Goal: Task Accomplishment & Management: Manage account settings

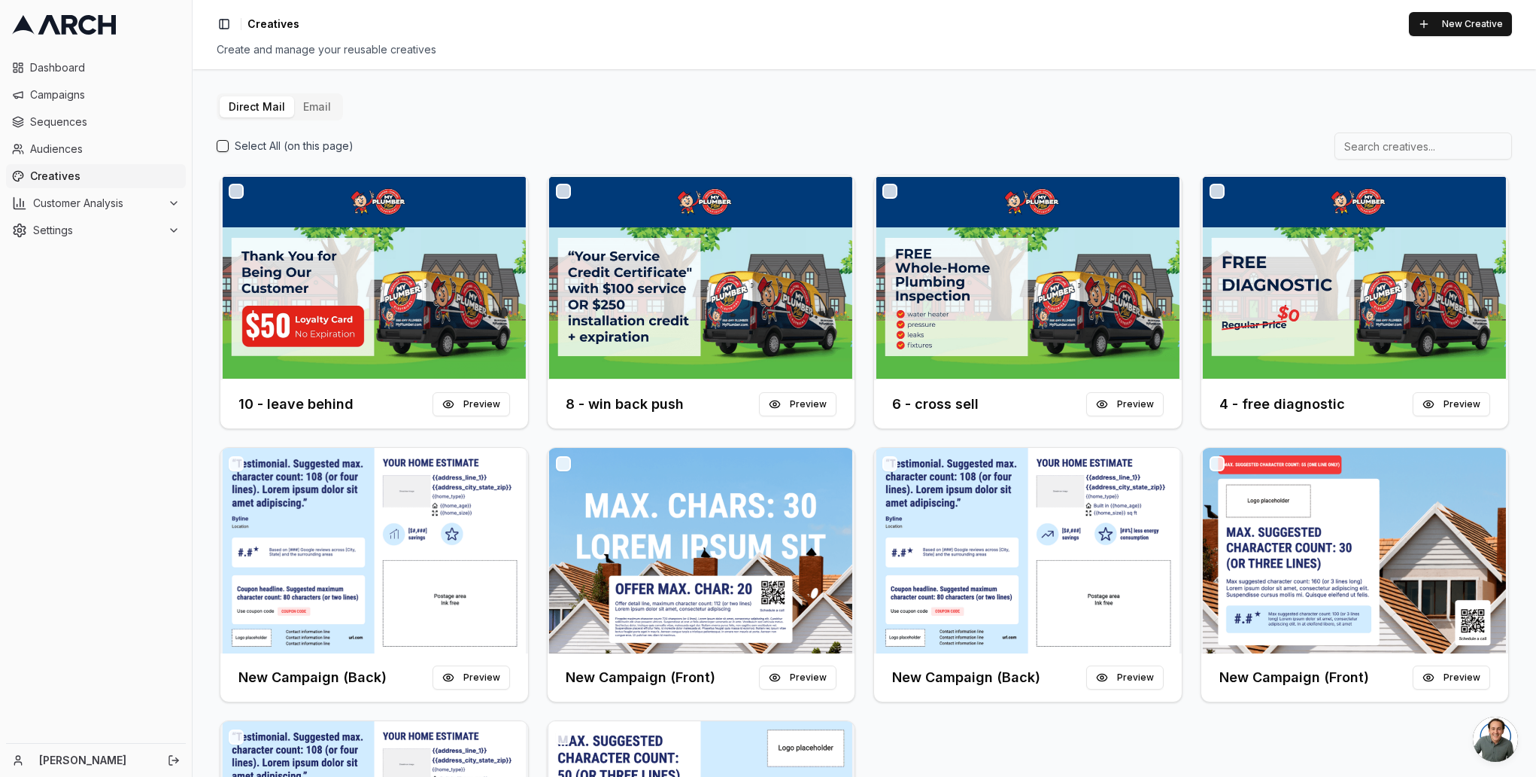
click at [311, 106] on button "Email" at bounding box center [317, 106] width 46 height 21
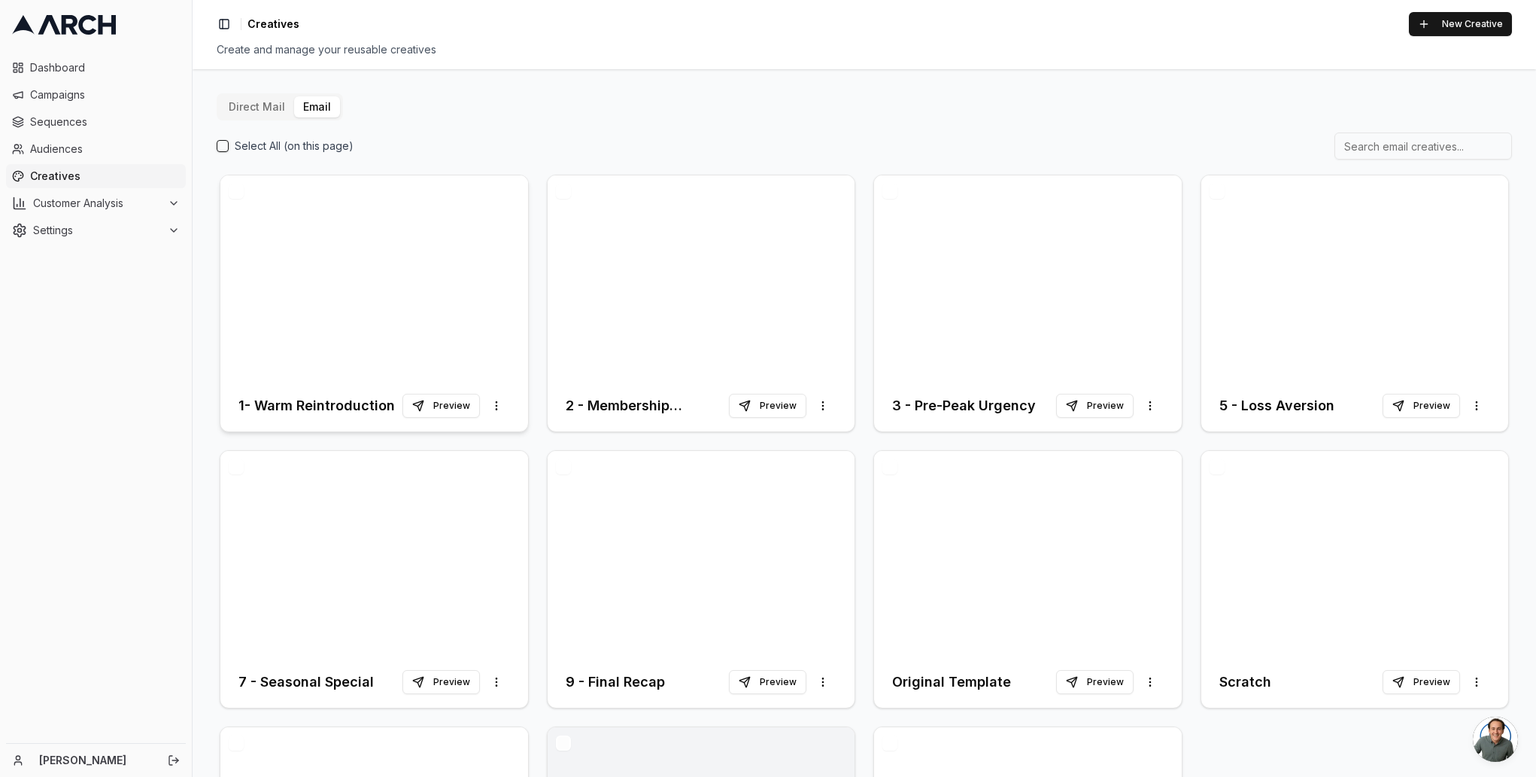
click at [398, 333] on div at bounding box center [374, 277] width 308 height 205
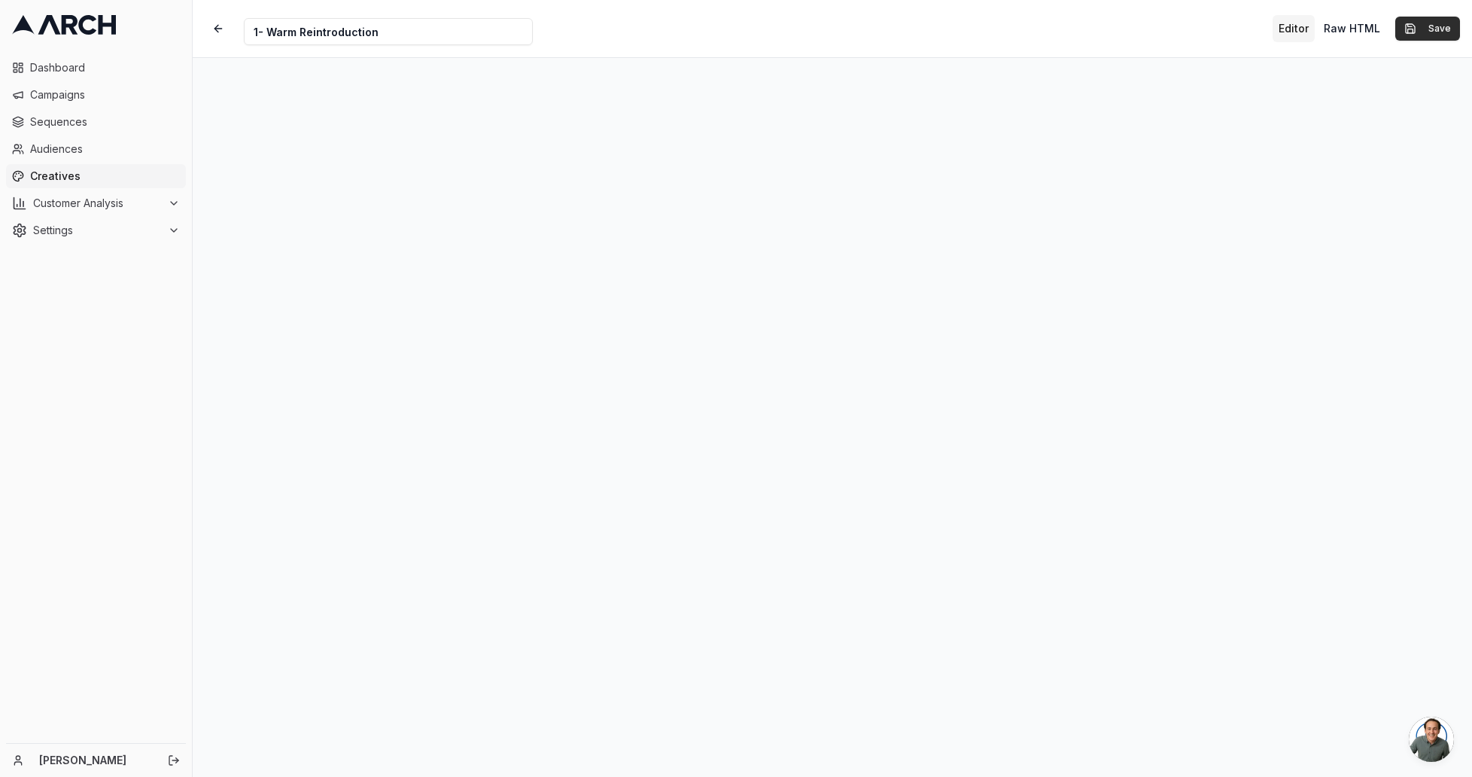
click at [1436, 29] on button "Save" at bounding box center [1427, 29] width 65 height 24
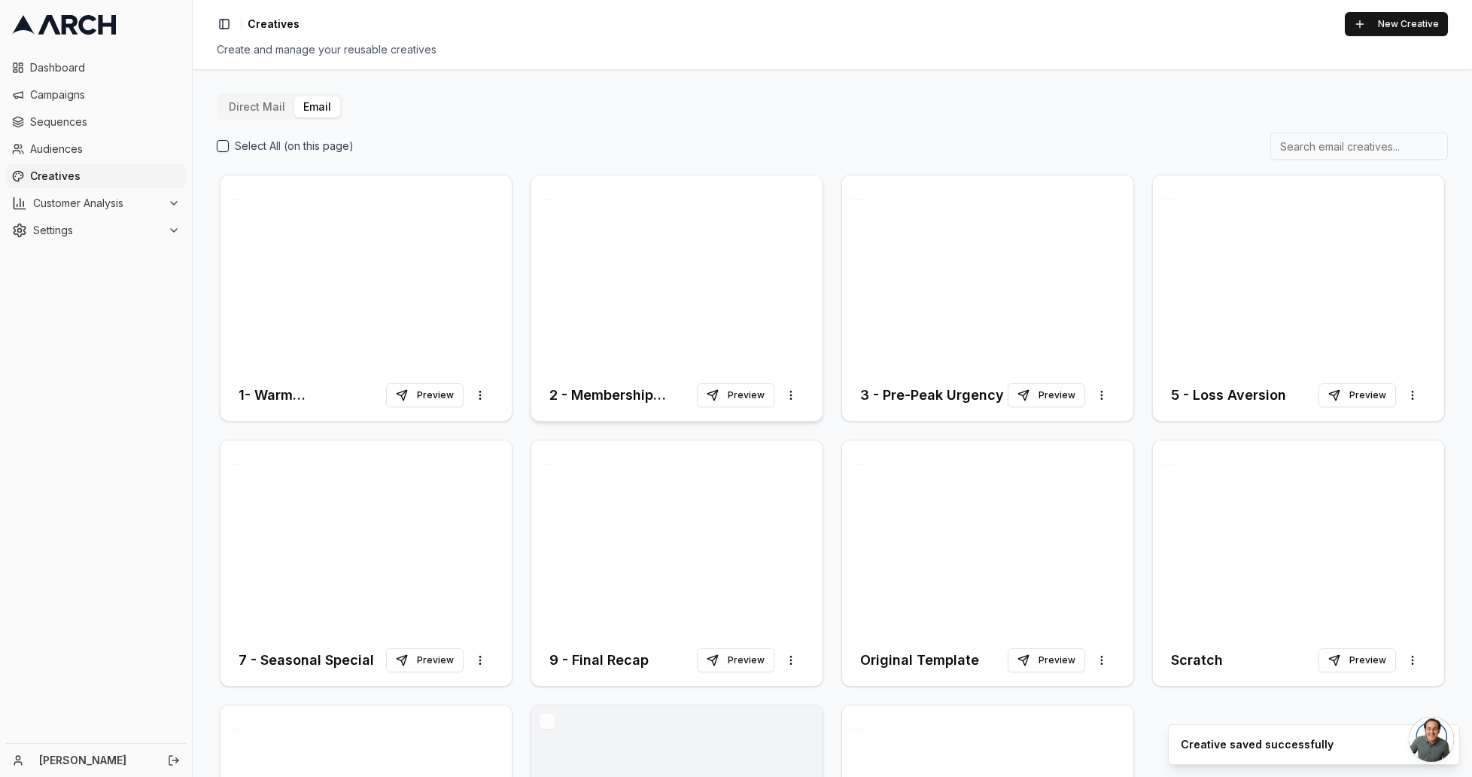
click at [673, 220] on div at bounding box center [676, 272] width 291 height 194
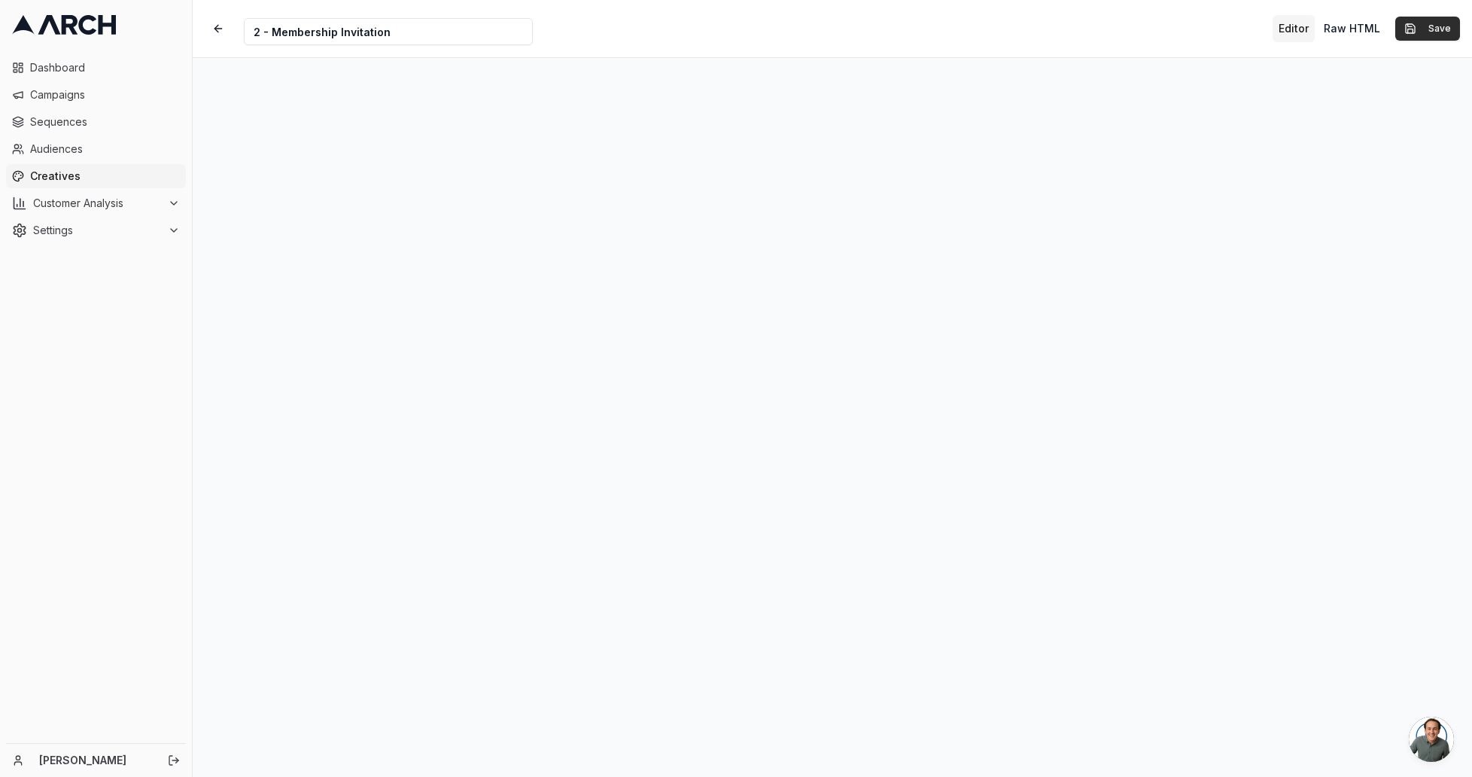
click at [1433, 28] on button "Save" at bounding box center [1427, 29] width 65 height 24
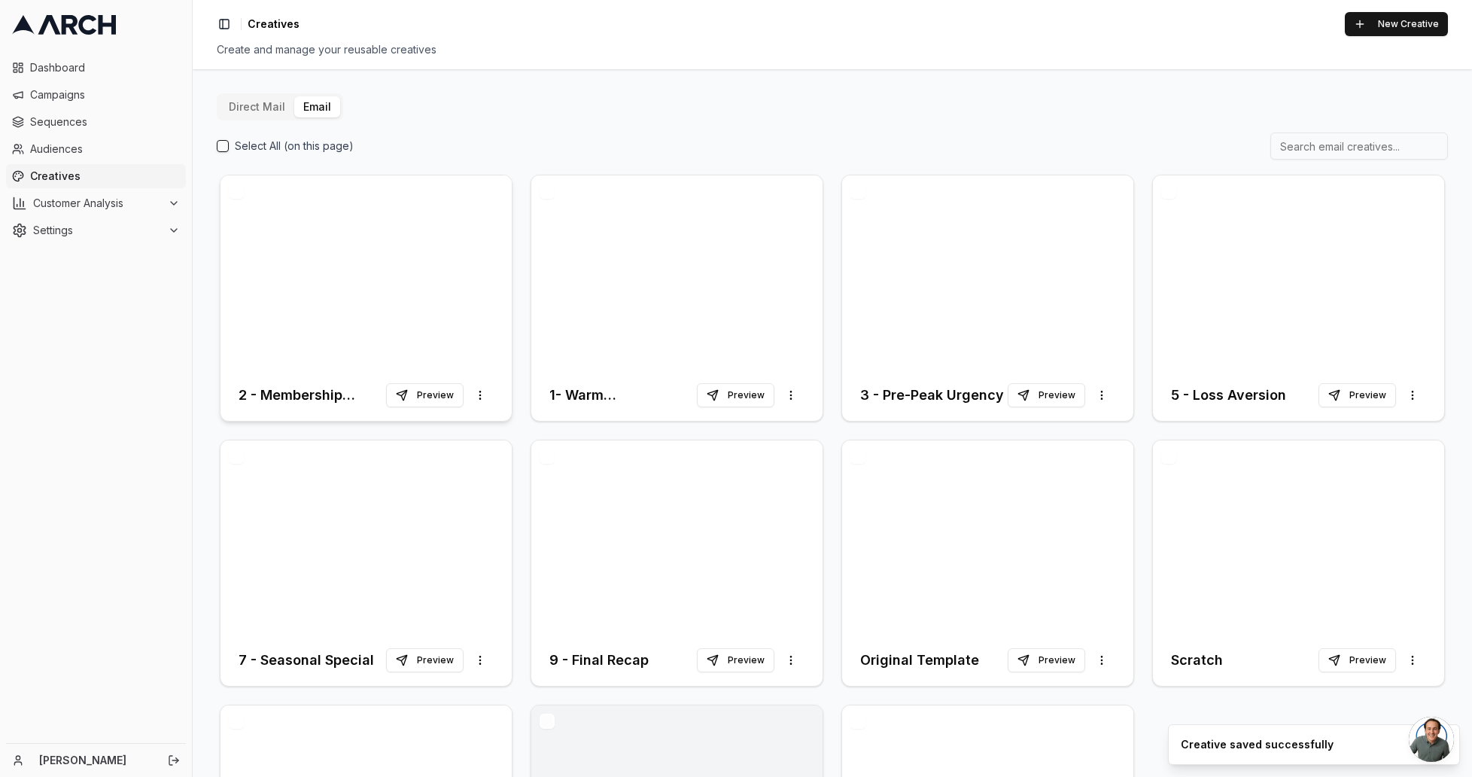
click at [293, 220] on div at bounding box center [365, 272] width 291 height 194
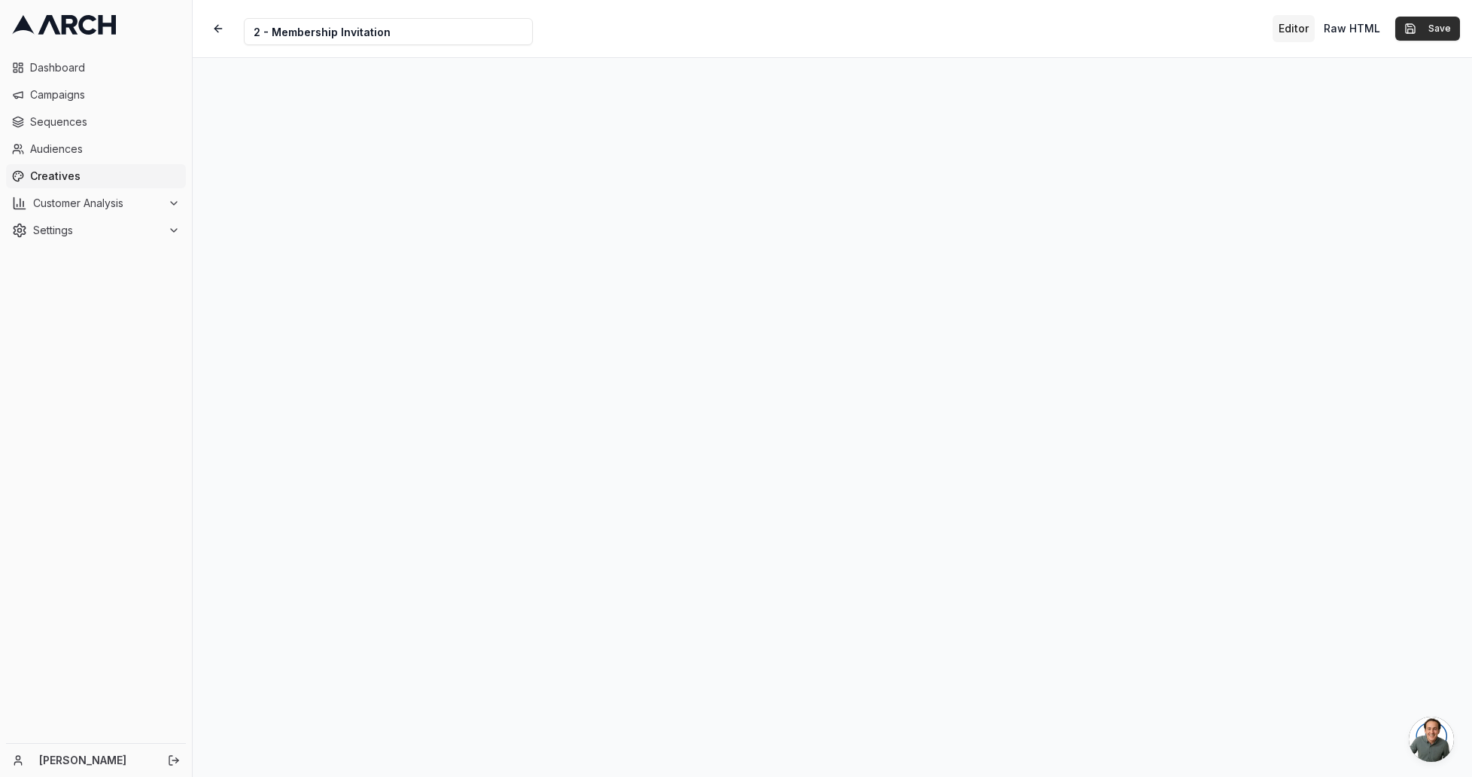
click at [1436, 26] on button "Save" at bounding box center [1427, 29] width 65 height 24
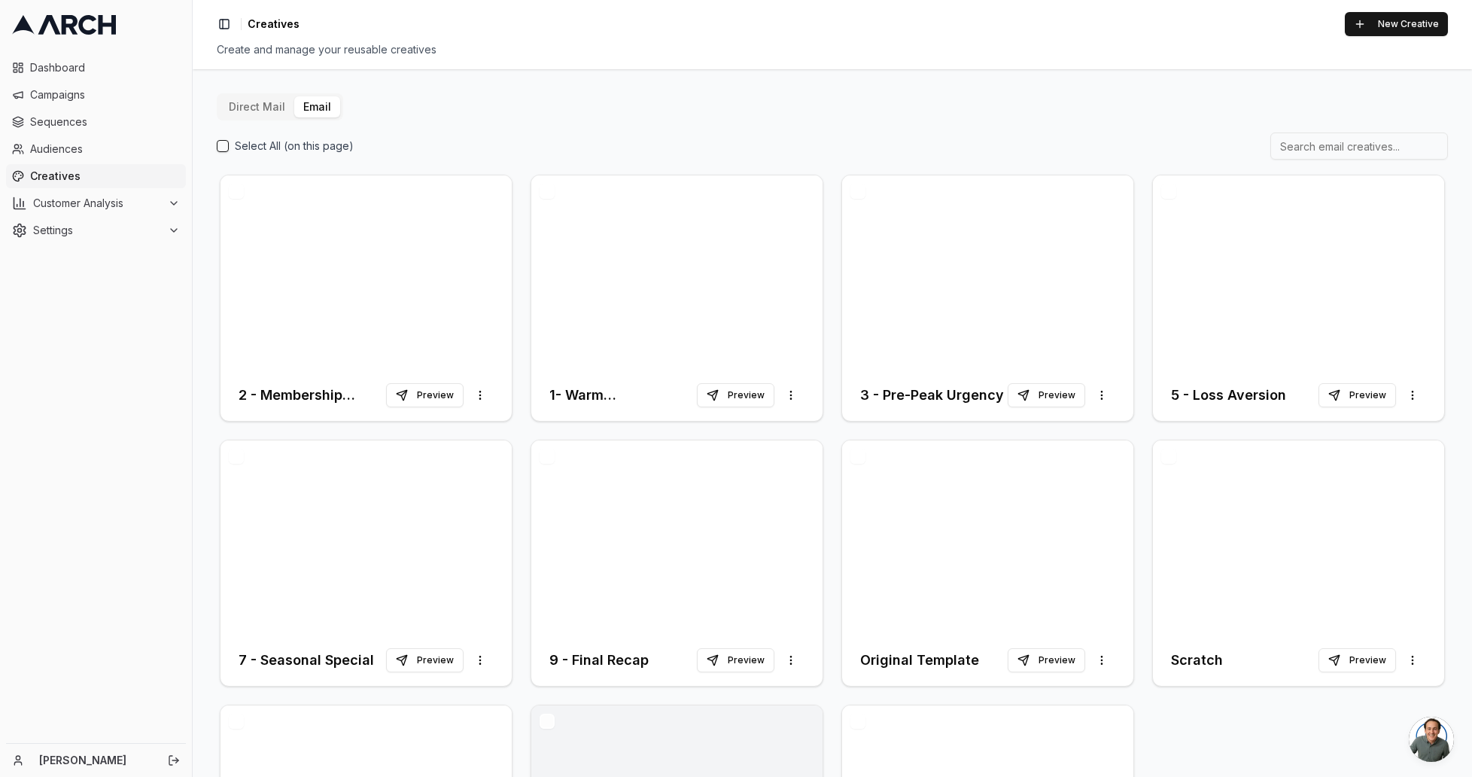
click at [851, 192] on button "button" at bounding box center [857, 191] width 15 height 15
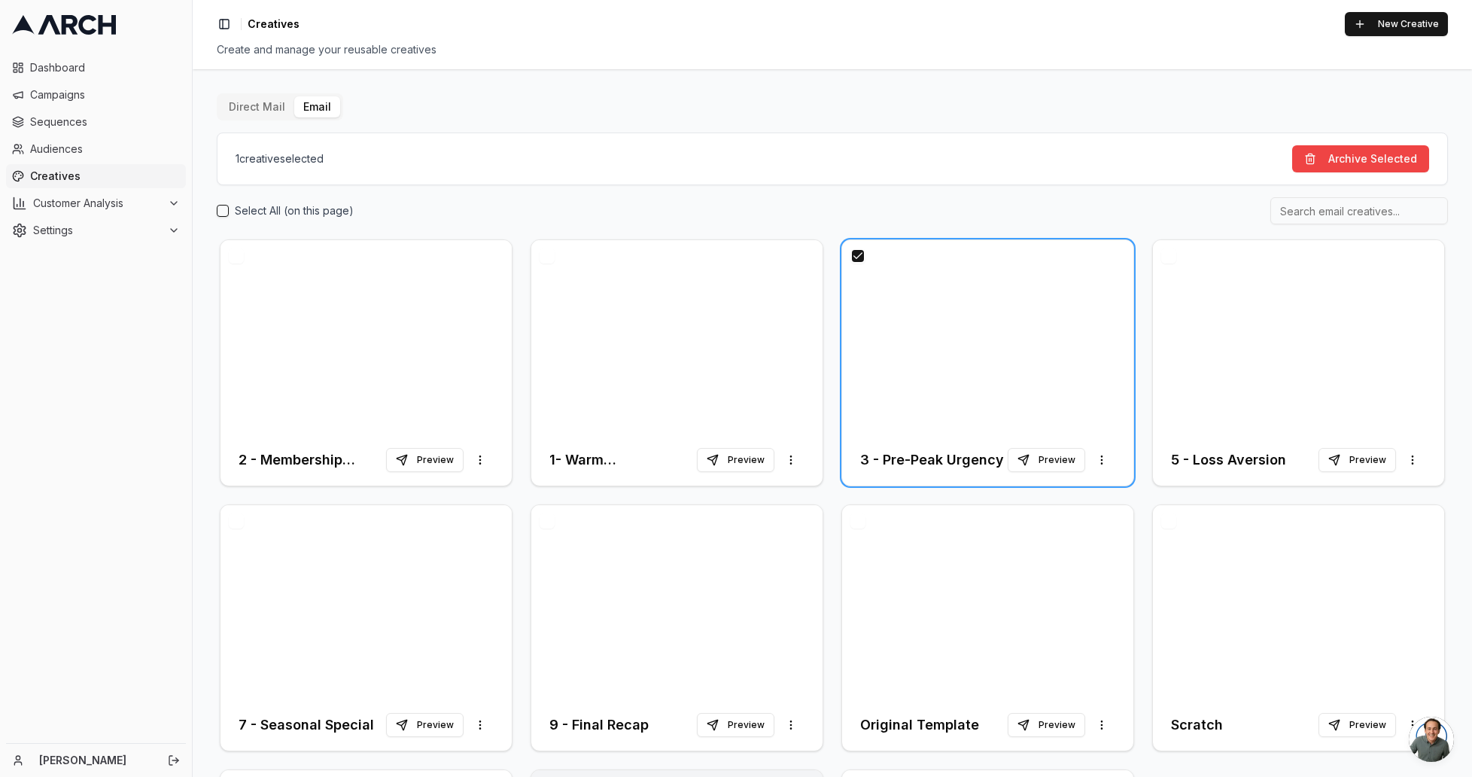
click at [1162, 260] on button "button" at bounding box center [1168, 255] width 15 height 15
click at [853, 518] on button "button" at bounding box center [857, 520] width 15 height 15
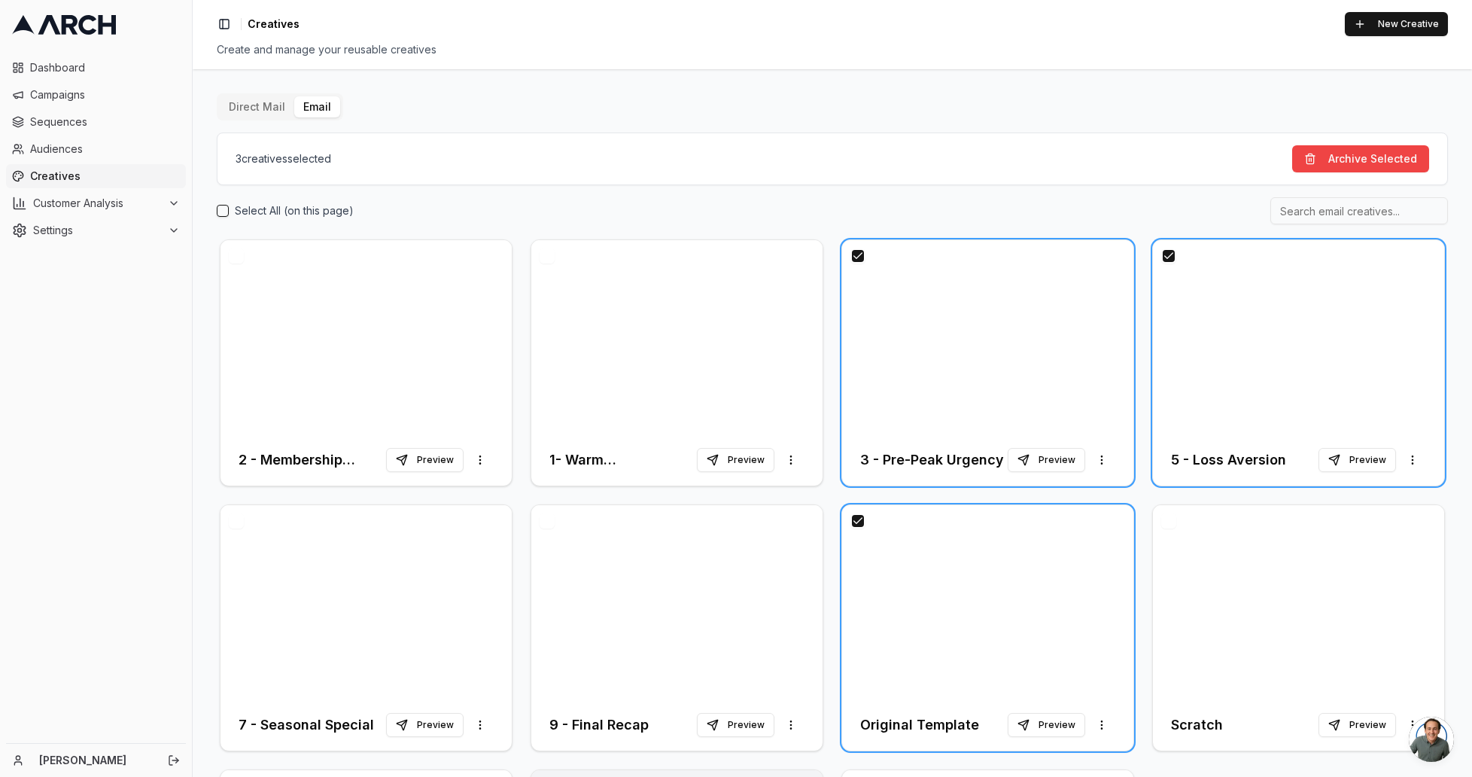
click at [544, 518] on button "button" at bounding box center [547, 520] width 15 height 15
click at [233, 516] on button "button" at bounding box center [236, 520] width 15 height 15
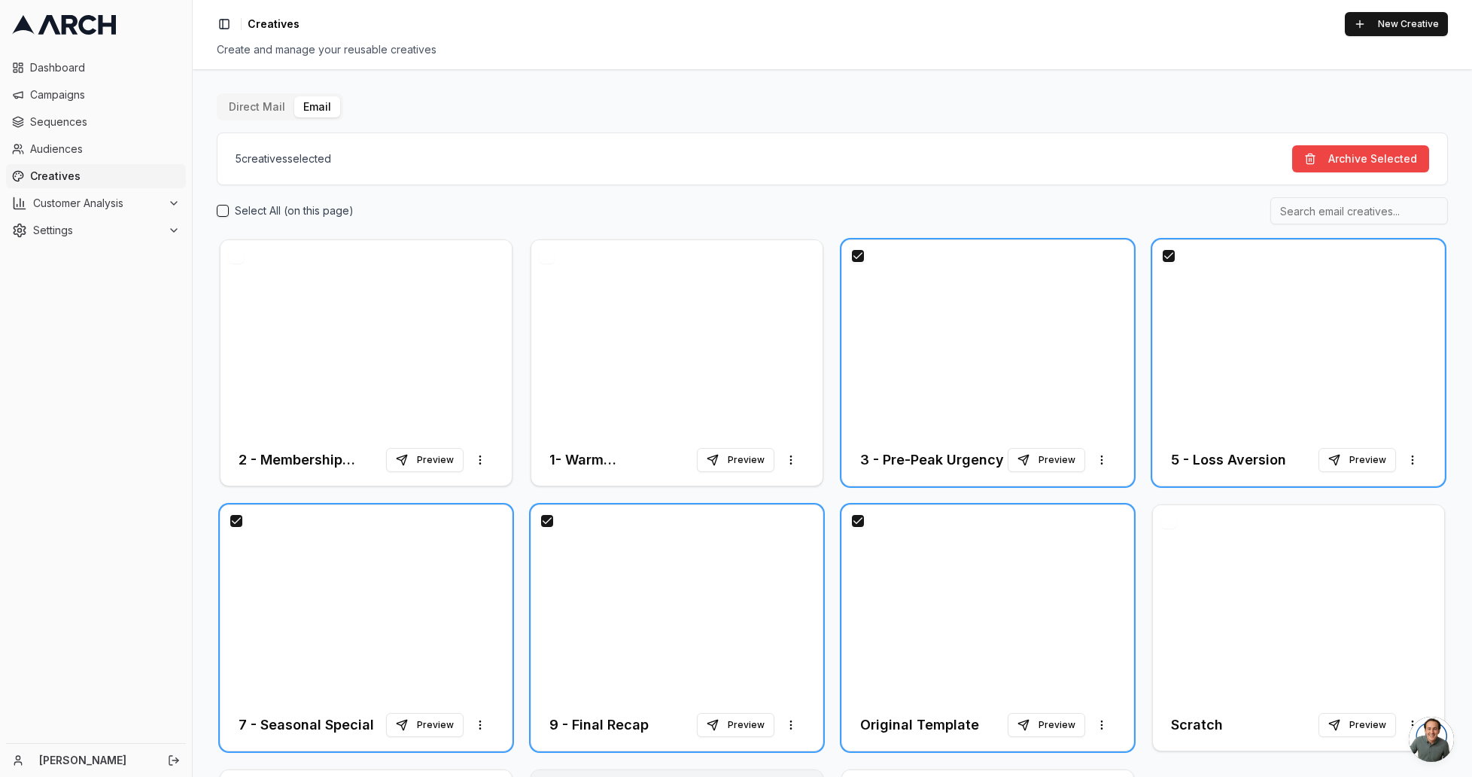
click at [1166, 253] on button "button" at bounding box center [1168, 255] width 15 height 15
click at [854, 520] on button "button" at bounding box center [857, 520] width 15 height 15
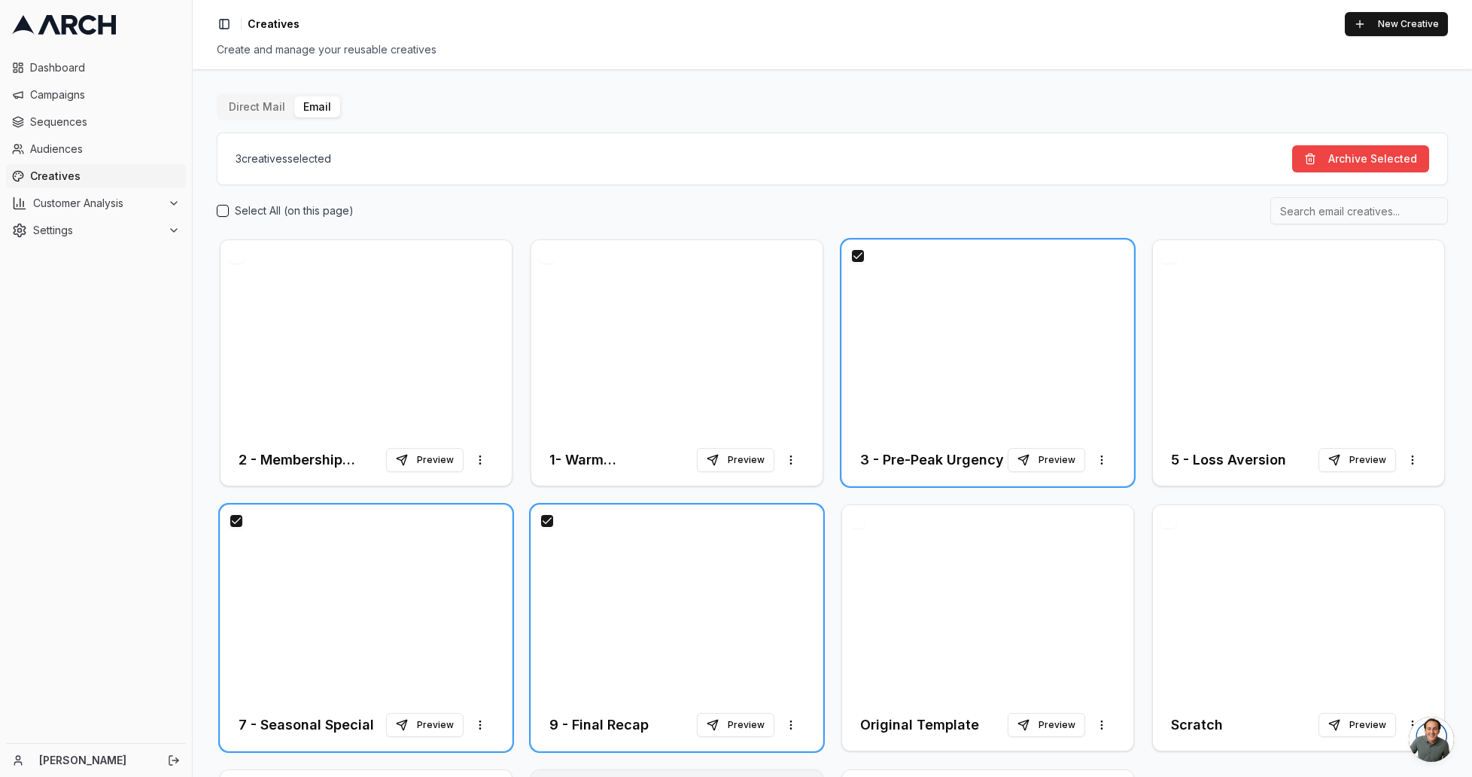
click at [552, 519] on button "button" at bounding box center [547, 520] width 15 height 15
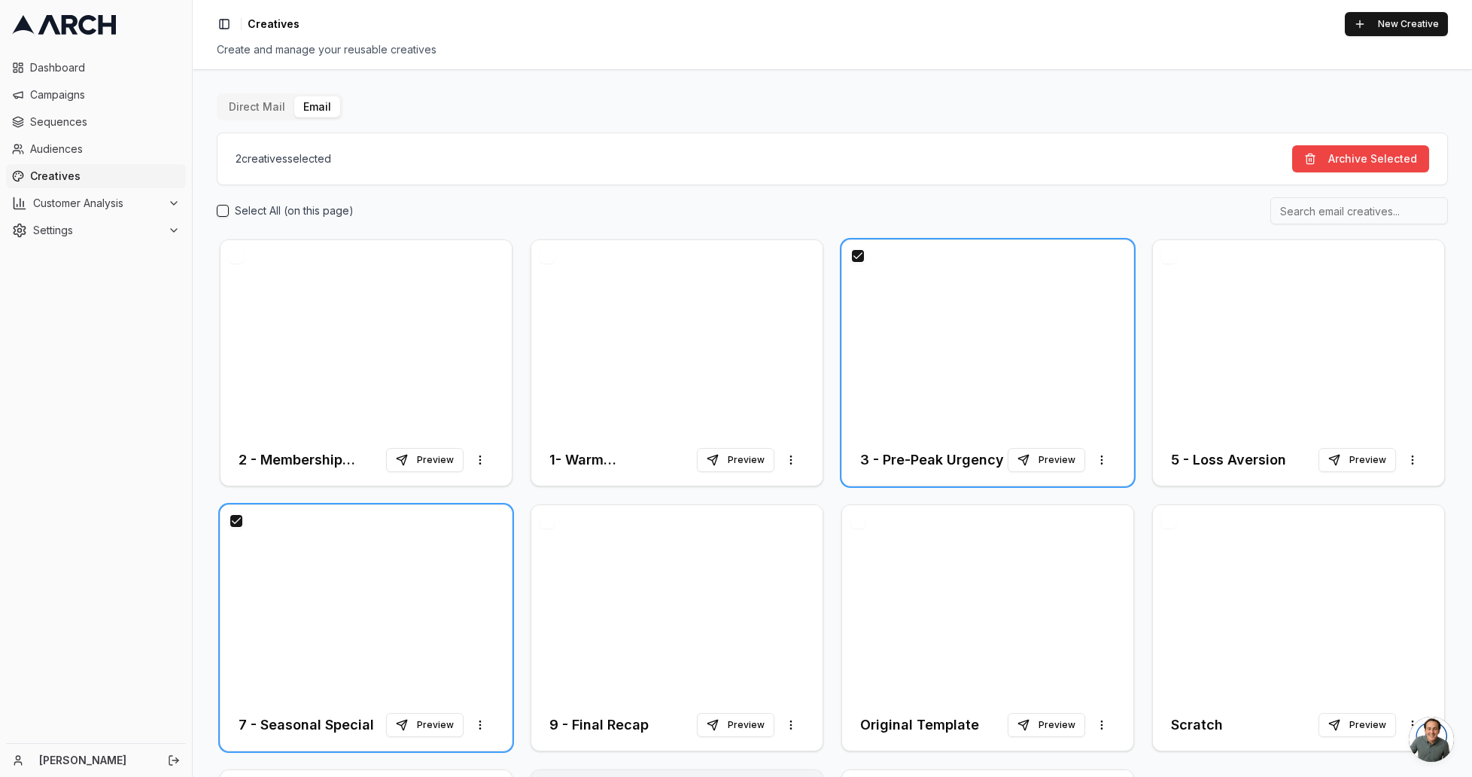
click at [233, 519] on button "button" at bounding box center [236, 520] width 15 height 15
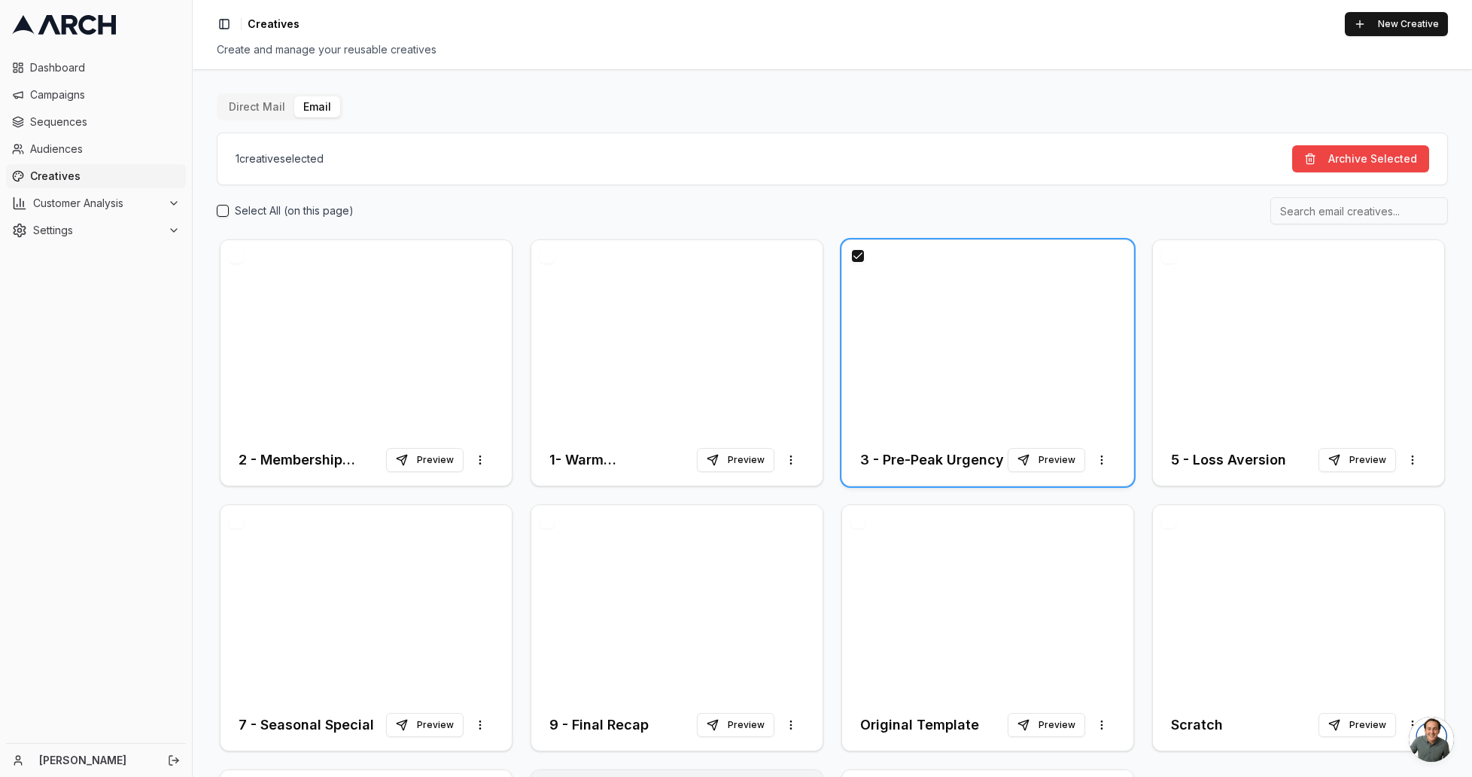
click at [886, 289] on div at bounding box center [987, 337] width 291 height 194
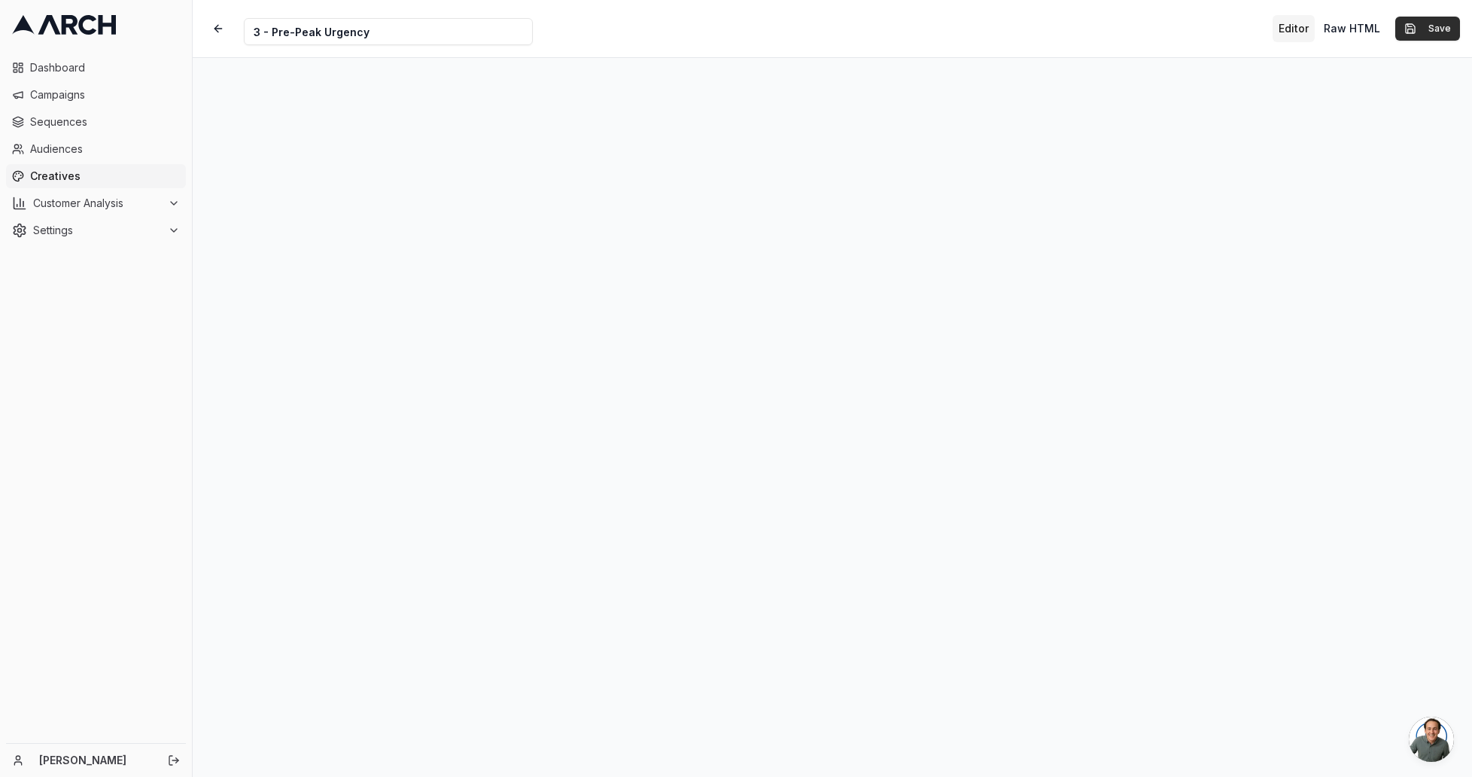
click at [1439, 26] on button "Save" at bounding box center [1427, 29] width 65 height 24
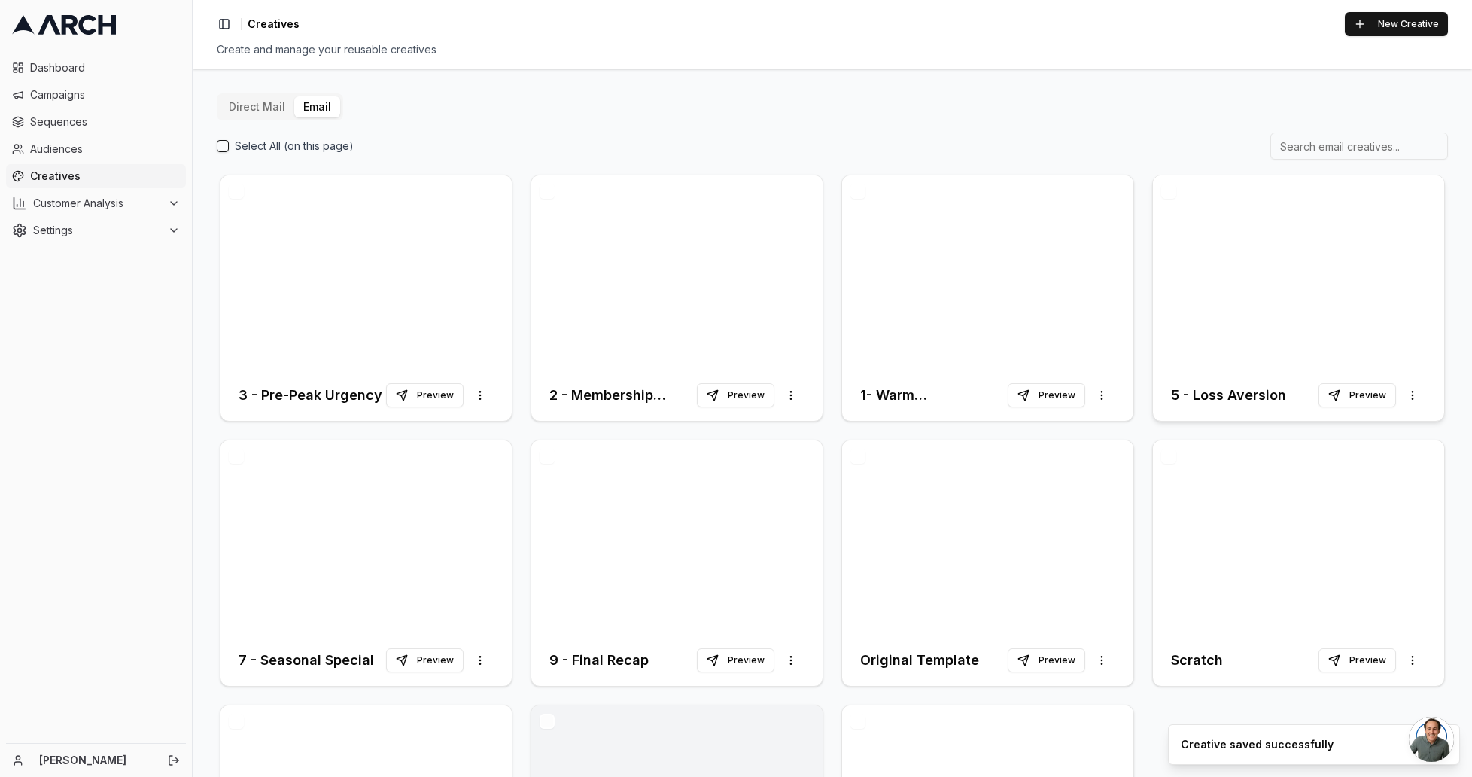
click at [1211, 227] on div at bounding box center [1298, 272] width 291 height 194
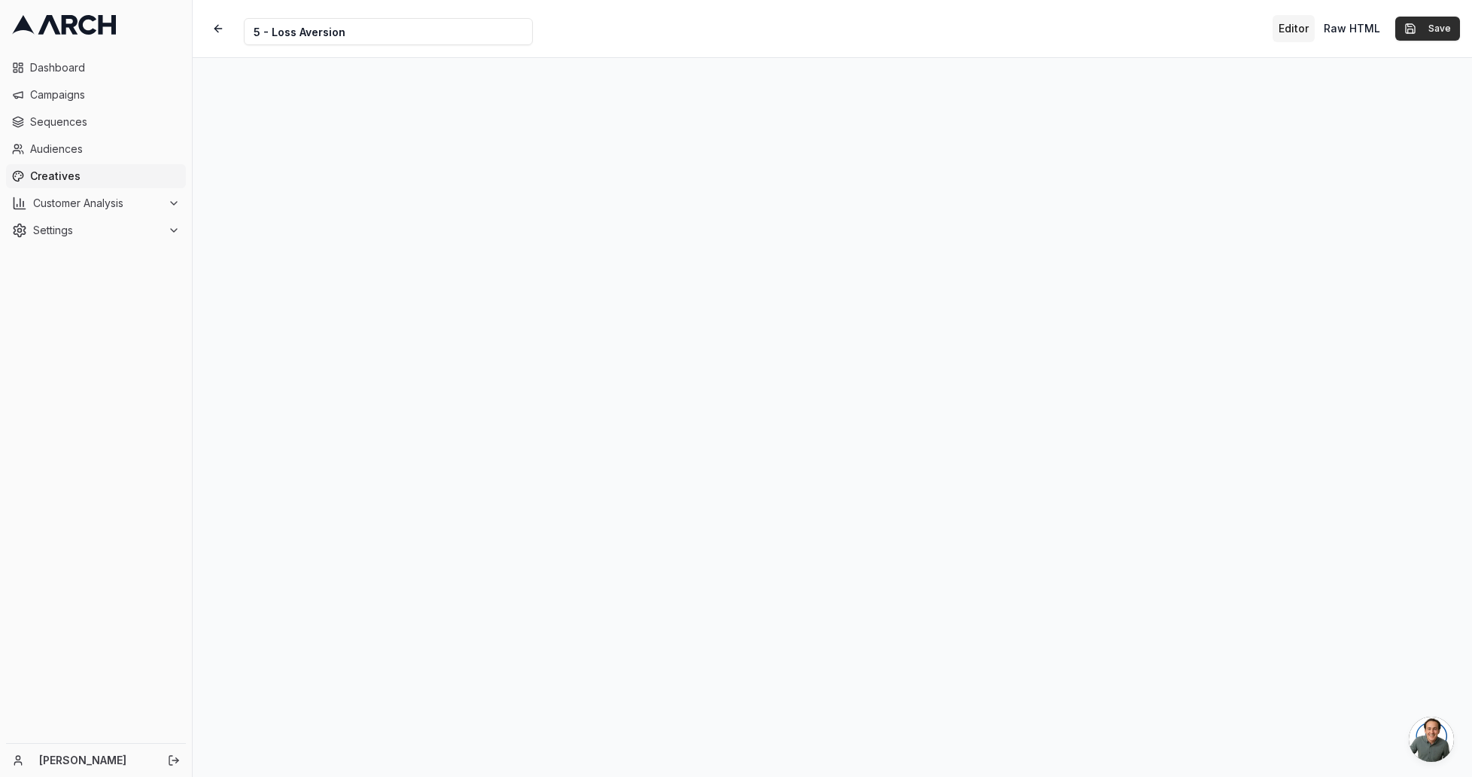
click at [1434, 26] on button "Save" at bounding box center [1427, 29] width 65 height 24
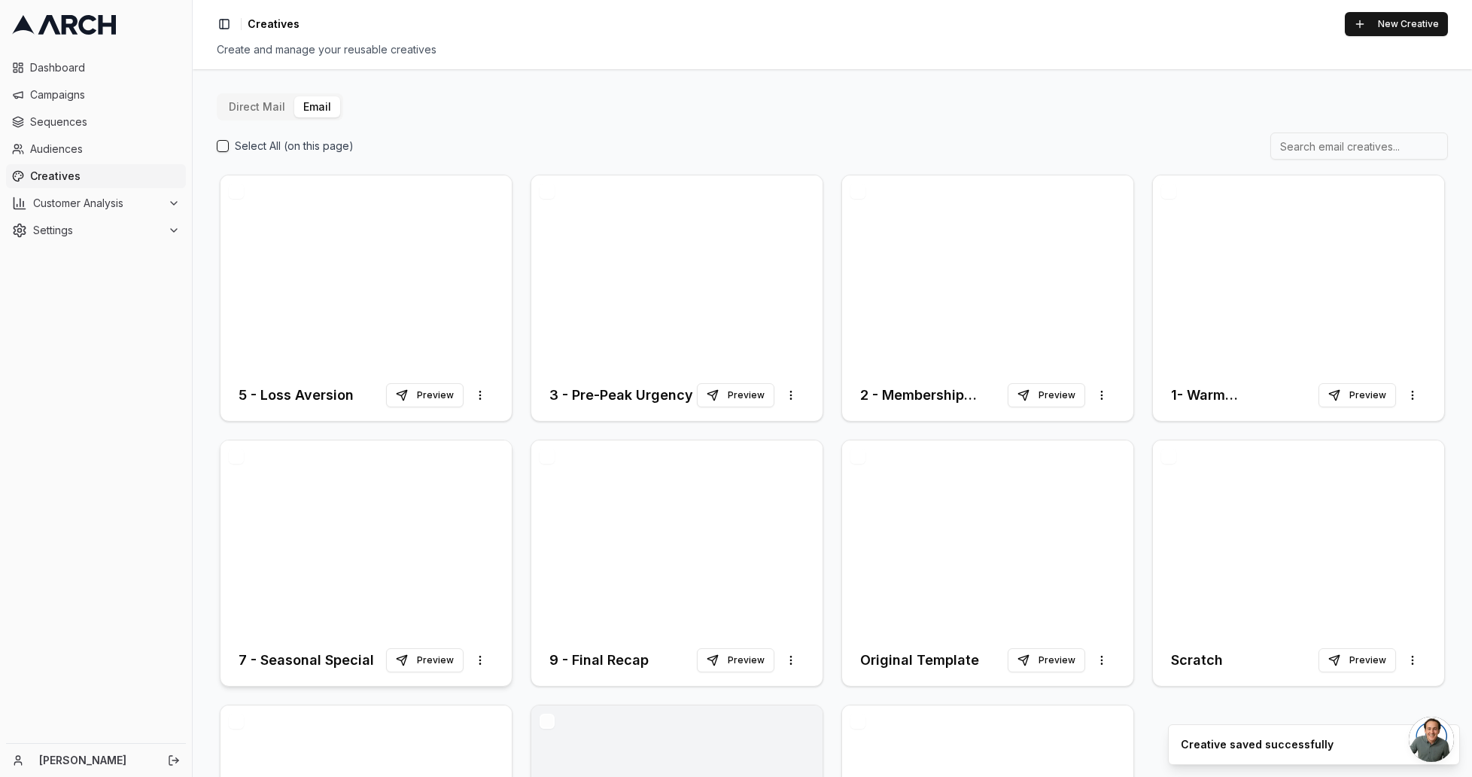
click at [399, 506] on div at bounding box center [365, 537] width 291 height 194
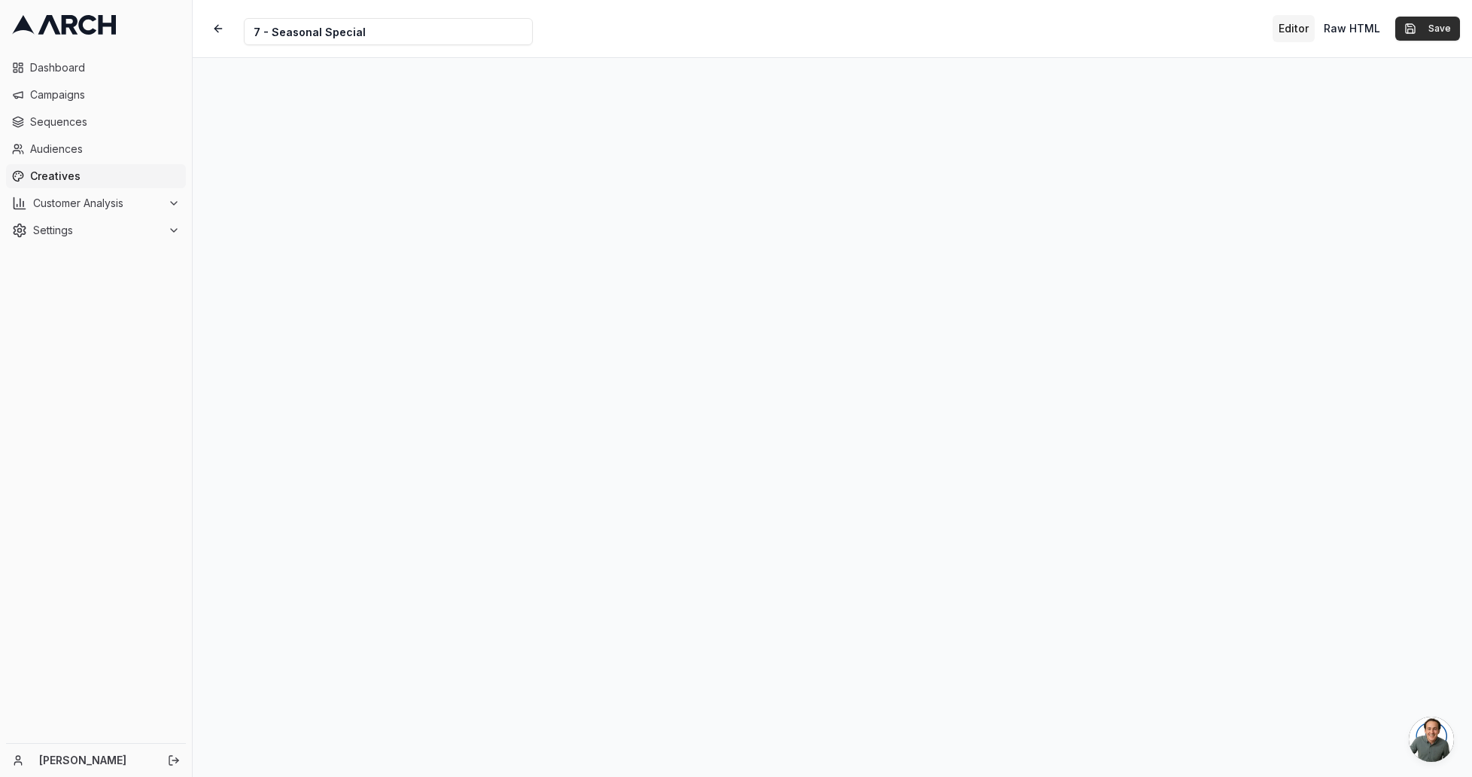
click at [1454, 26] on button "Save" at bounding box center [1427, 29] width 65 height 24
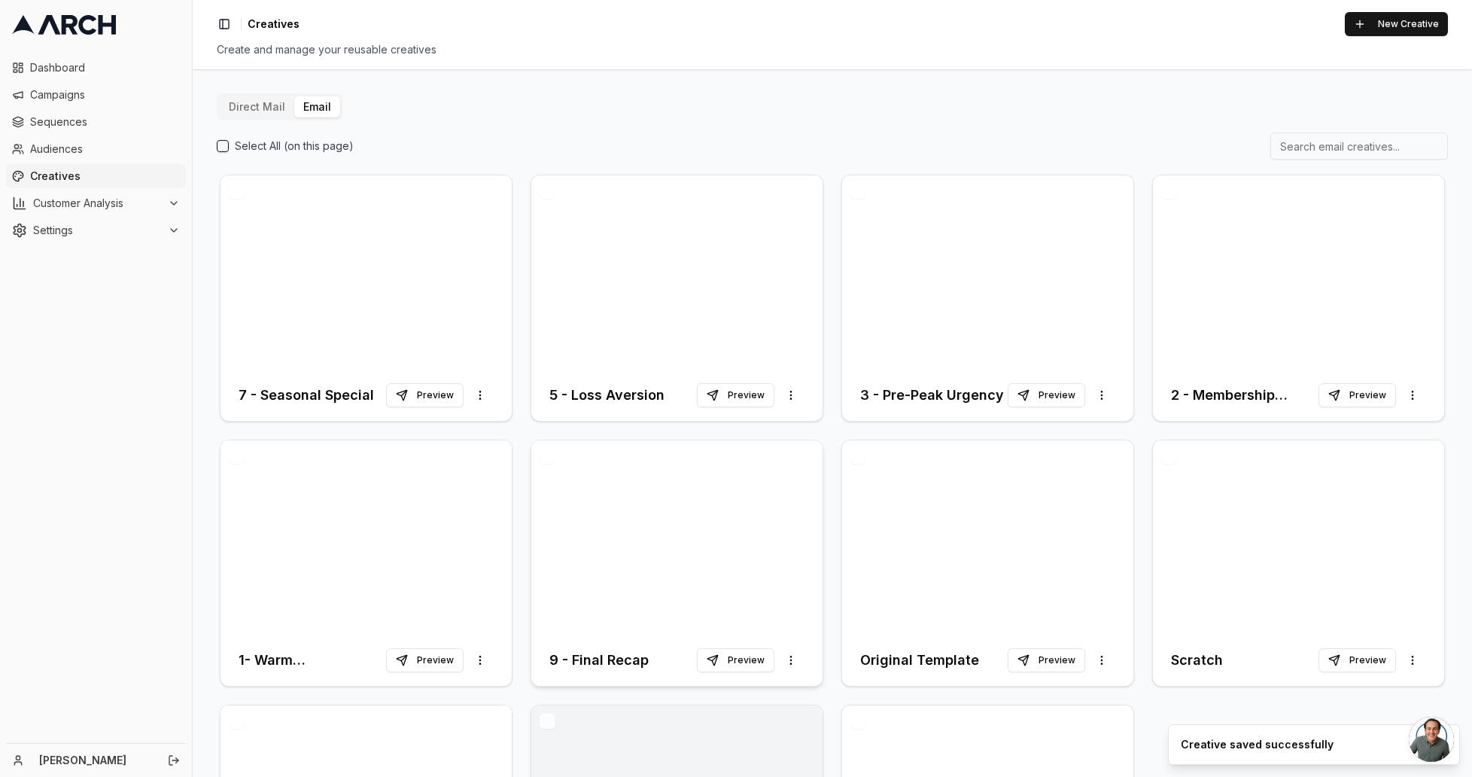
click at [605, 473] on div at bounding box center [676, 537] width 291 height 194
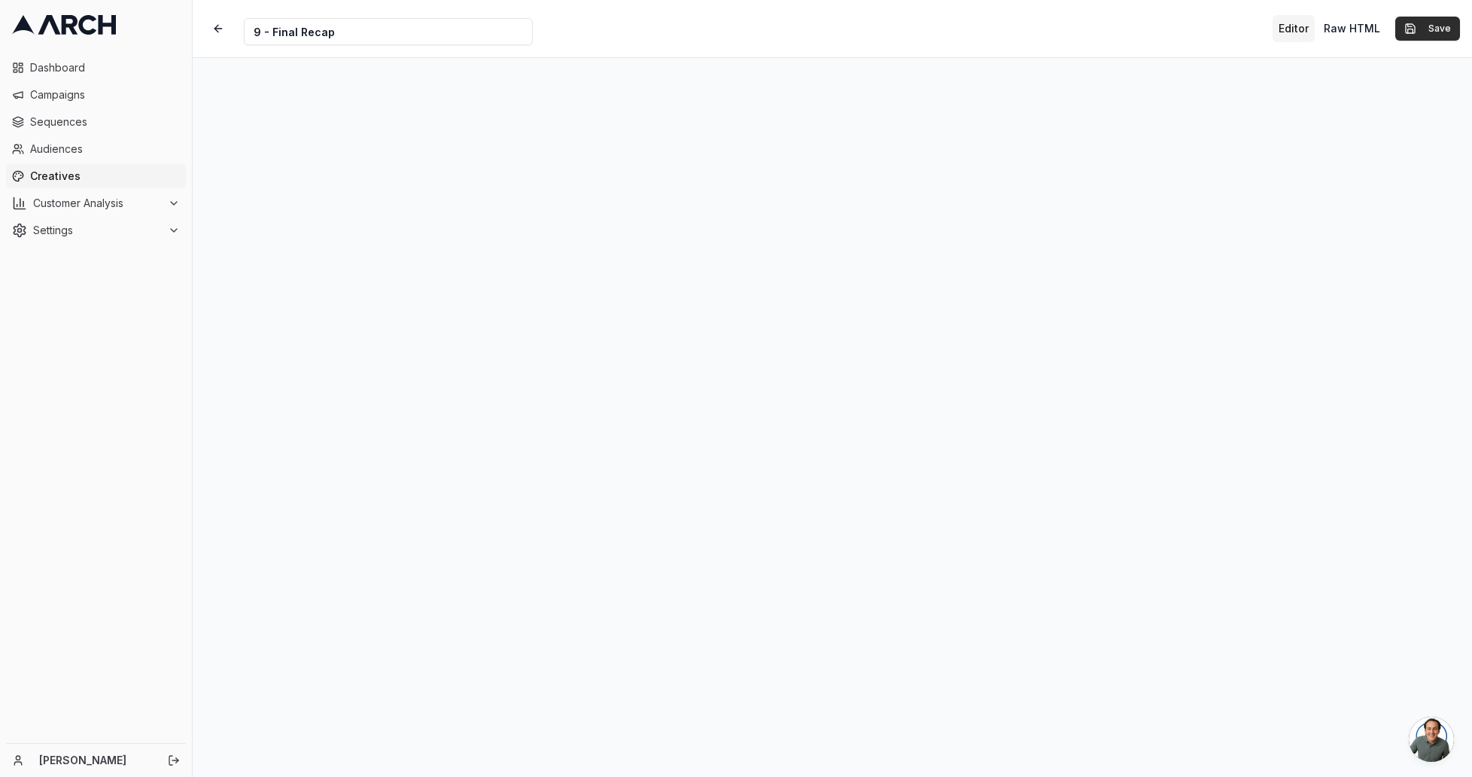
click at [1433, 27] on button "Save" at bounding box center [1427, 29] width 65 height 24
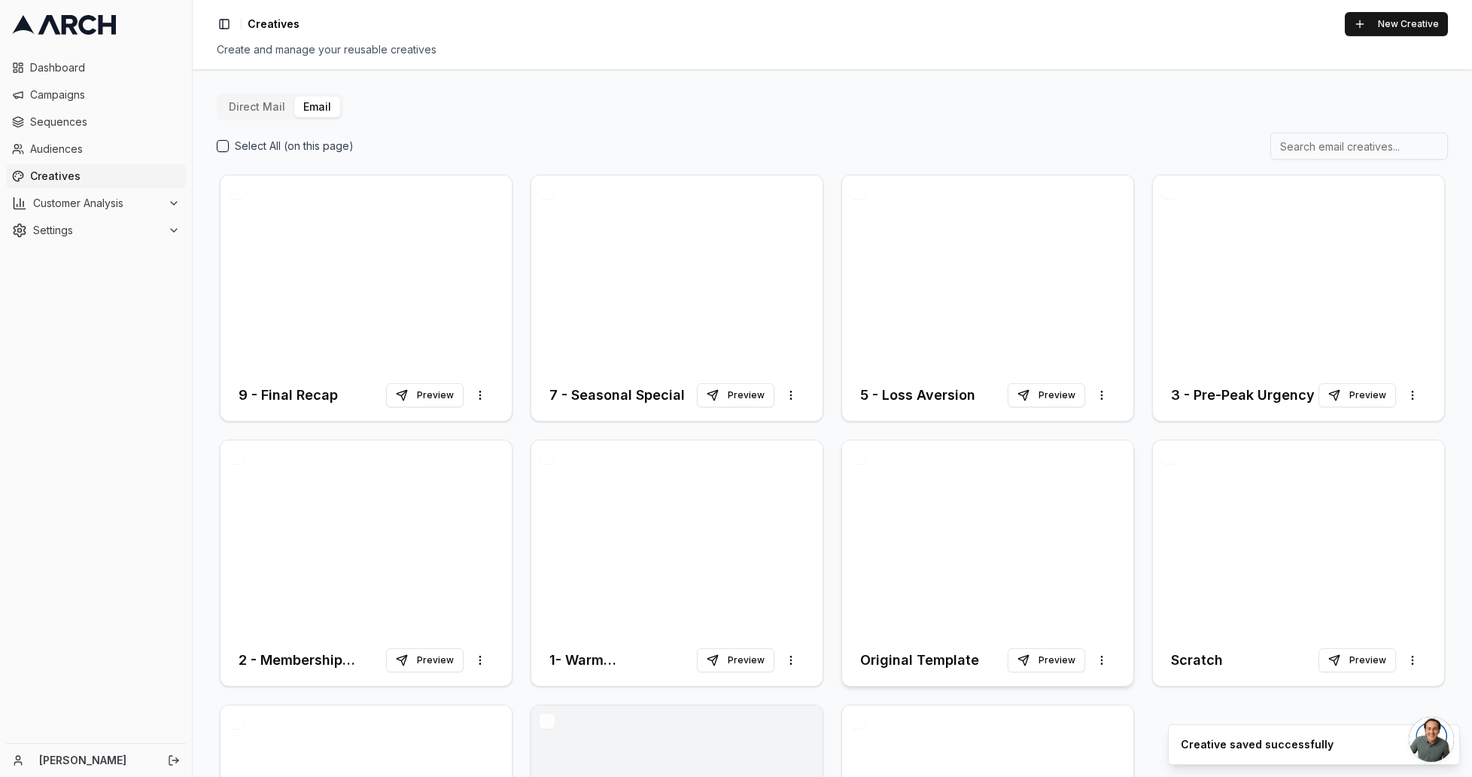
click at [987, 469] on div at bounding box center [987, 537] width 291 height 194
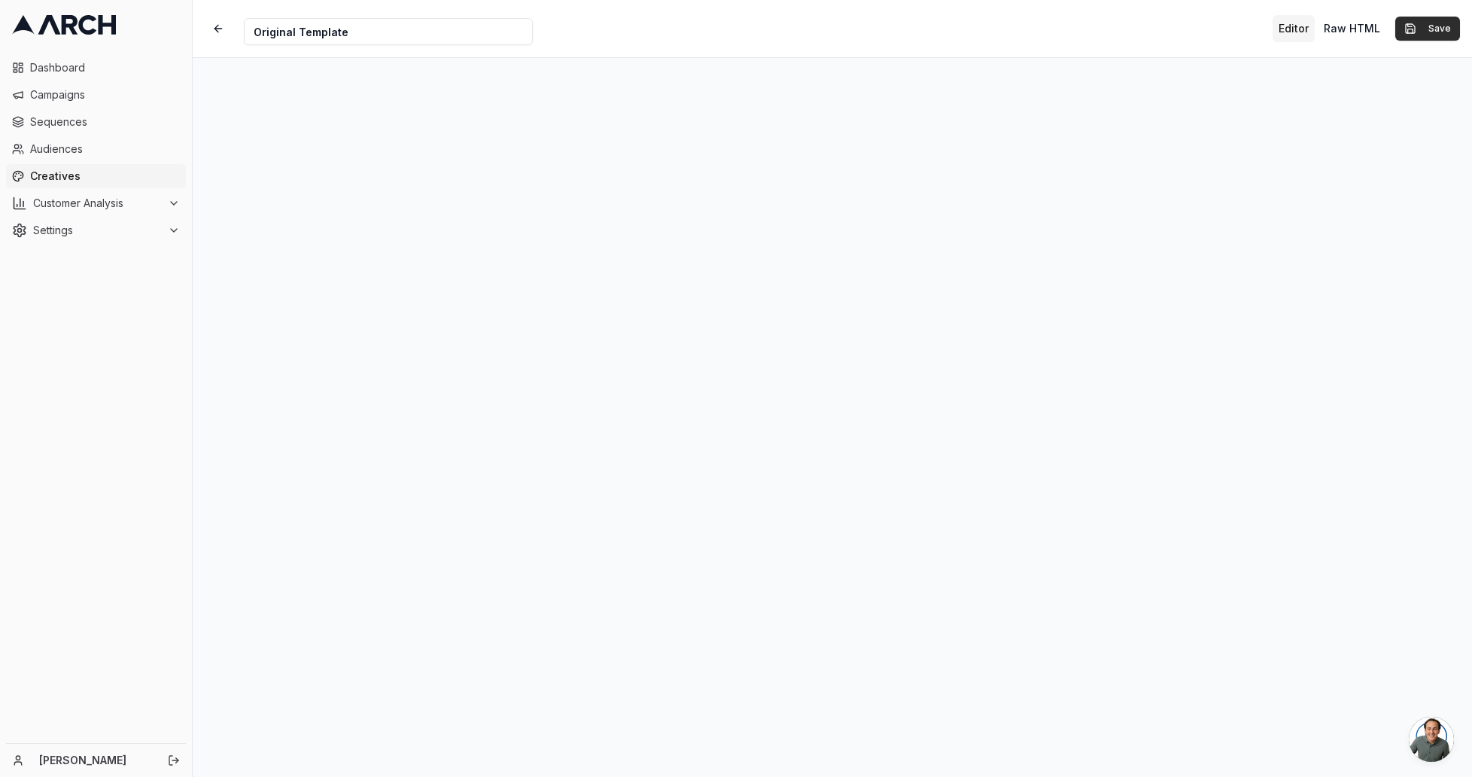
click at [1436, 32] on button "Save" at bounding box center [1427, 29] width 65 height 24
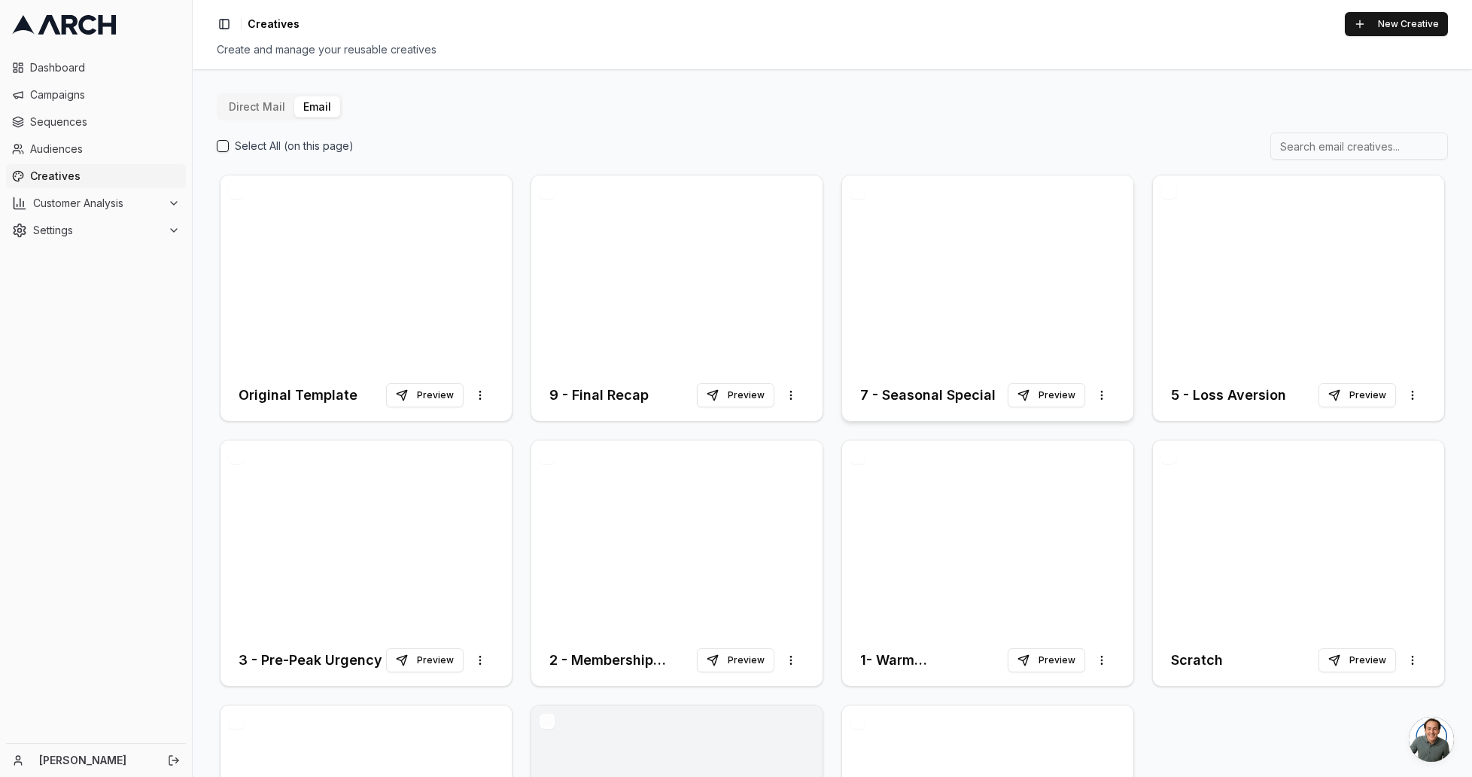
click at [916, 209] on div at bounding box center [987, 272] width 291 height 194
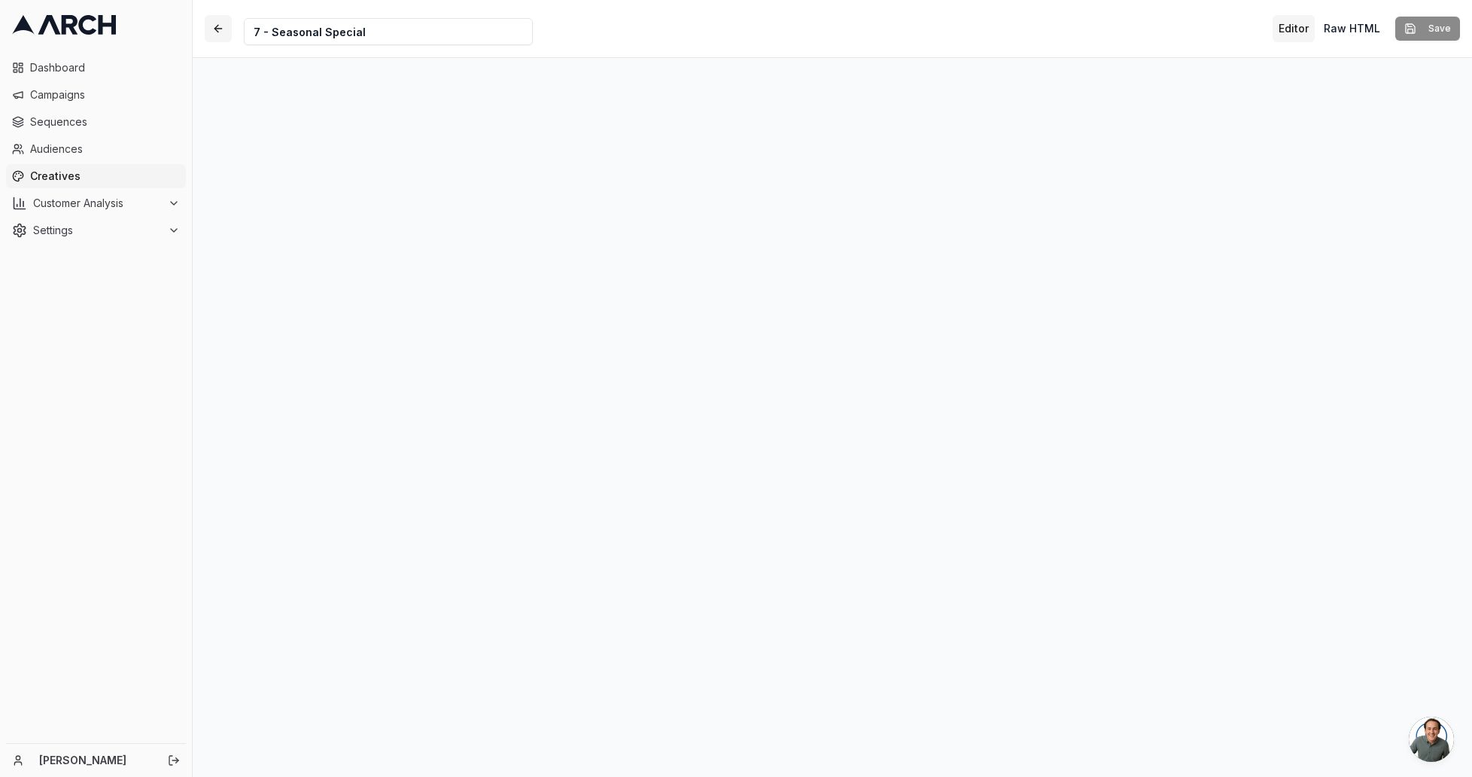
click at [222, 26] on button "button" at bounding box center [218, 28] width 27 height 27
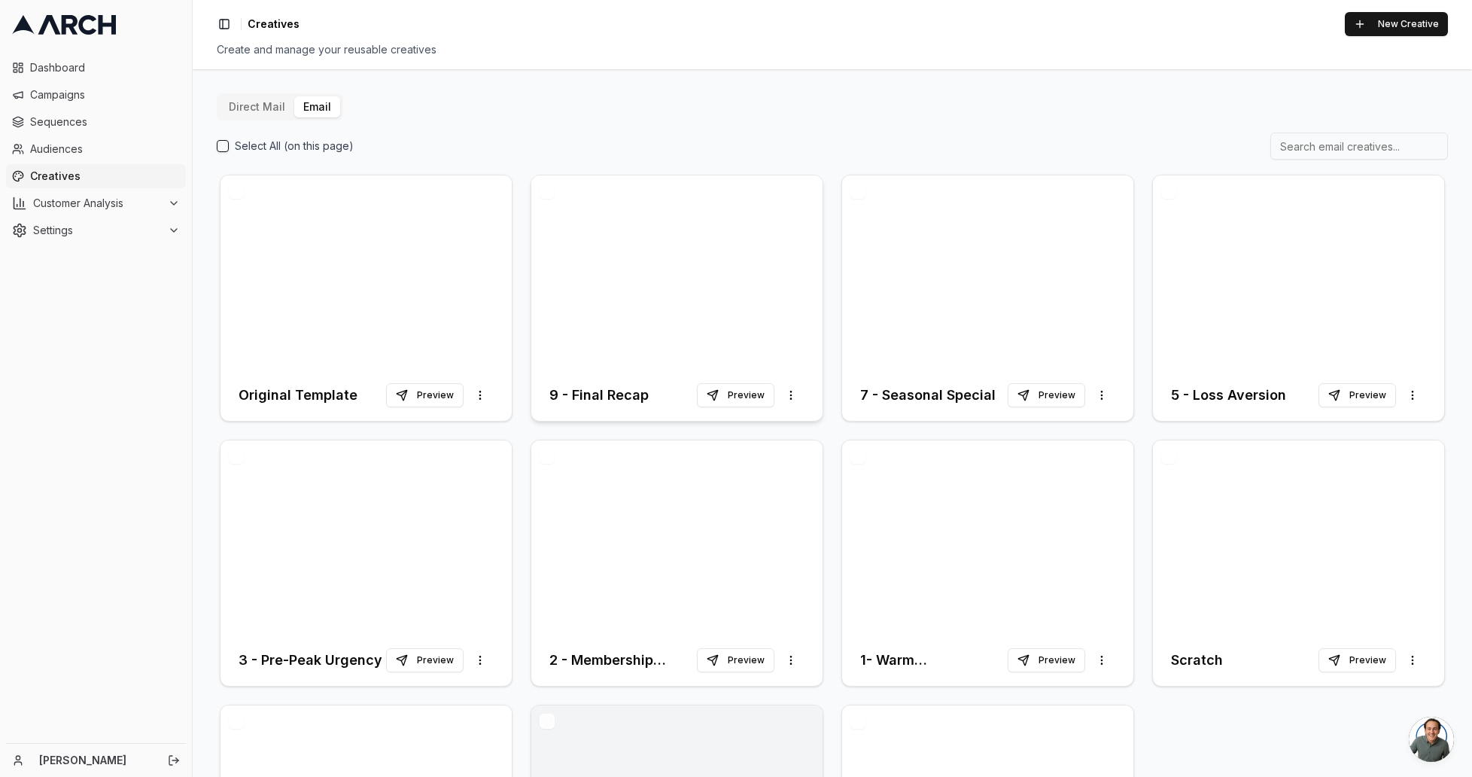
click at [603, 219] on div at bounding box center [676, 272] width 291 height 194
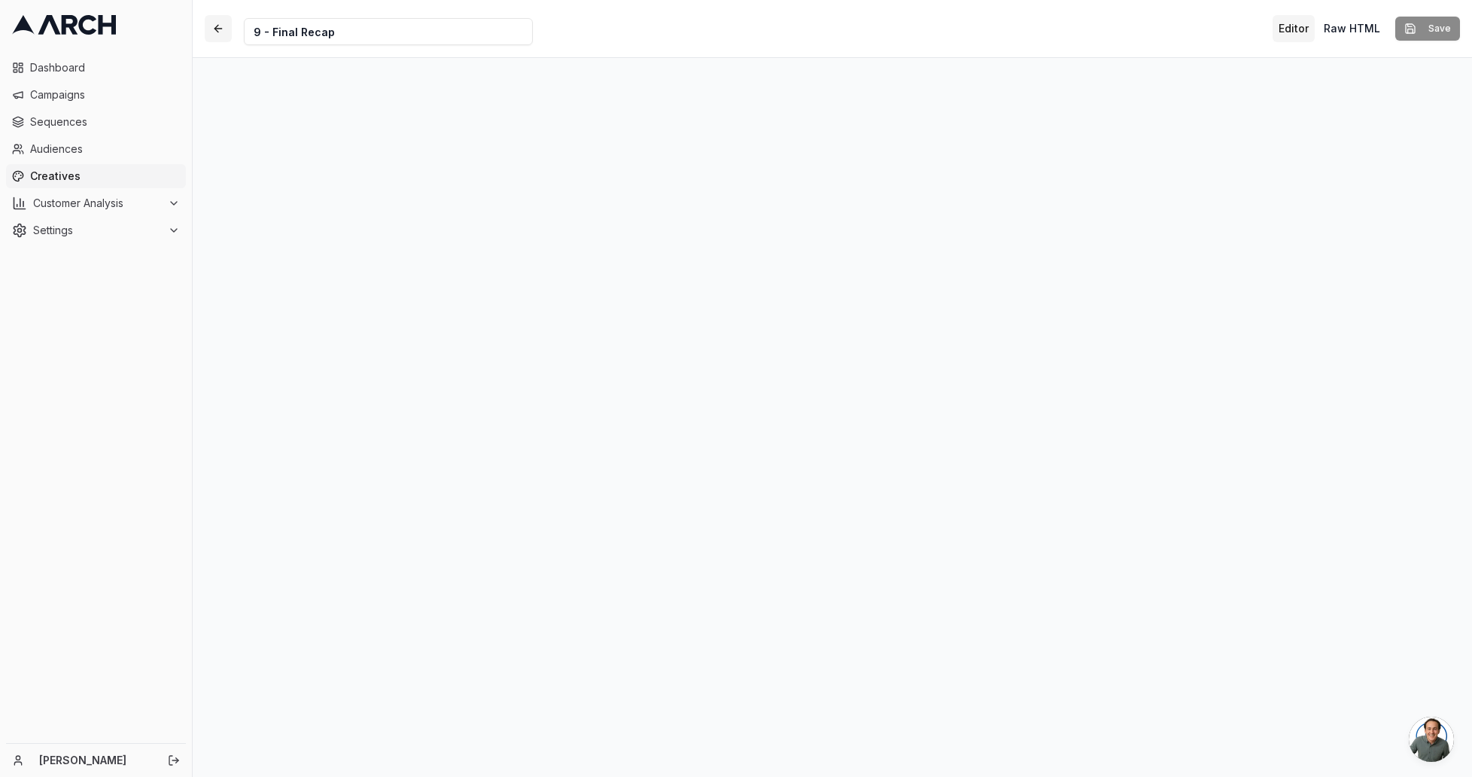
click at [218, 22] on button "button" at bounding box center [218, 28] width 27 height 27
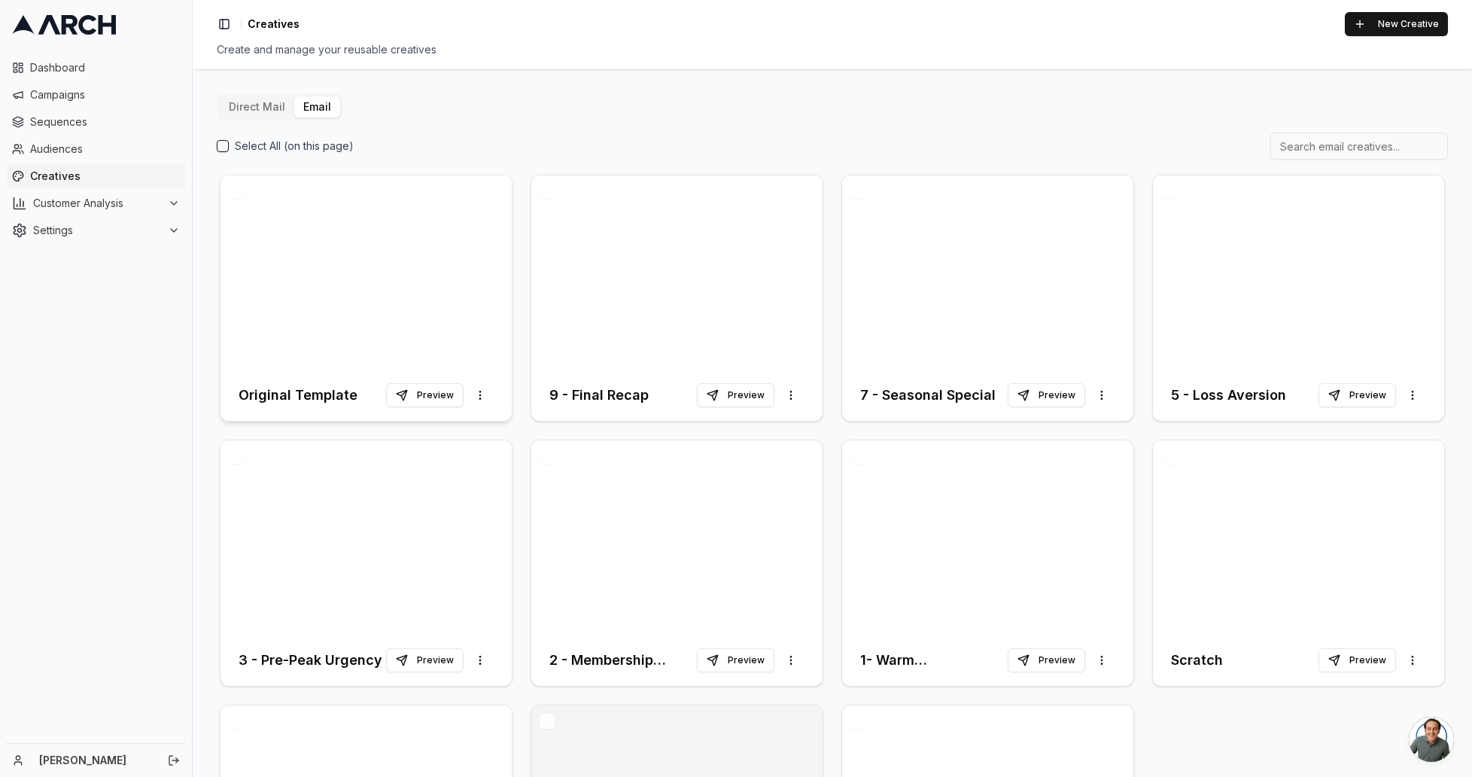
click at [281, 214] on div at bounding box center [365, 272] width 291 height 194
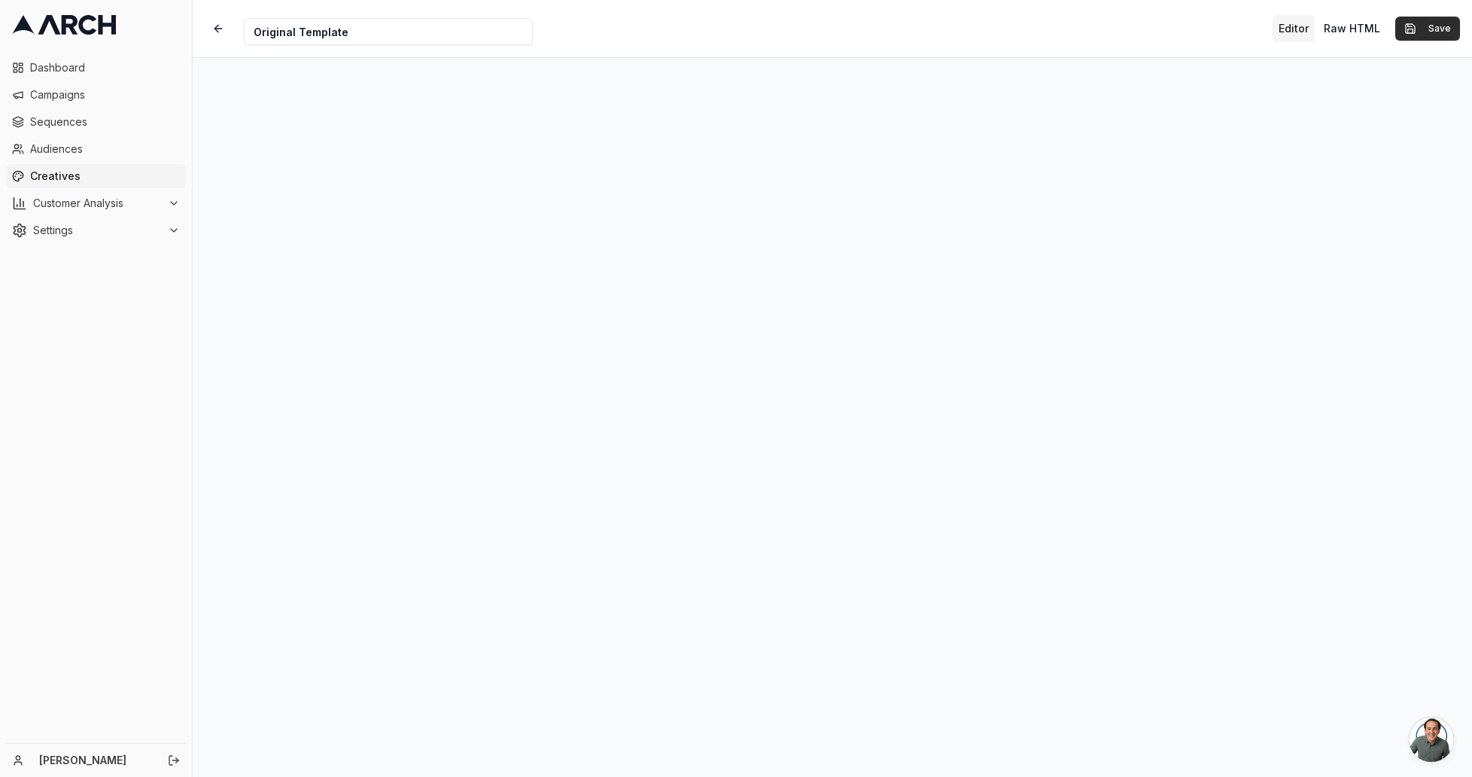
click at [1429, 24] on button "Save" at bounding box center [1427, 29] width 65 height 24
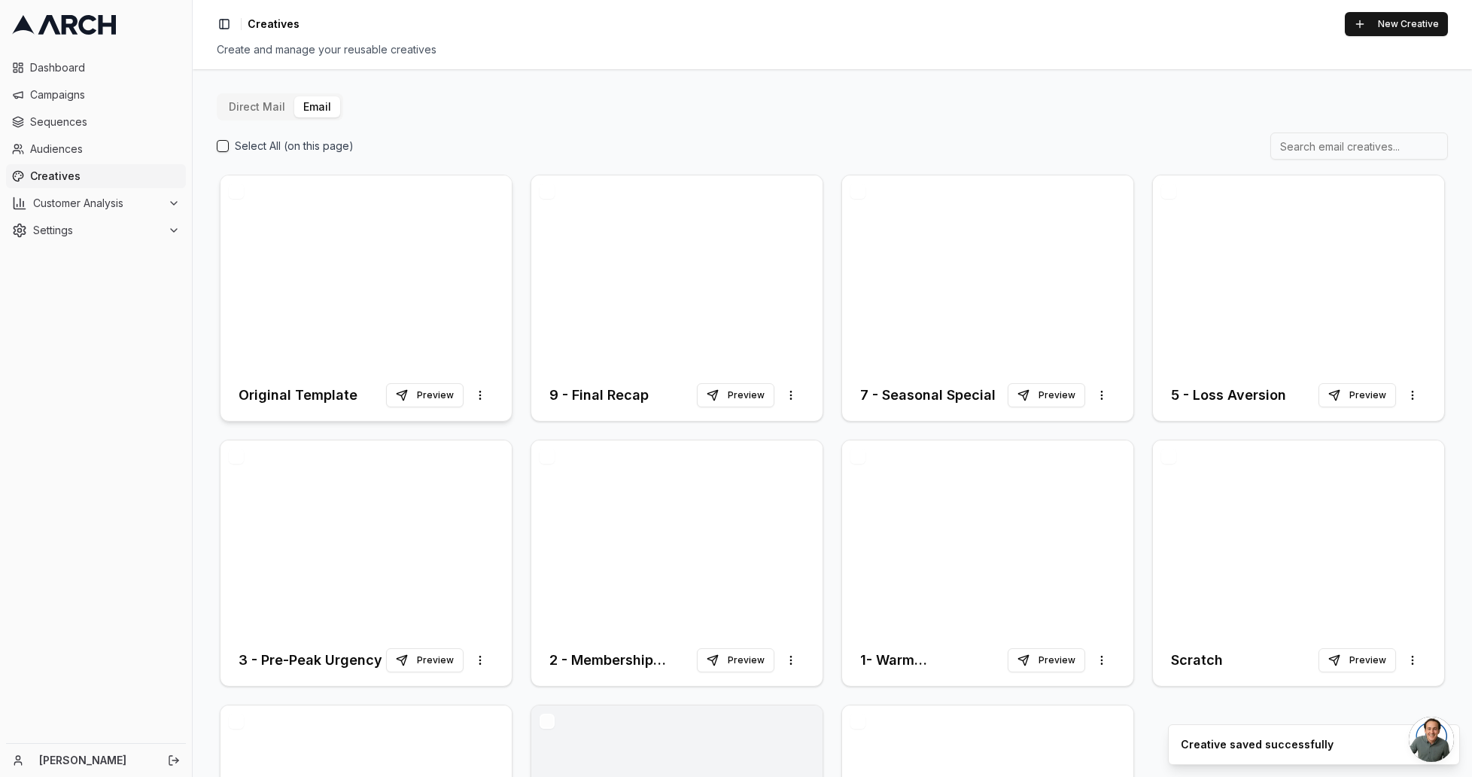
click at [449, 208] on div at bounding box center [365, 272] width 291 height 194
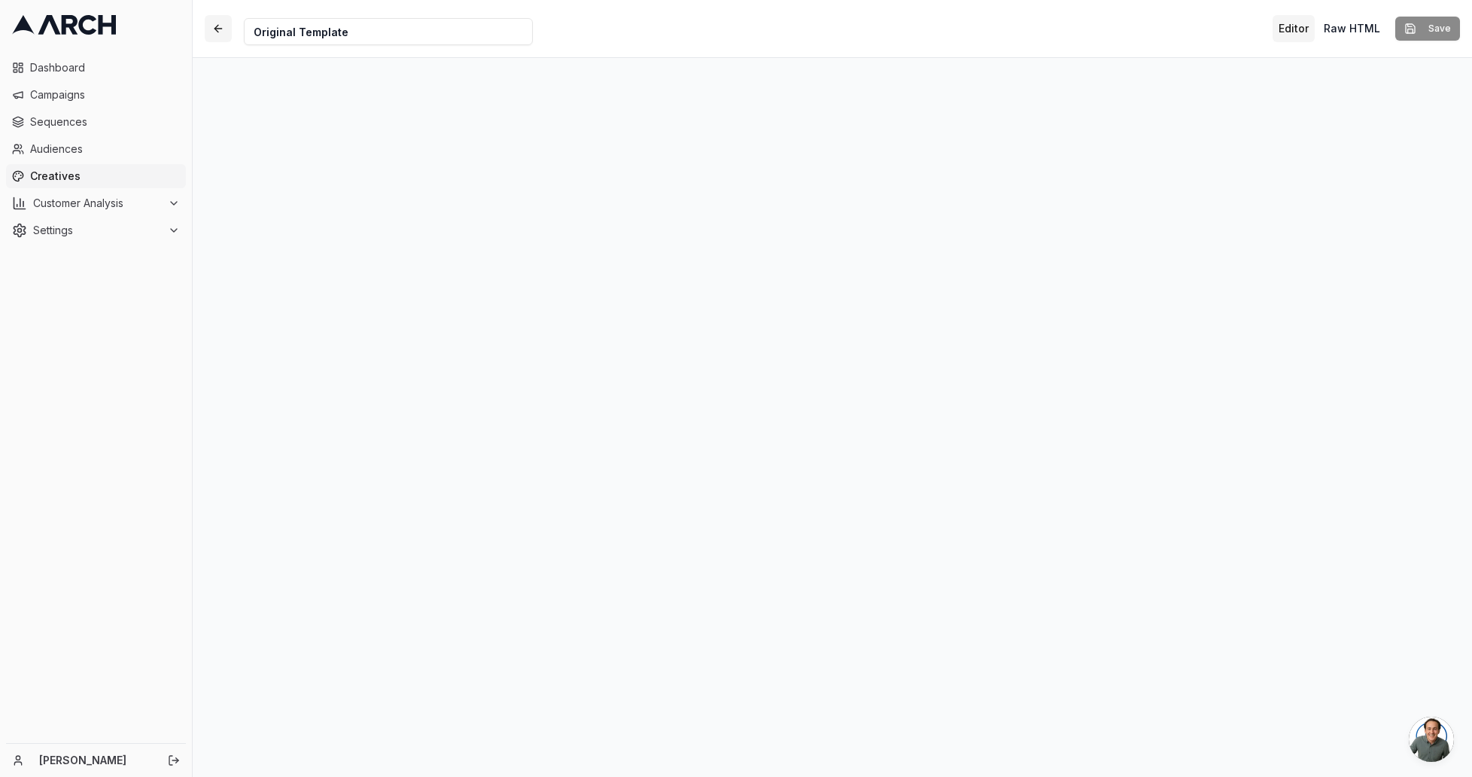
click at [211, 28] on button "button" at bounding box center [218, 28] width 27 height 27
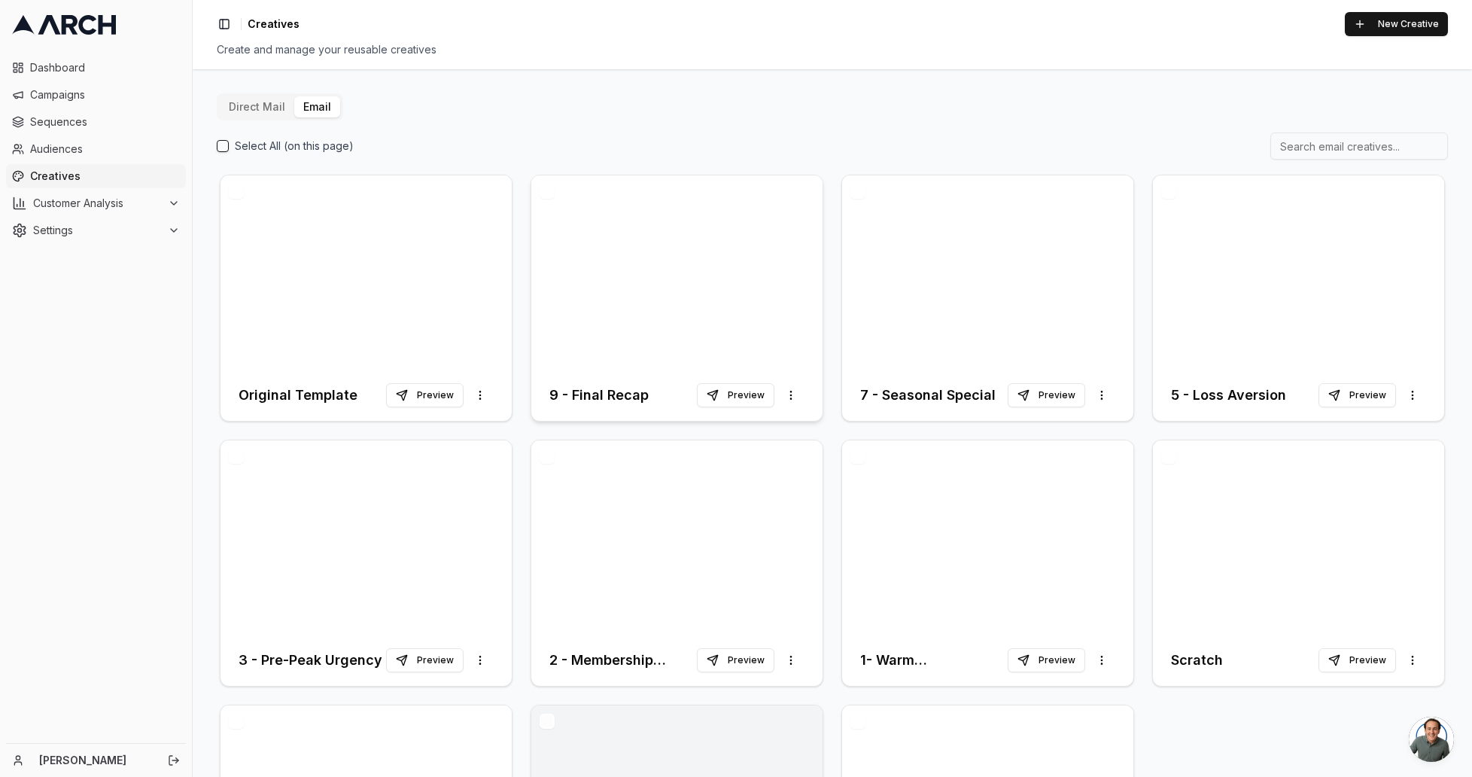
click at [729, 208] on div at bounding box center [676, 272] width 291 height 194
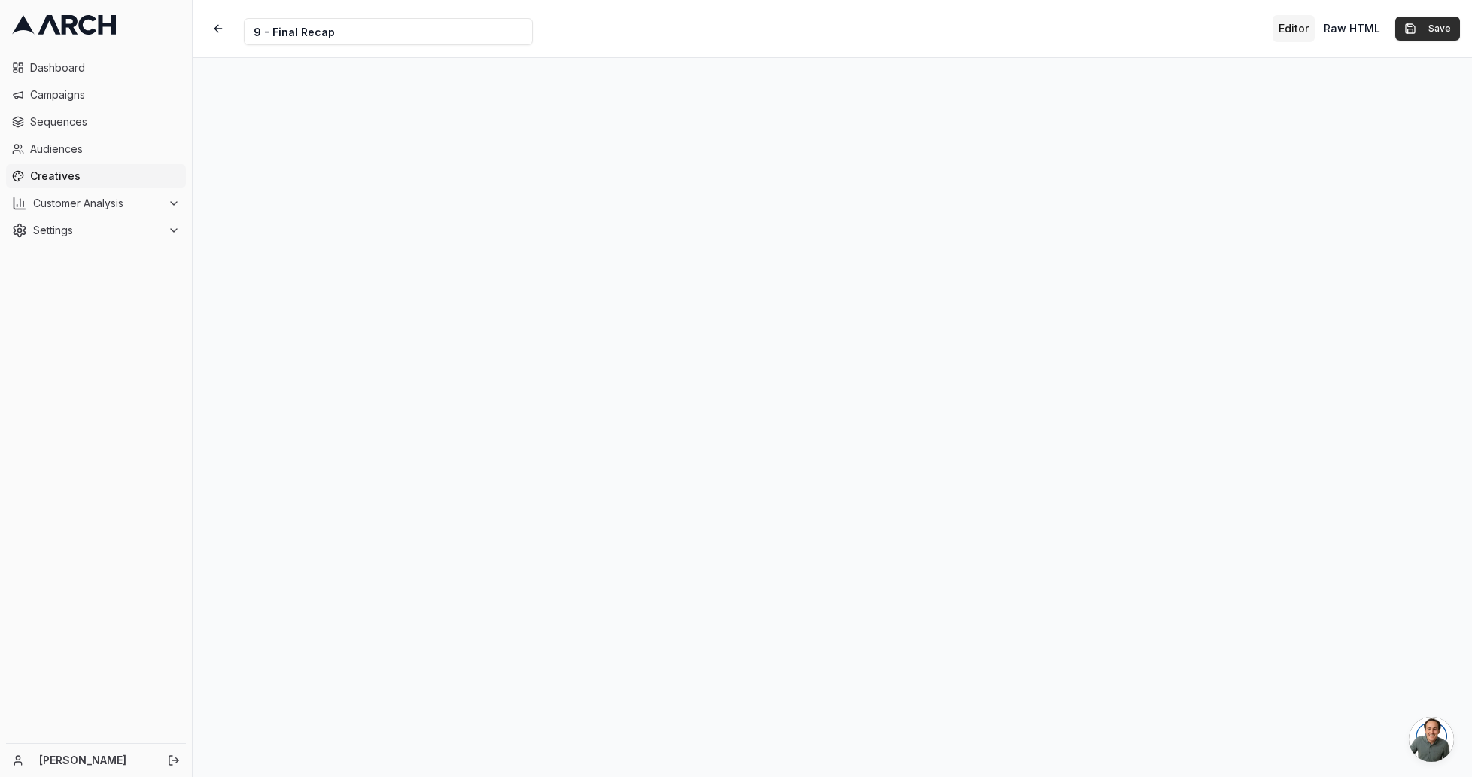
click at [1438, 25] on button "Save" at bounding box center [1427, 29] width 65 height 24
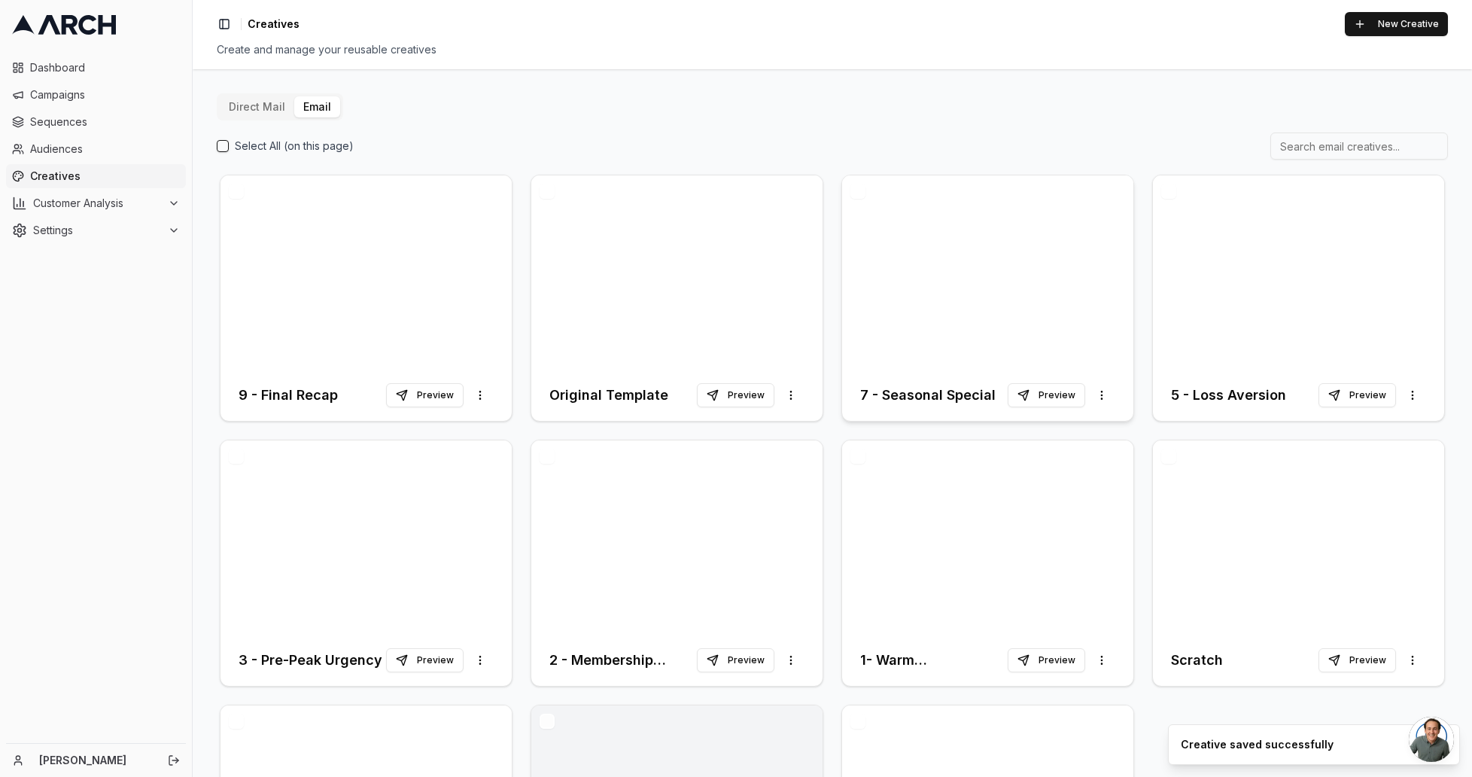
click at [929, 202] on div at bounding box center [987, 272] width 291 height 194
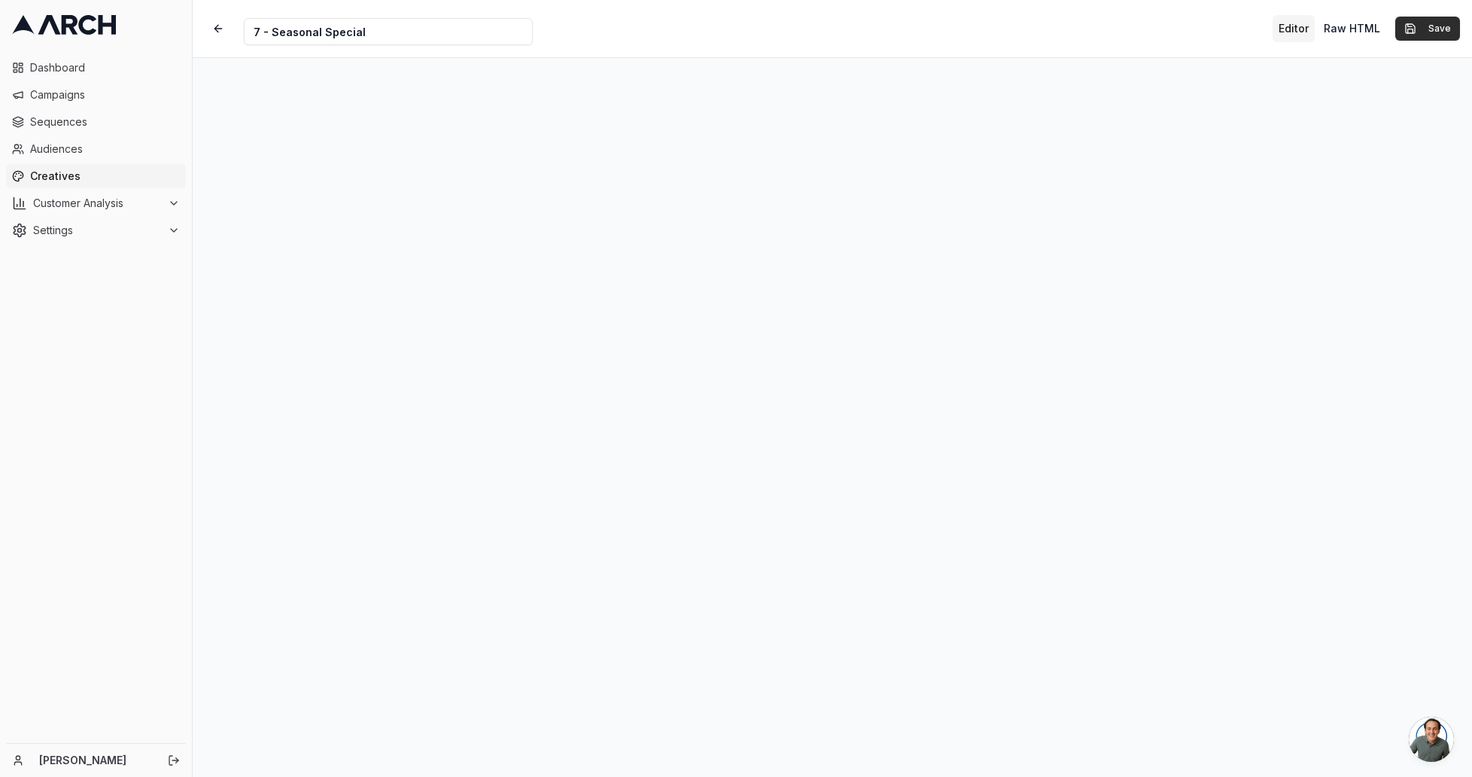
click at [1430, 32] on button "Save" at bounding box center [1427, 29] width 65 height 24
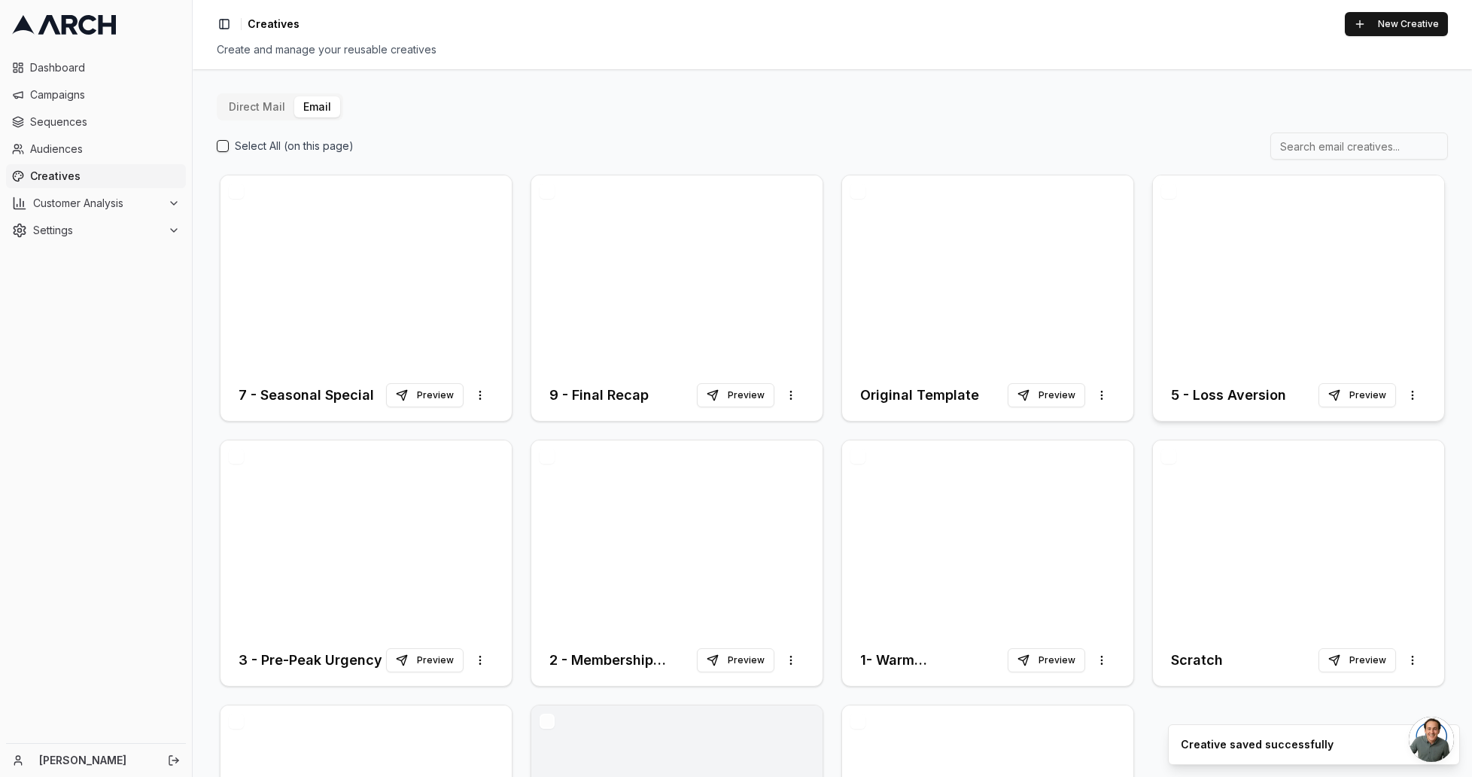
click at [1228, 223] on div at bounding box center [1298, 272] width 291 height 194
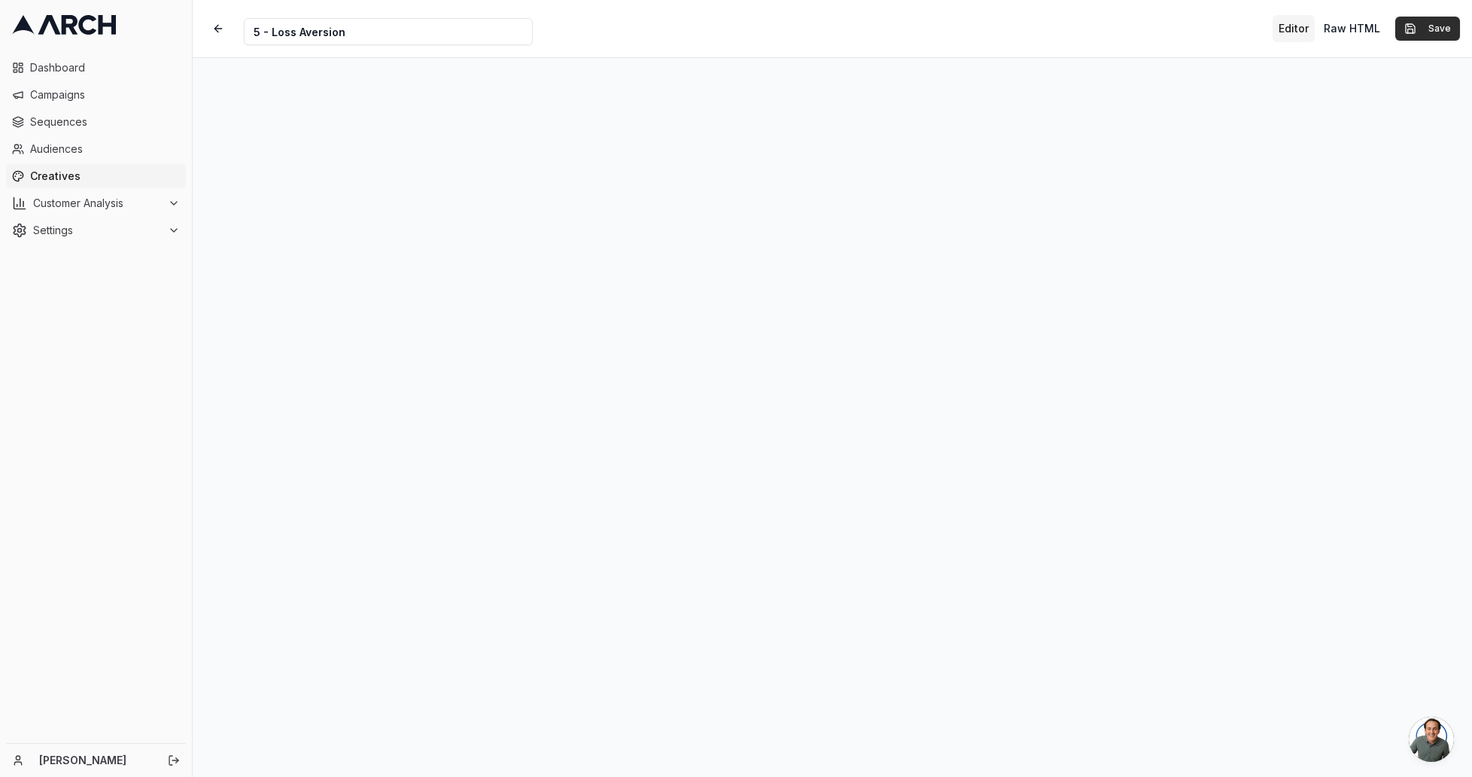
click at [1436, 23] on button "Save" at bounding box center [1427, 29] width 65 height 24
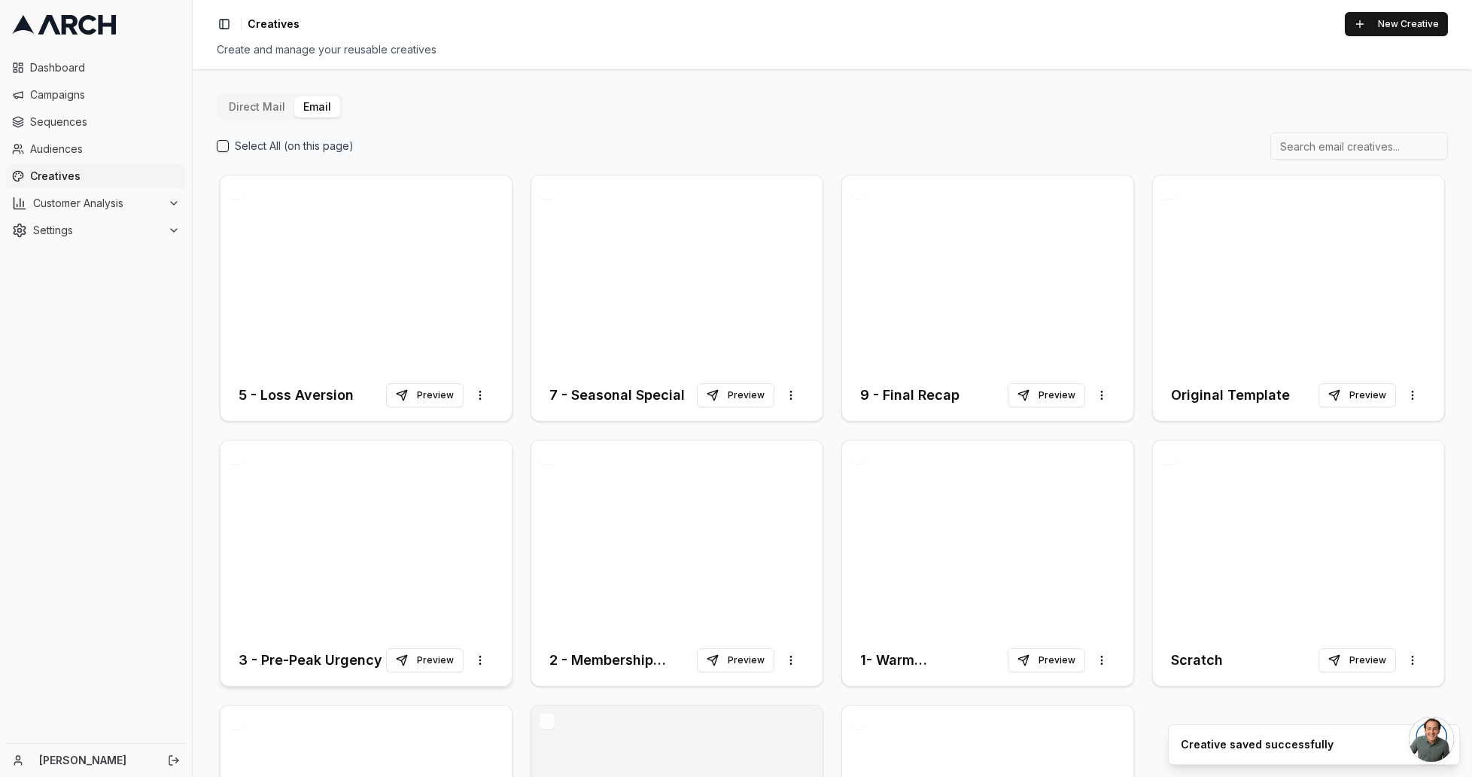
click at [309, 473] on div at bounding box center [365, 537] width 291 height 194
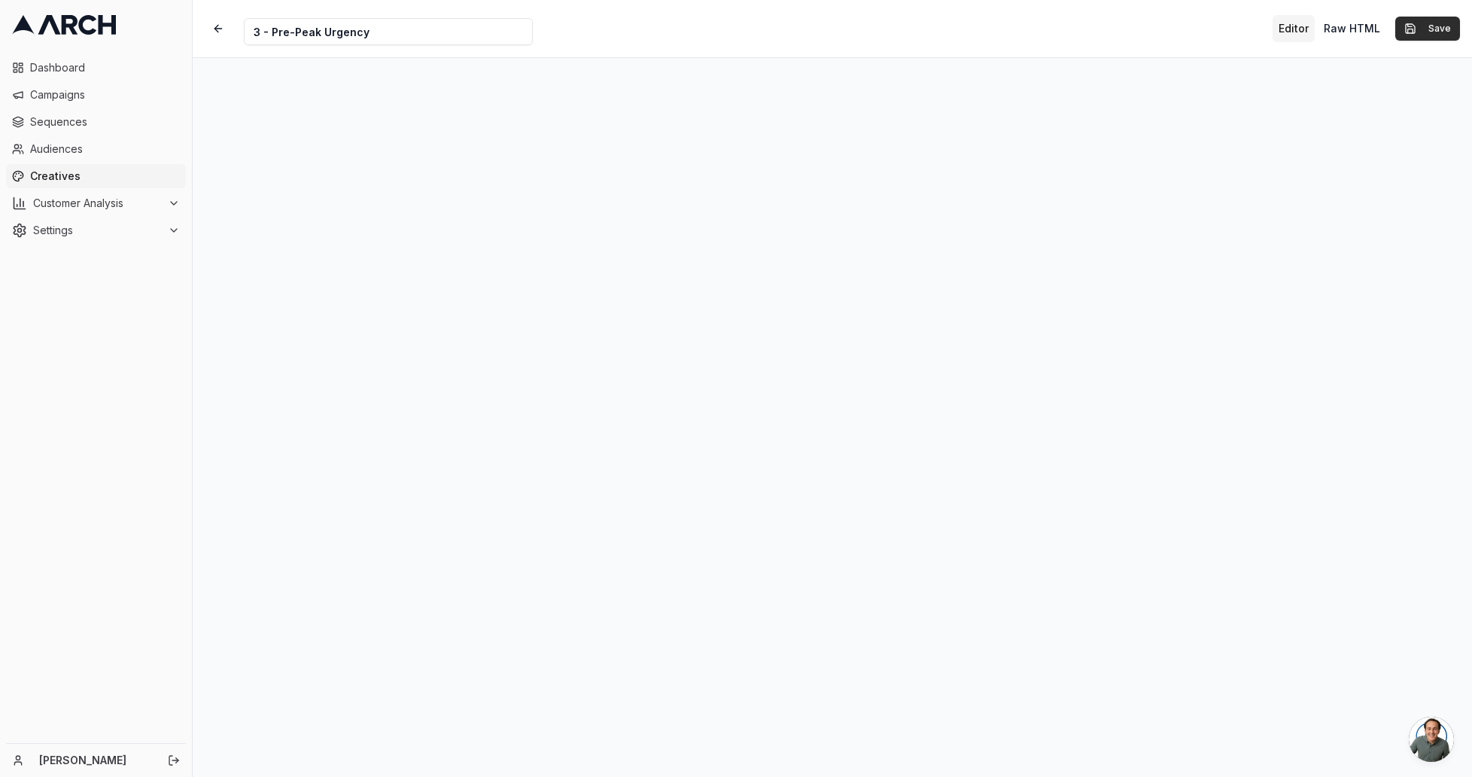
click at [1426, 28] on button "Save" at bounding box center [1427, 29] width 65 height 24
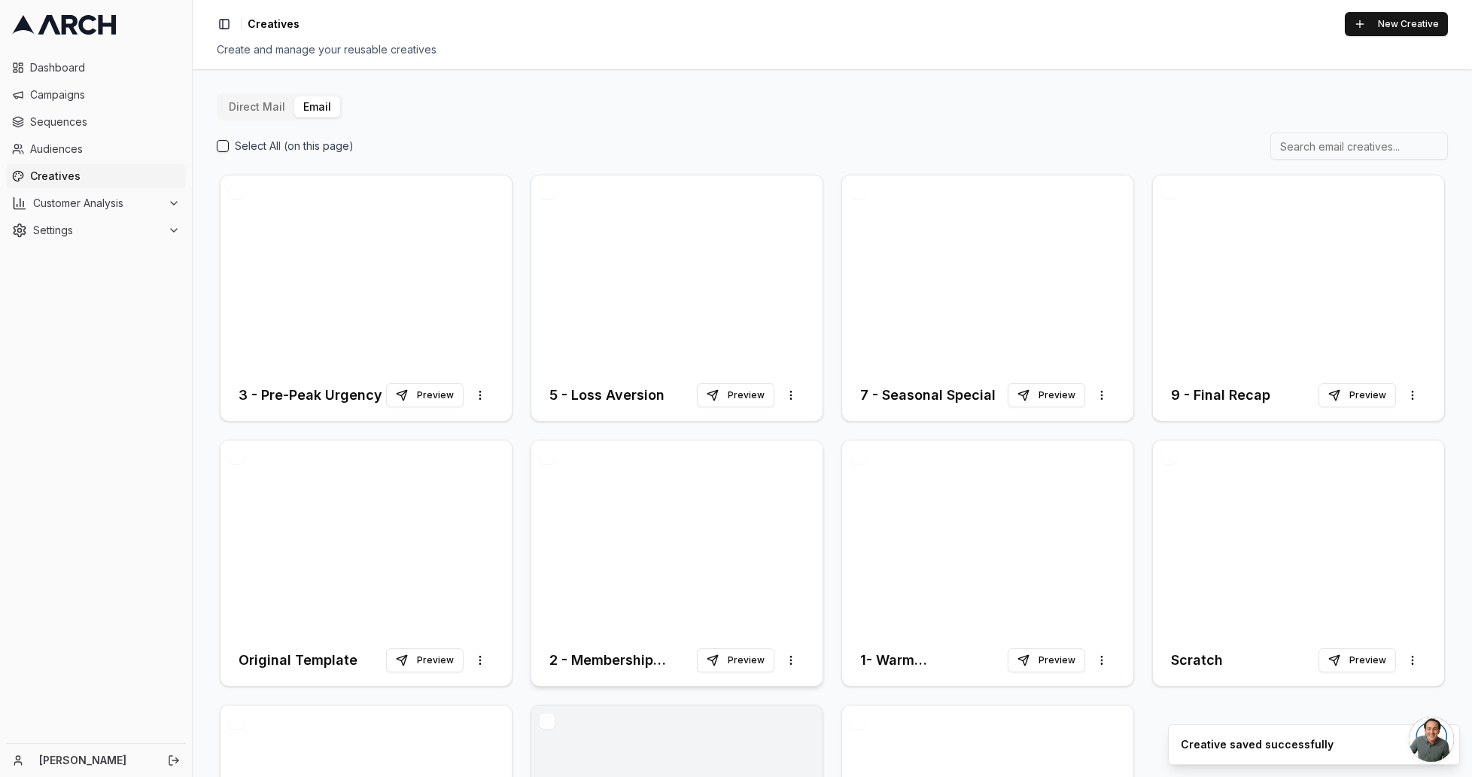
click at [603, 478] on div at bounding box center [676, 537] width 291 height 194
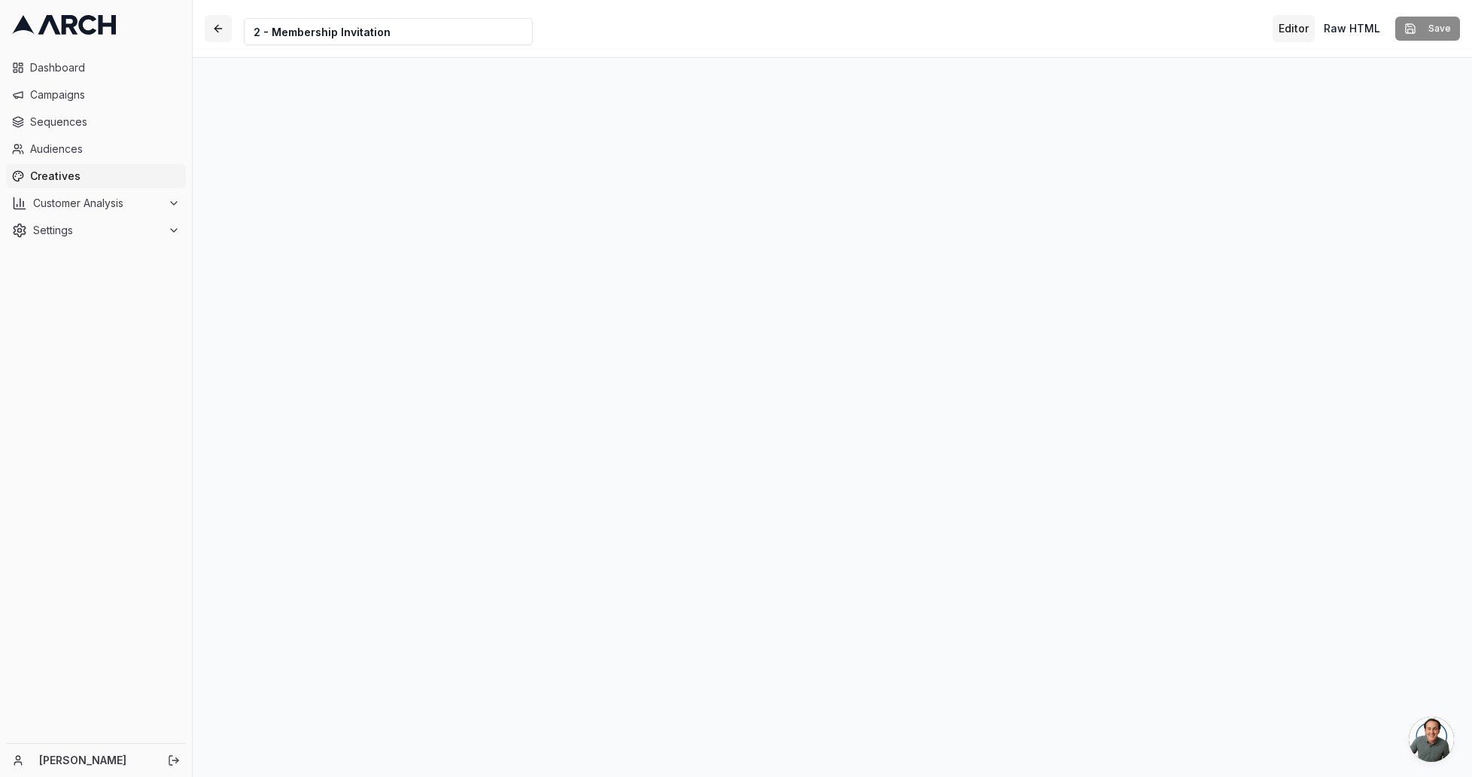
click at [222, 31] on button "button" at bounding box center [218, 28] width 27 height 27
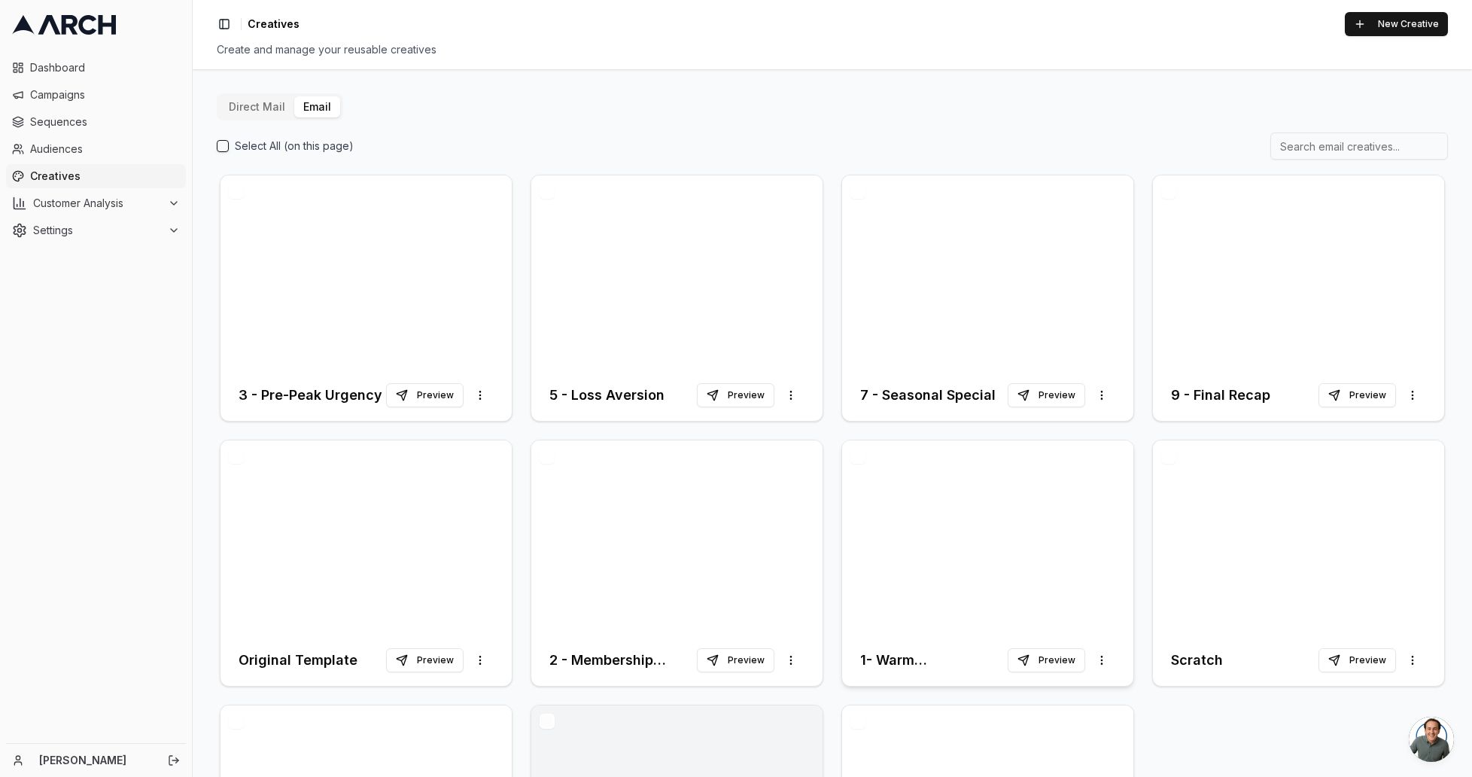
click at [941, 466] on div at bounding box center [987, 537] width 291 height 194
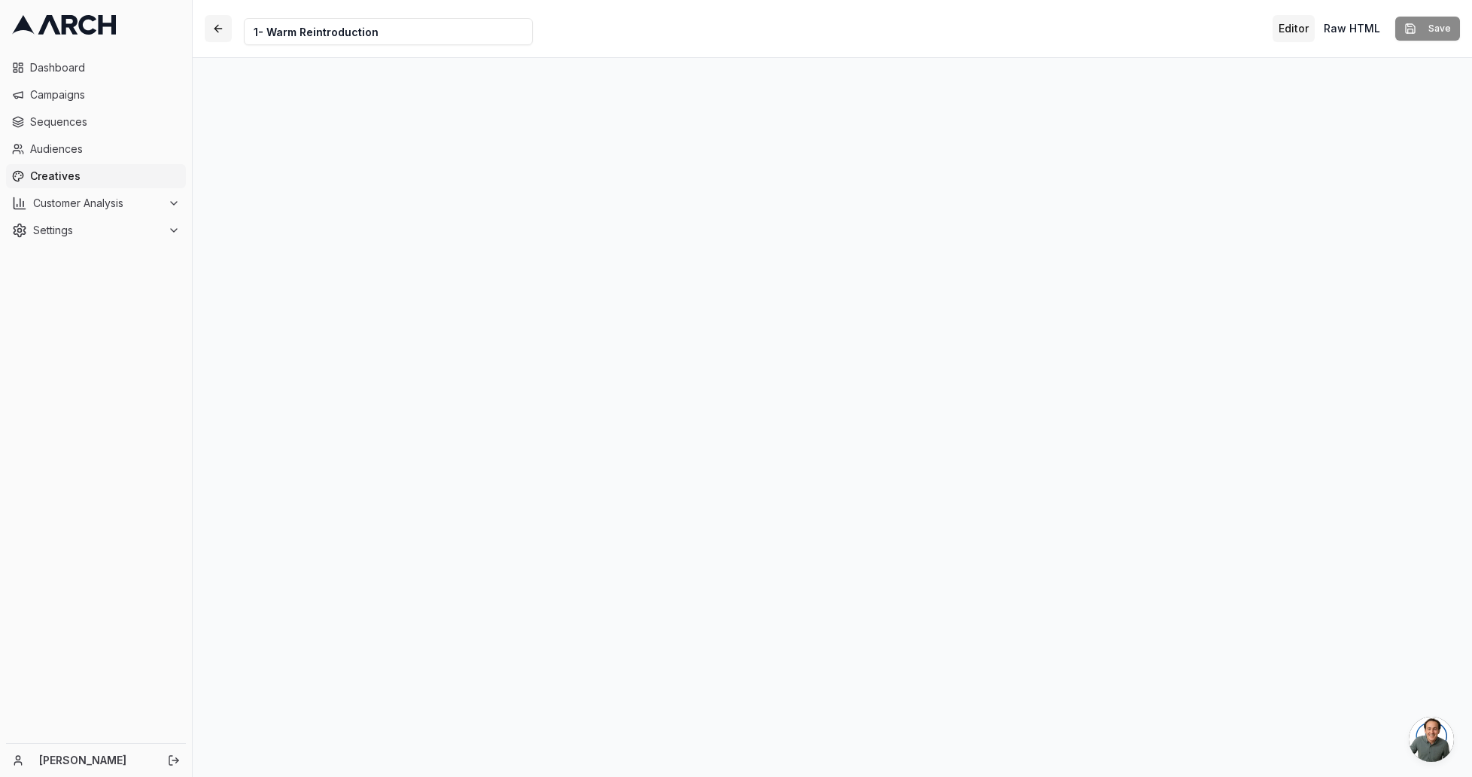
click at [212, 27] on button "button" at bounding box center [218, 28] width 27 height 27
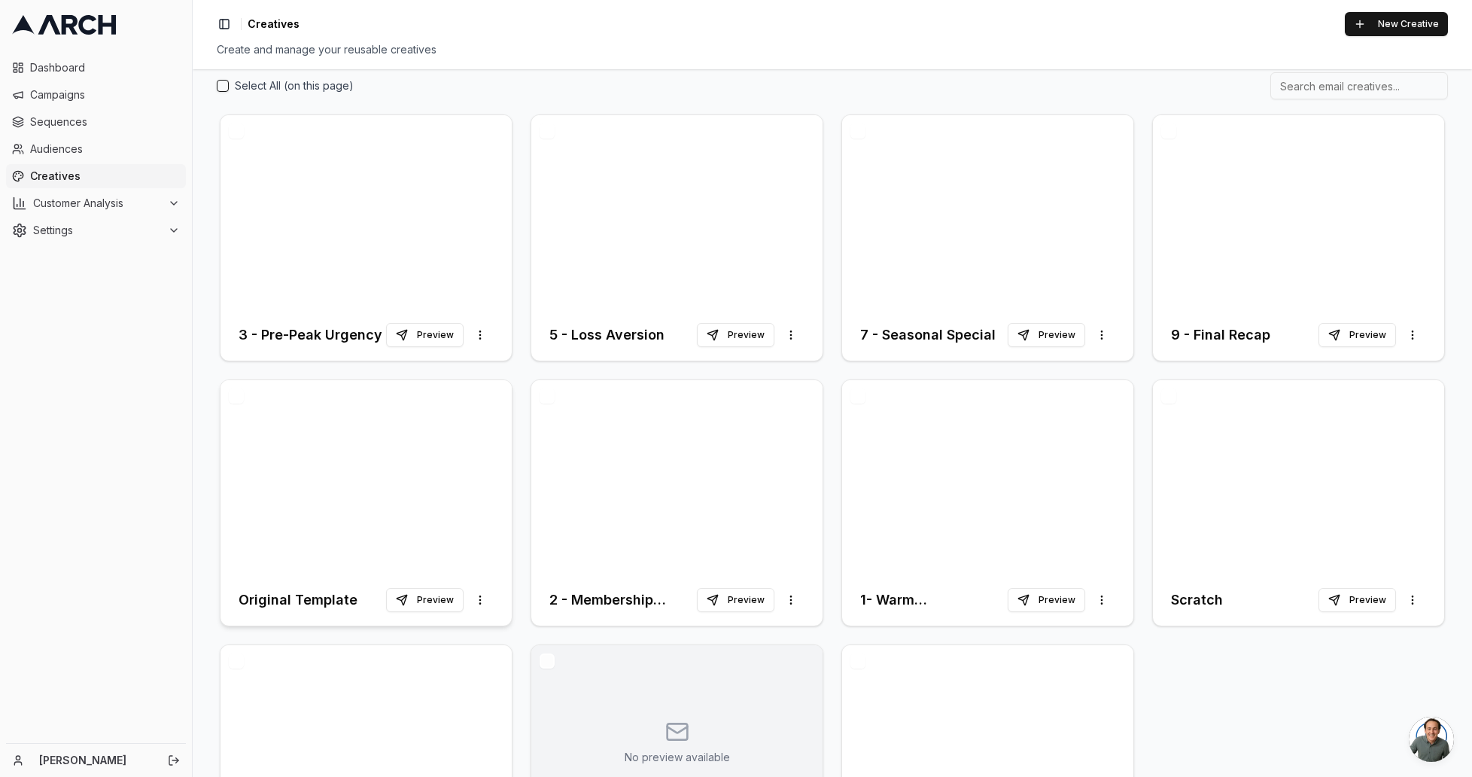
scroll to position [54, 0]
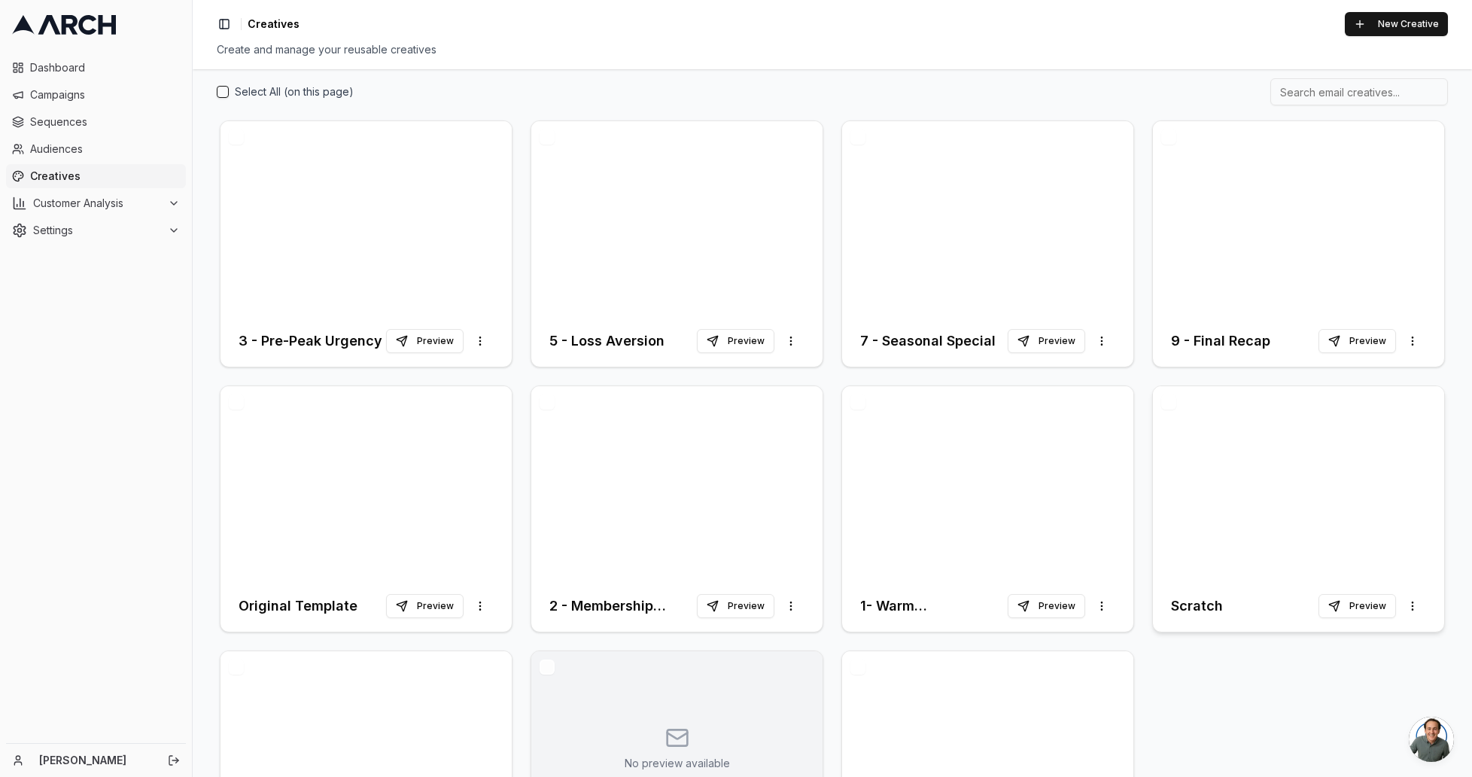
click at [1178, 485] on div at bounding box center [1298, 483] width 291 height 194
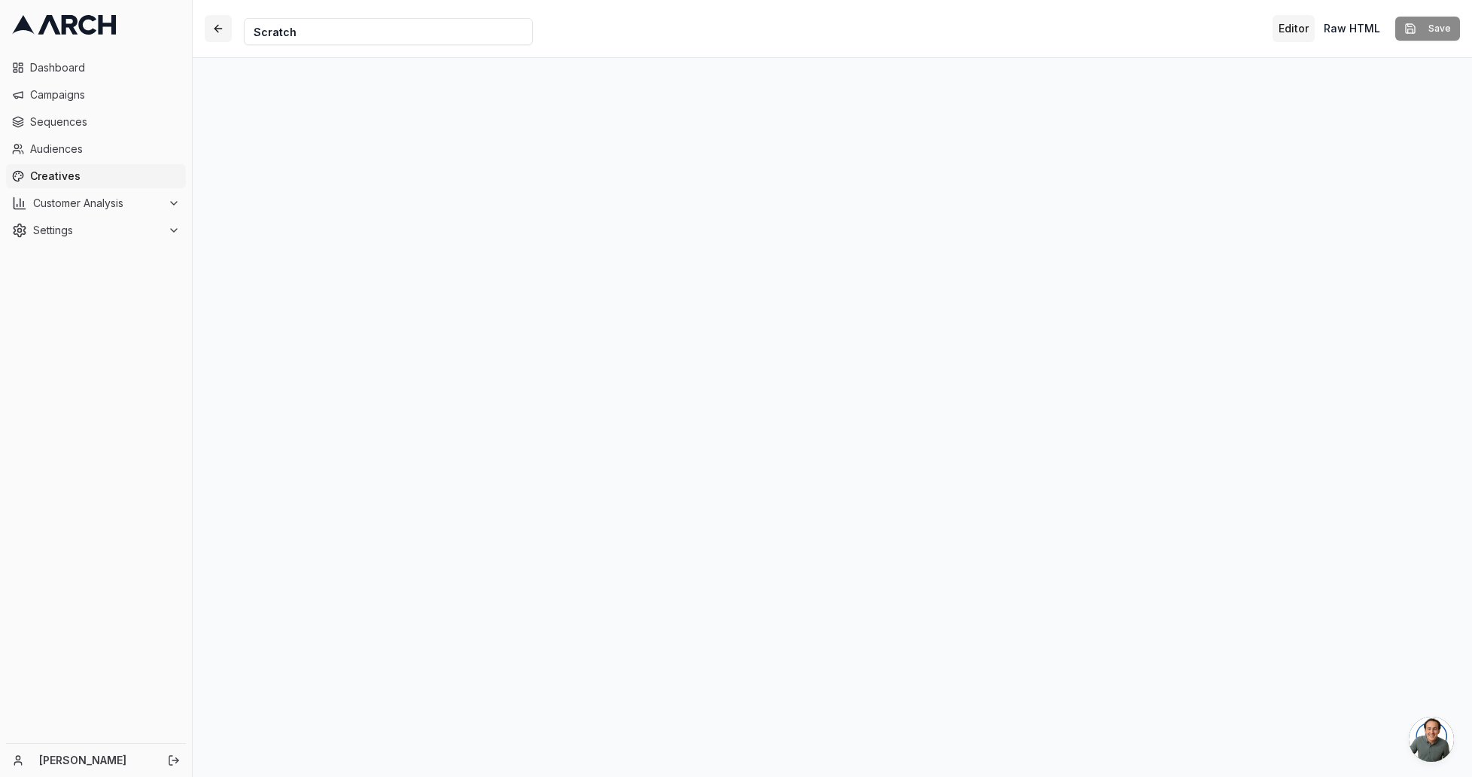
click at [215, 30] on button "button" at bounding box center [218, 28] width 27 height 27
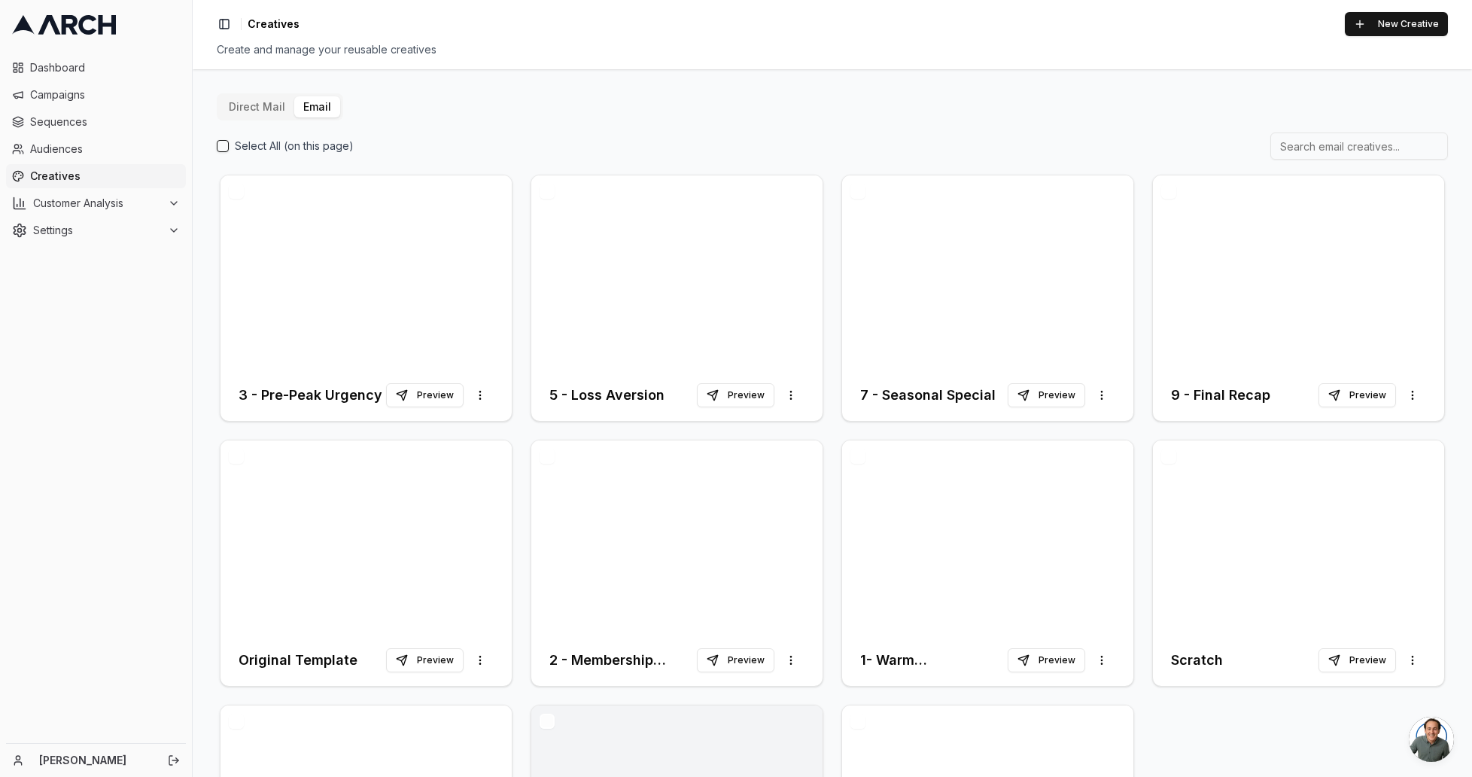
click at [1435, 740] on span "Open chat" at bounding box center [1431, 738] width 45 height 45
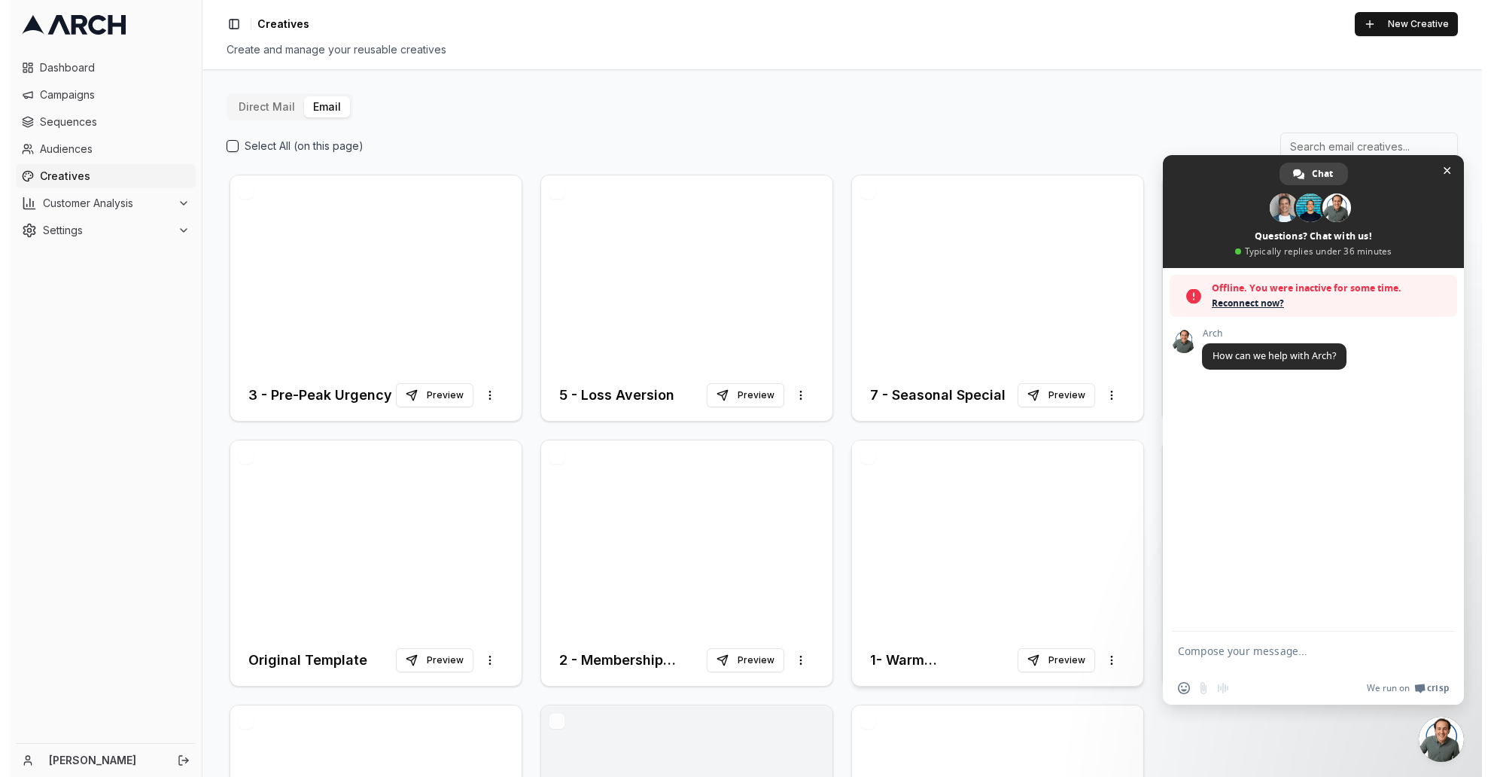
scroll to position [5, 0]
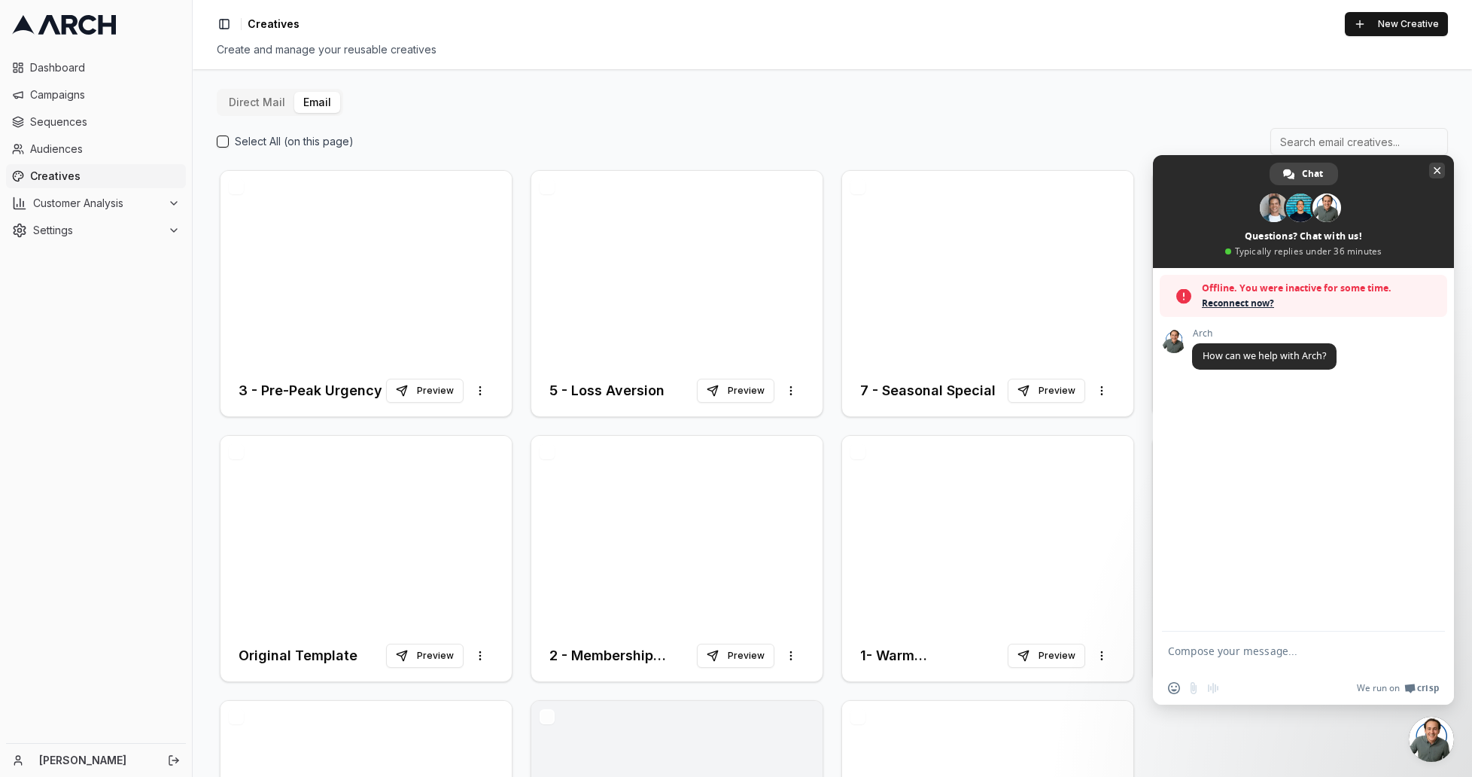
click at [1439, 171] on span "Close chat" at bounding box center [1437, 171] width 8 height 8
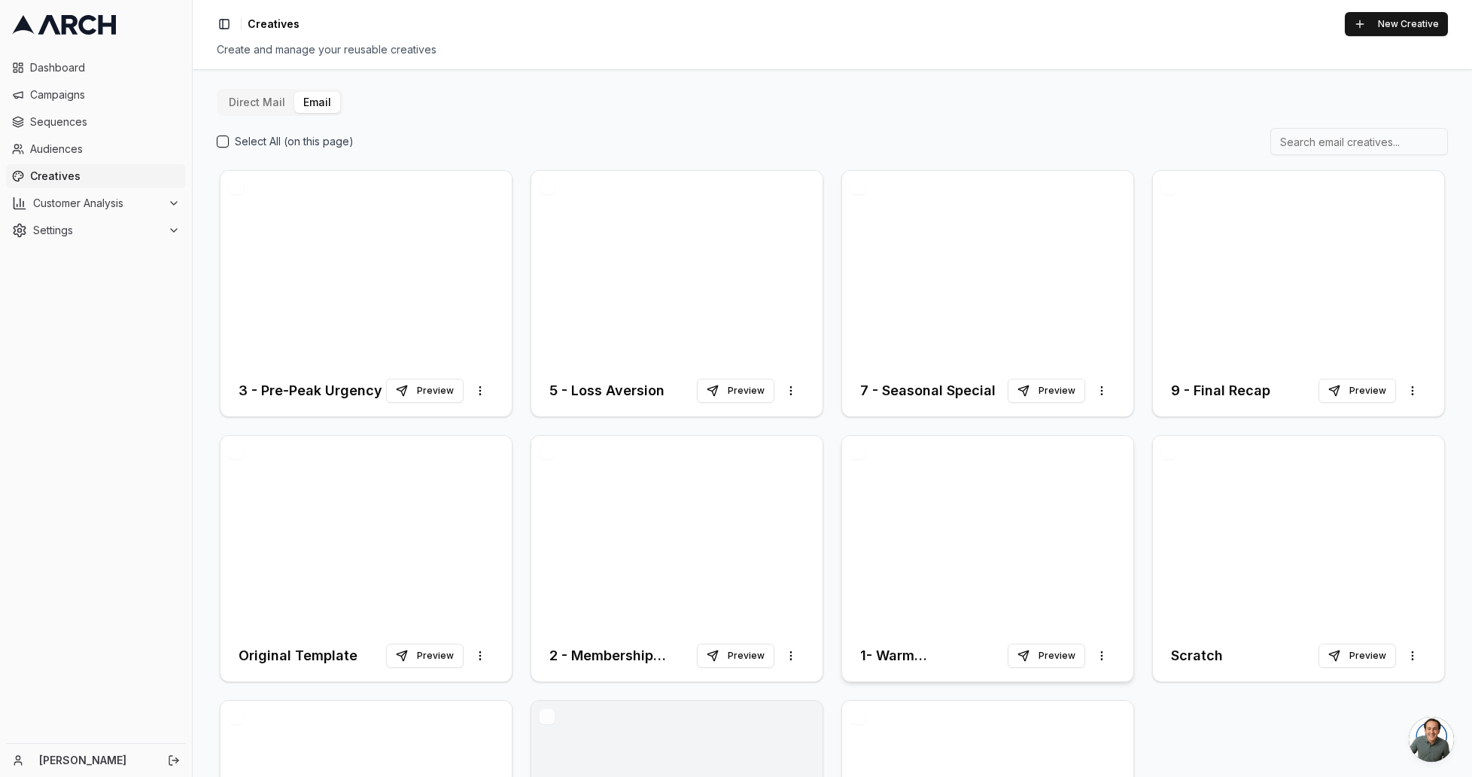
click at [903, 475] on div at bounding box center [987, 533] width 291 height 194
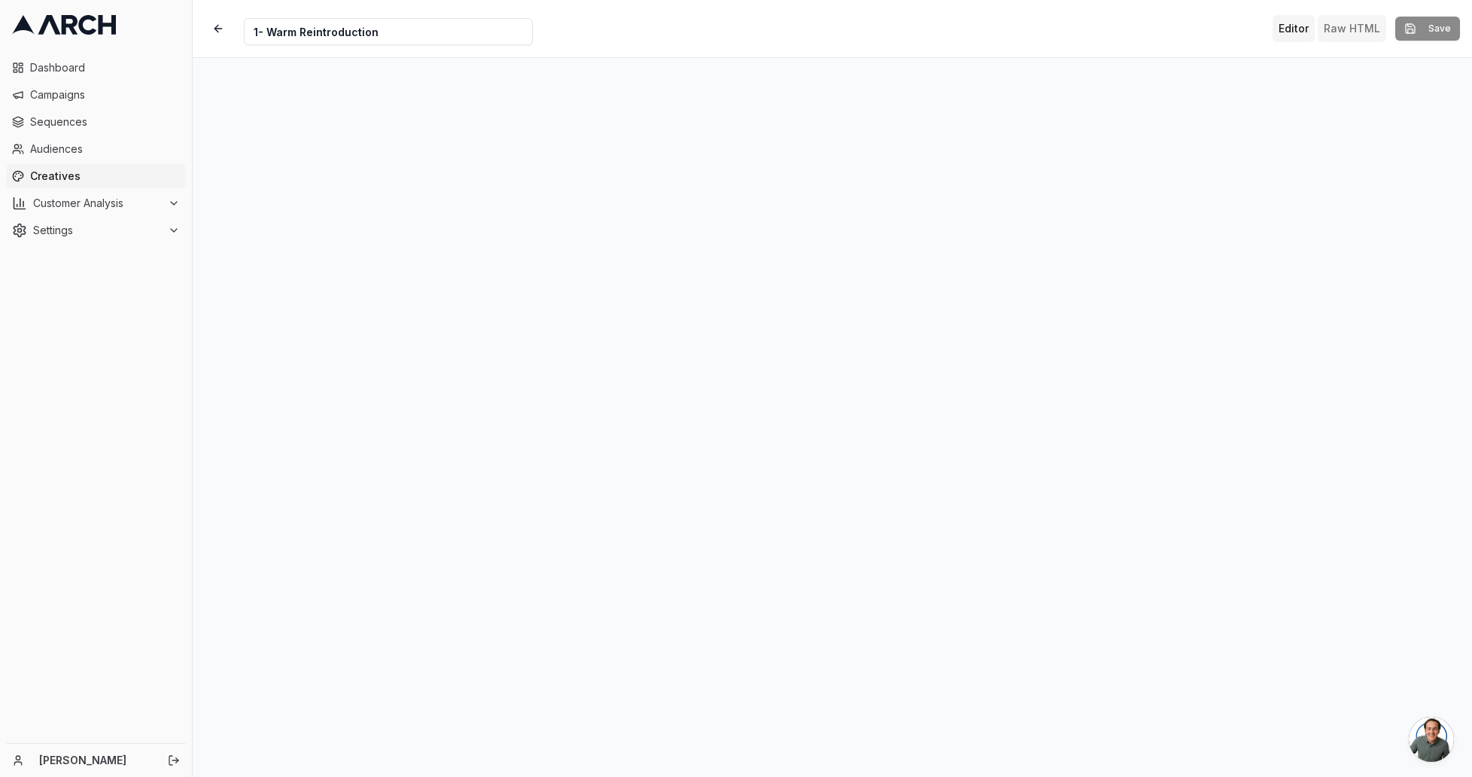
click at [1354, 25] on button "Raw HTML" at bounding box center [1352, 28] width 68 height 27
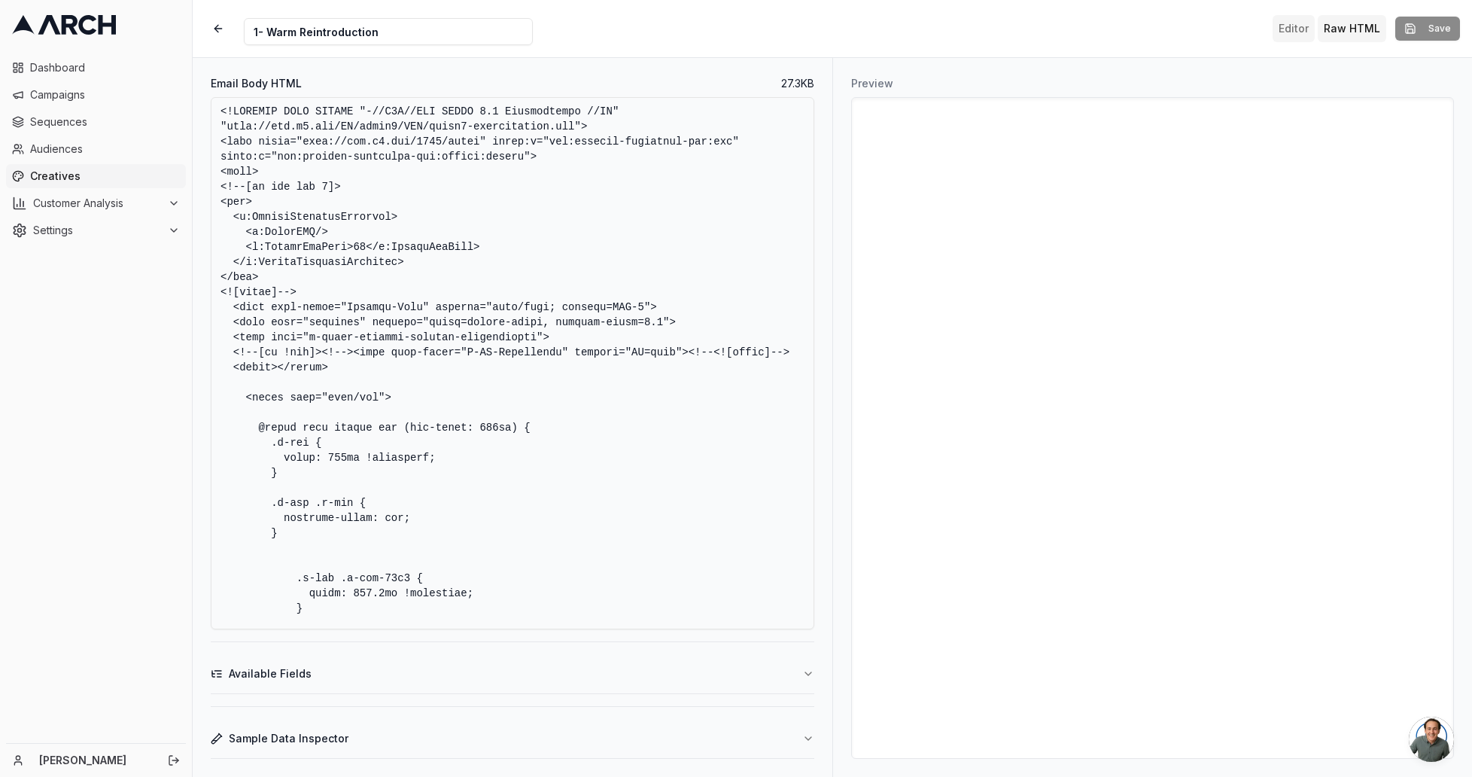
click at [1301, 29] on button "Editor" at bounding box center [1293, 28] width 42 height 27
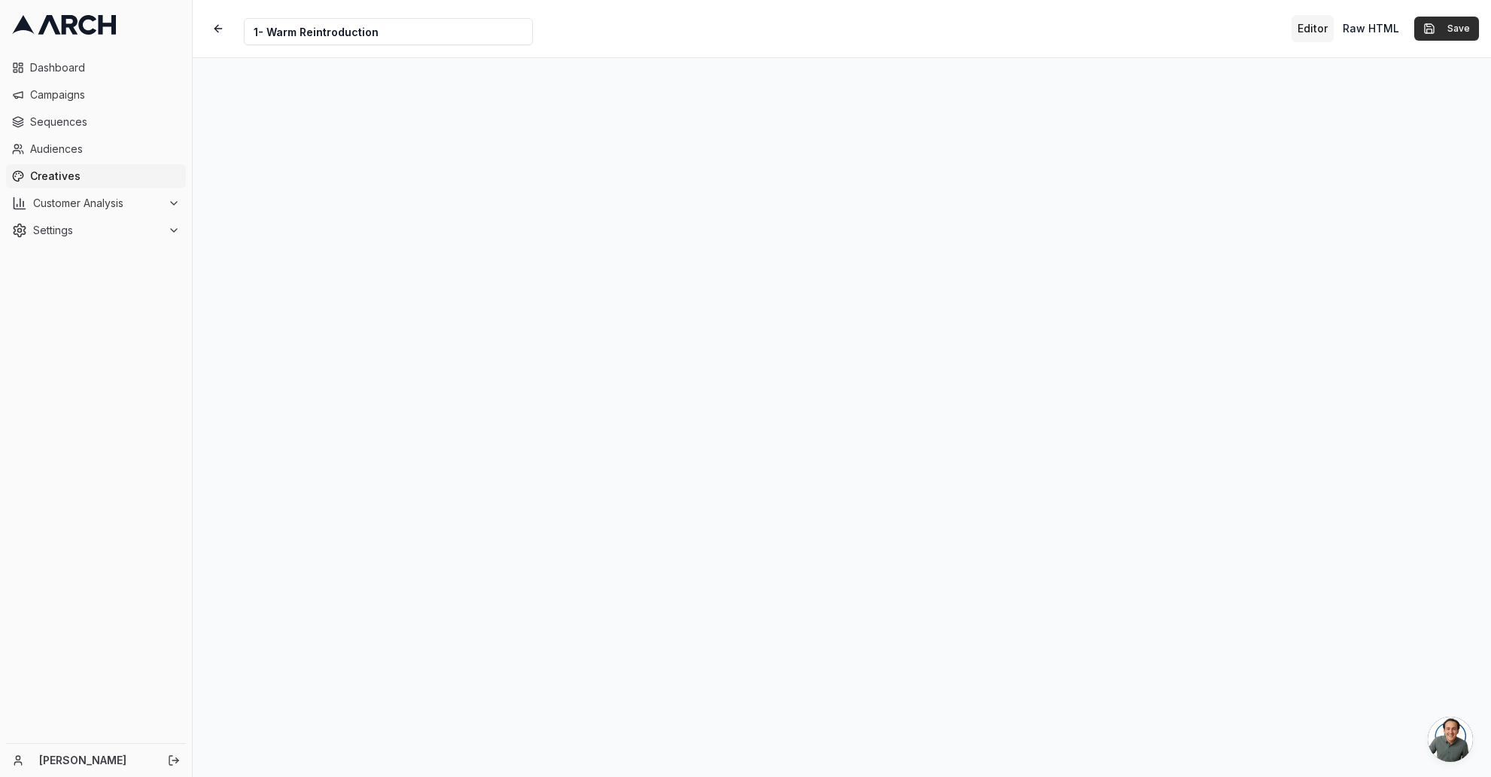
click at [1464, 26] on button "Save" at bounding box center [1446, 29] width 65 height 24
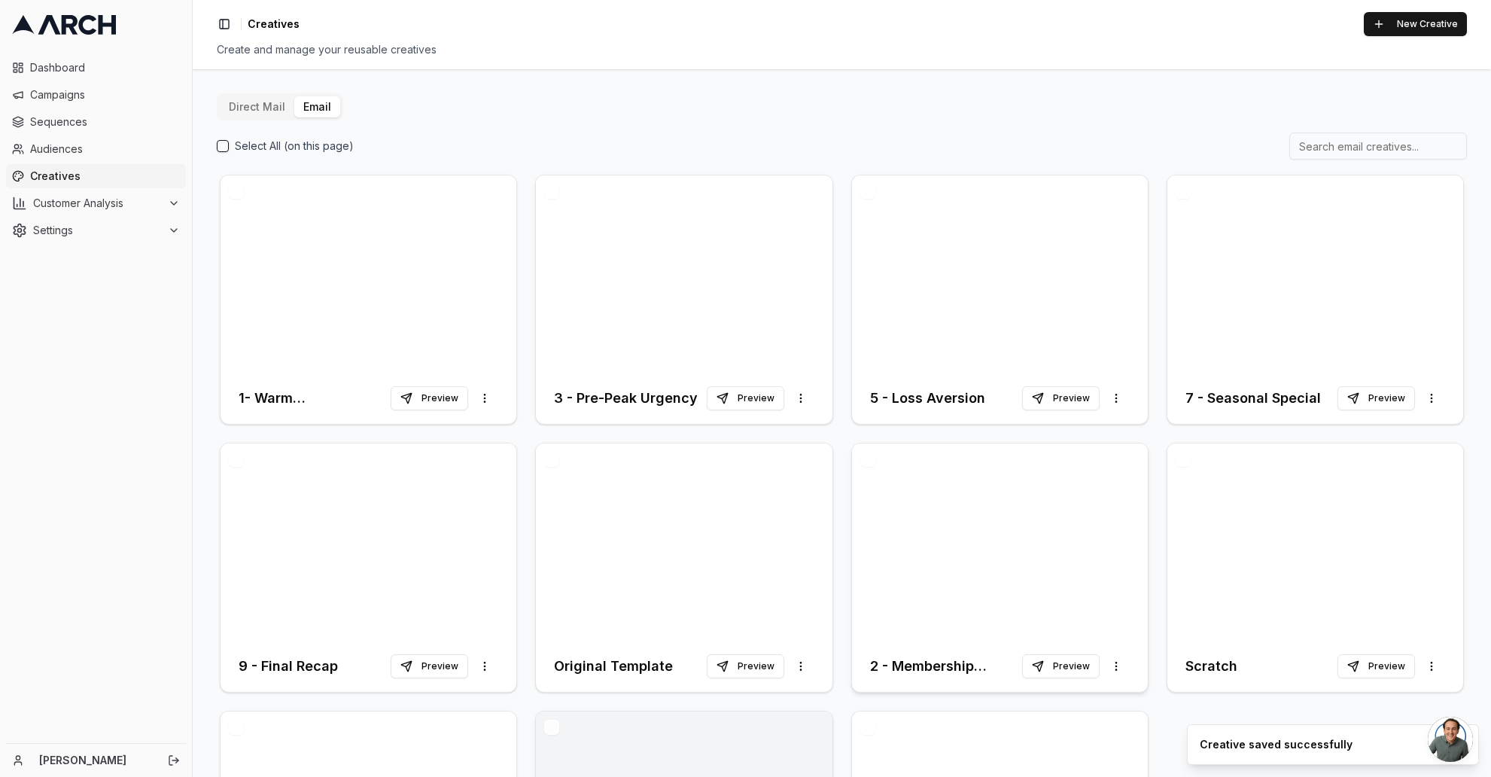
click at [904, 482] on div at bounding box center [1000, 541] width 296 height 197
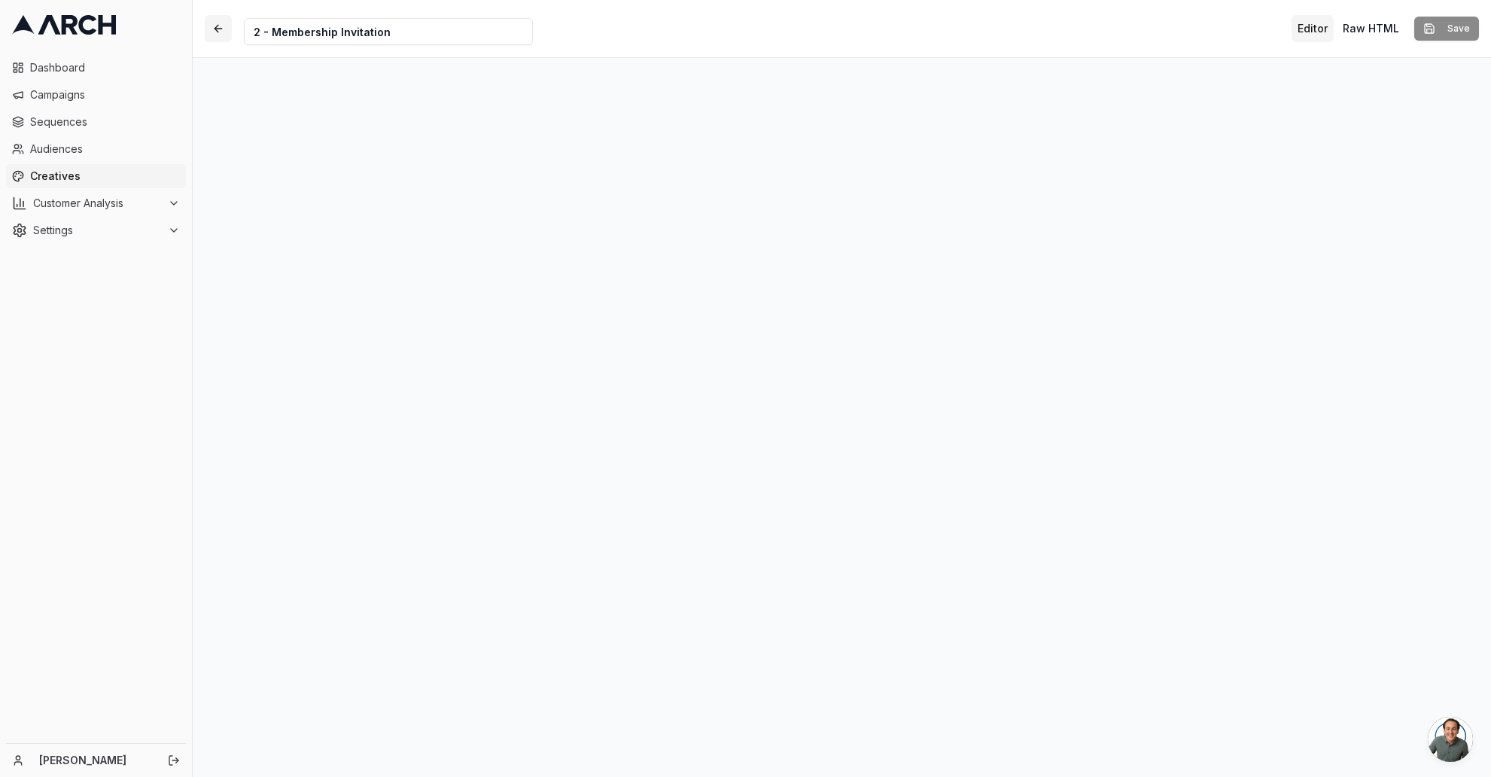
click at [217, 24] on button "button" at bounding box center [218, 28] width 27 height 27
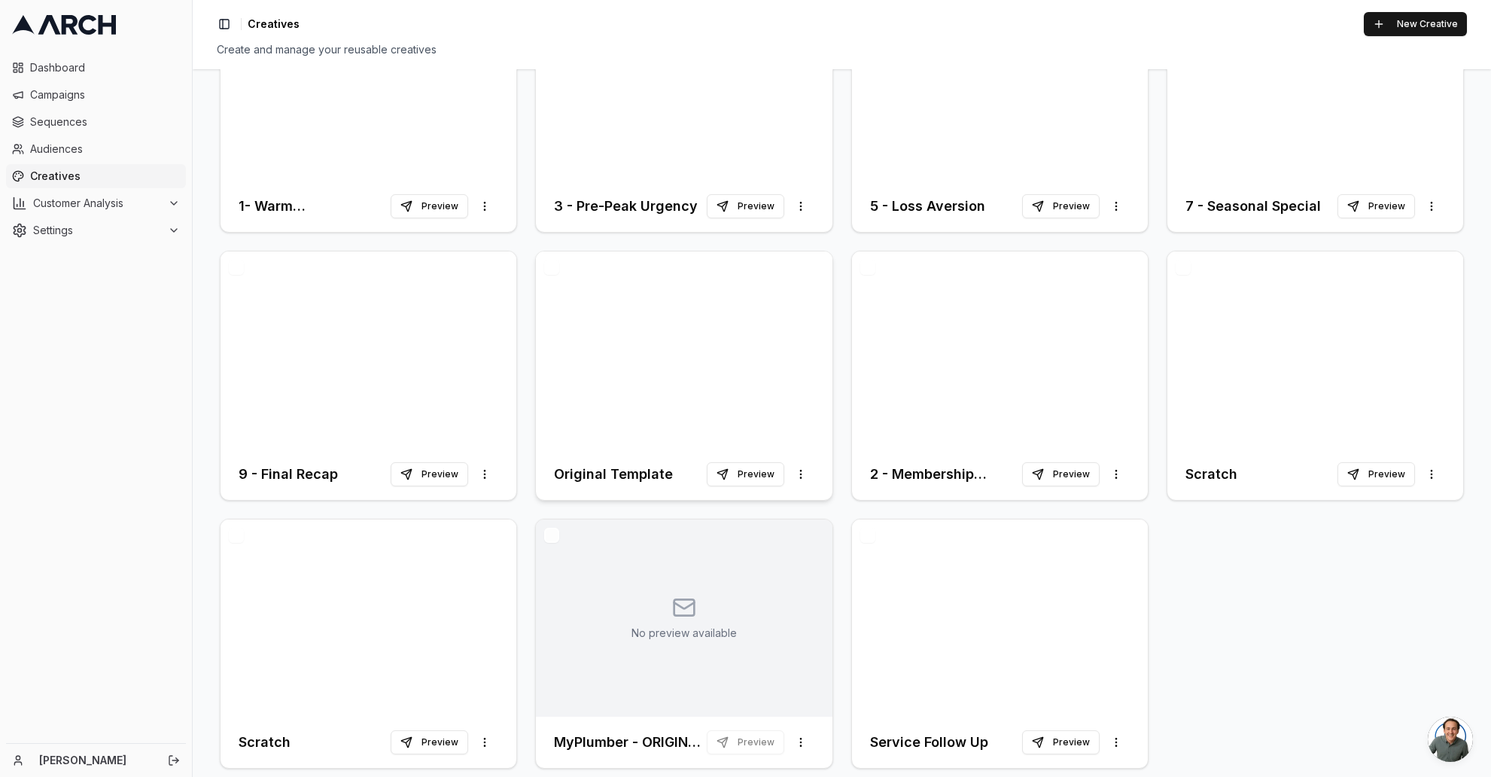
scroll to position [208, 0]
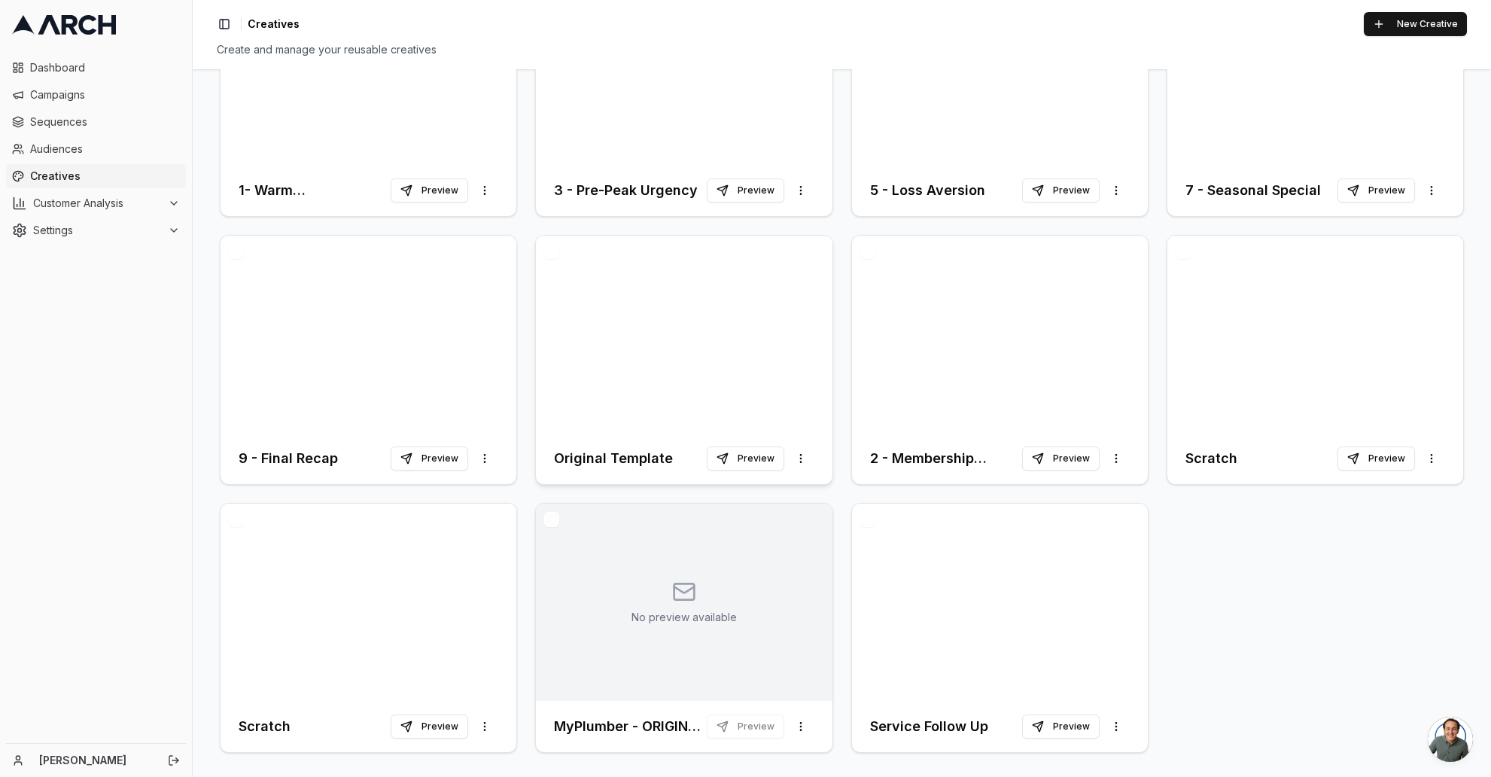
click at [738, 304] on div at bounding box center [684, 334] width 296 height 197
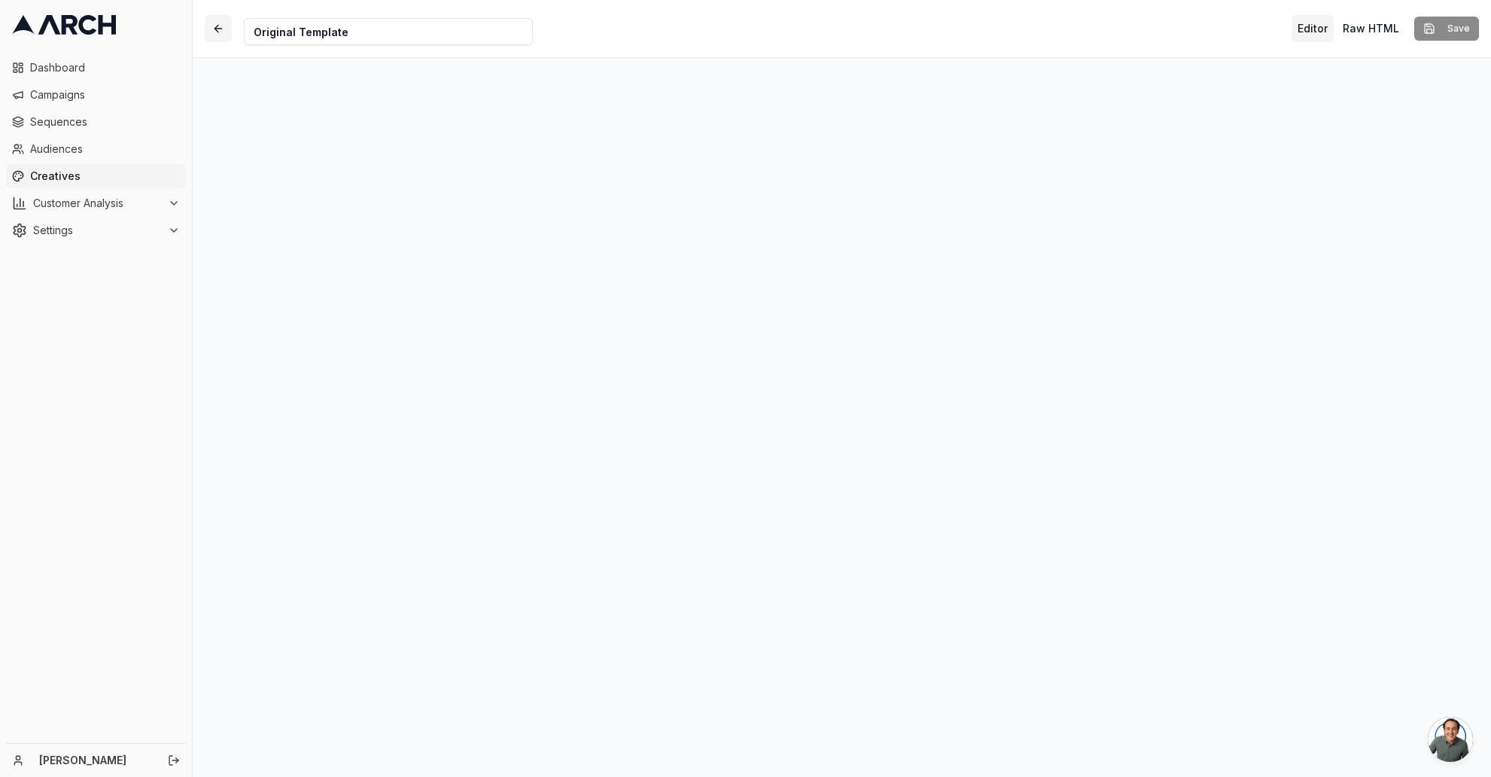
click at [217, 23] on button "button" at bounding box center [218, 28] width 27 height 27
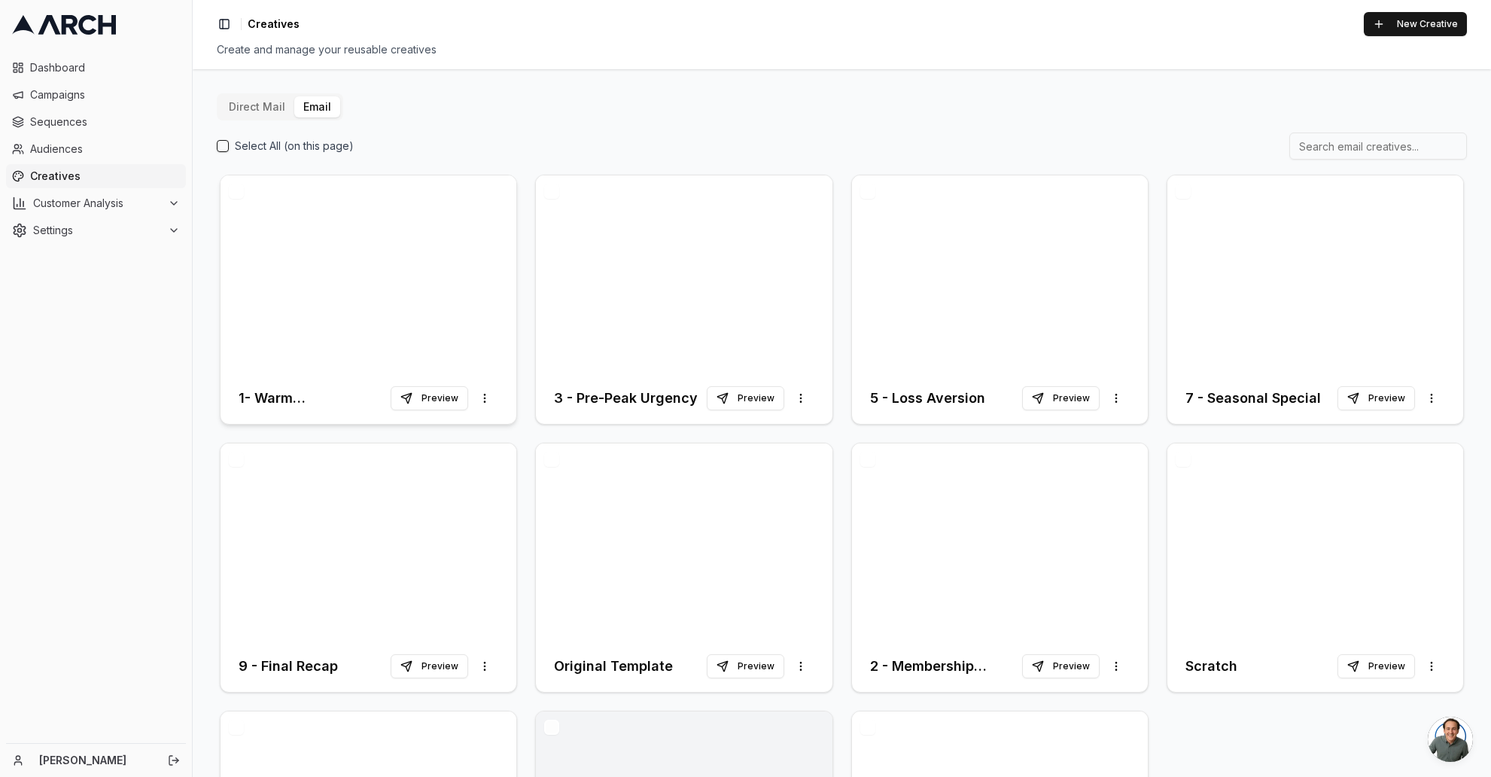
click at [319, 320] on div at bounding box center [368, 273] width 296 height 197
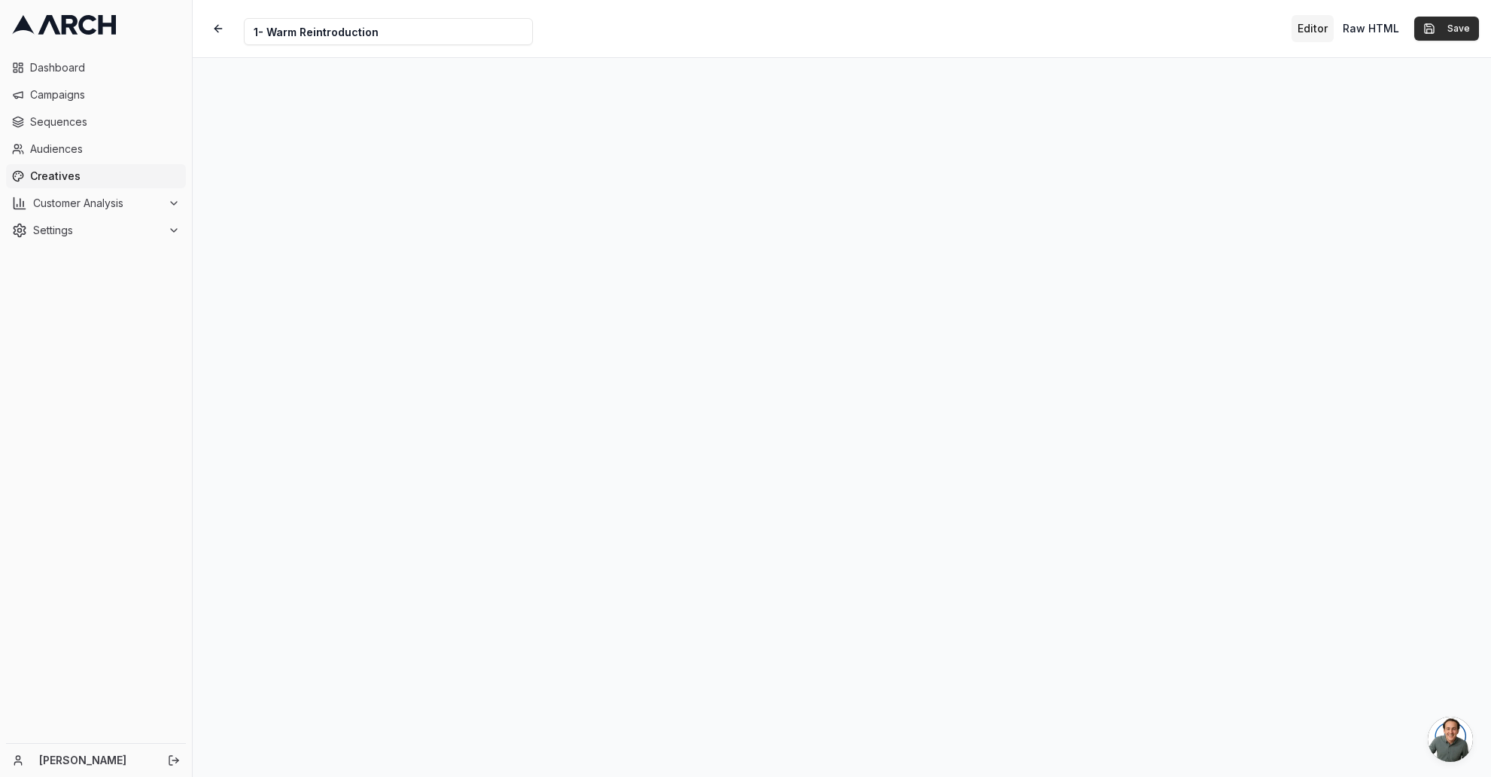
click at [1458, 28] on button "Save" at bounding box center [1446, 29] width 65 height 24
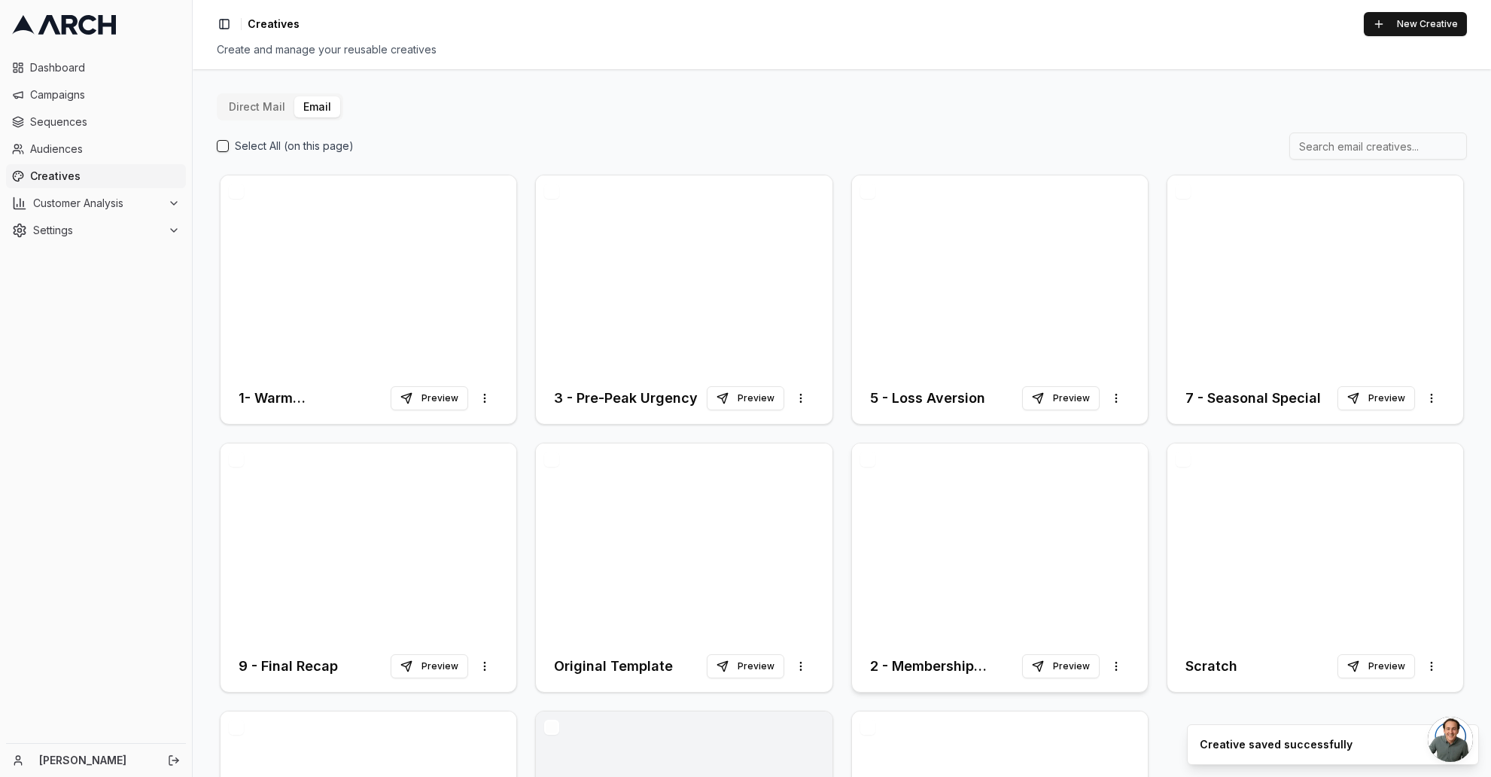
click at [988, 558] on div at bounding box center [1000, 541] width 296 height 197
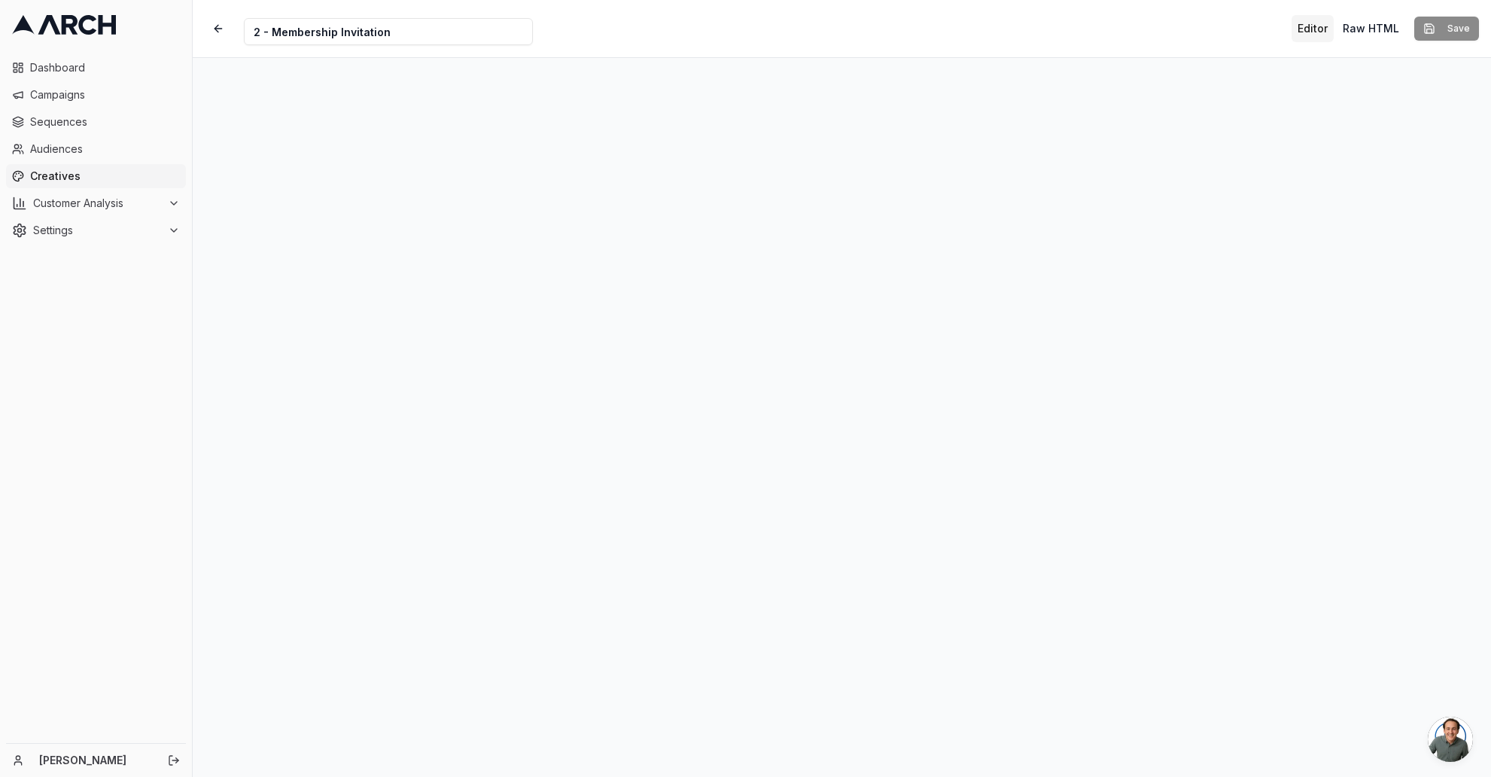
click at [1451, 29] on div "Editor Raw HTML Save" at bounding box center [1384, 28] width 187 height 27
click at [1460, 28] on div "Editor Raw HTML Save" at bounding box center [1384, 28] width 187 height 27
click at [214, 23] on button "button" at bounding box center [218, 28] width 27 height 27
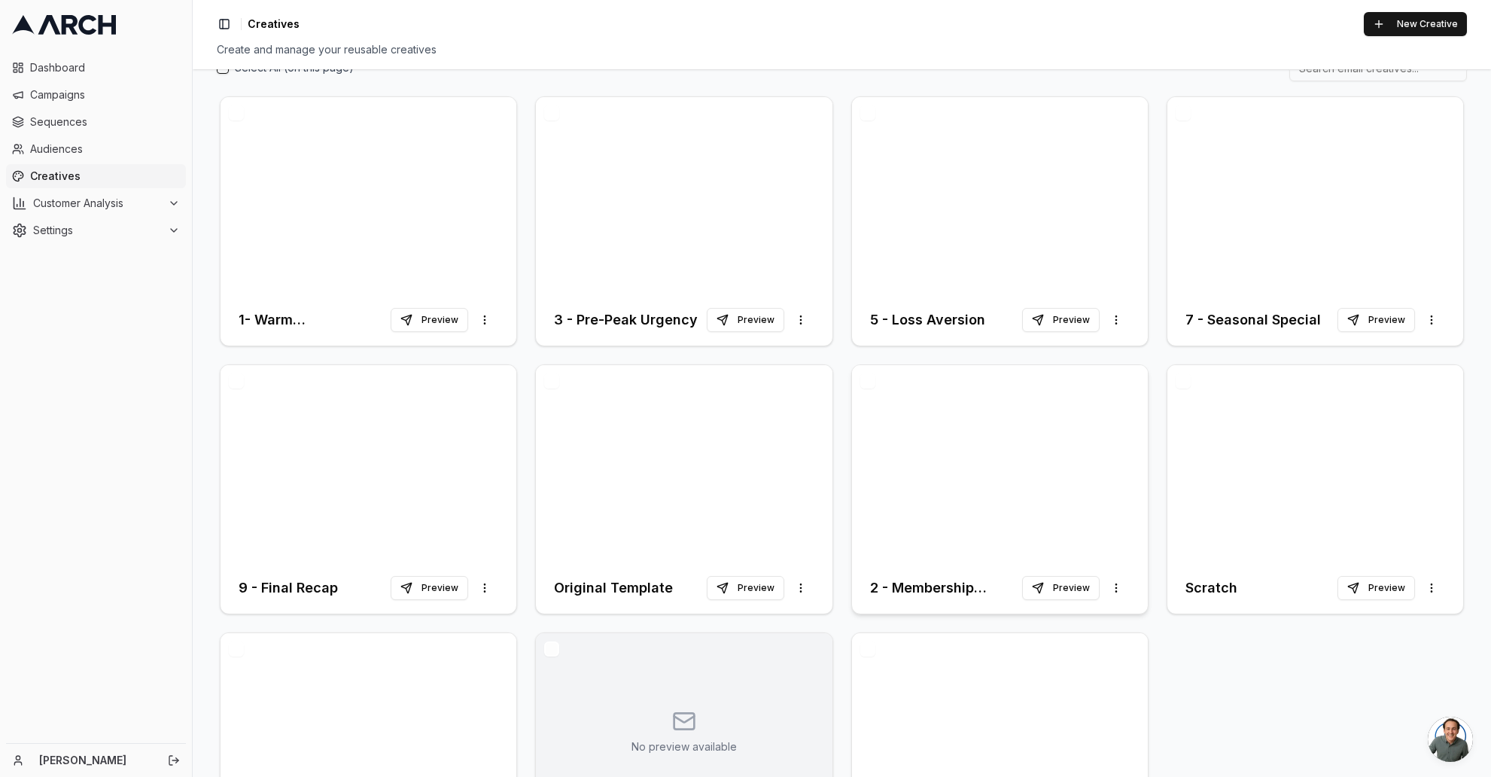
scroll to position [87, 0]
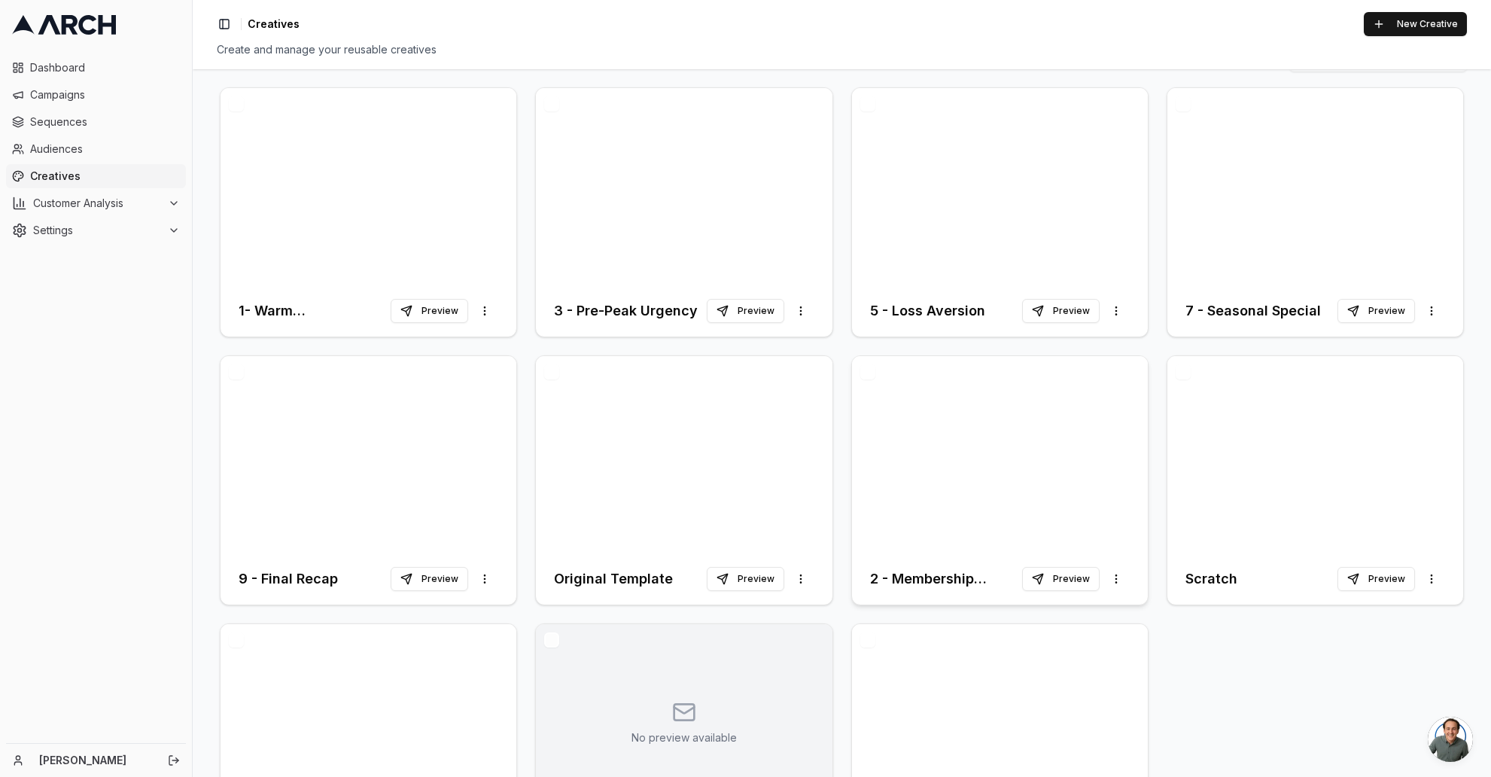
click at [968, 485] on div at bounding box center [1000, 454] width 296 height 197
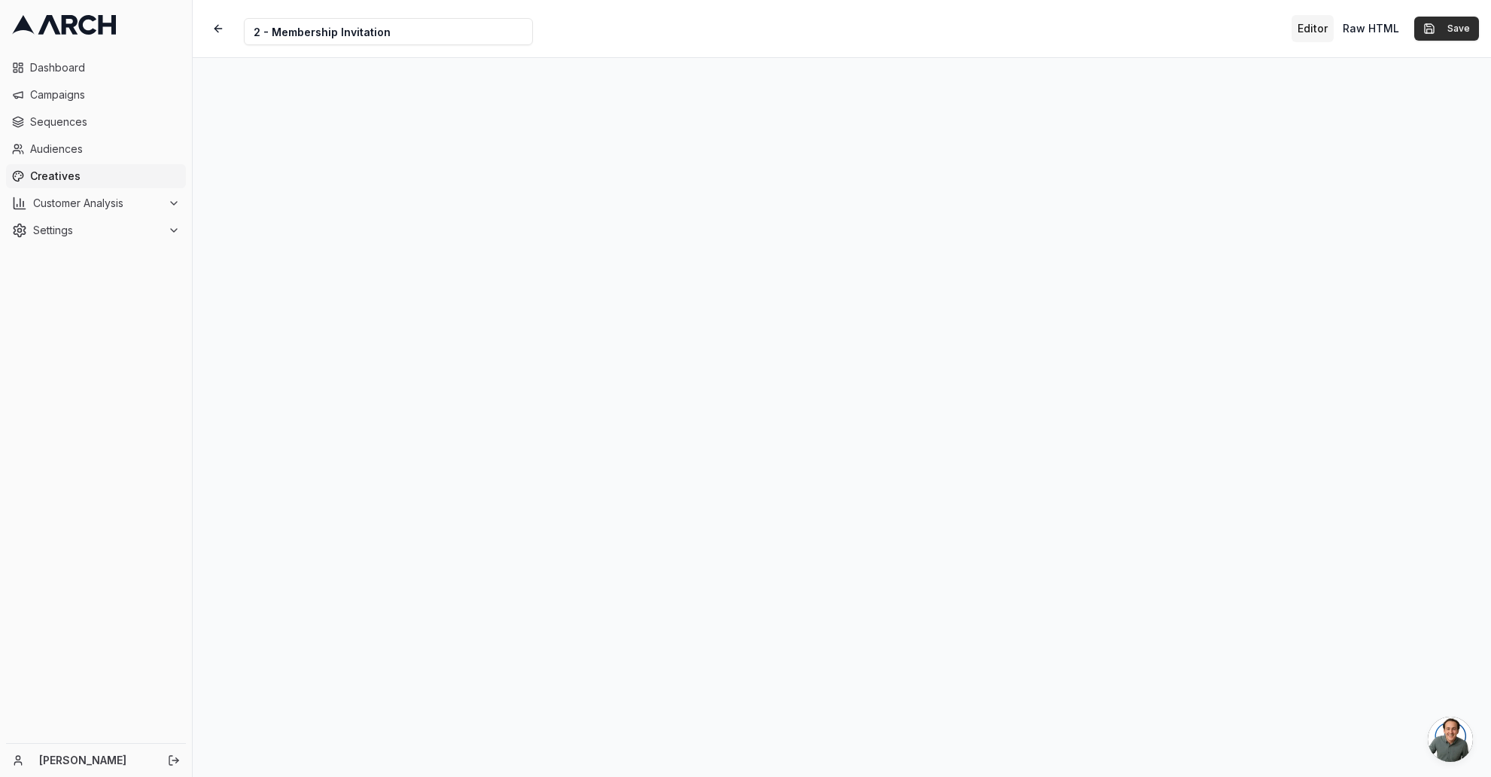
click at [1436, 26] on button "Save" at bounding box center [1446, 29] width 65 height 24
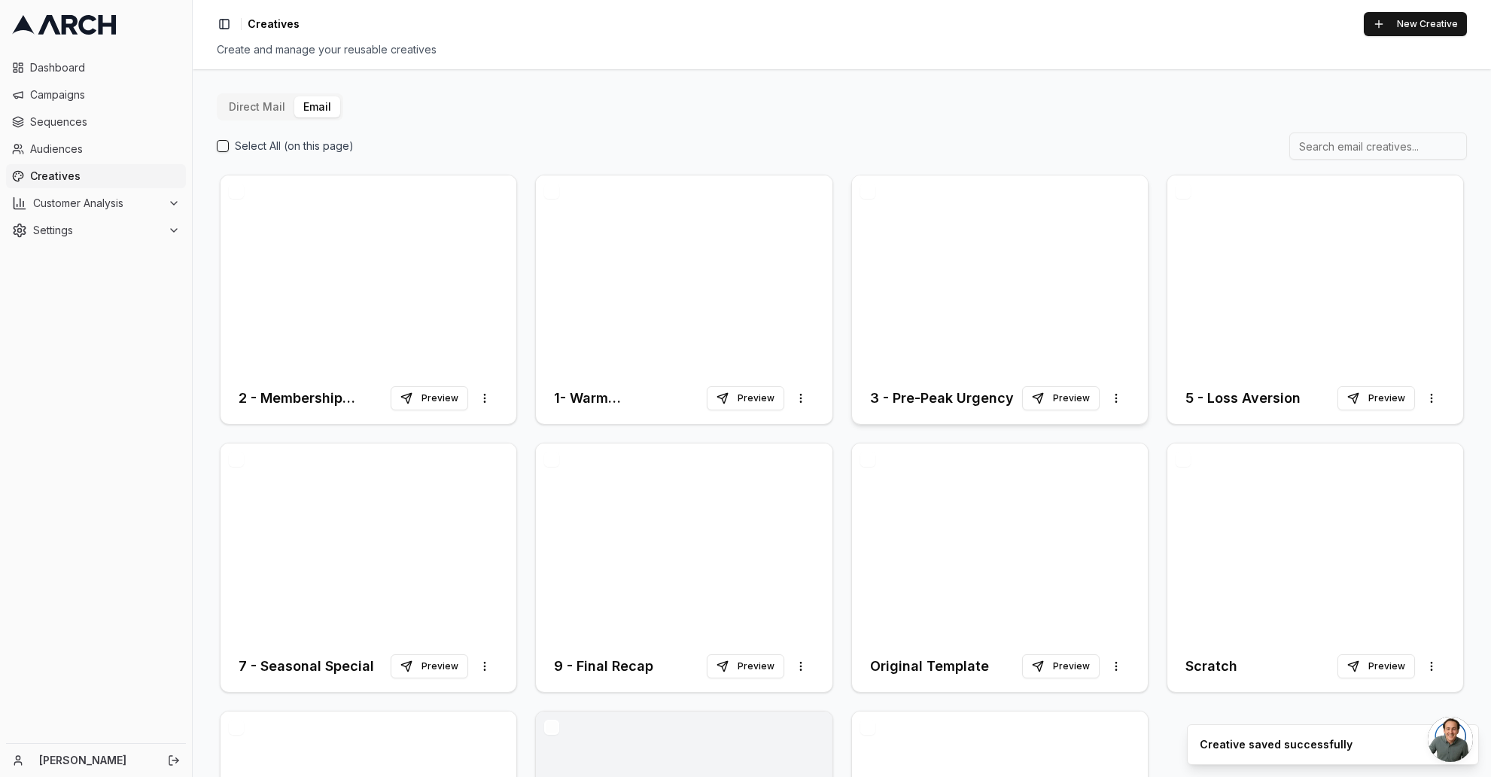
click at [918, 290] on div at bounding box center [1000, 273] width 296 height 197
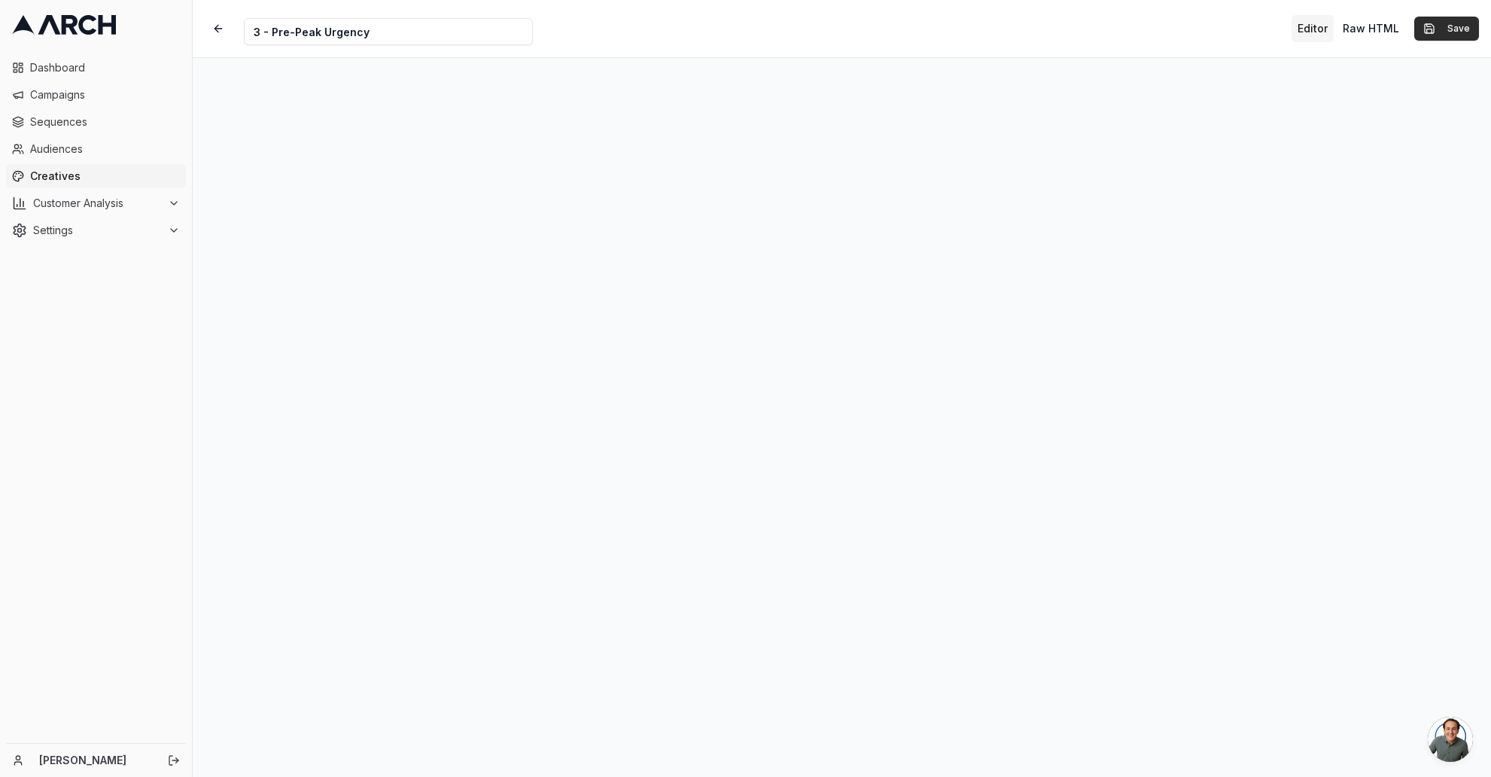
click at [1469, 27] on button "Save" at bounding box center [1446, 29] width 65 height 24
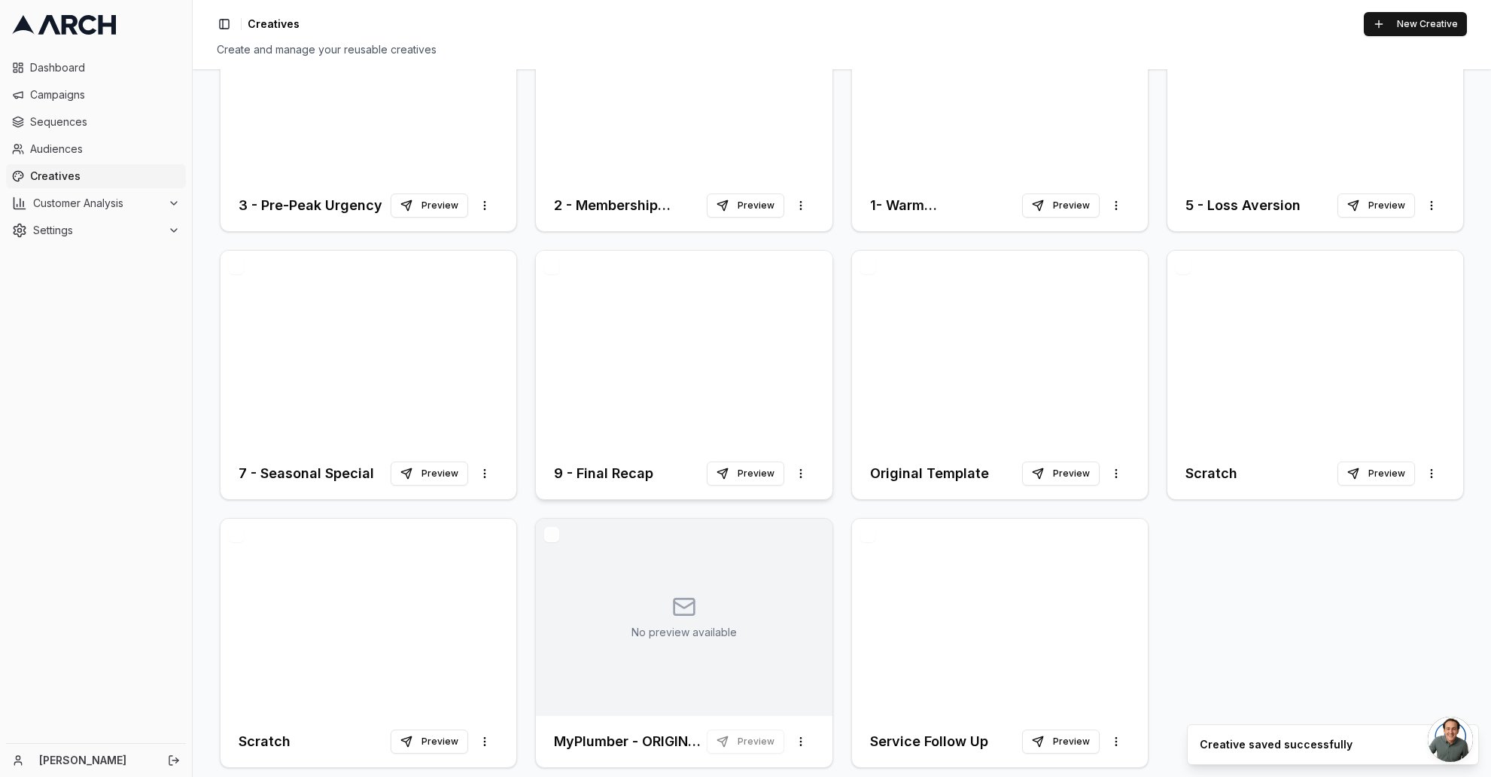
scroll to position [208, 0]
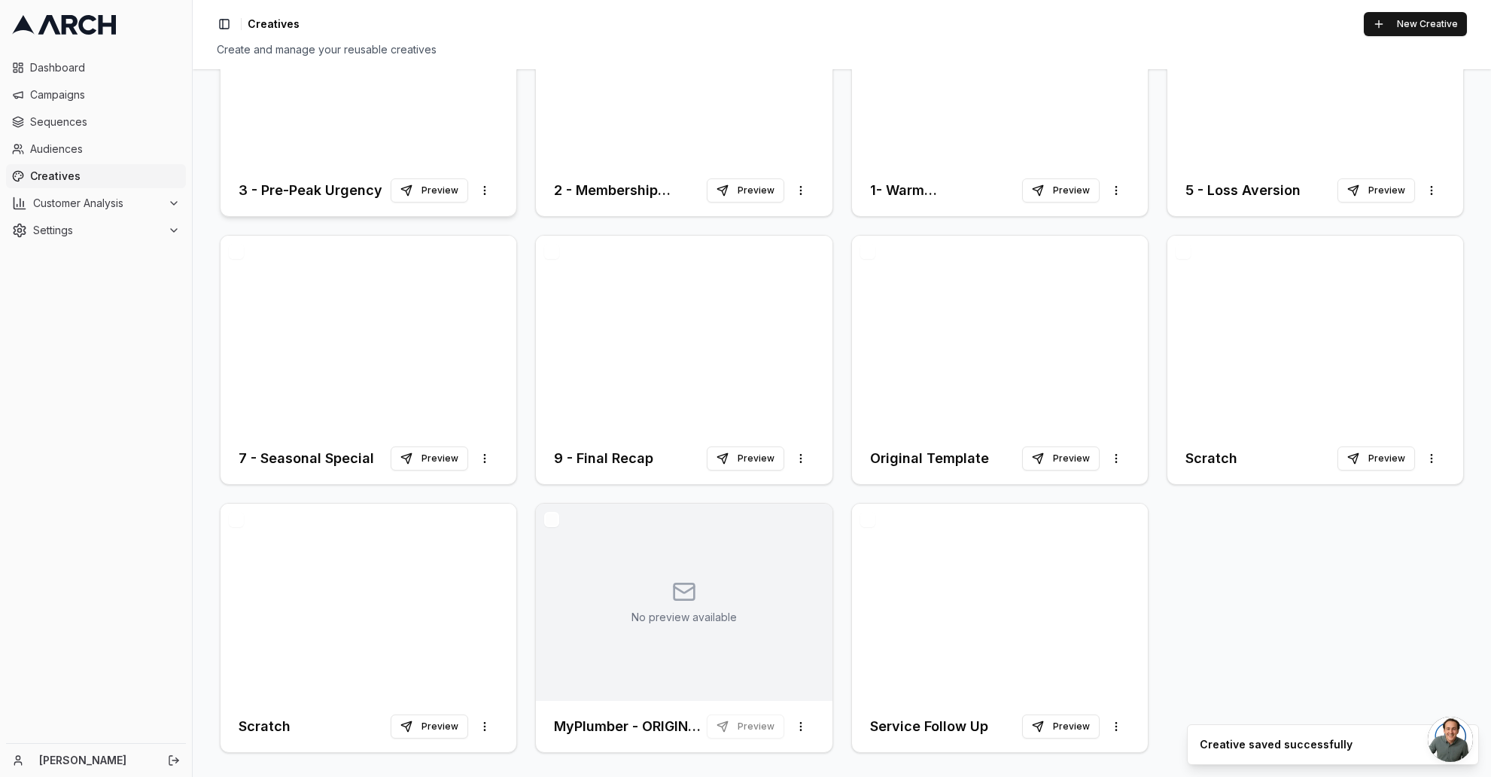
click at [354, 132] on div at bounding box center [368, 66] width 296 height 197
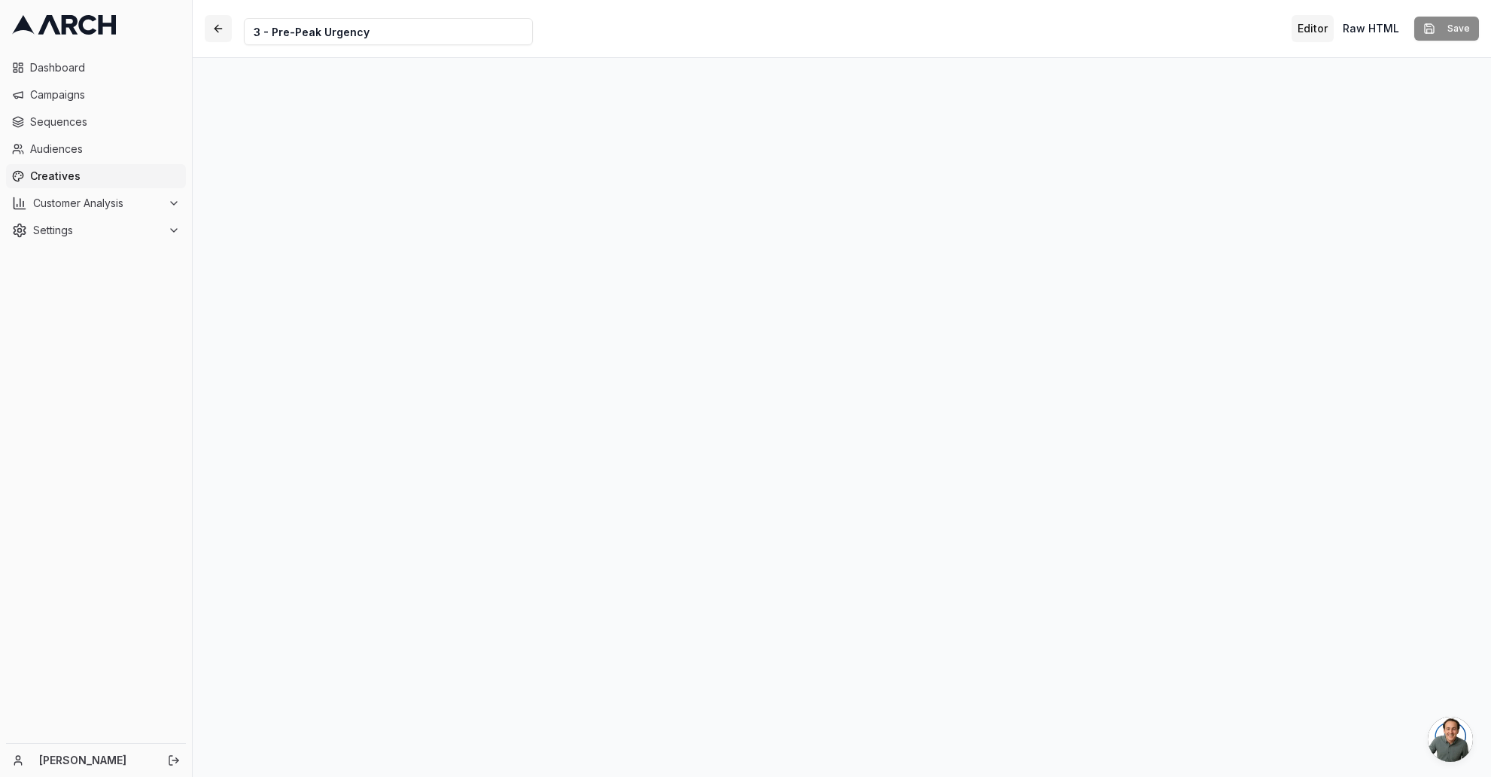
click at [216, 26] on button "button" at bounding box center [218, 28] width 27 height 27
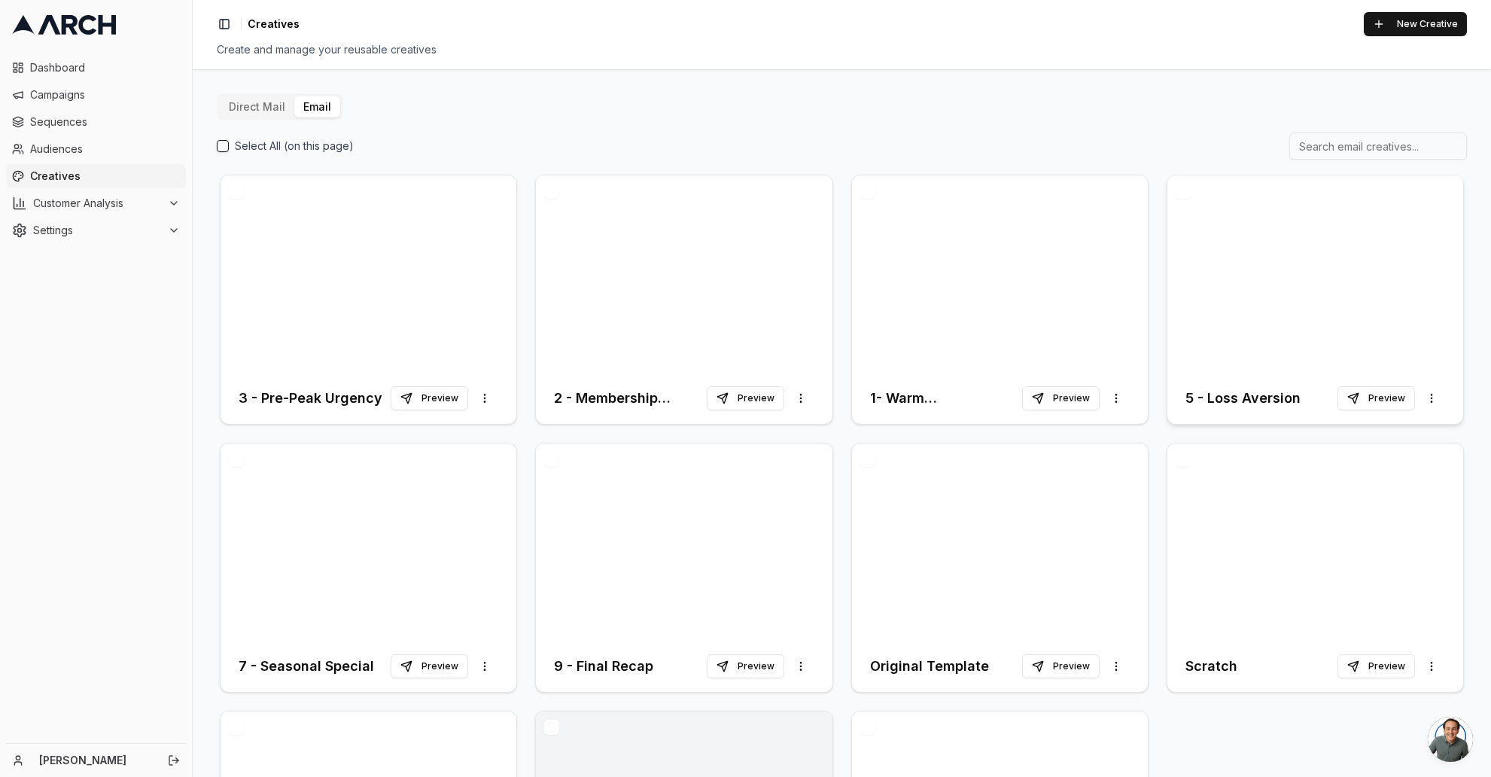
click at [1291, 294] on div at bounding box center [1315, 273] width 296 height 197
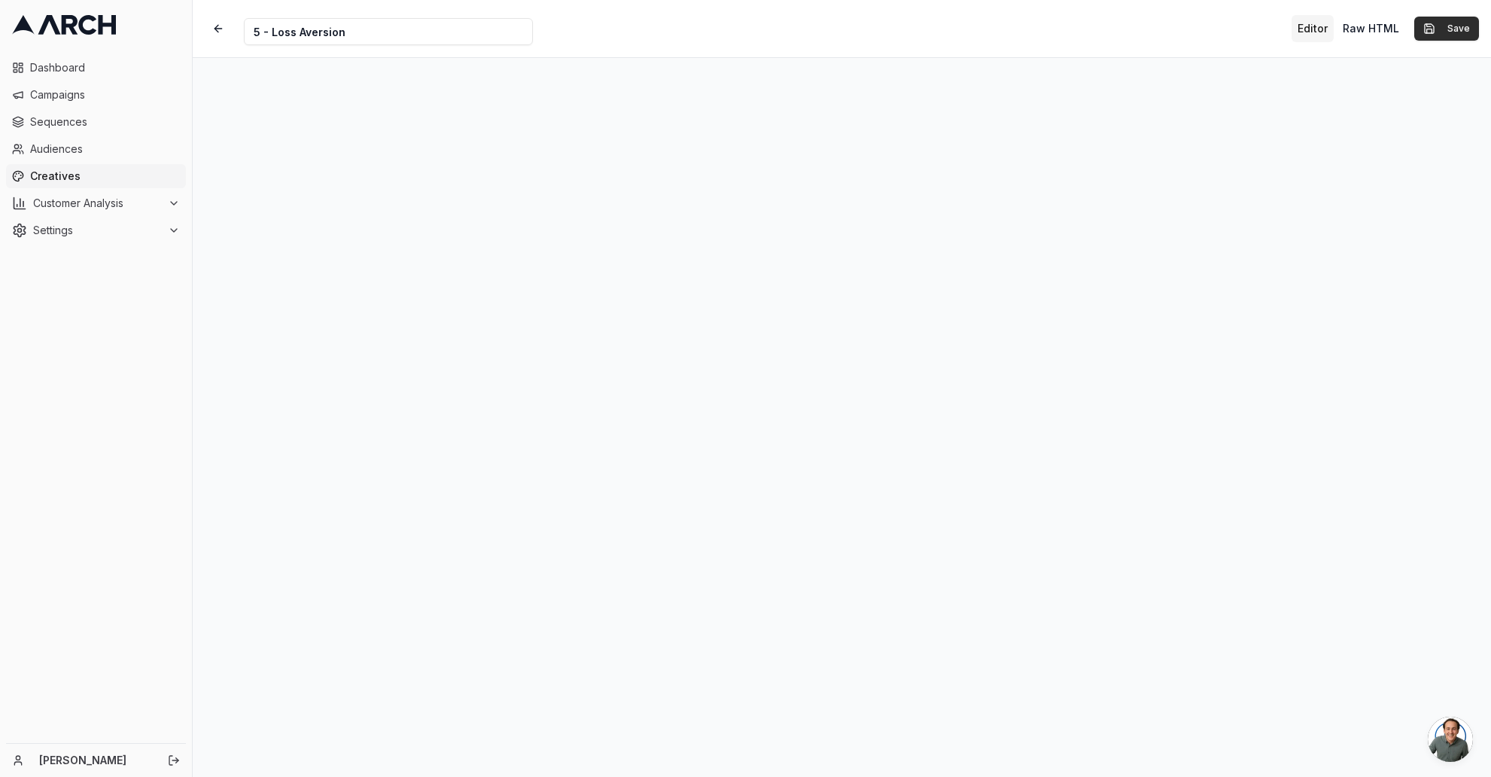
click at [1463, 25] on button "Save" at bounding box center [1446, 29] width 65 height 24
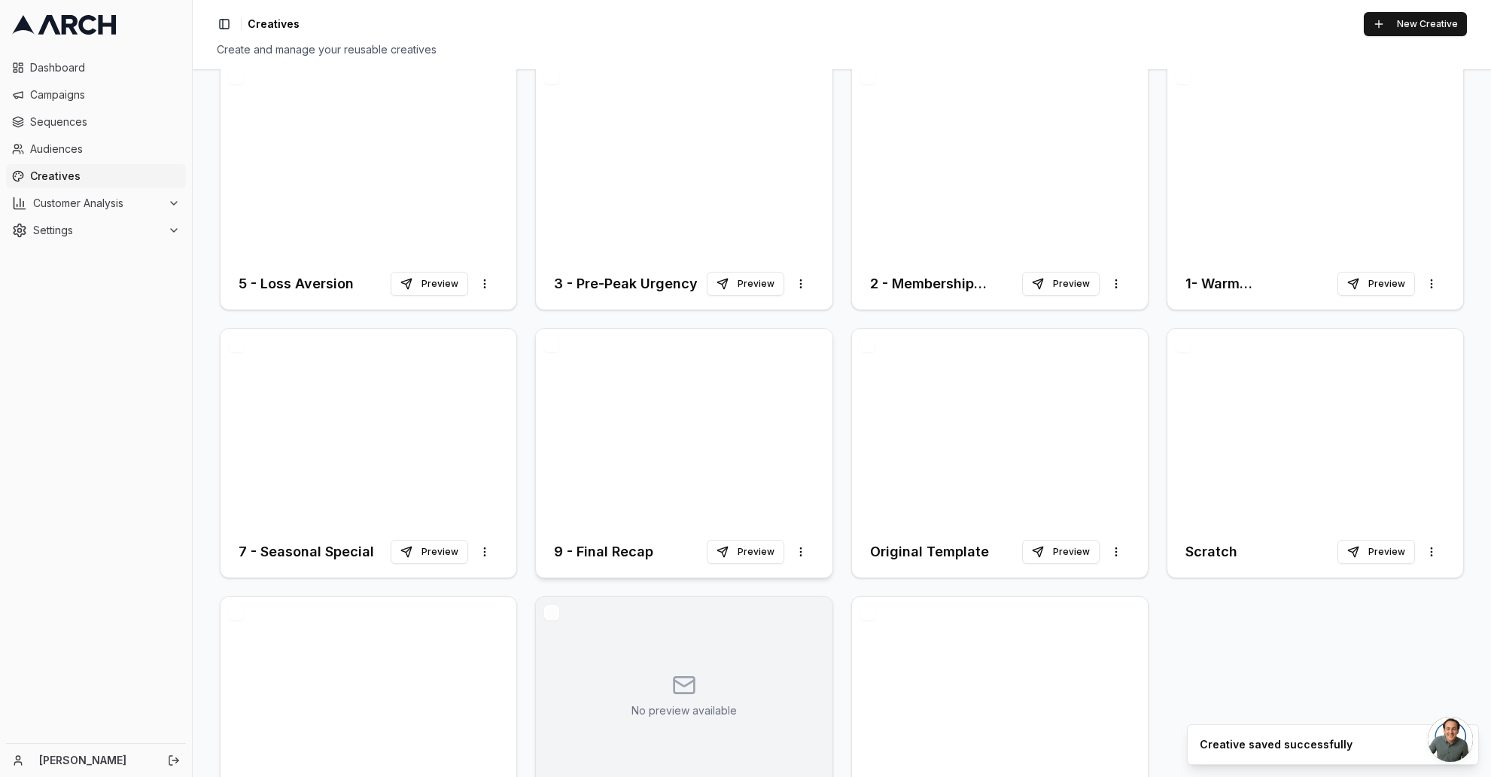
scroll to position [120, 0]
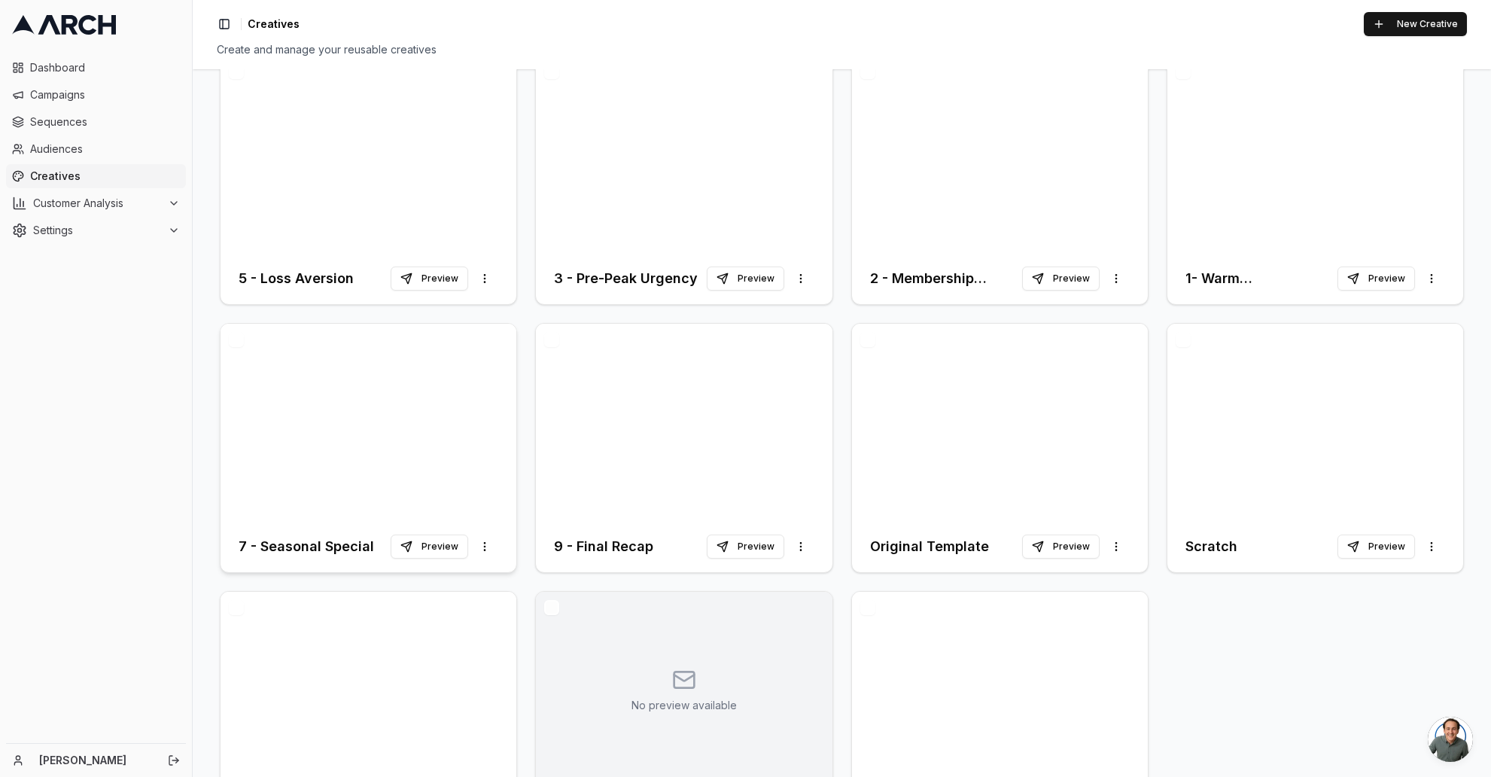
click at [338, 459] on div at bounding box center [368, 422] width 296 height 197
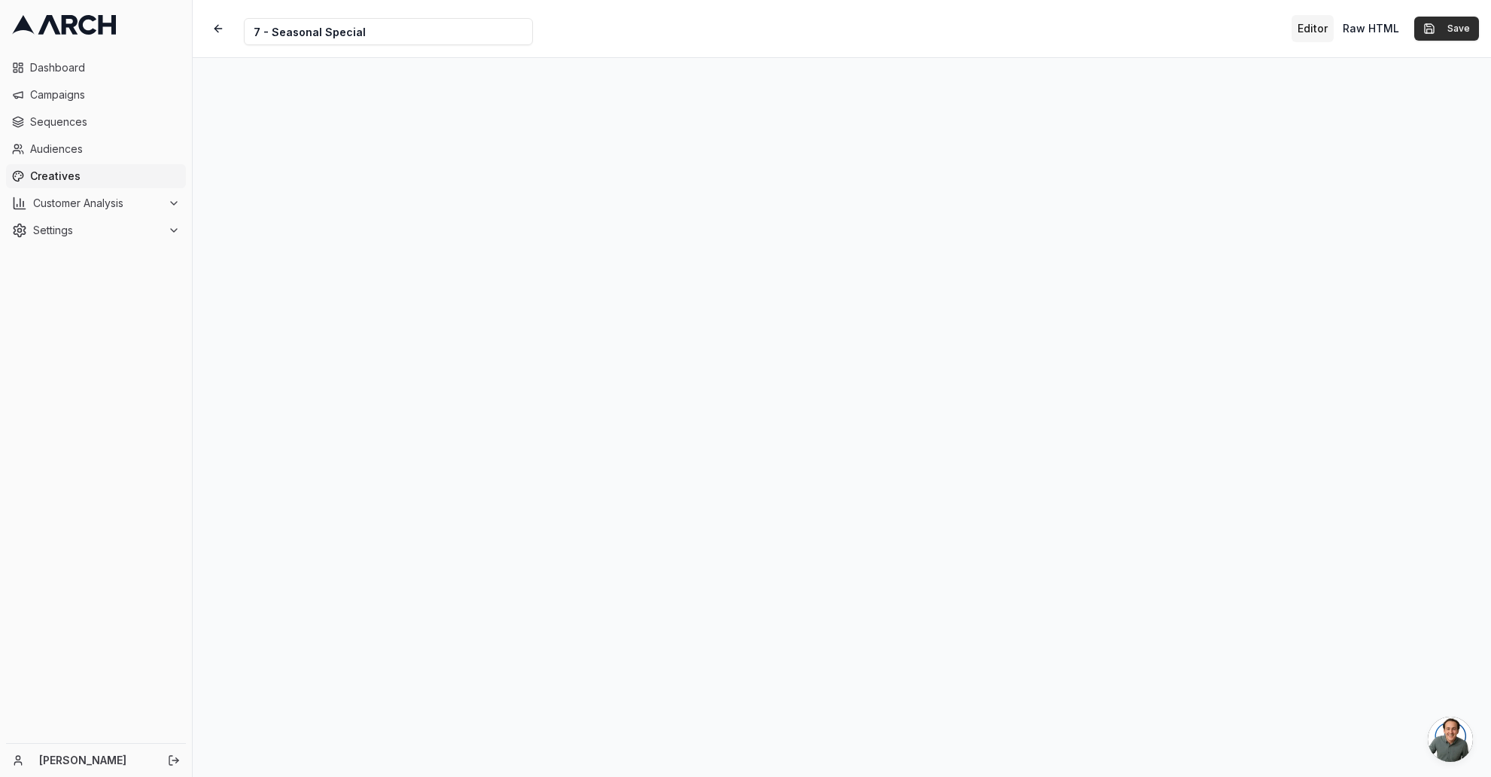
click at [1459, 31] on button "Save" at bounding box center [1446, 29] width 65 height 24
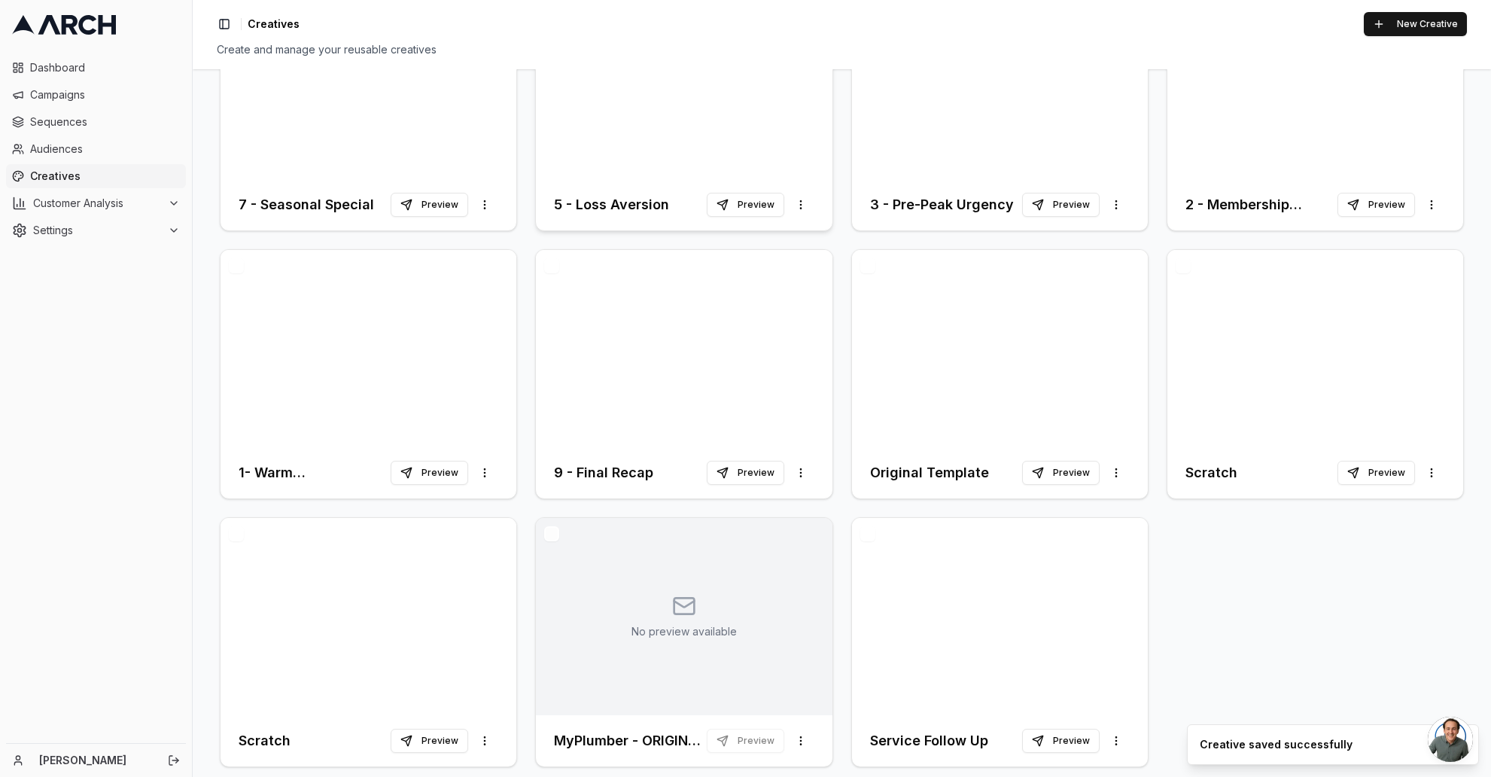
scroll to position [203, 0]
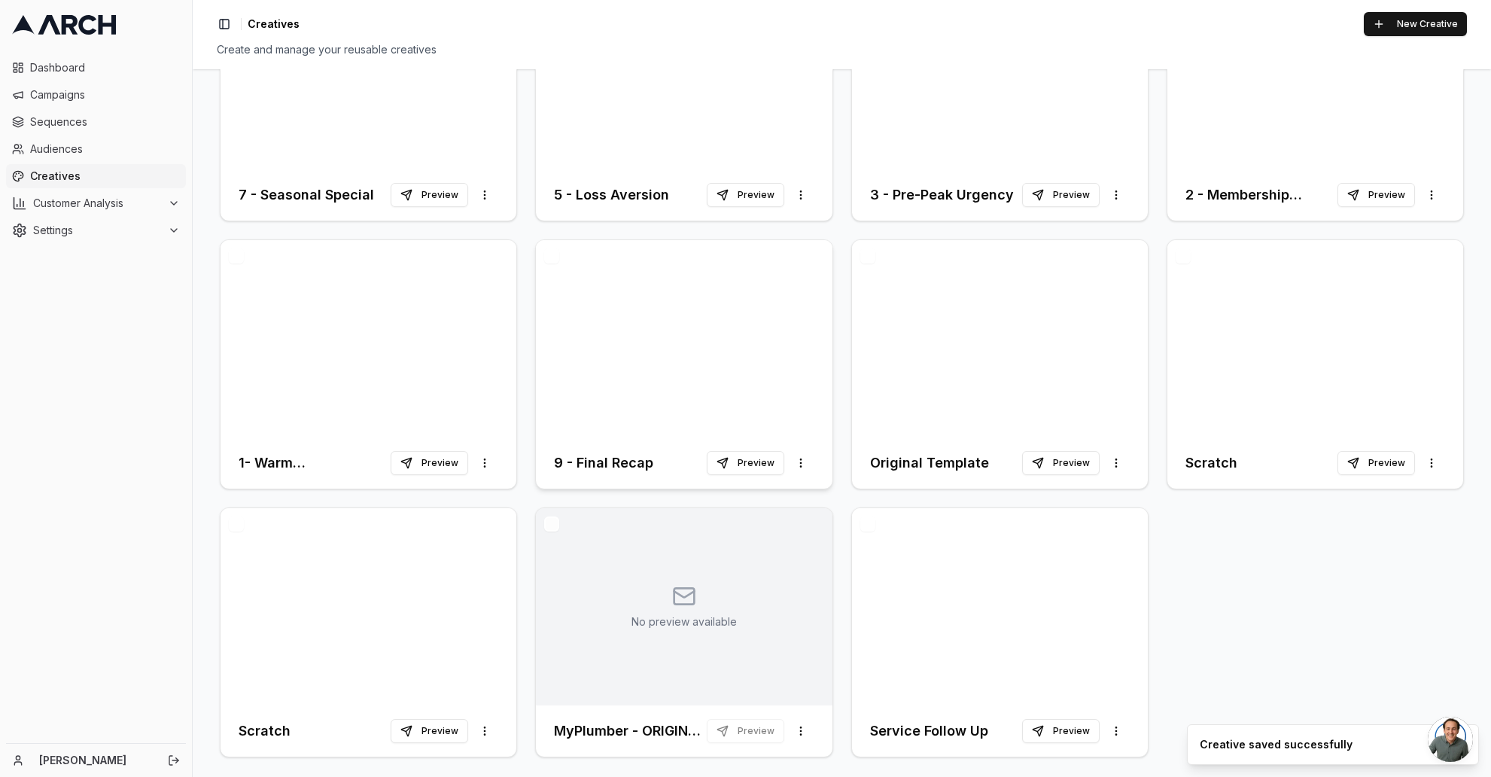
click at [725, 363] on div at bounding box center [684, 338] width 296 height 197
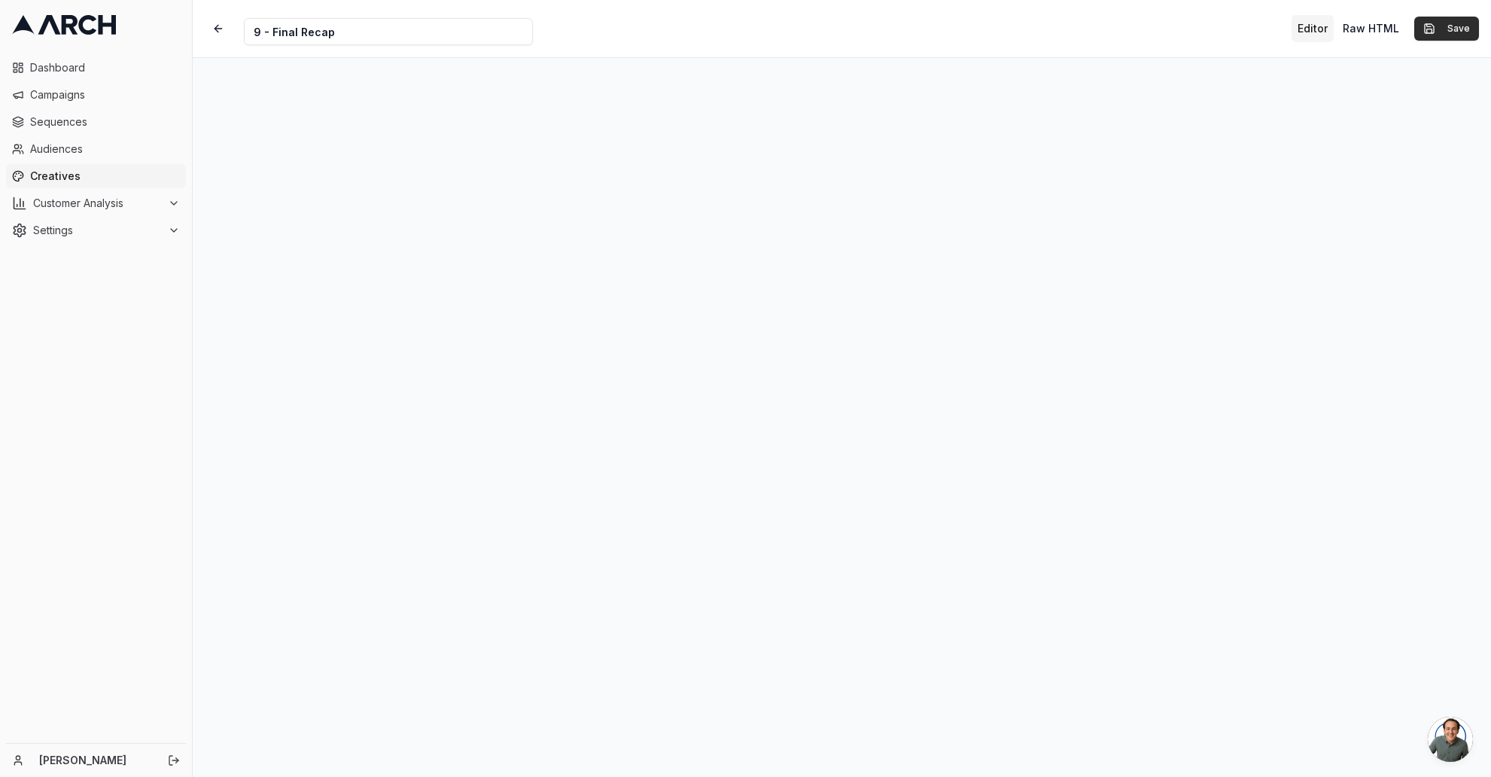
click at [1447, 31] on button "Save" at bounding box center [1446, 29] width 65 height 24
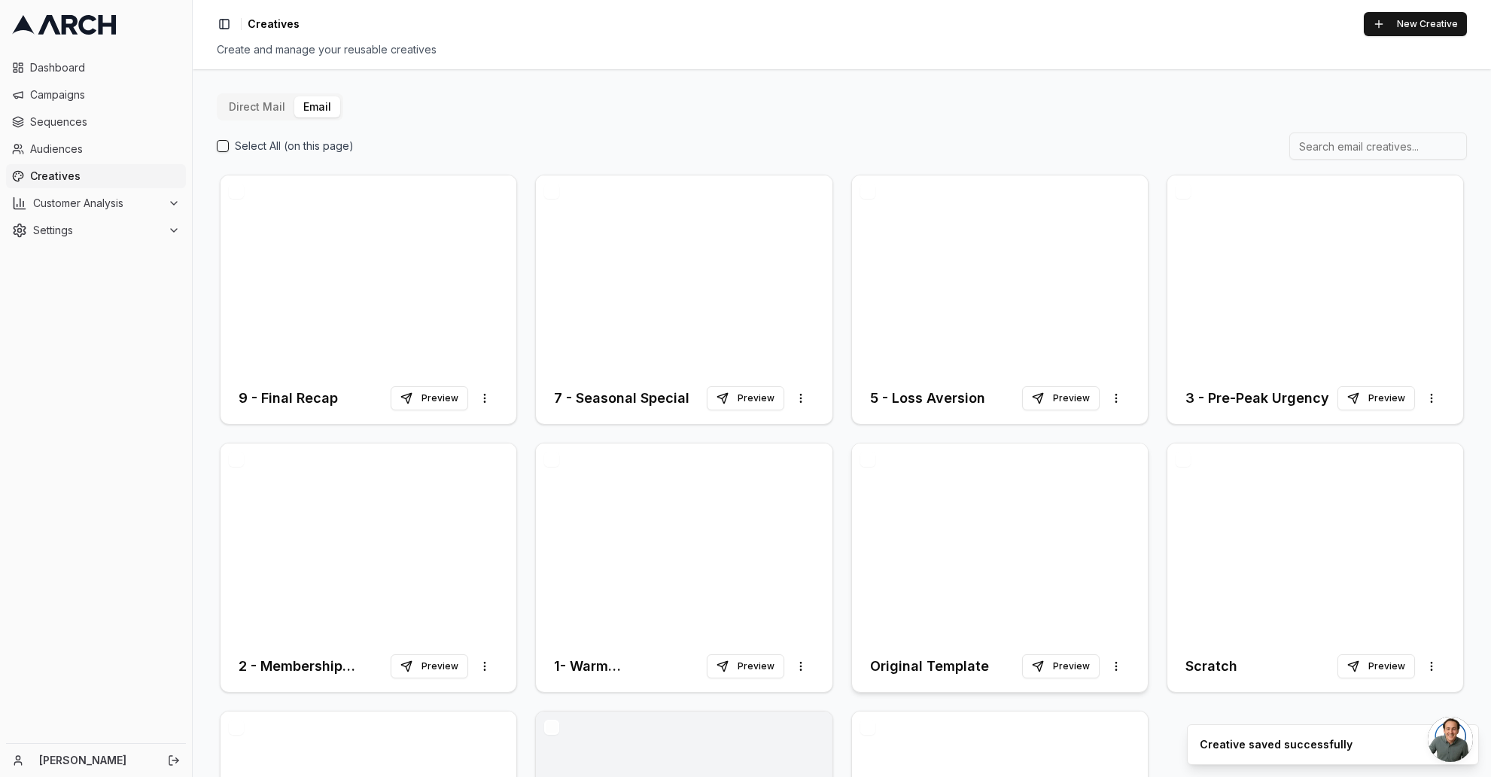
click at [898, 494] on div at bounding box center [1000, 541] width 296 height 197
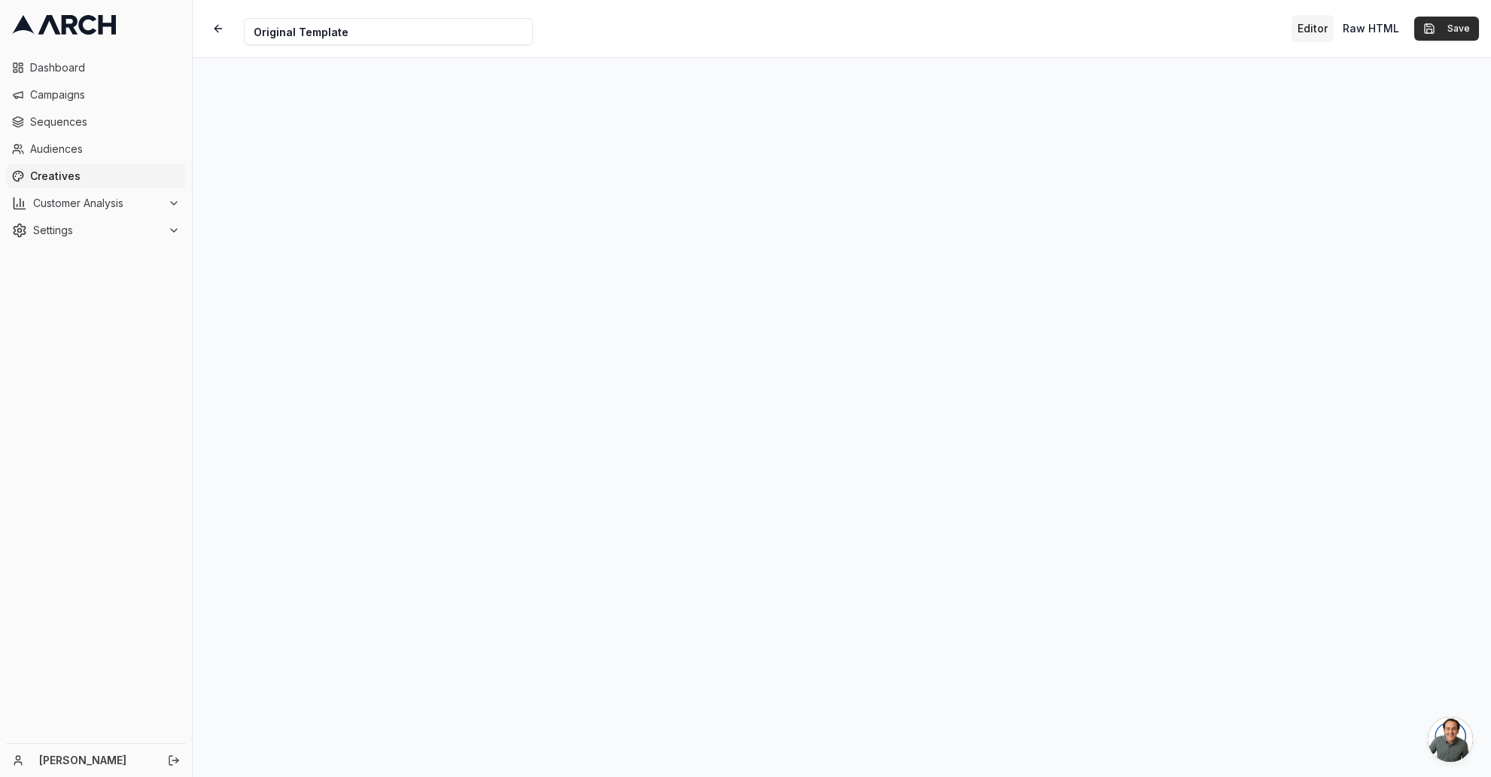
click at [1456, 27] on button "Save" at bounding box center [1446, 29] width 65 height 24
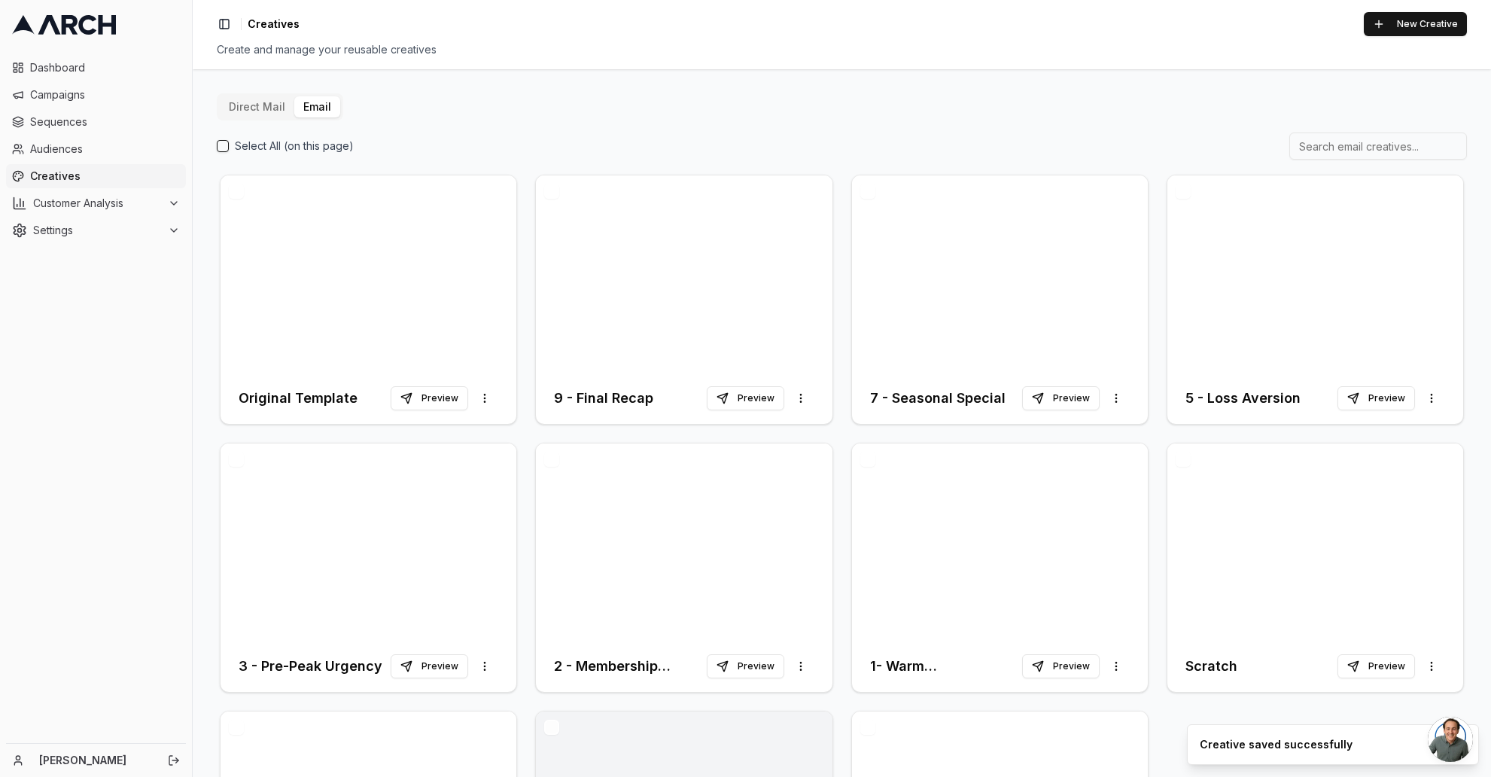
scroll to position [208, 0]
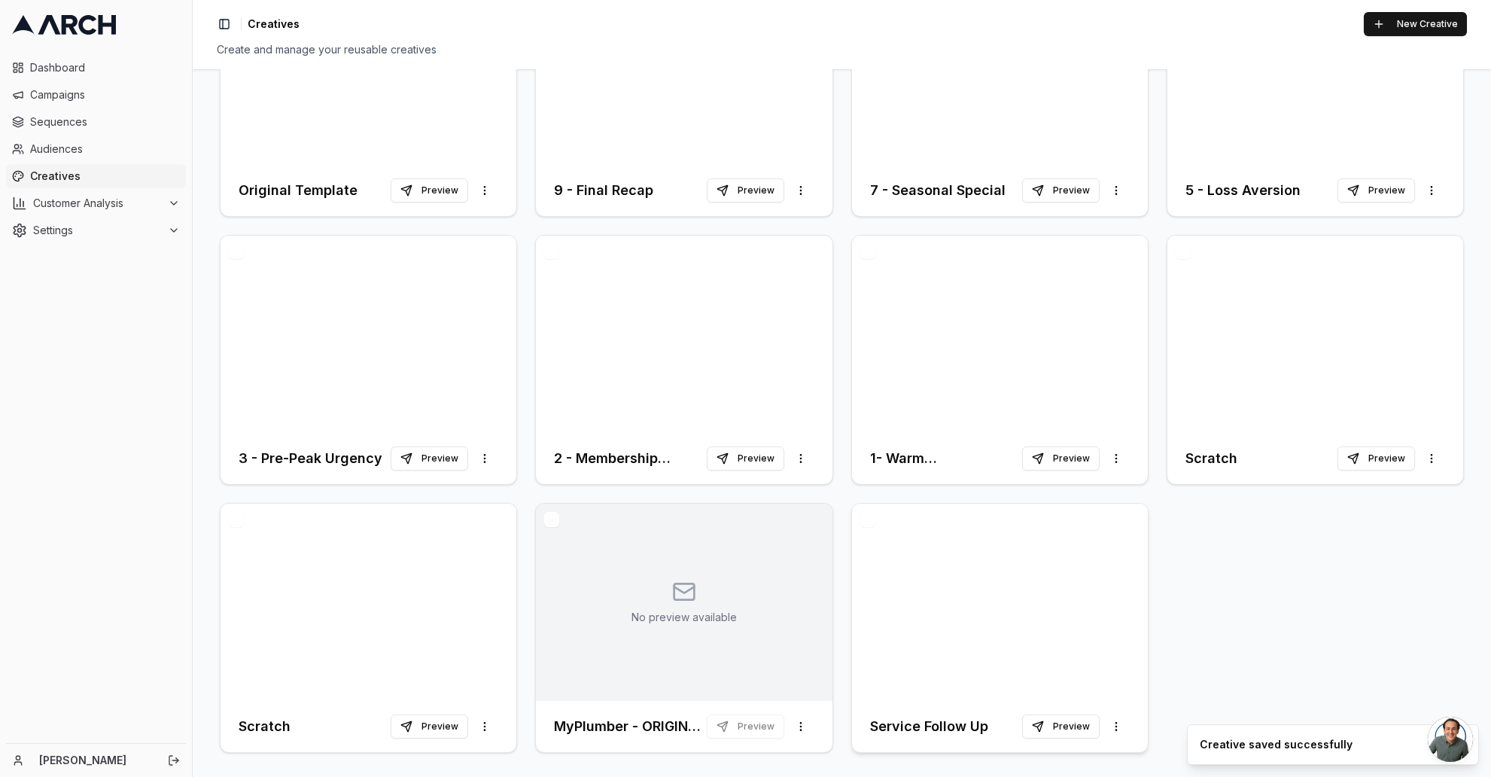
click at [918, 537] on div at bounding box center [1000, 601] width 296 height 197
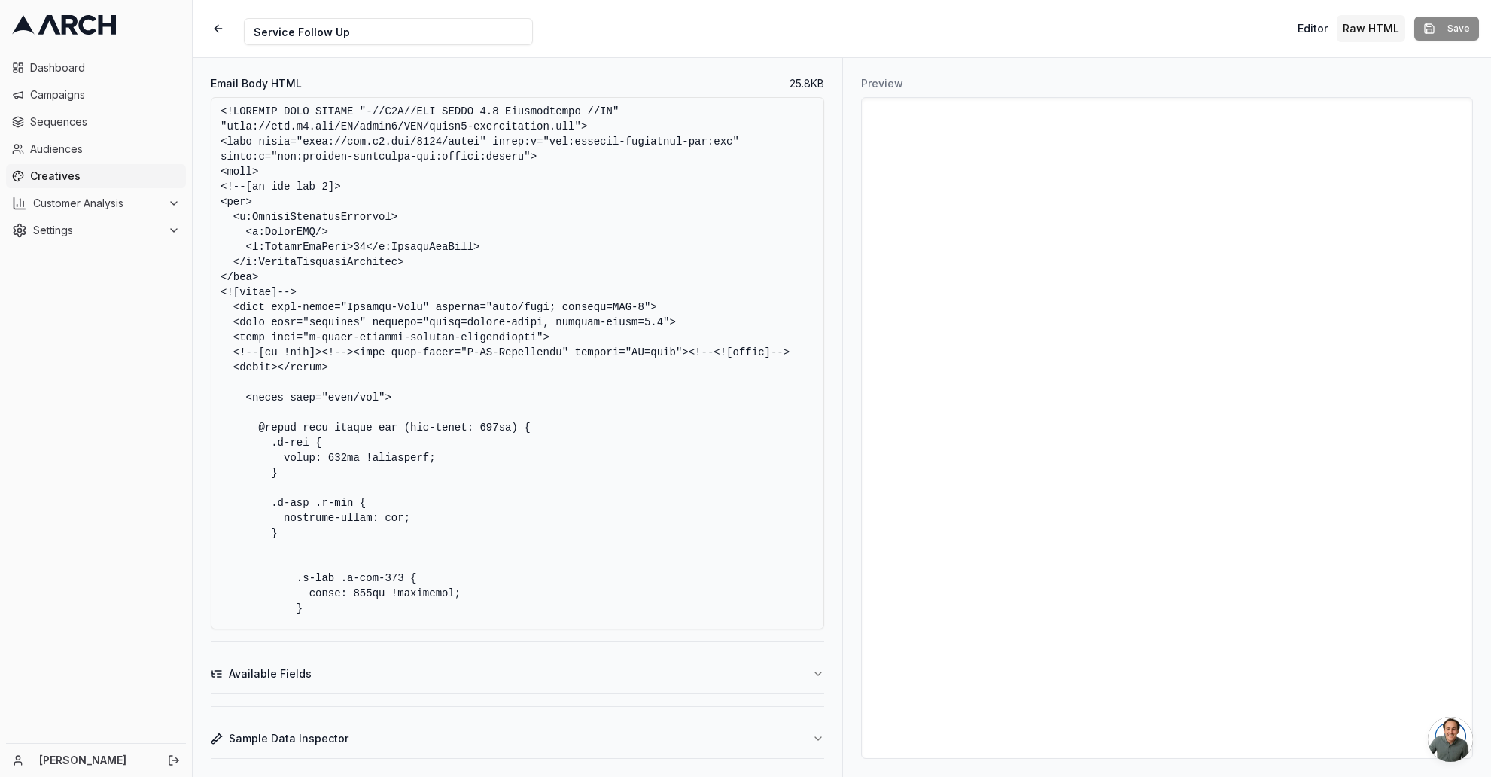
click at [1364, 34] on button "Raw HTML" at bounding box center [1370, 28] width 68 height 27
click at [1379, 27] on button "Raw HTML" at bounding box center [1370, 28] width 68 height 27
click at [1316, 26] on button "Editor" at bounding box center [1312, 28] width 42 height 27
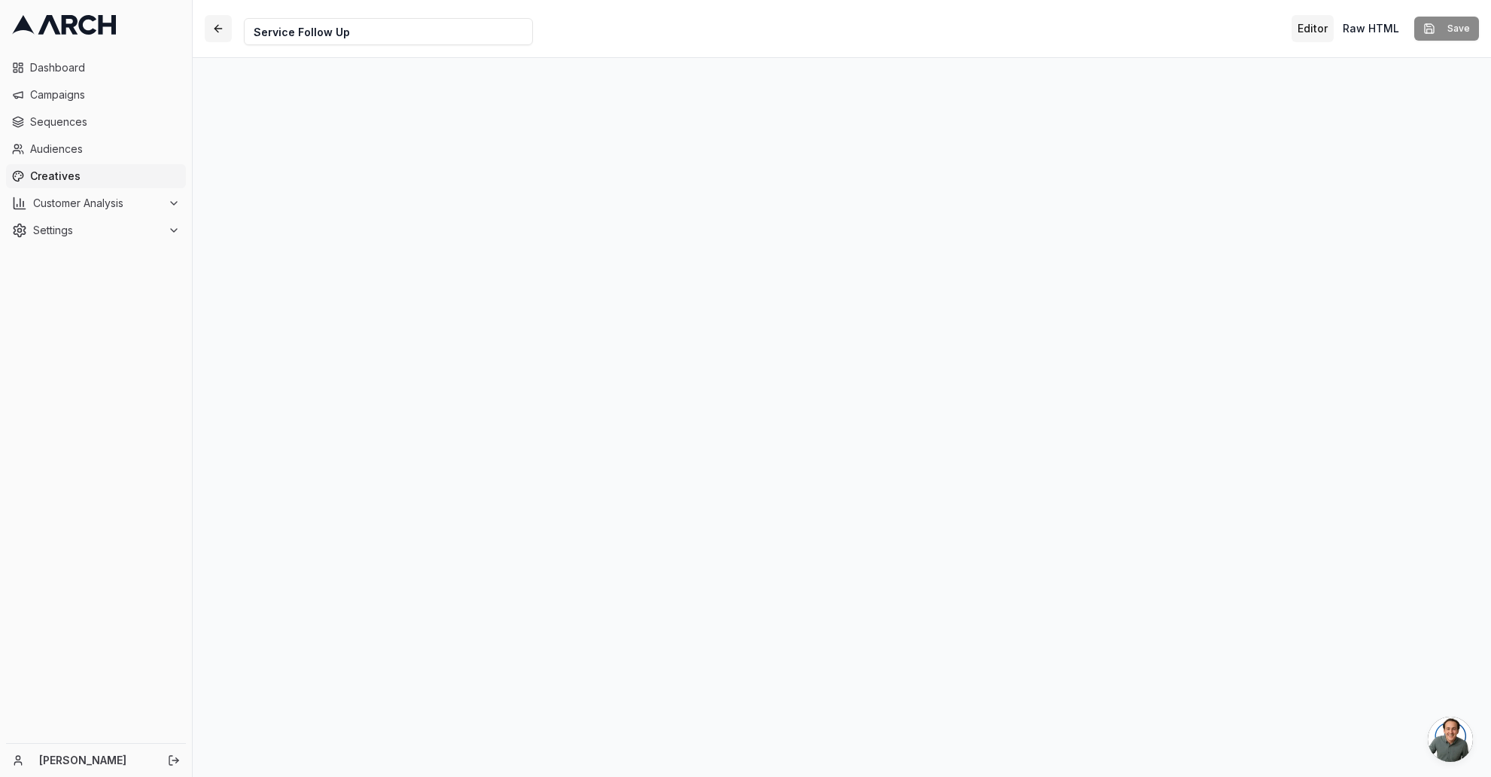
click at [222, 28] on button "button" at bounding box center [218, 28] width 27 height 27
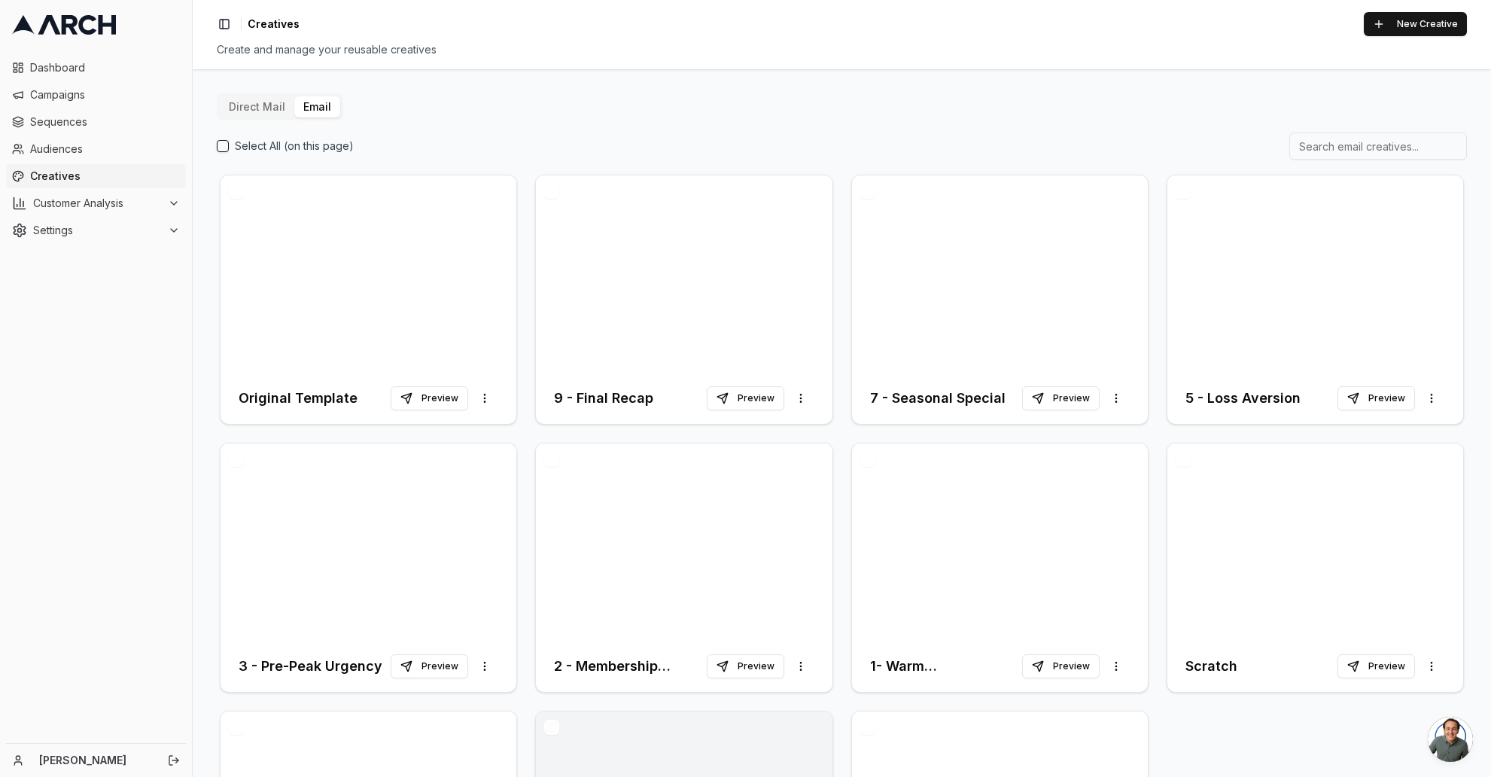
click at [673, 123] on div "Direct Mail Email Select All (on this page) Original Template Preview More opti…" at bounding box center [842, 528] width 1250 height 870
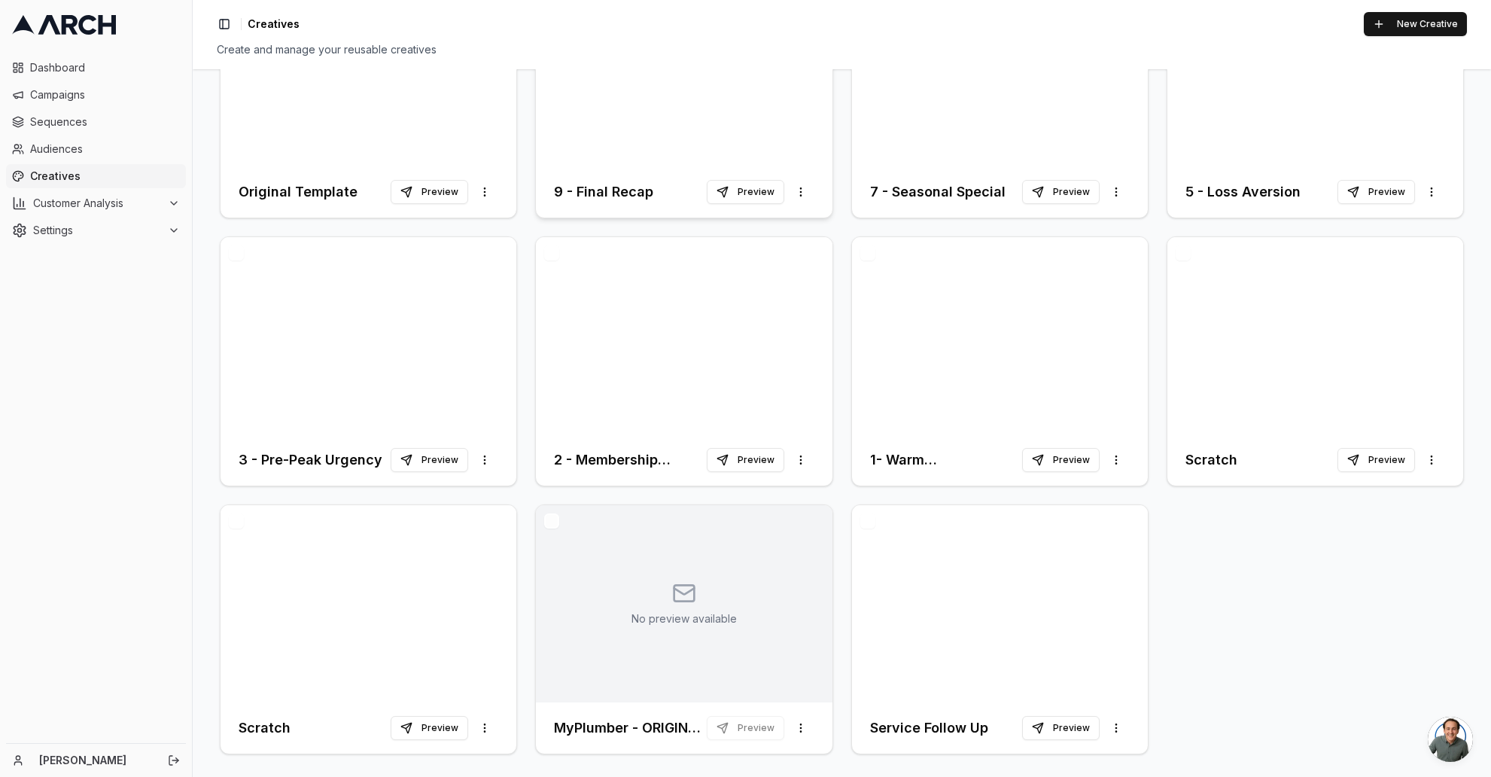
scroll to position [208, 0]
click at [920, 308] on div at bounding box center [1000, 334] width 296 height 197
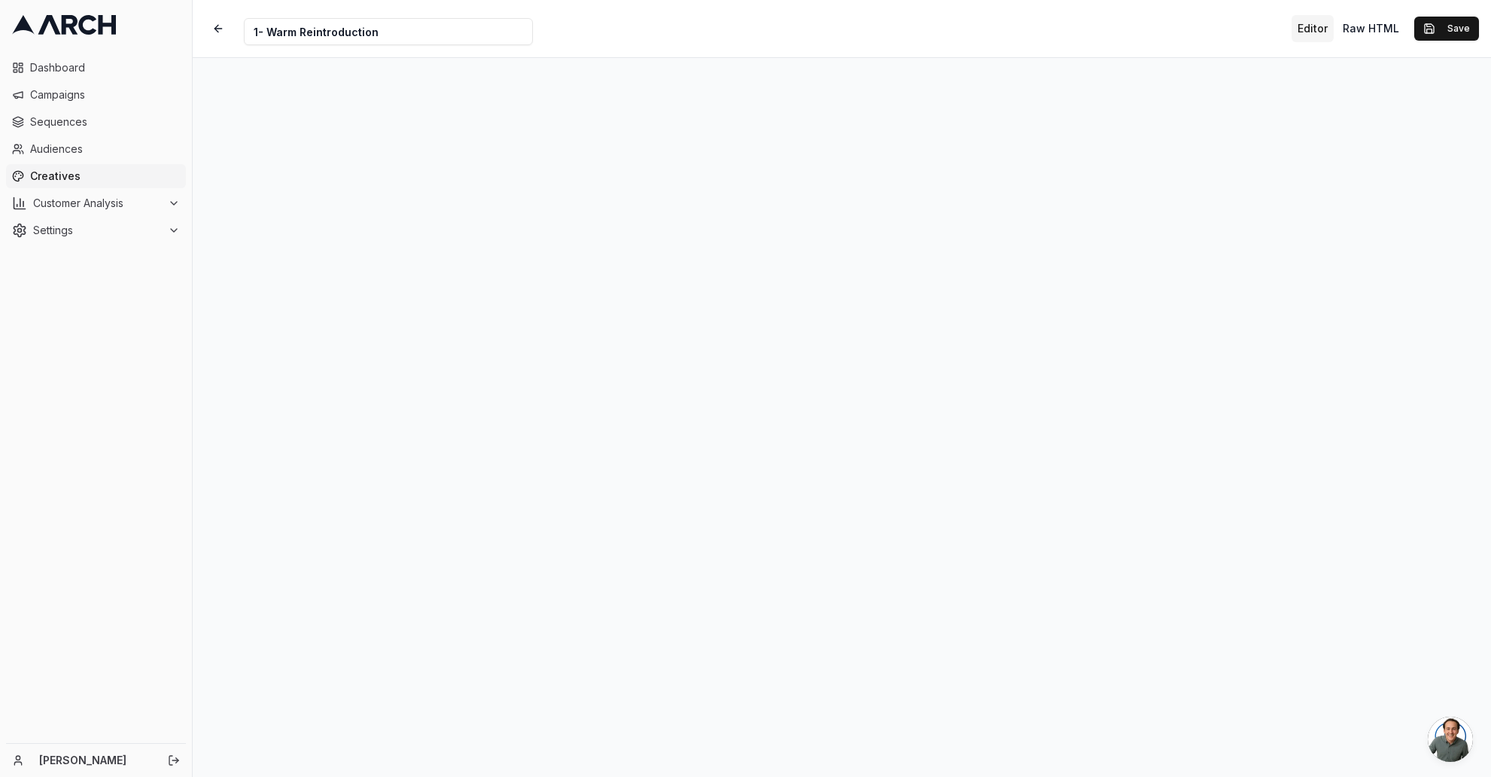
click at [141, 515] on div "Dashboard Campaigns Sequences Audiences Creatives Customer Analysis Settings" at bounding box center [96, 396] width 192 height 693
click at [1447, 30] on button "Save" at bounding box center [1446, 29] width 65 height 24
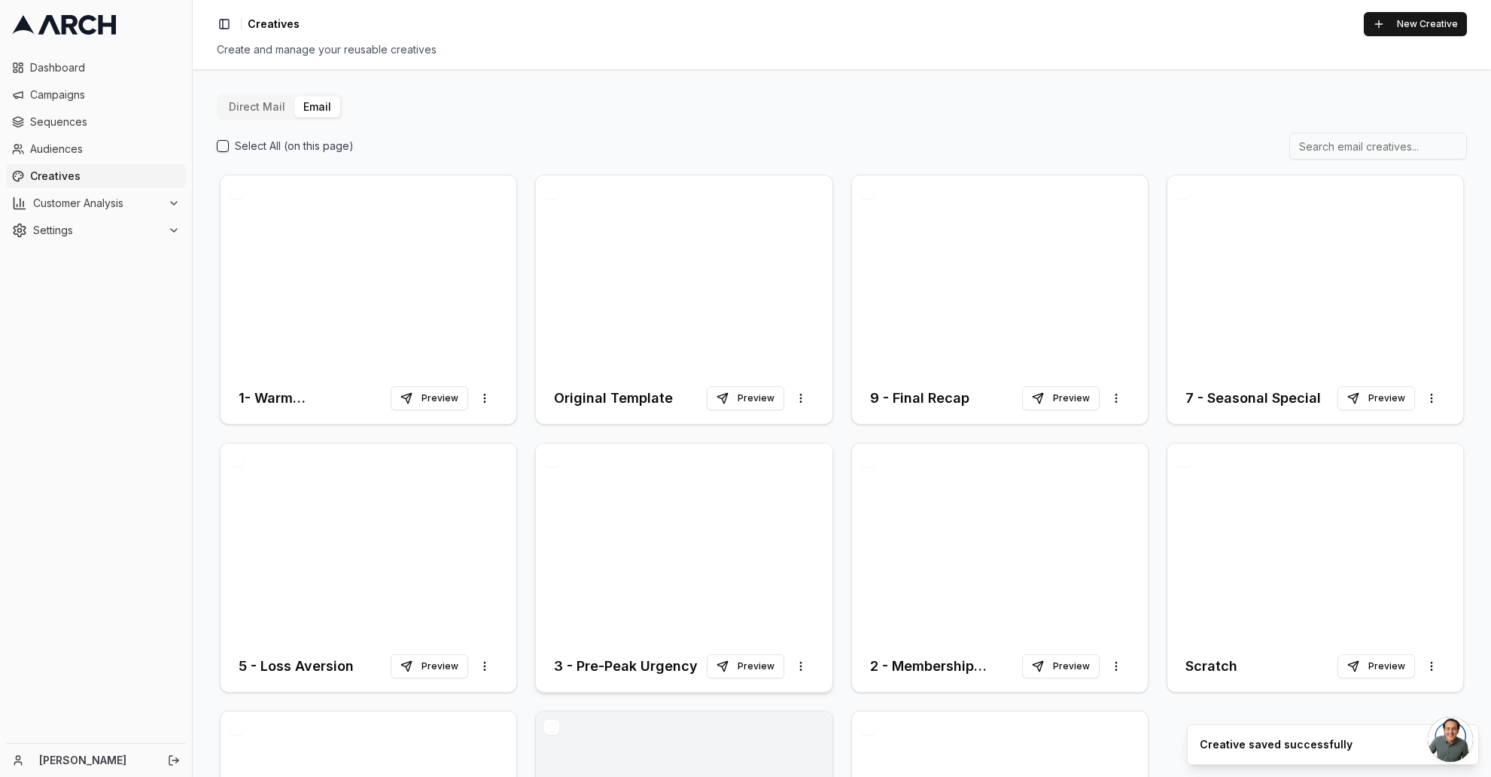
click at [608, 561] on div at bounding box center [684, 541] width 296 height 197
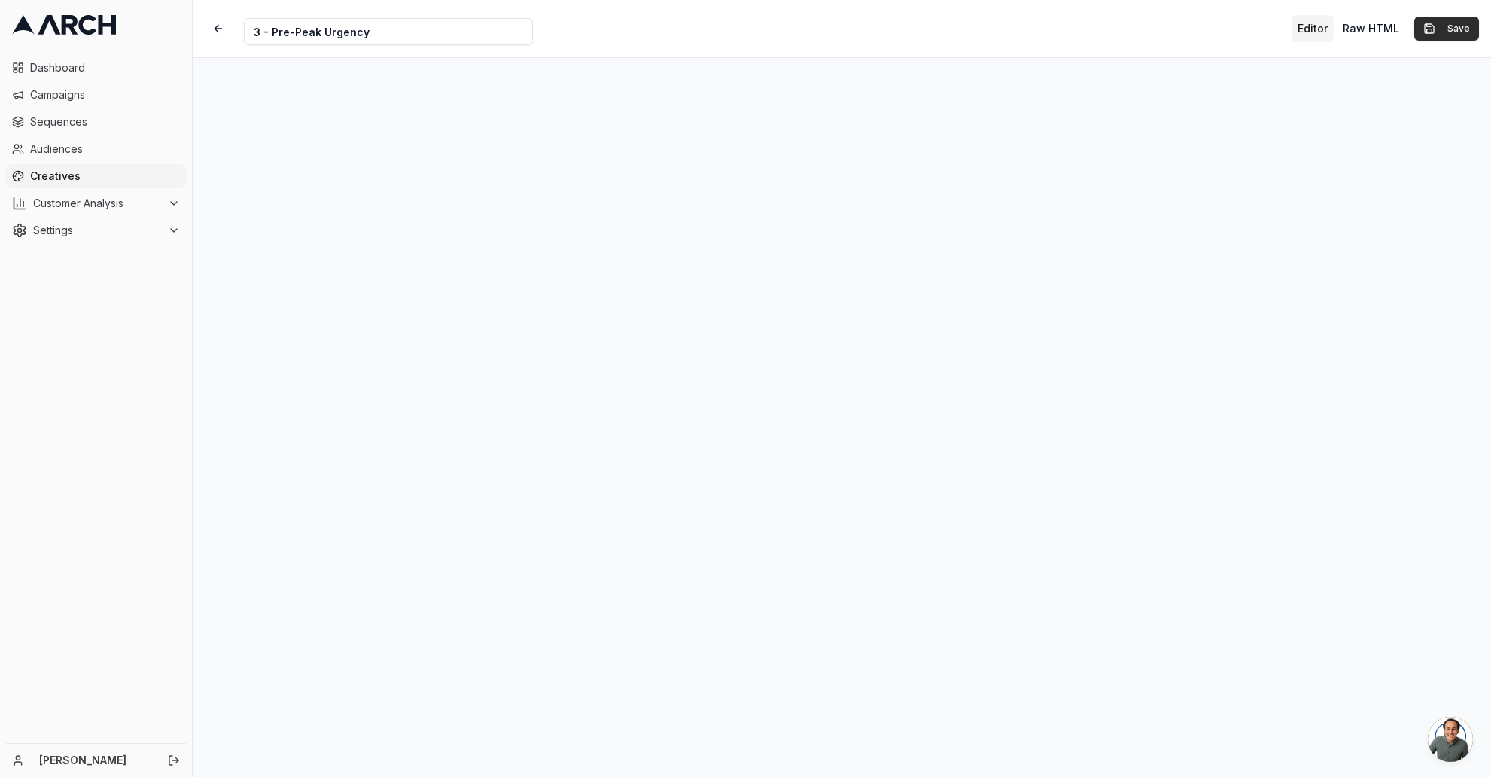
click at [1467, 32] on button "Save" at bounding box center [1446, 29] width 65 height 24
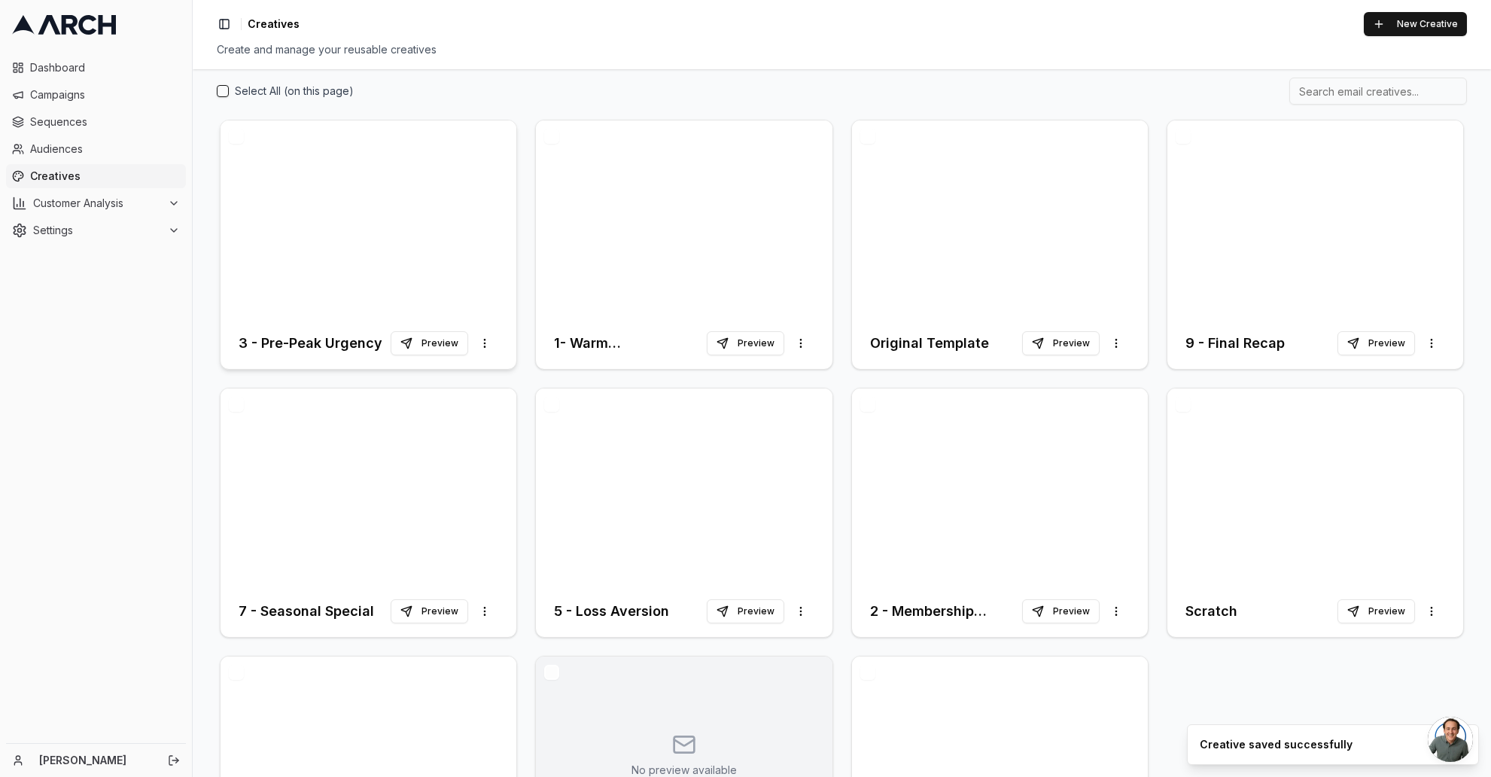
scroll to position [57, 0]
click at [924, 515] on div at bounding box center [1000, 484] width 296 height 197
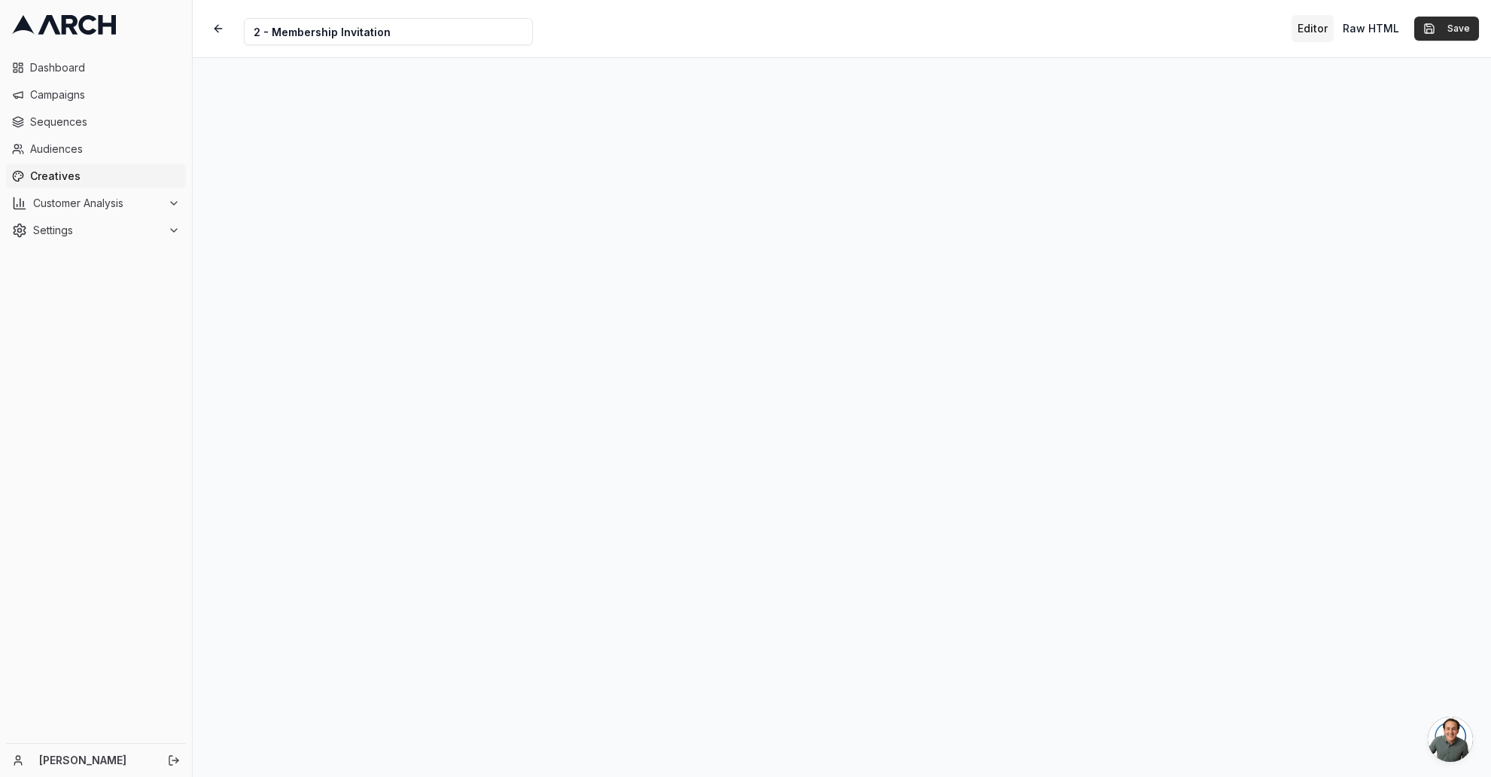
click at [1454, 25] on button "Save" at bounding box center [1446, 29] width 65 height 24
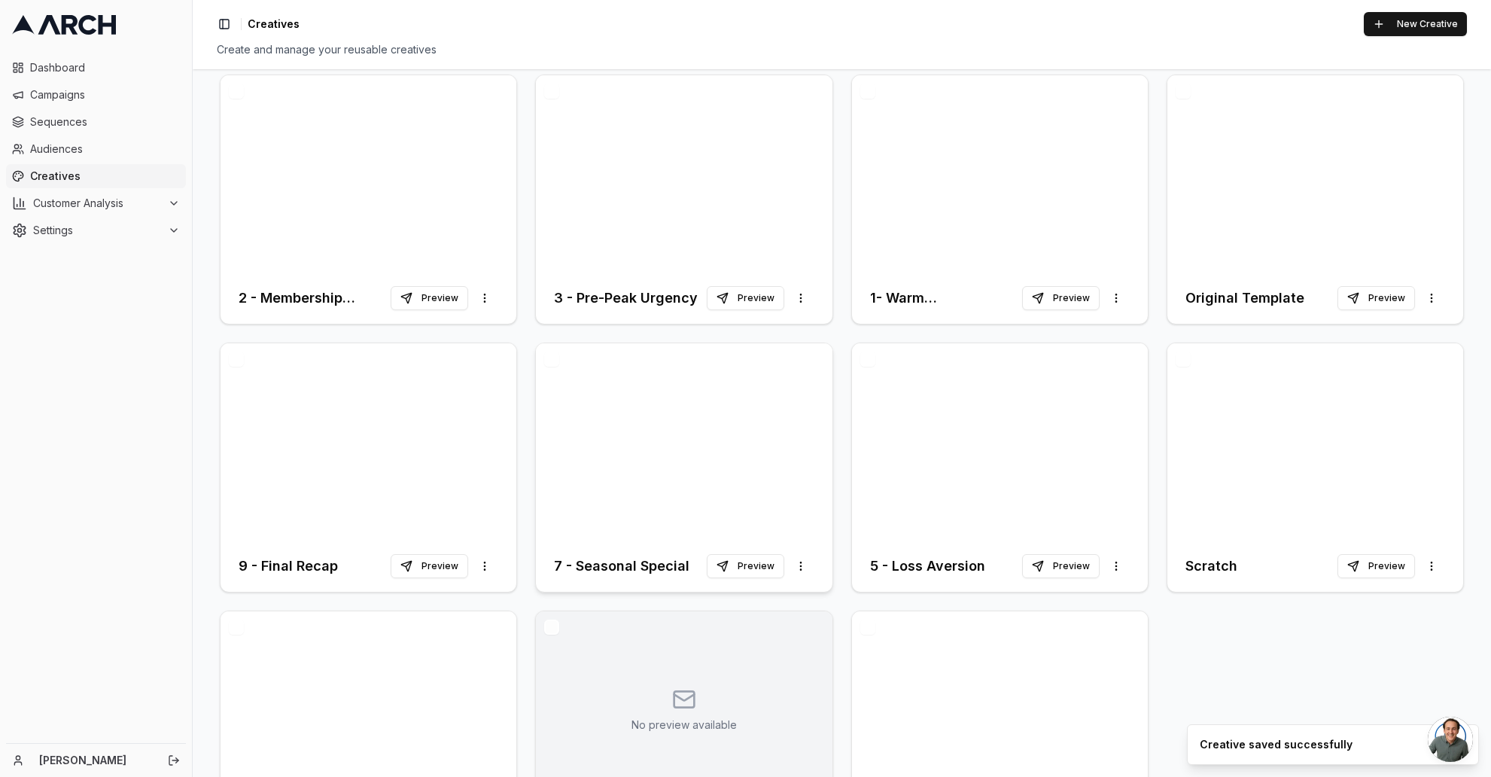
scroll to position [41, 0]
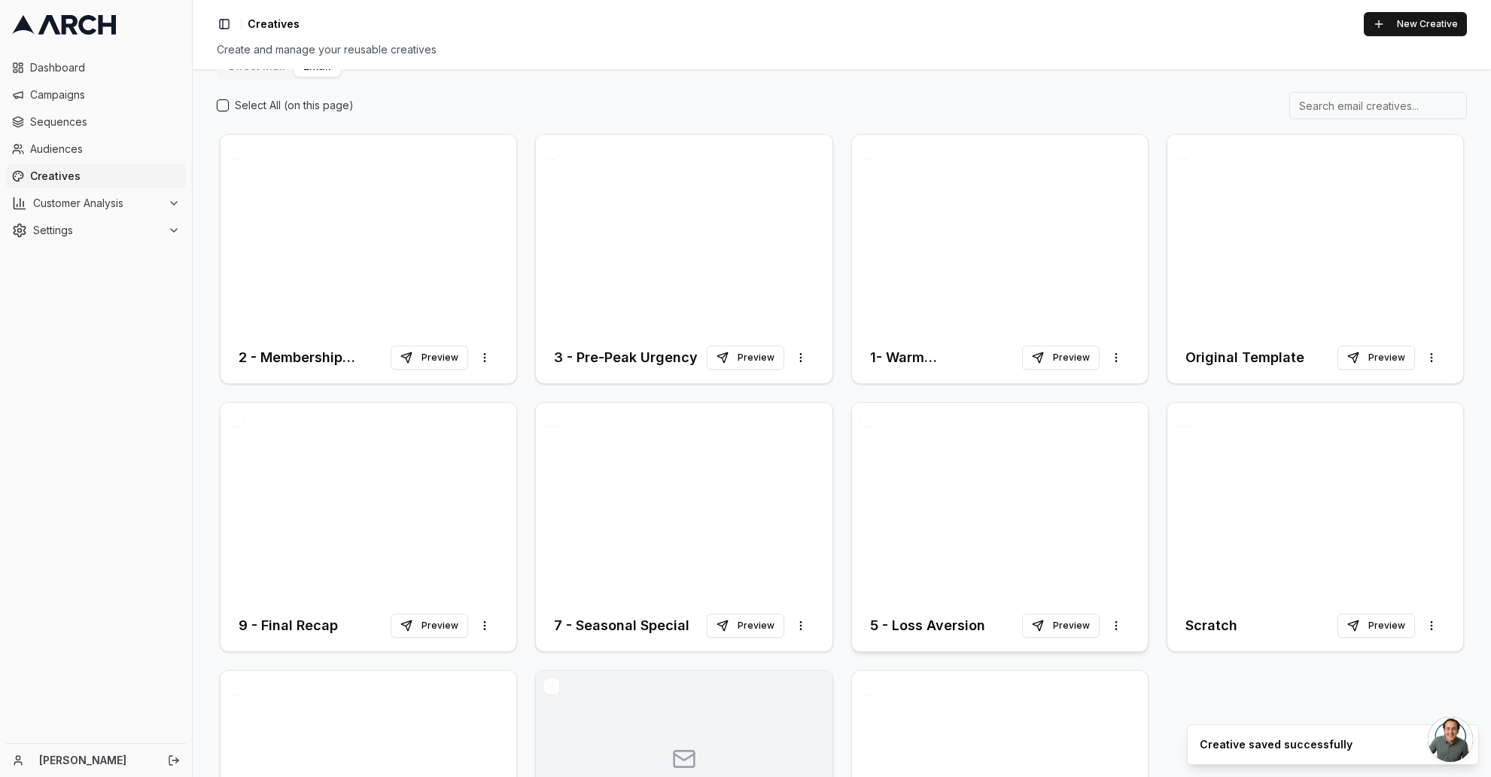
click at [937, 456] on div at bounding box center [1000, 501] width 296 height 197
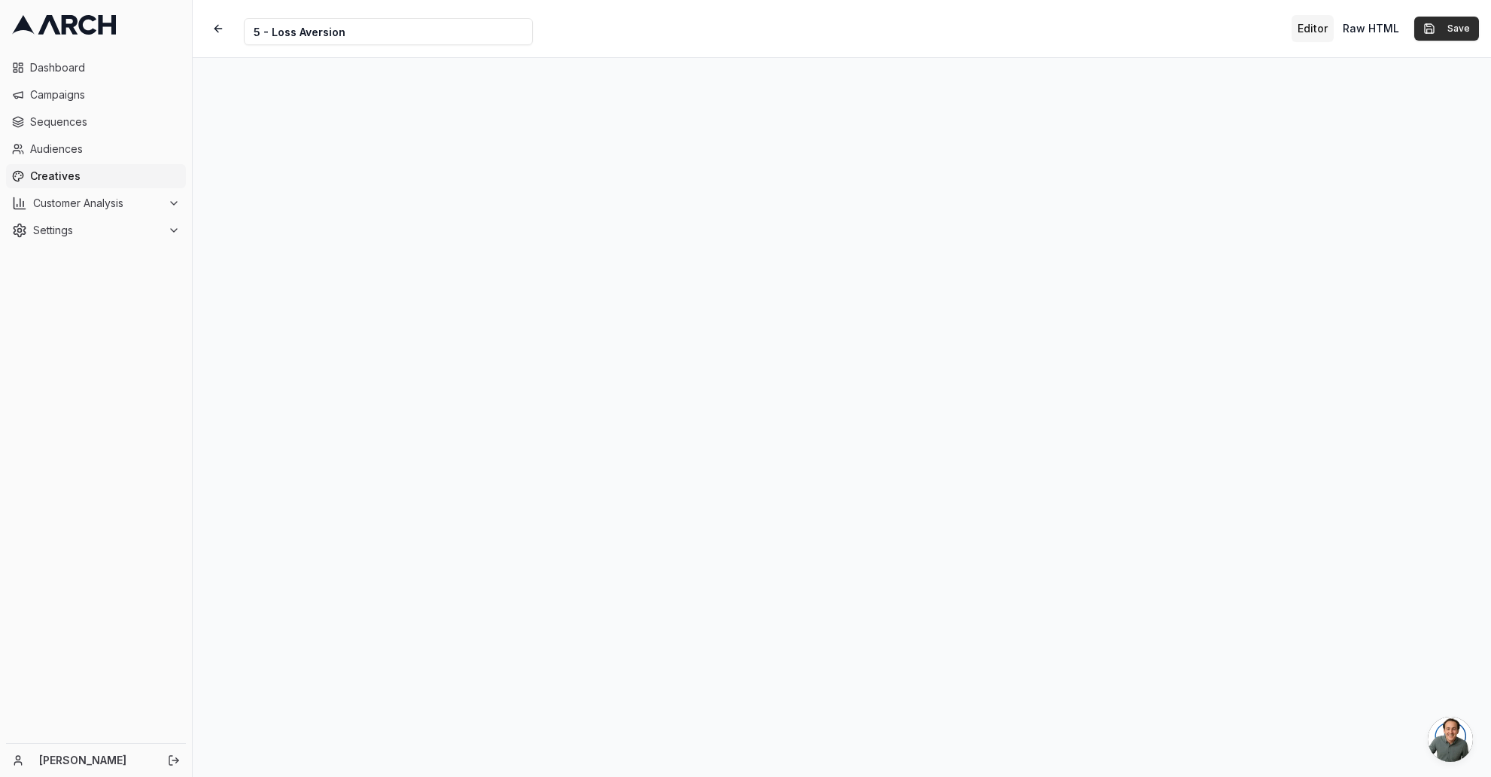
click at [1451, 28] on button "Save" at bounding box center [1446, 29] width 65 height 24
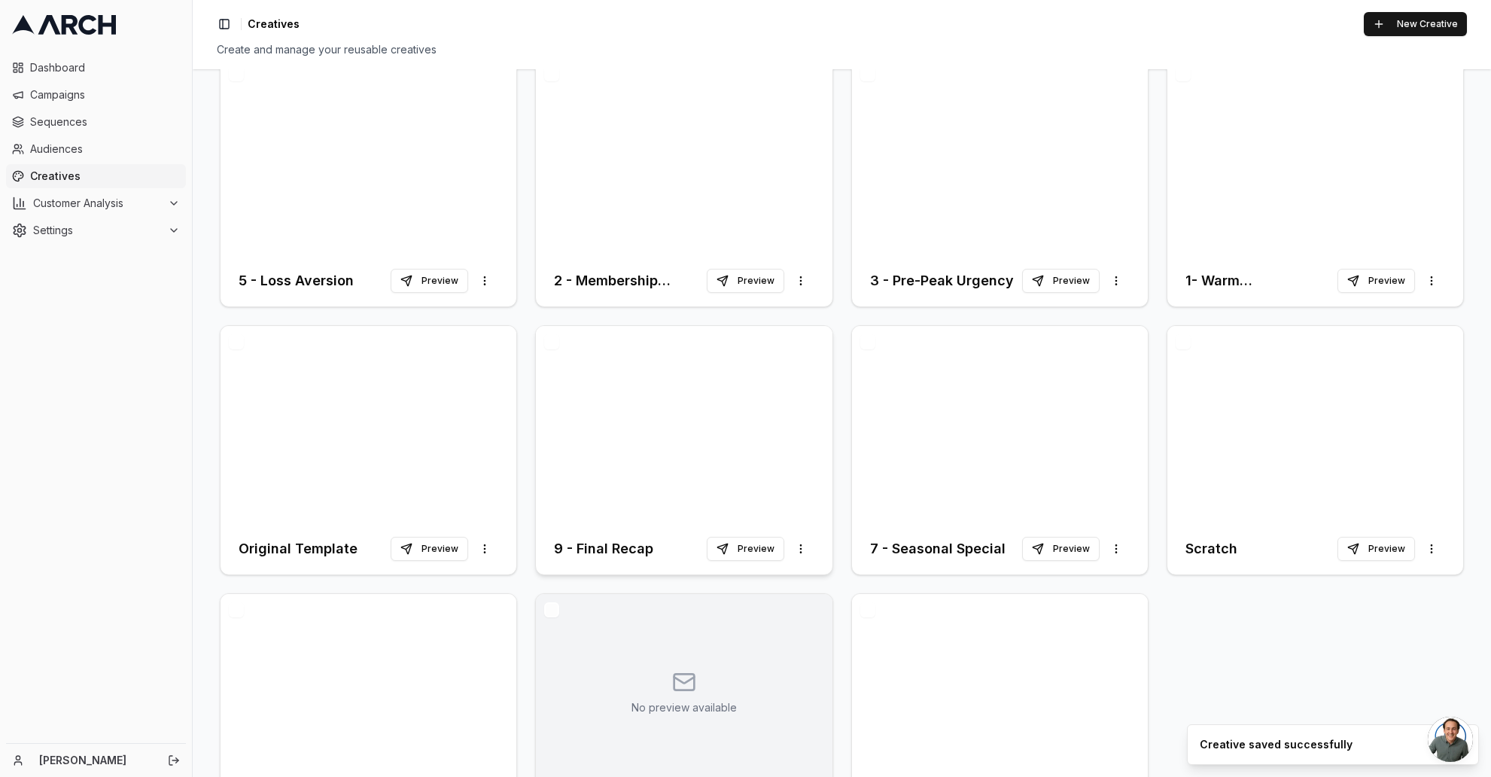
scroll to position [18, 0]
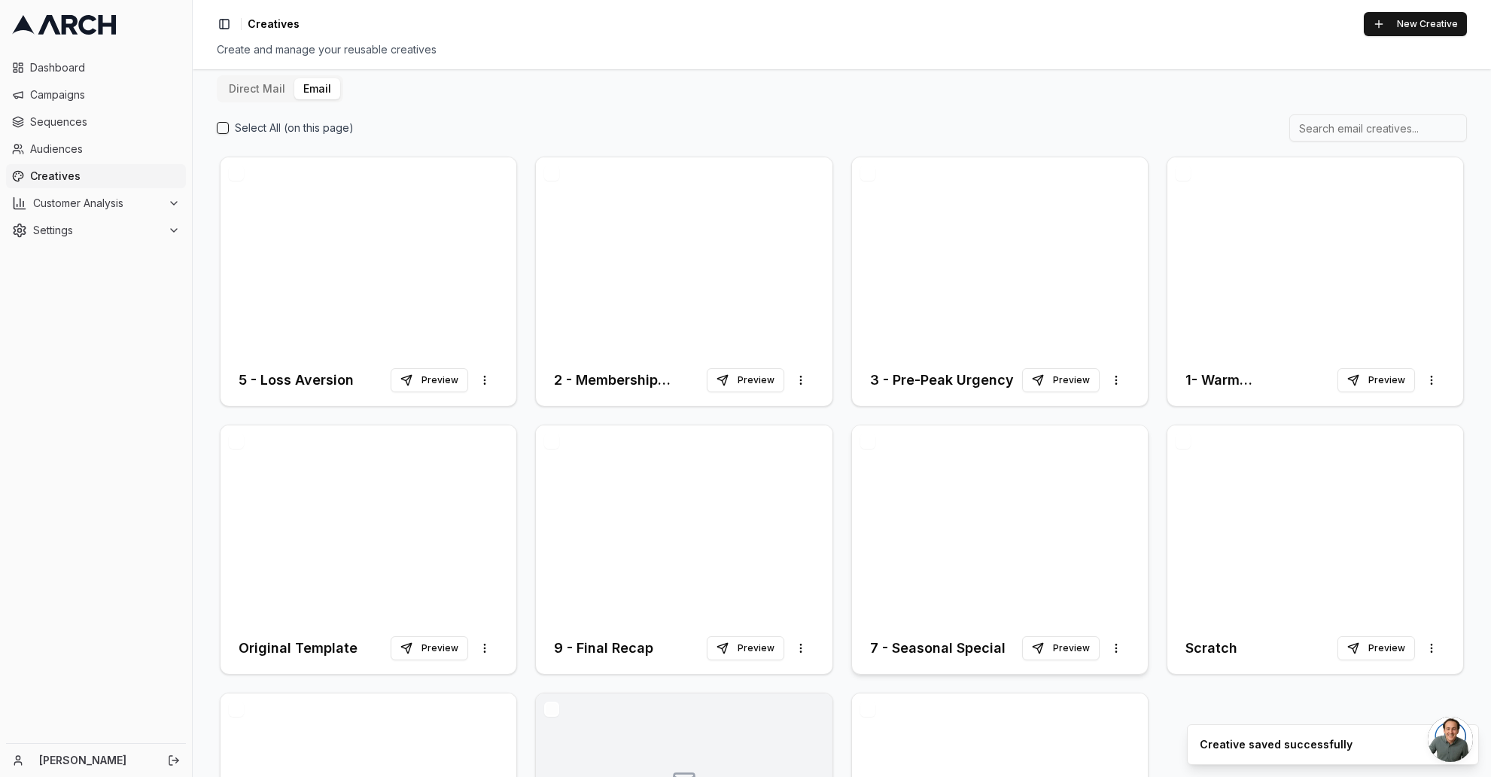
click at [993, 555] on div at bounding box center [1000, 523] width 296 height 197
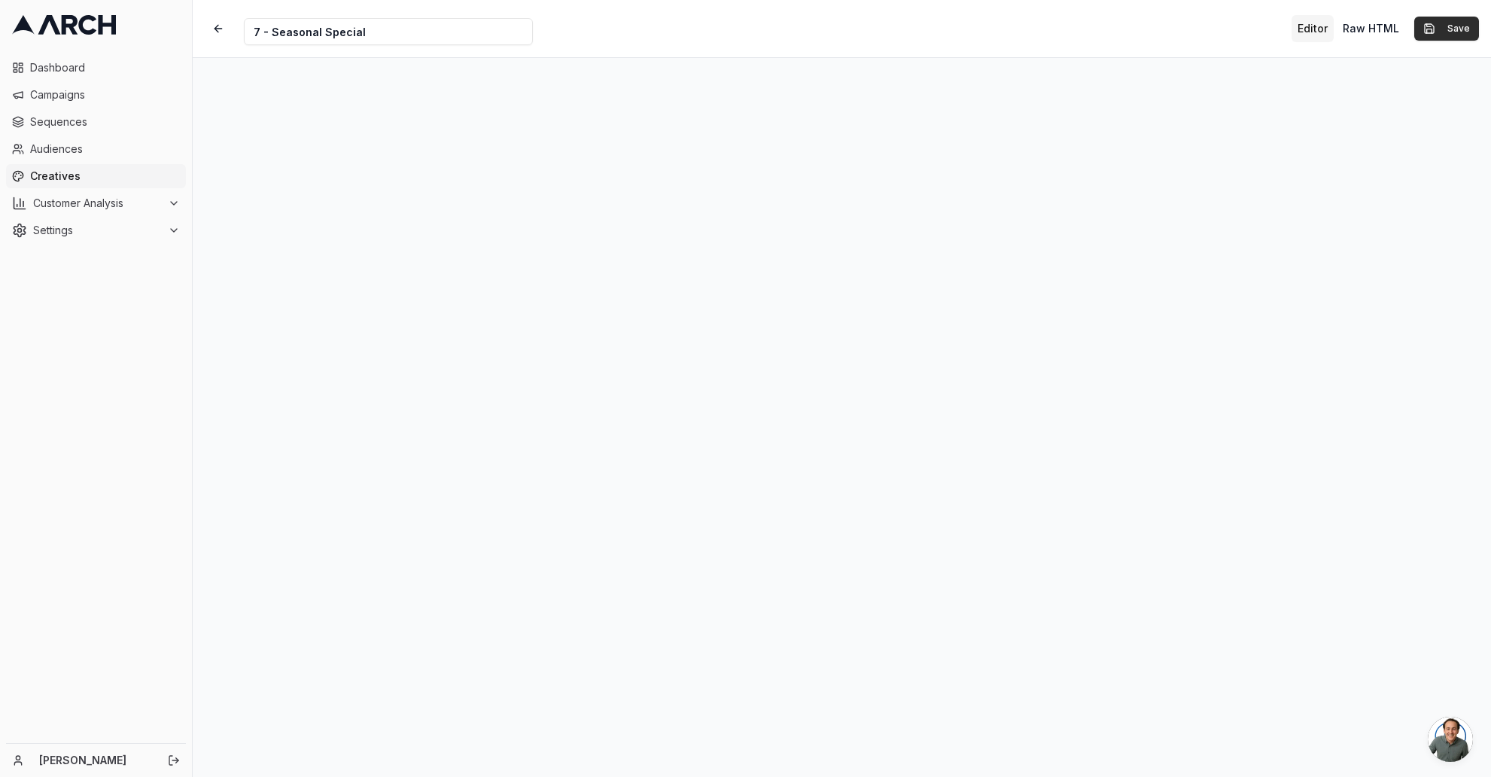
click at [1453, 31] on button "Save" at bounding box center [1446, 29] width 65 height 24
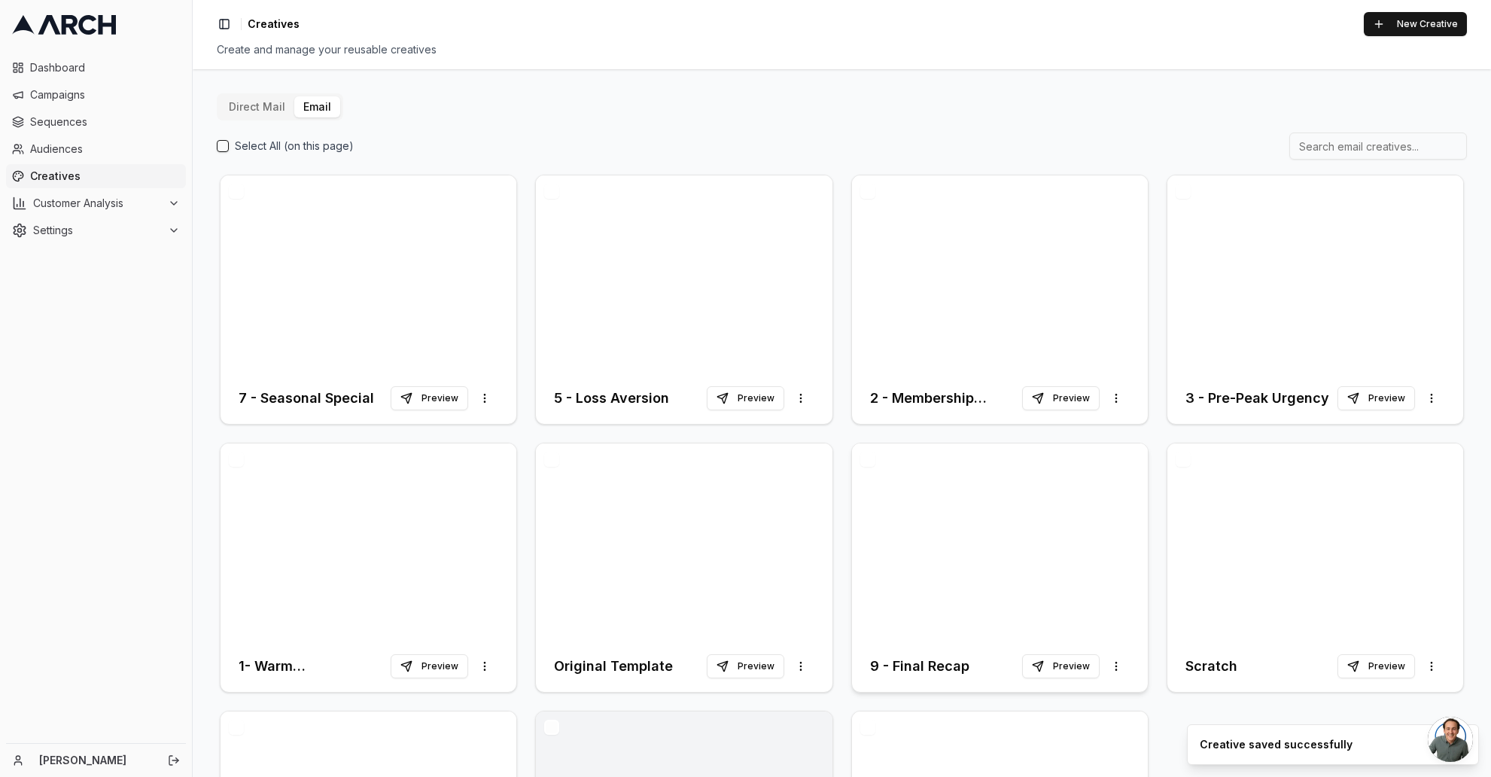
click at [949, 593] on div at bounding box center [1000, 541] width 296 height 197
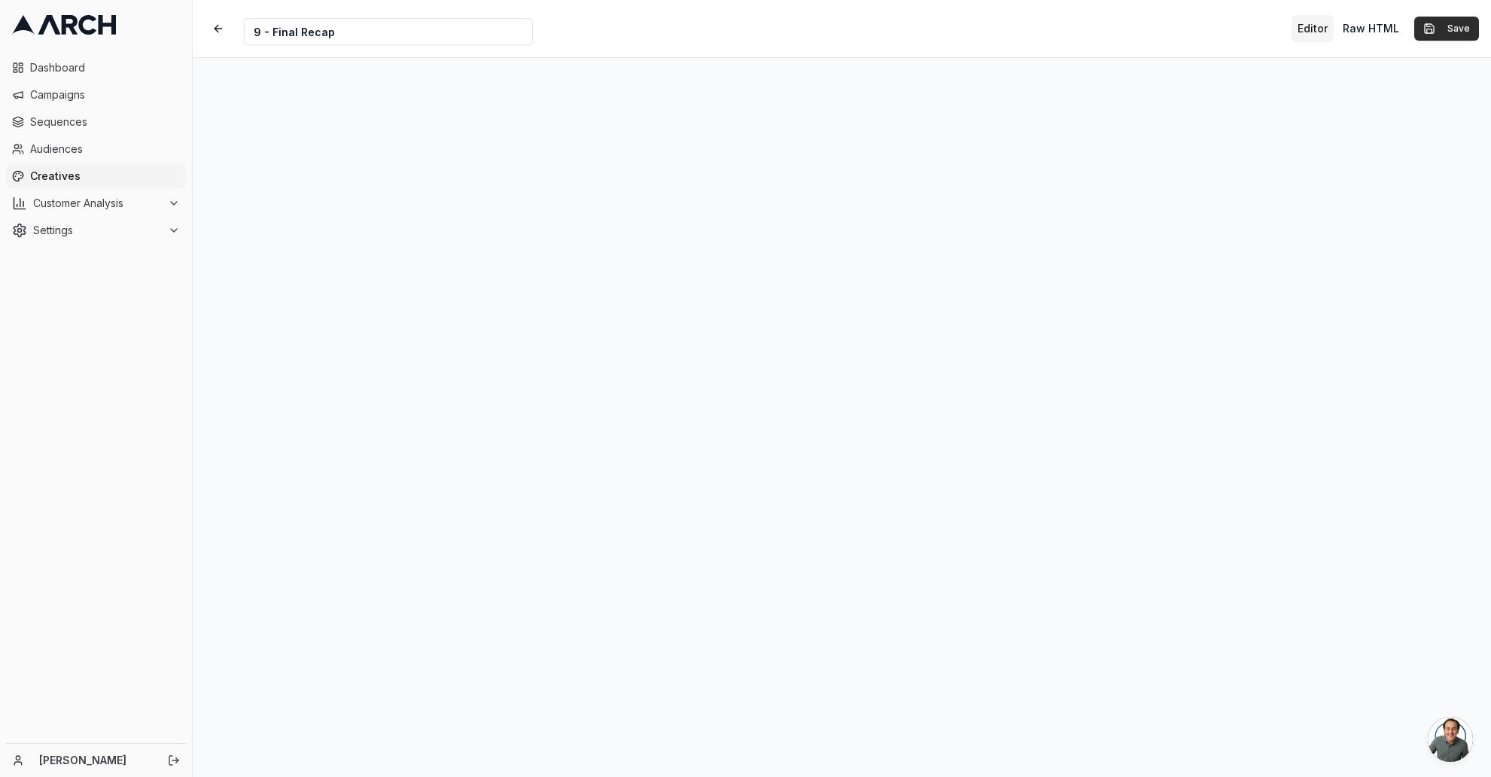
click at [1454, 26] on button "Save" at bounding box center [1446, 29] width 65 height 24
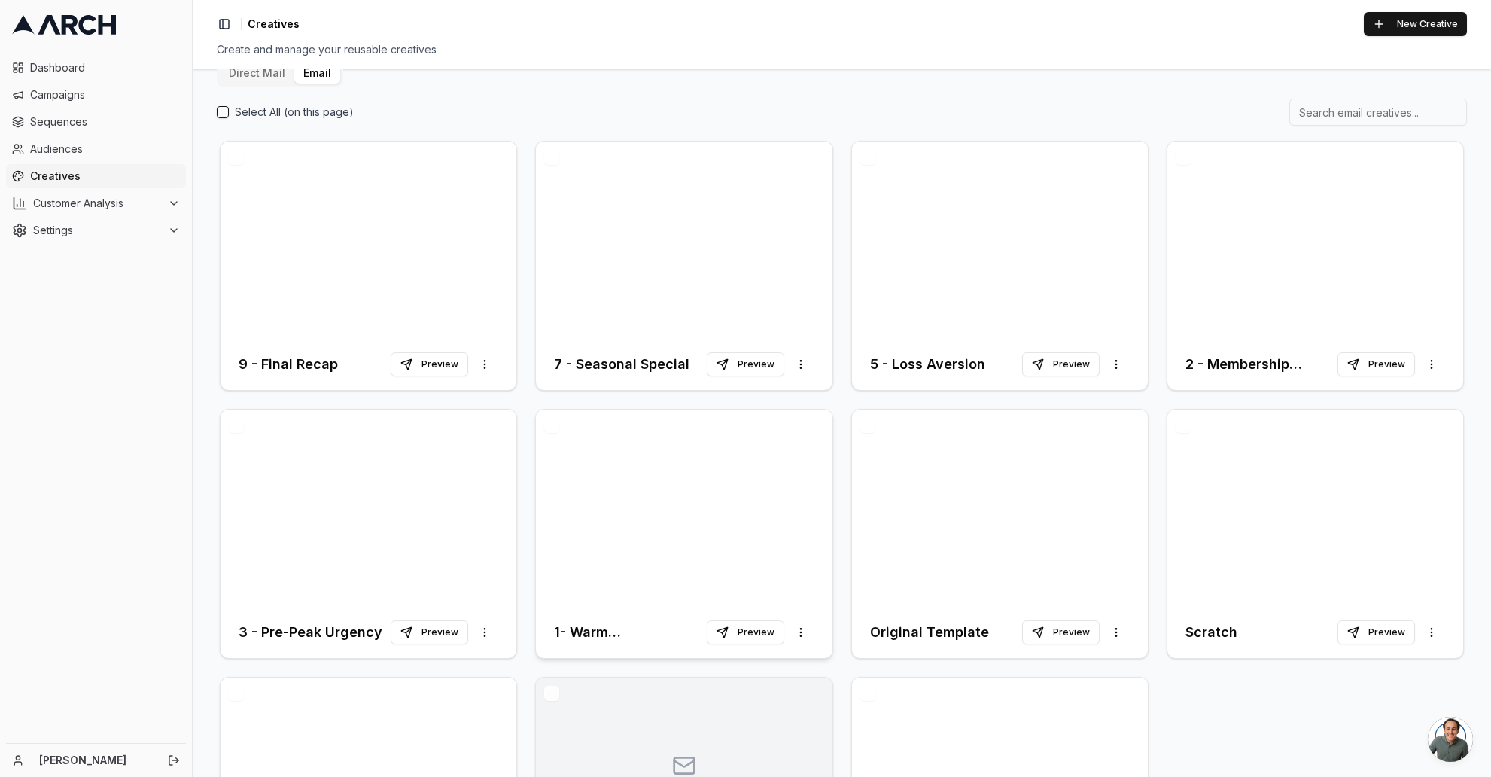
scroll to position [28, 0]
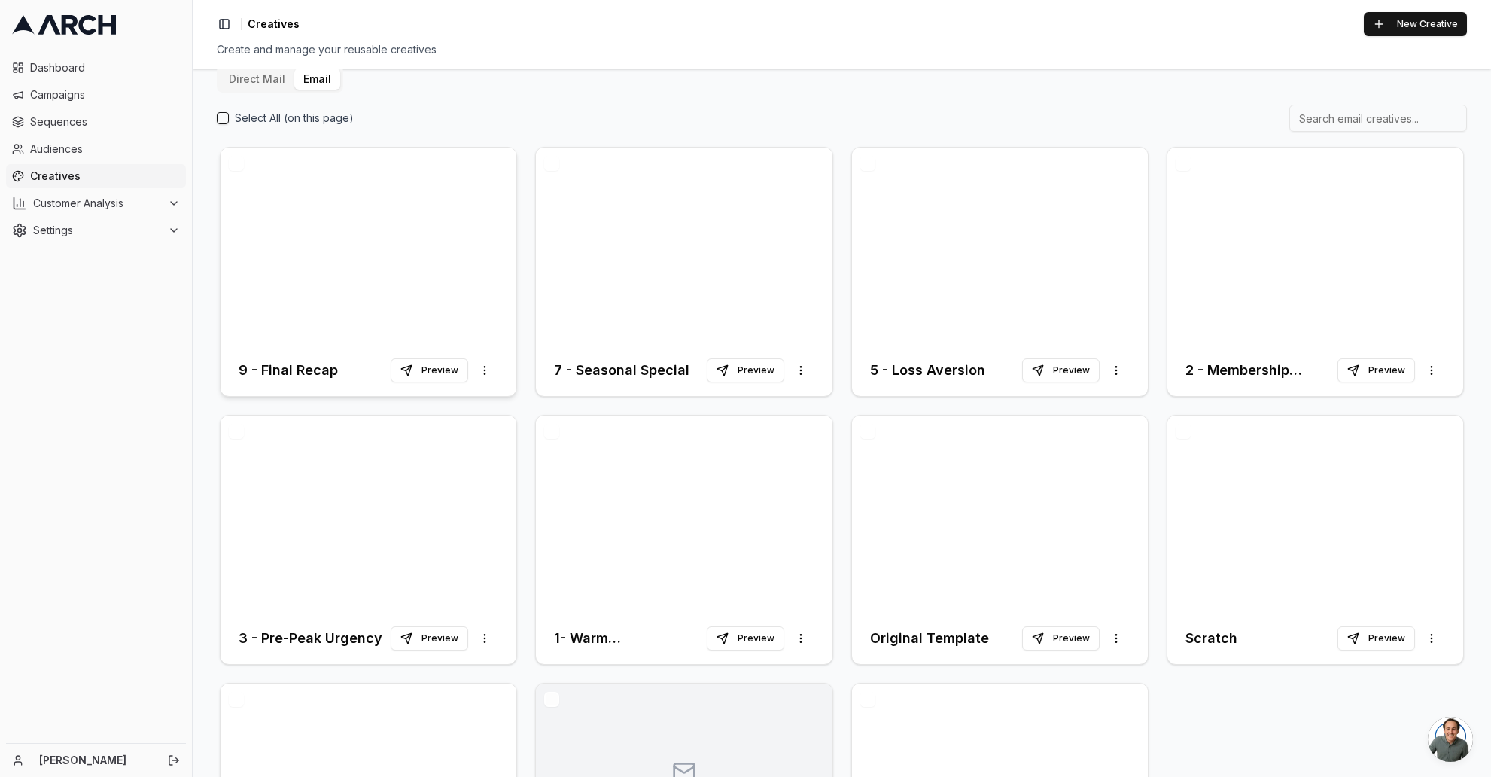
click at [376, 290] on div at bounding box center [368, 245] width 296 height 197
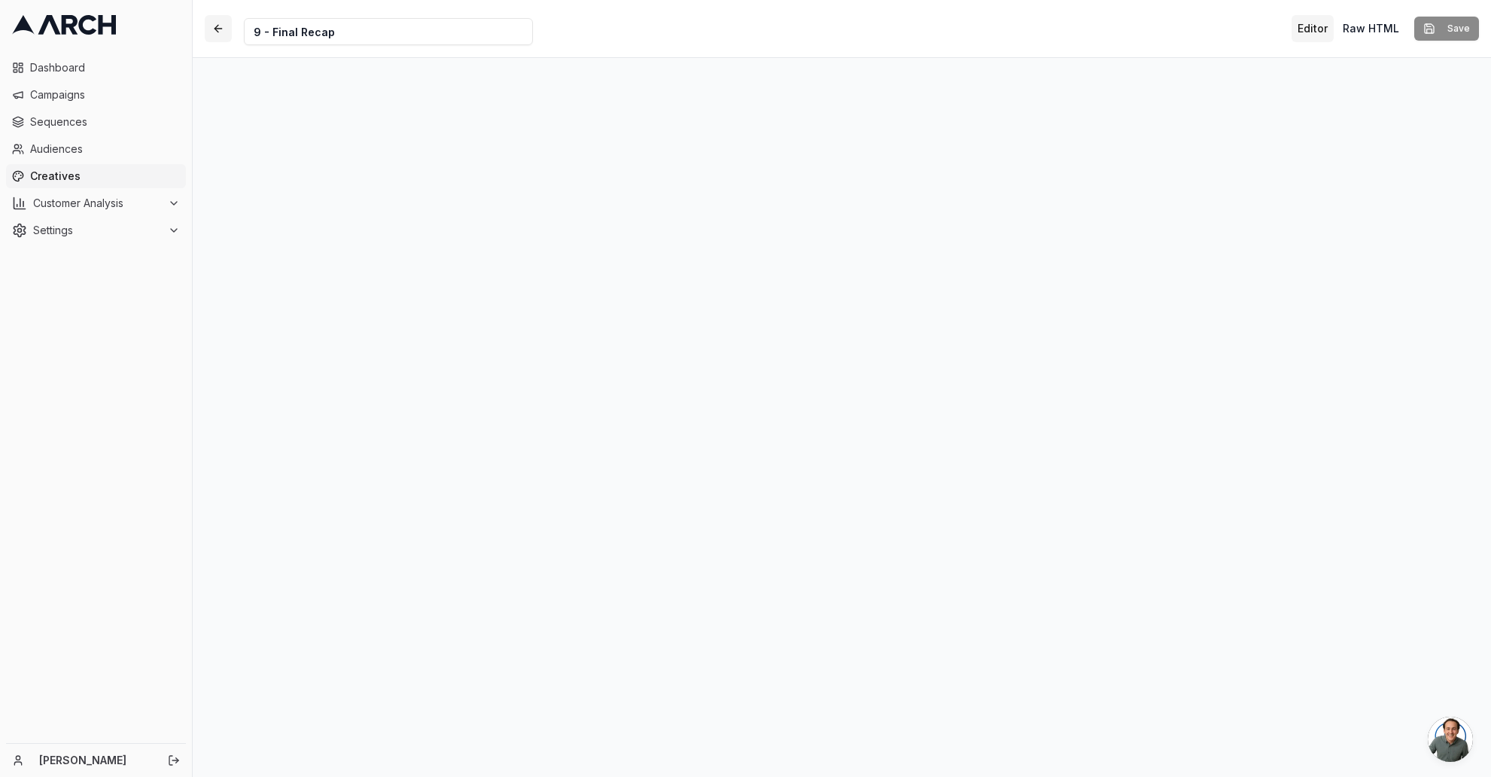
click at [218, 26] on button "button" at bounding box center [218, 28] width 27 height 27
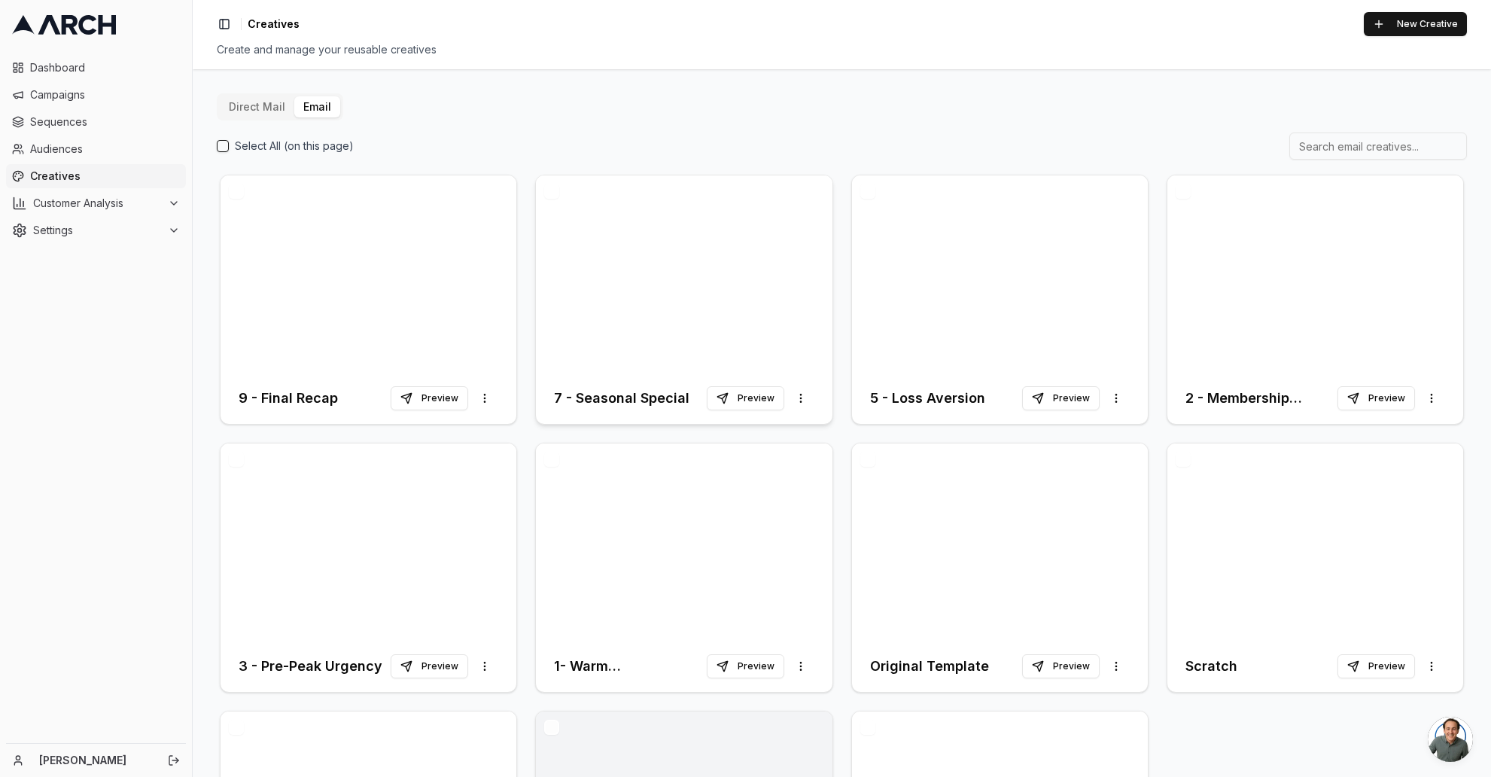
click at [646, 290] on div at bounding box center [684, 273] width 296 height 197
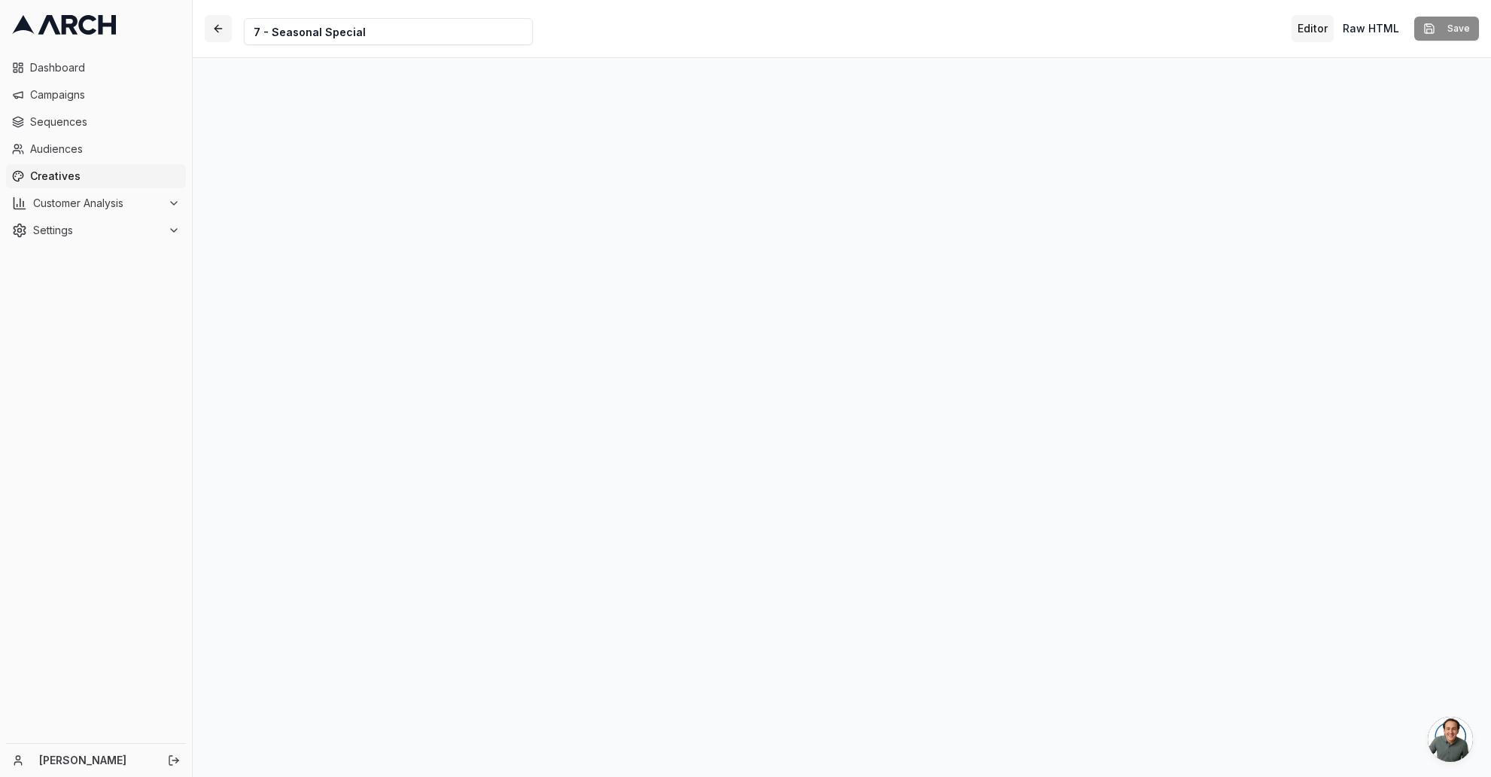
click at [220, 26] on button "button" at bounding box center [218, 28] width 27 height 27
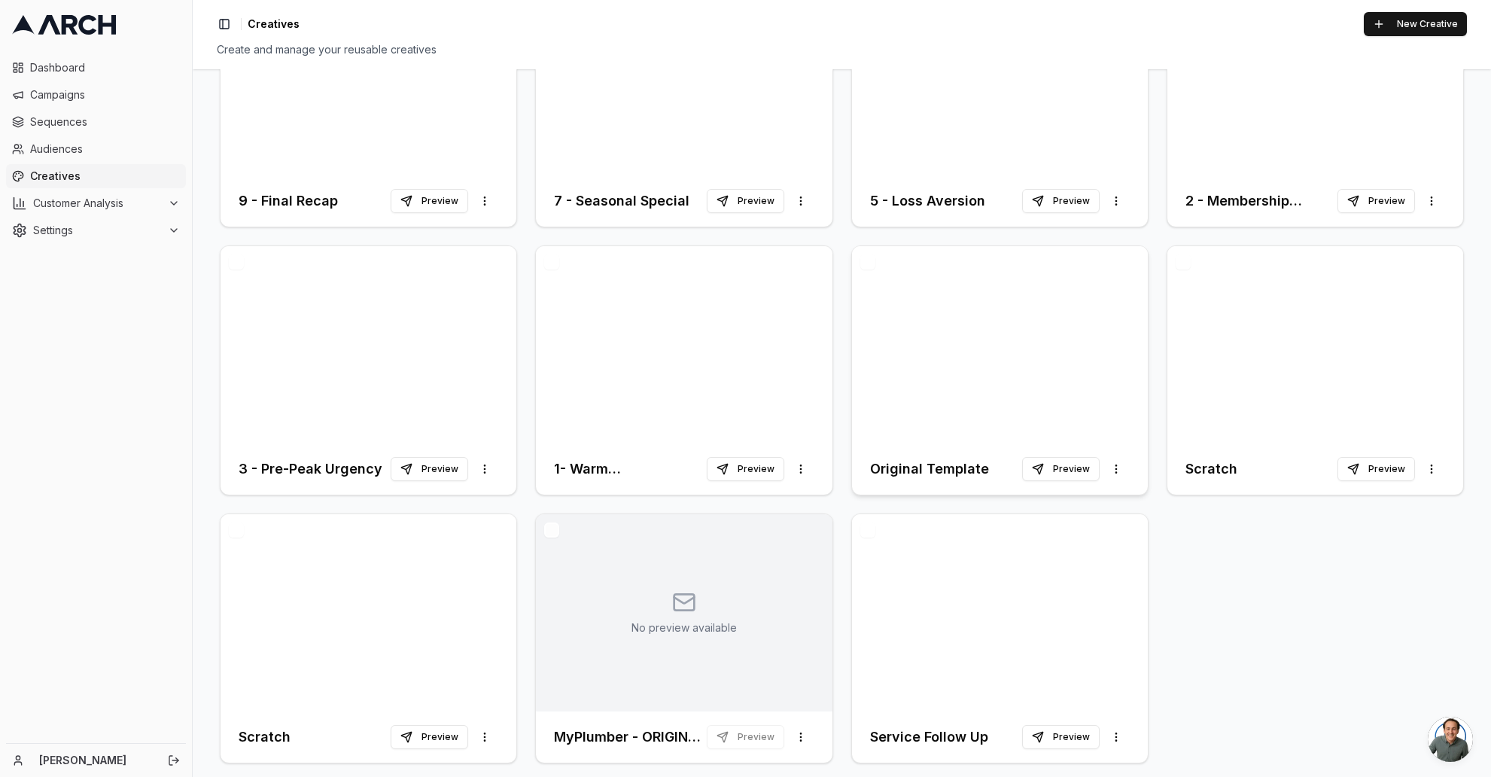
scroll to position [208, 0]
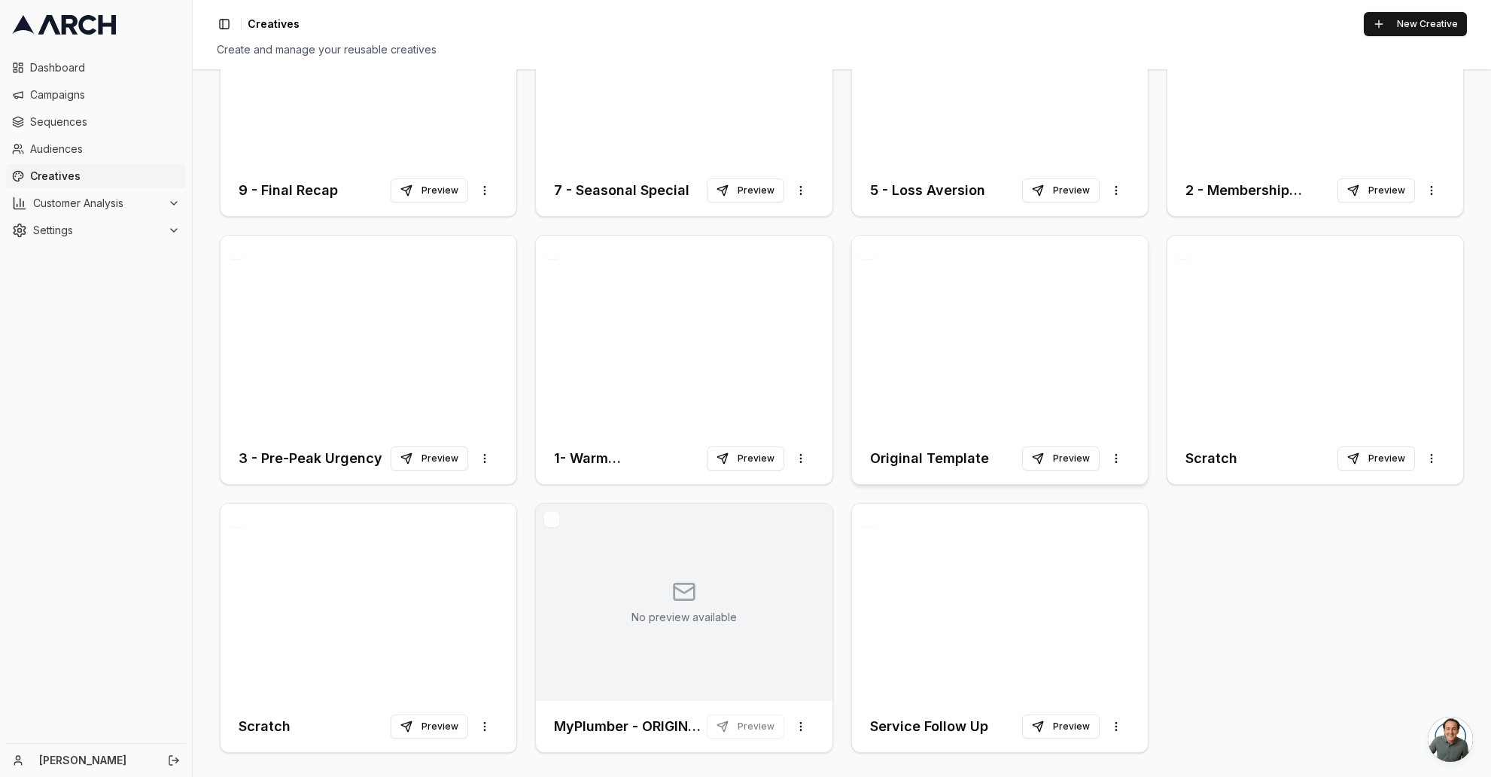
click at [927, 262] on div at bounding box center [1000, 334] width 296 height 197
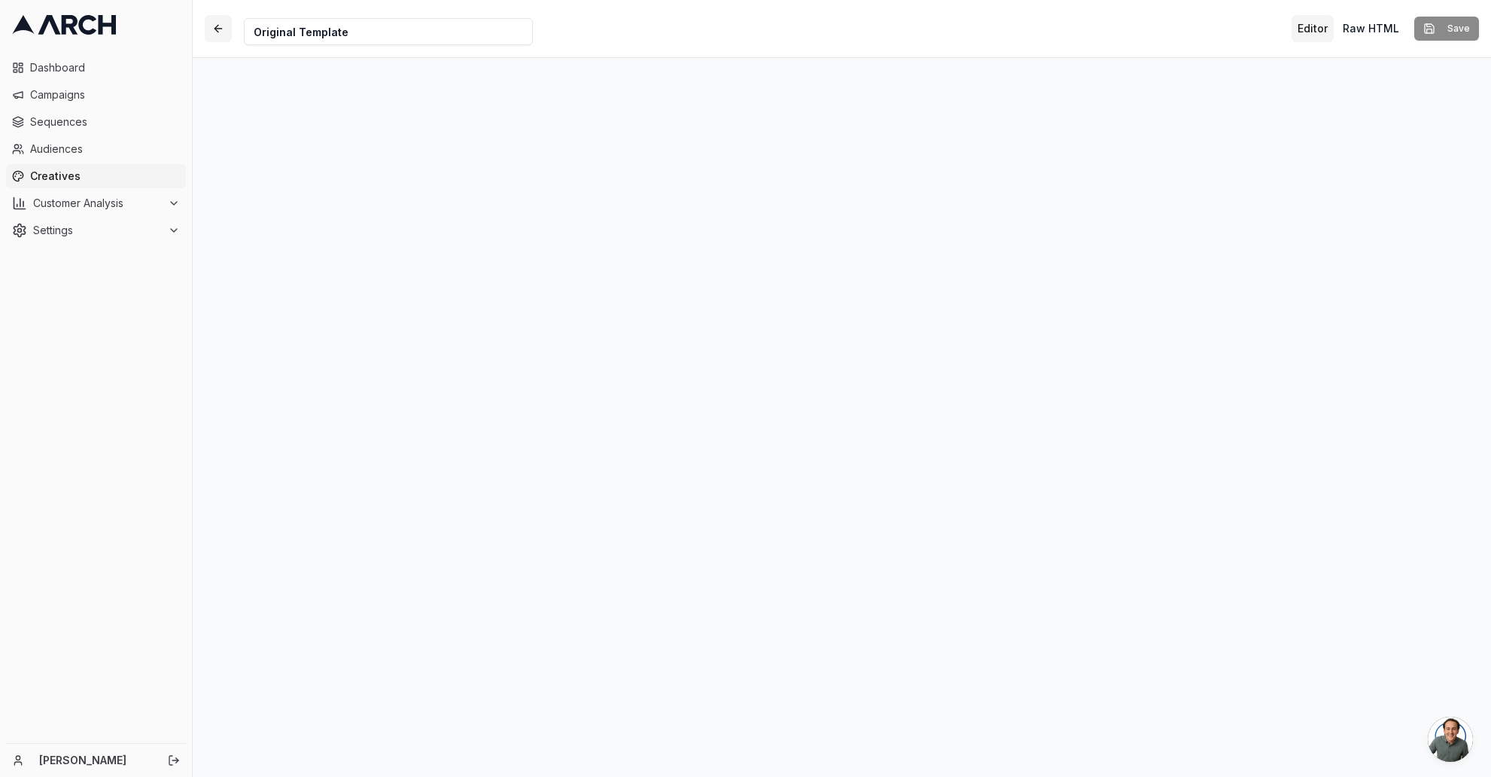
click at [220, 23] on button "button" at bounding box center [218, 28] width 27 height 27
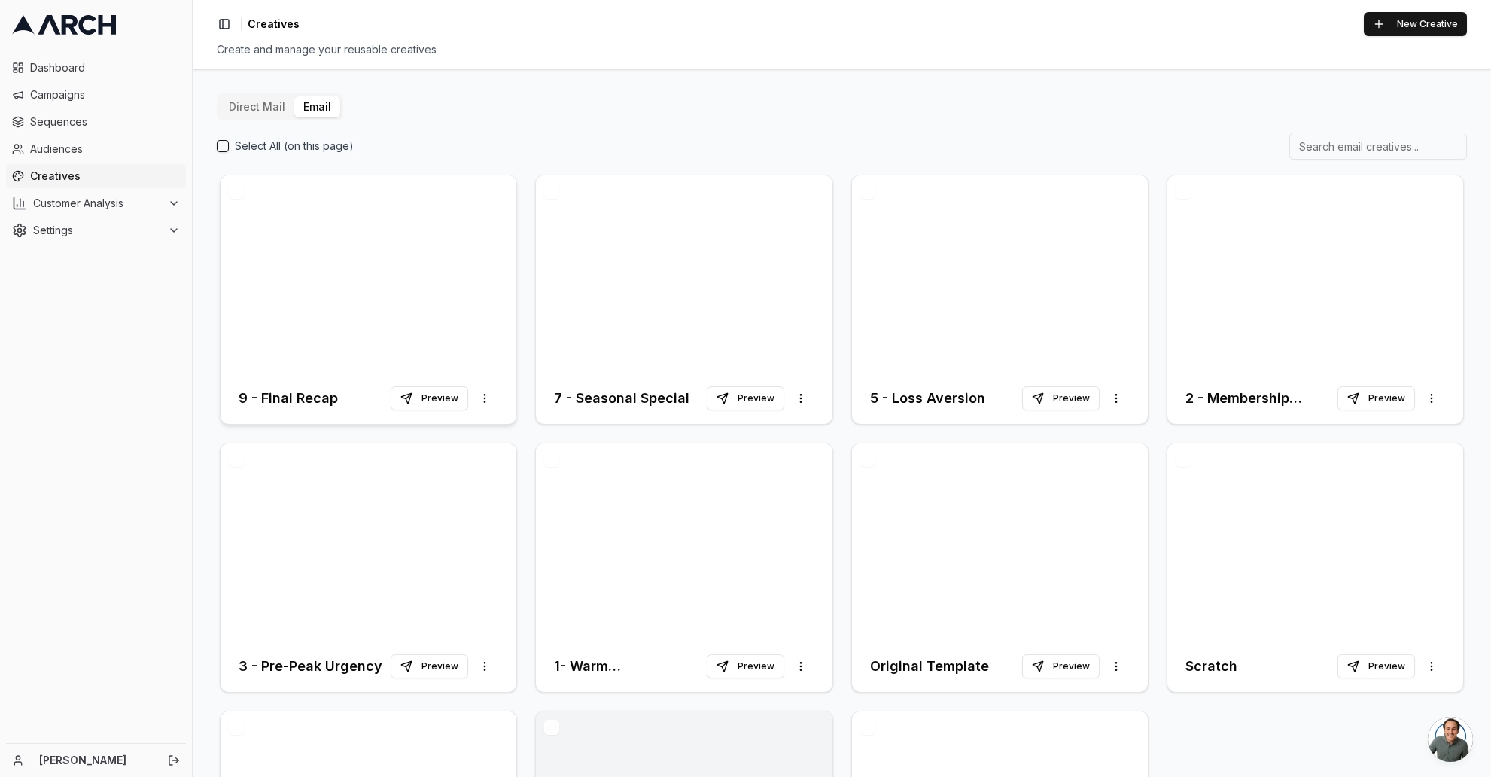
click at [375, 336] on div at bounding box center [368, 273] width 296 height 197
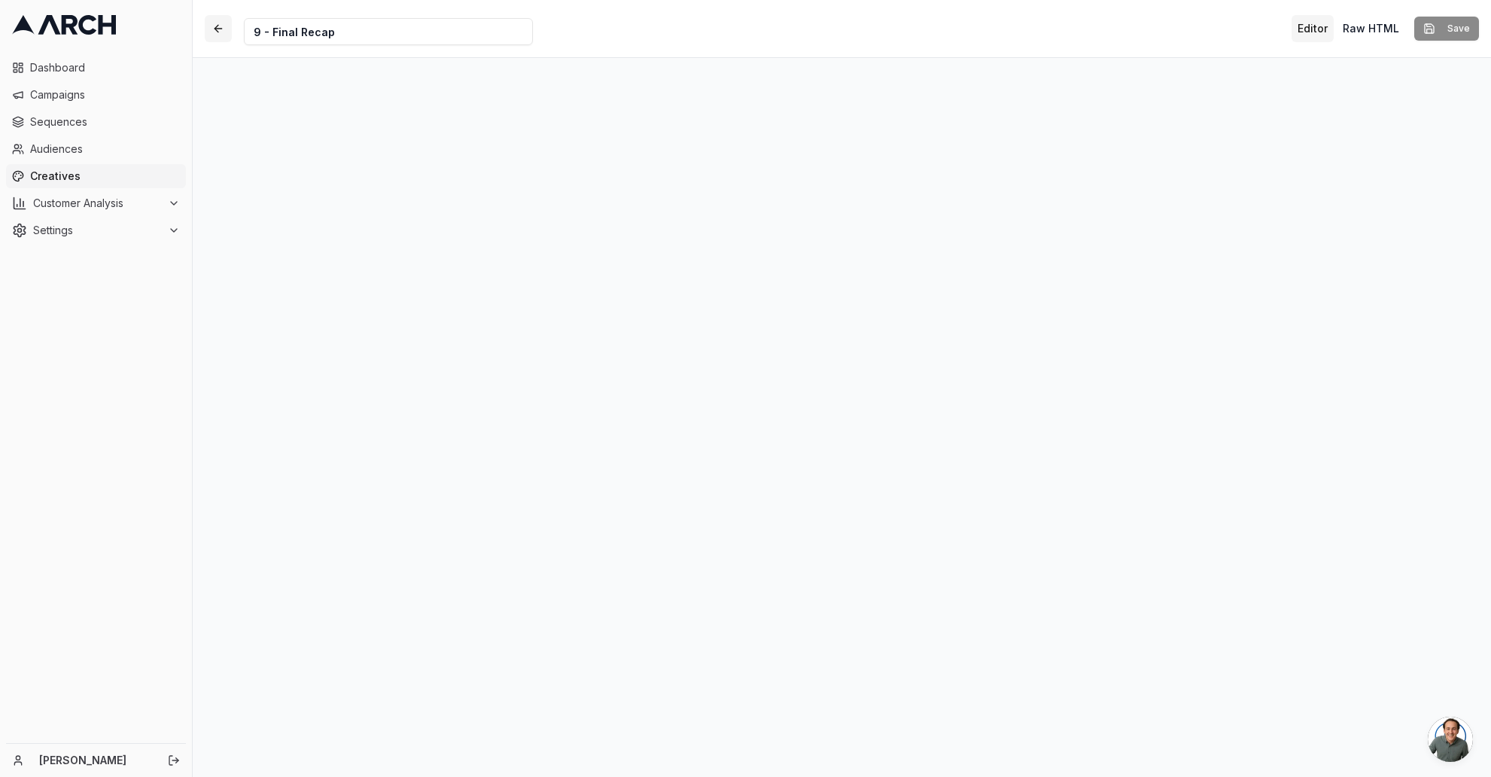
click at [218, 23] on button "button" at bounding box center [218, 28] width 27 height 27
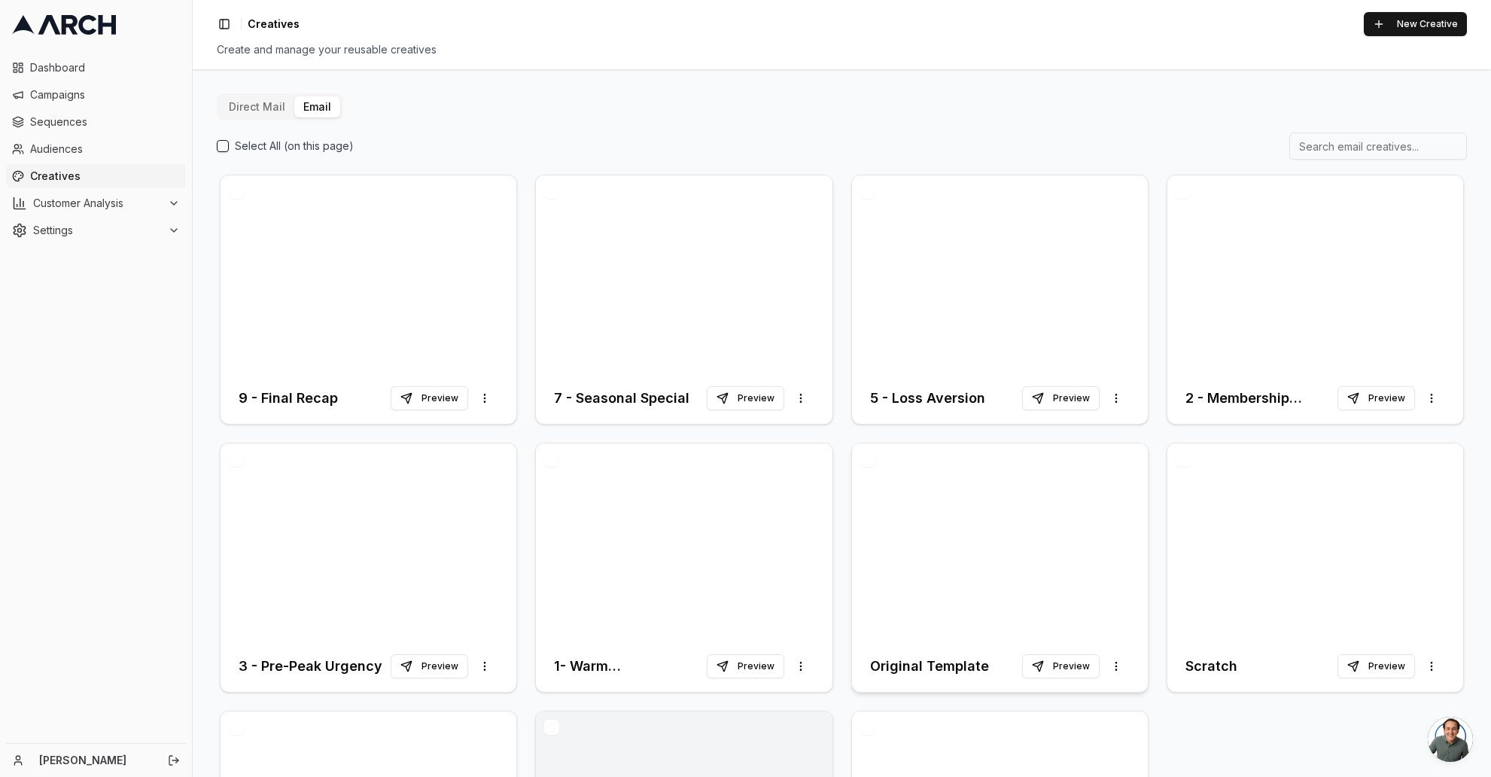
click at [965, 564] on div at bounding box center [1000, 541] width 296 height 197
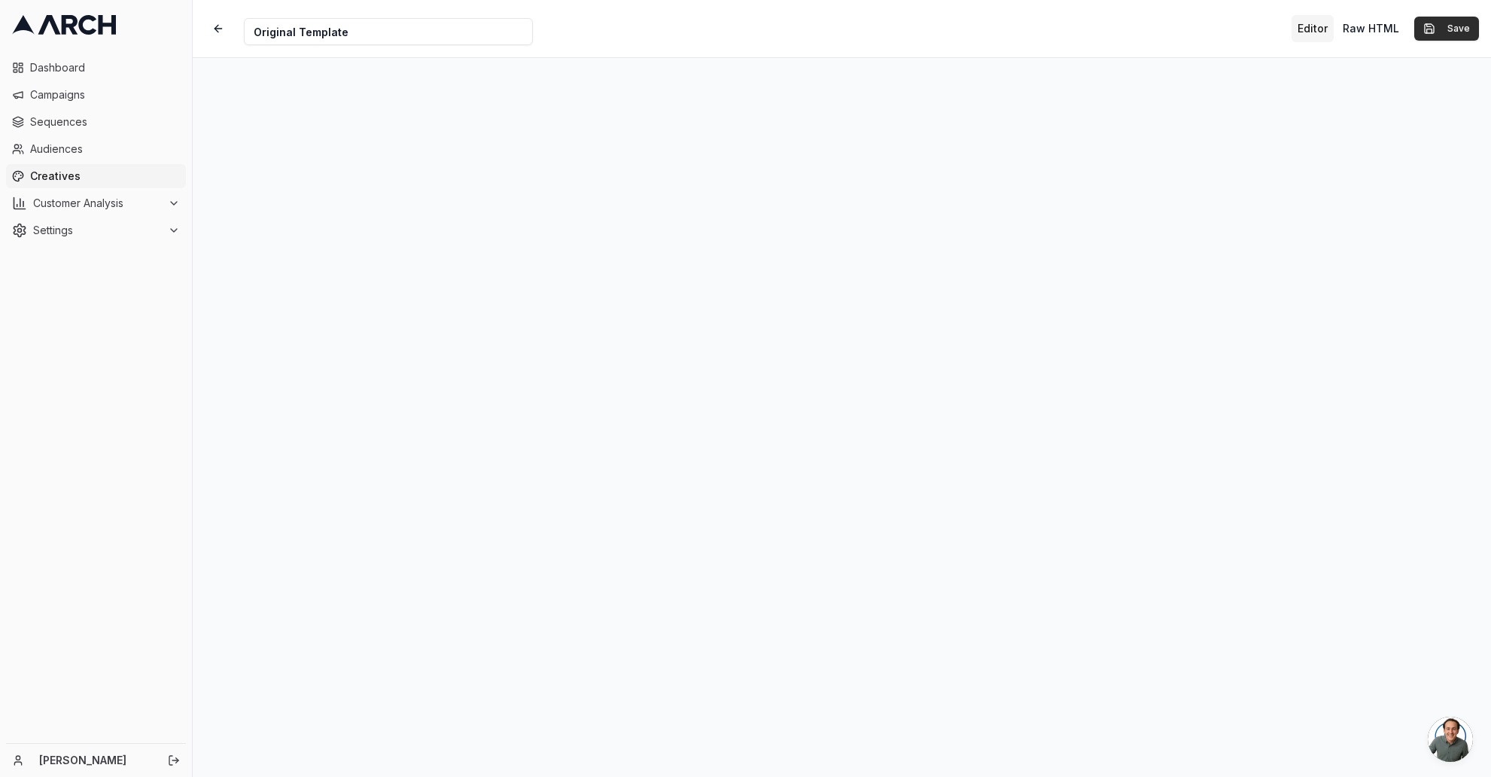
click at [1456, 27] on button "Save" at bounding box center [1446, 29] width 65 height 24
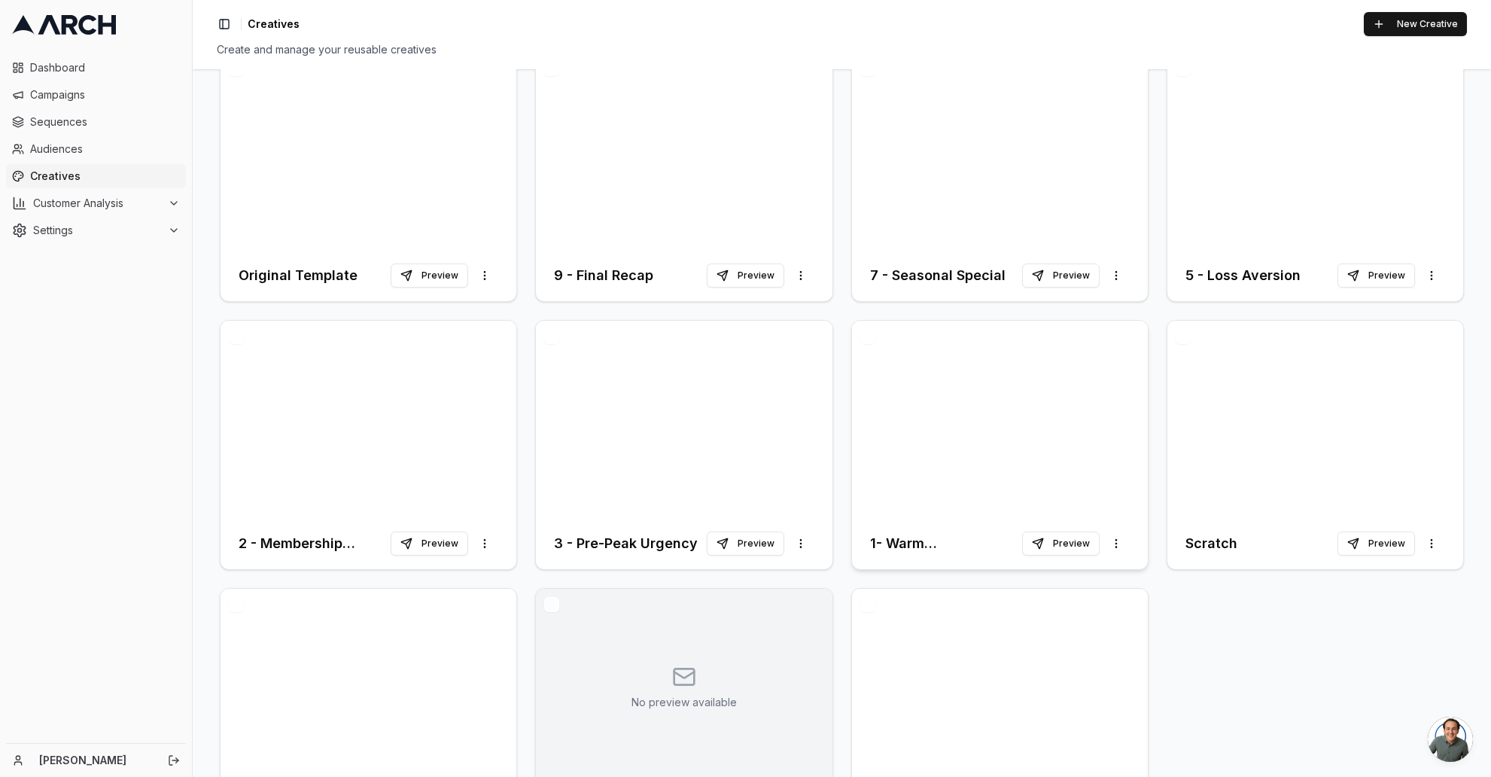
scroll to position [208, 0]
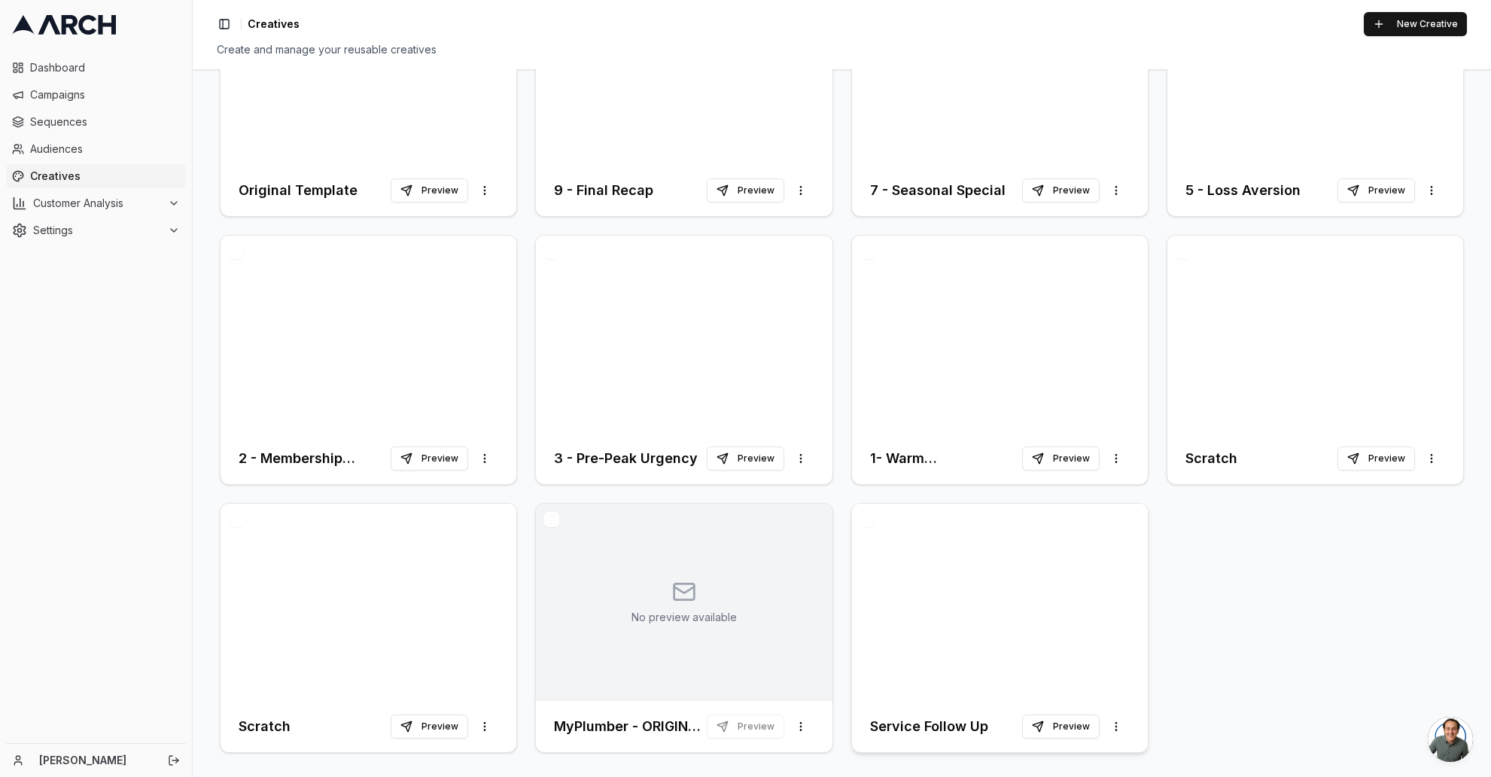
click at [1055, 549] on div at bounding box center [1000, 601] width 296 height 197
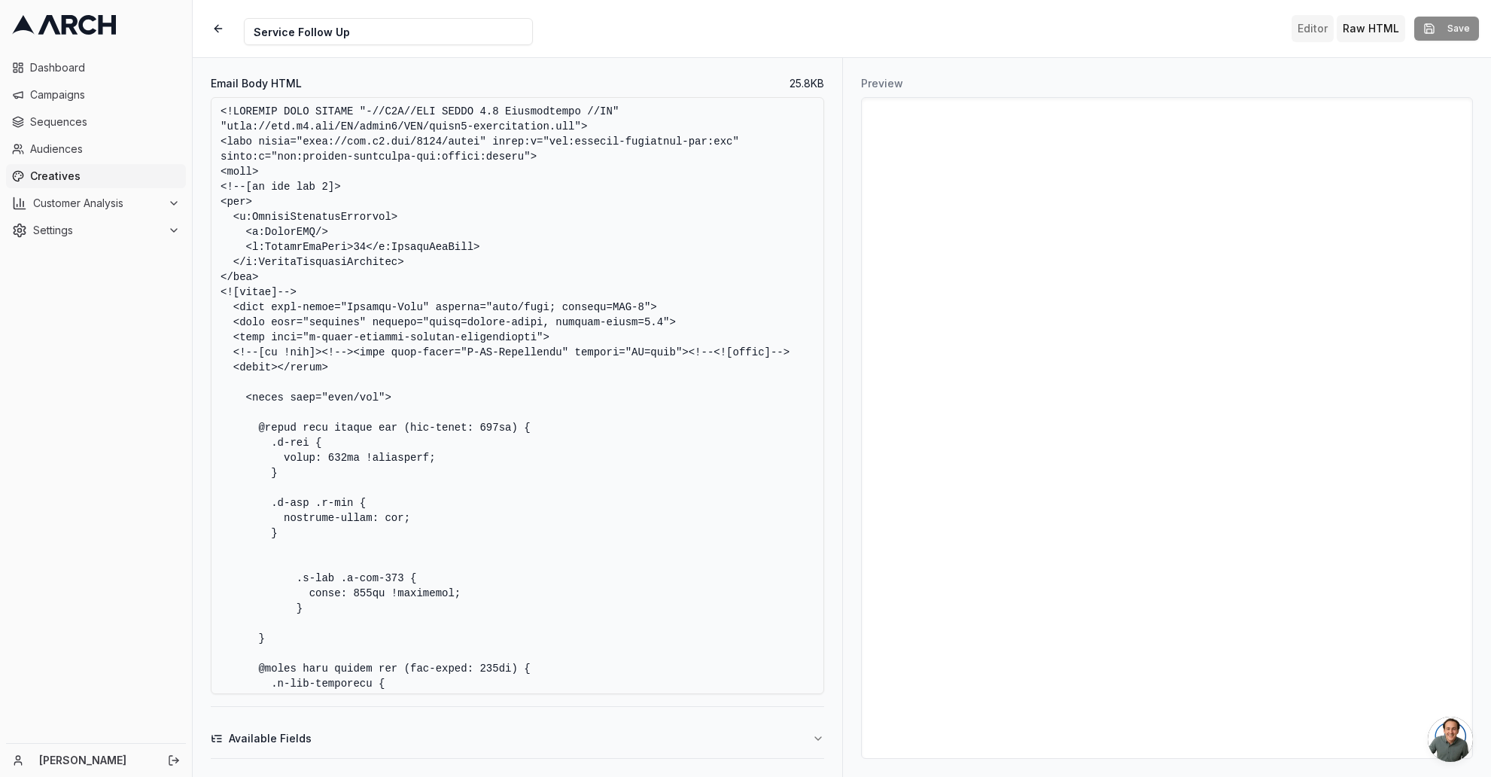
click at [1313, 23] on button "Editor" at bounding box center [1312, 28] width 42 height 27
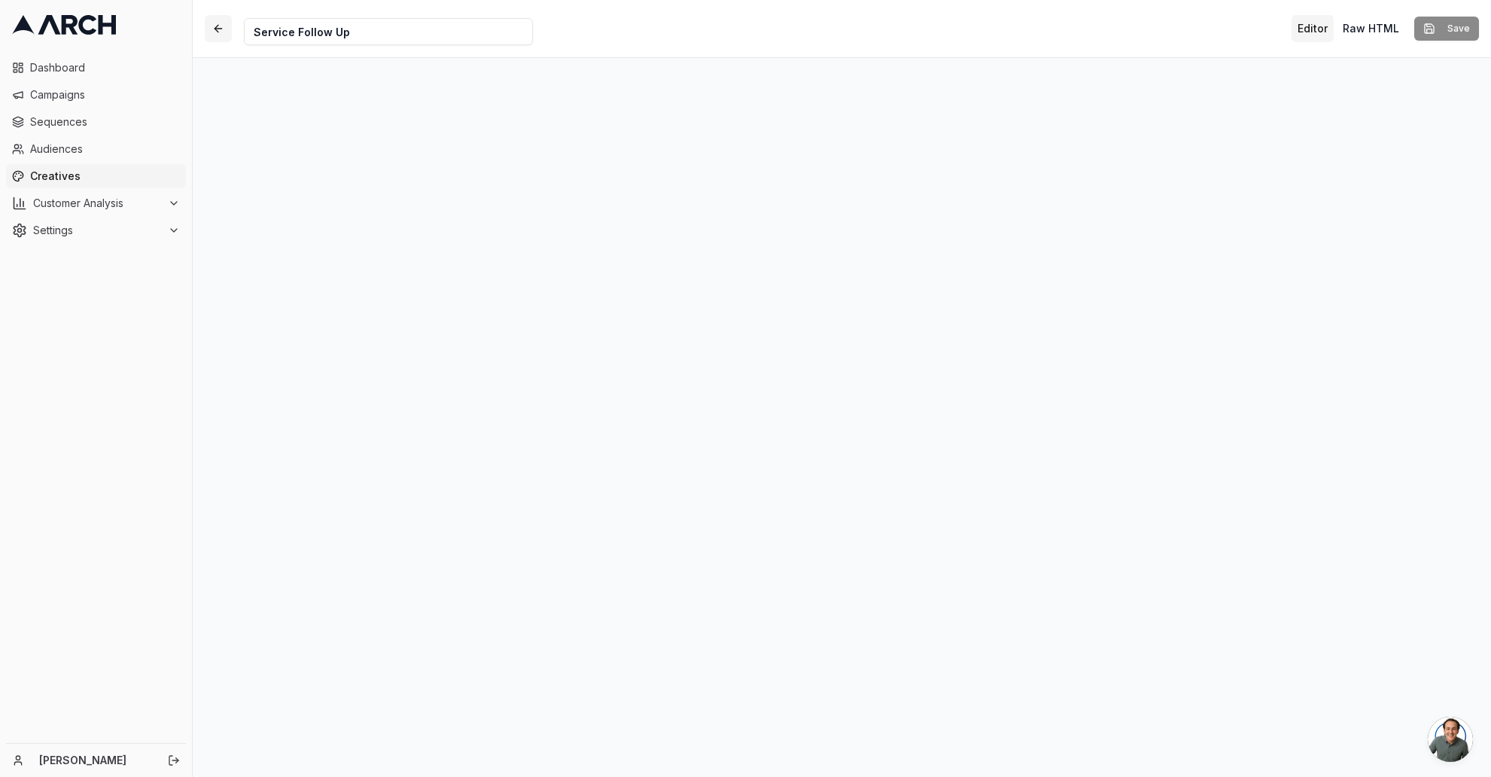
click at [216, 26] on button "button" at bounding box center [218, 28] width 27 height 27
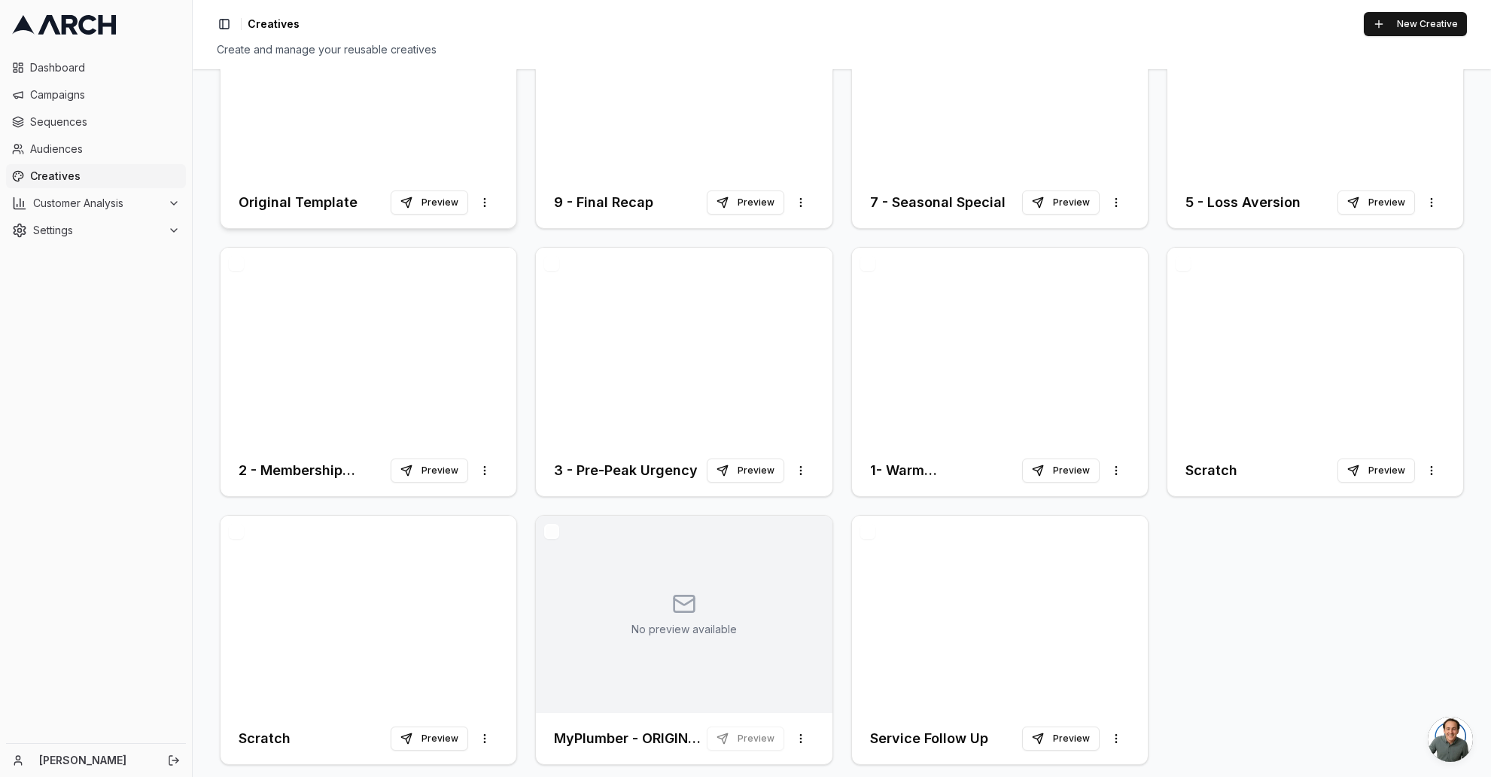
scroll to position [208, 0]
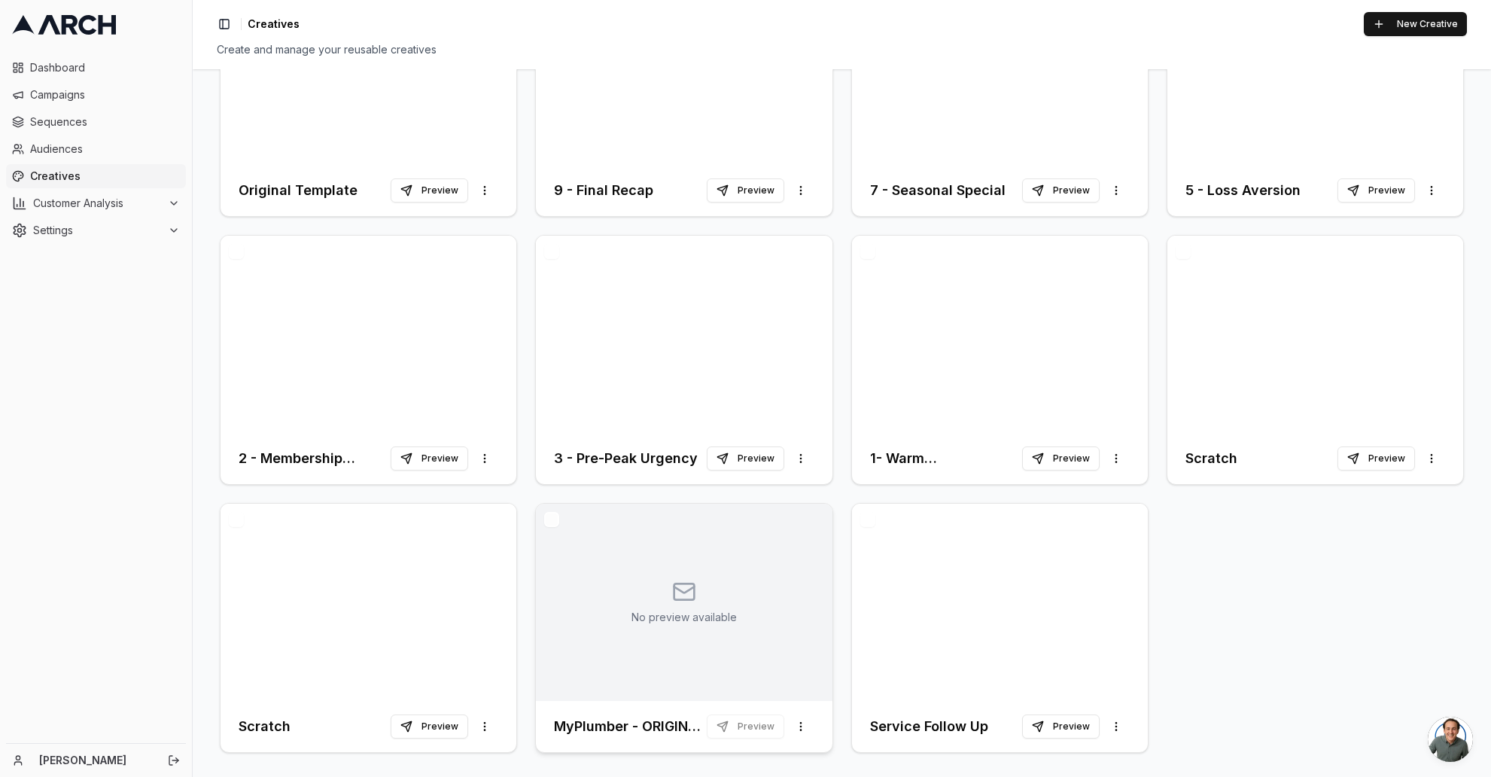
click at [718, 602] on div "No preview available" at bounding box center [683, 601] width 105 height 45
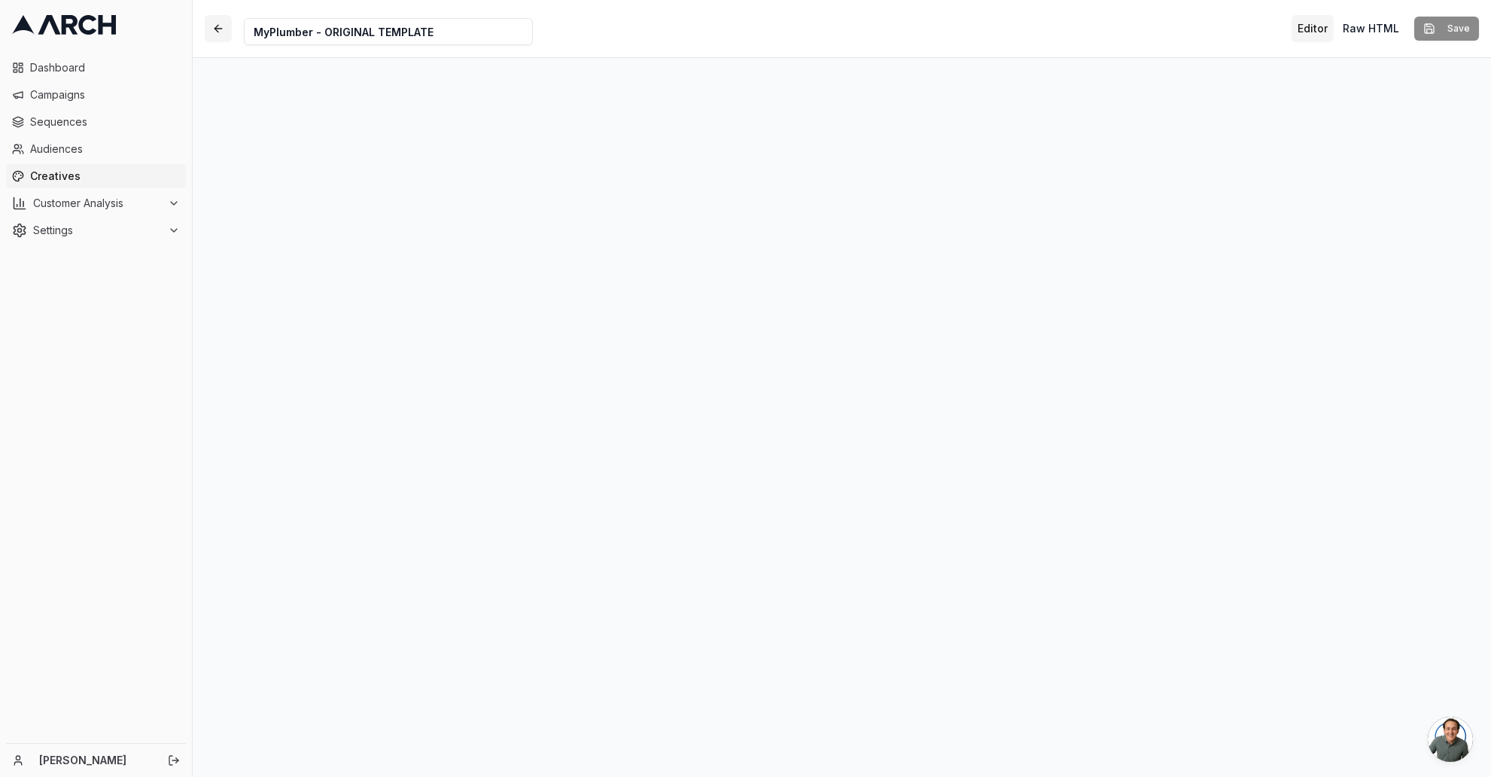
click at [217, 25] on button "button" at bounding box center [218, 28] width 27 height 27
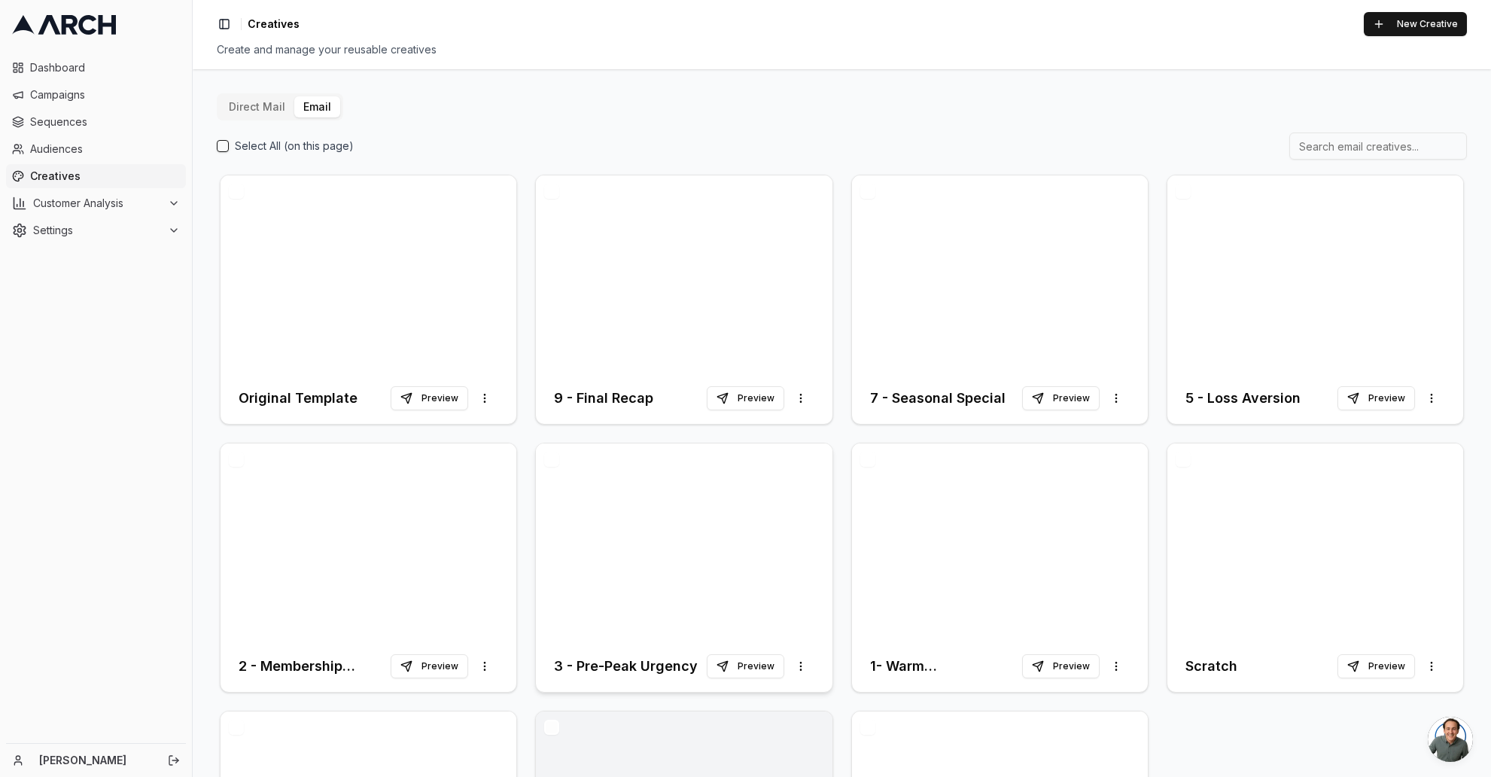
scroll to position [208, 0]
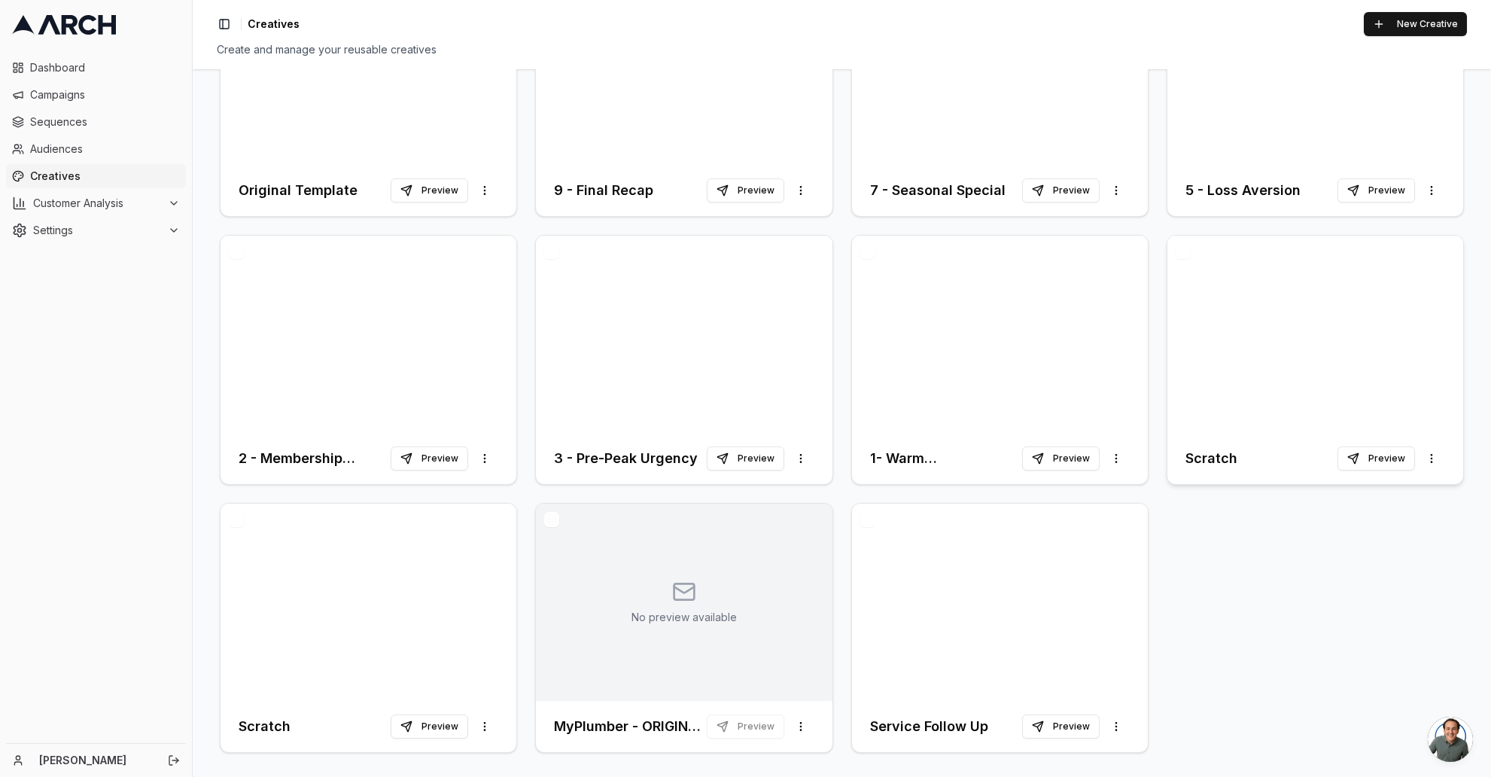
click at [1310, 327] on div at bounding box center [1315, 334] width 296 height 197
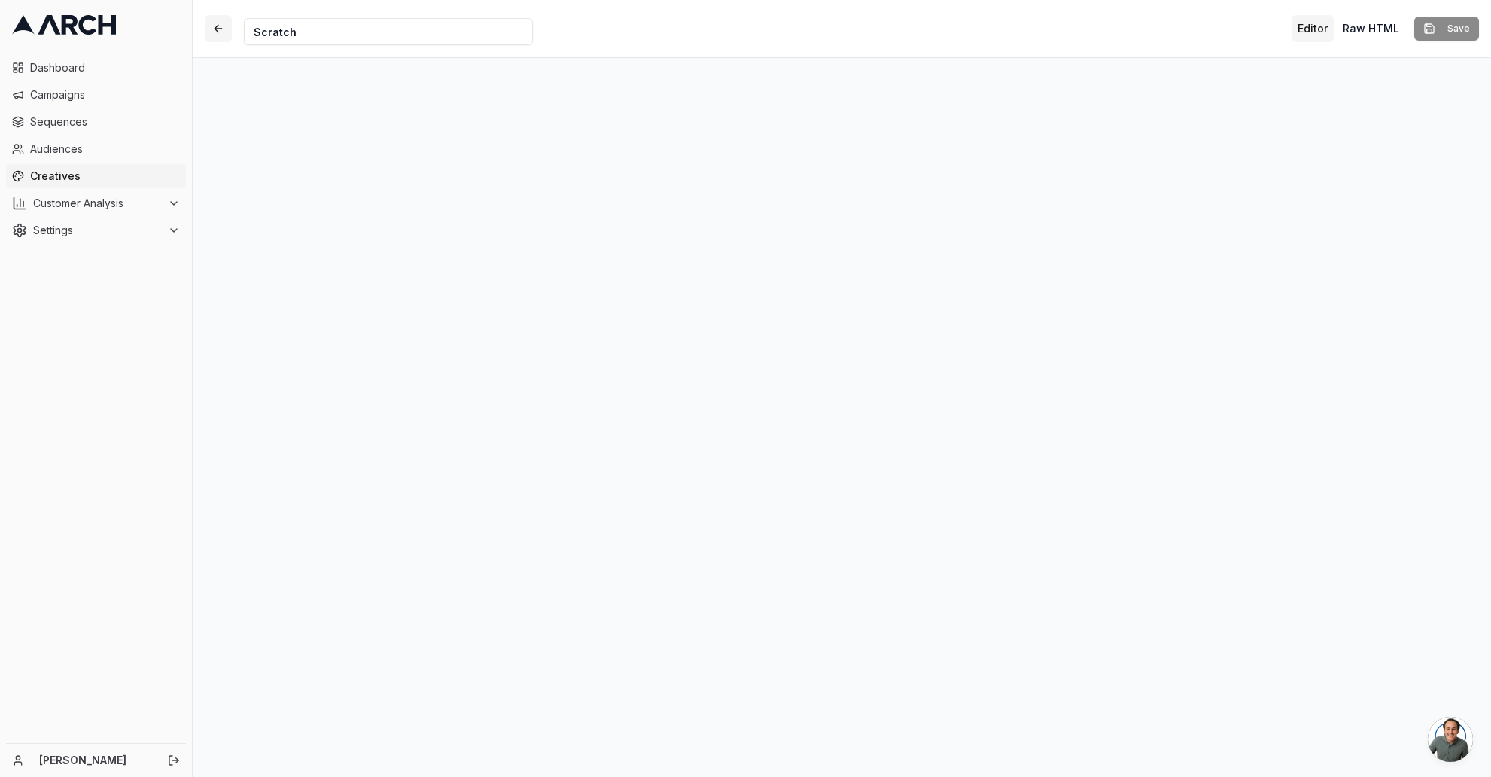
click at [220, 24] on button "button" at bounding box center [218, 28] width 27 height 27
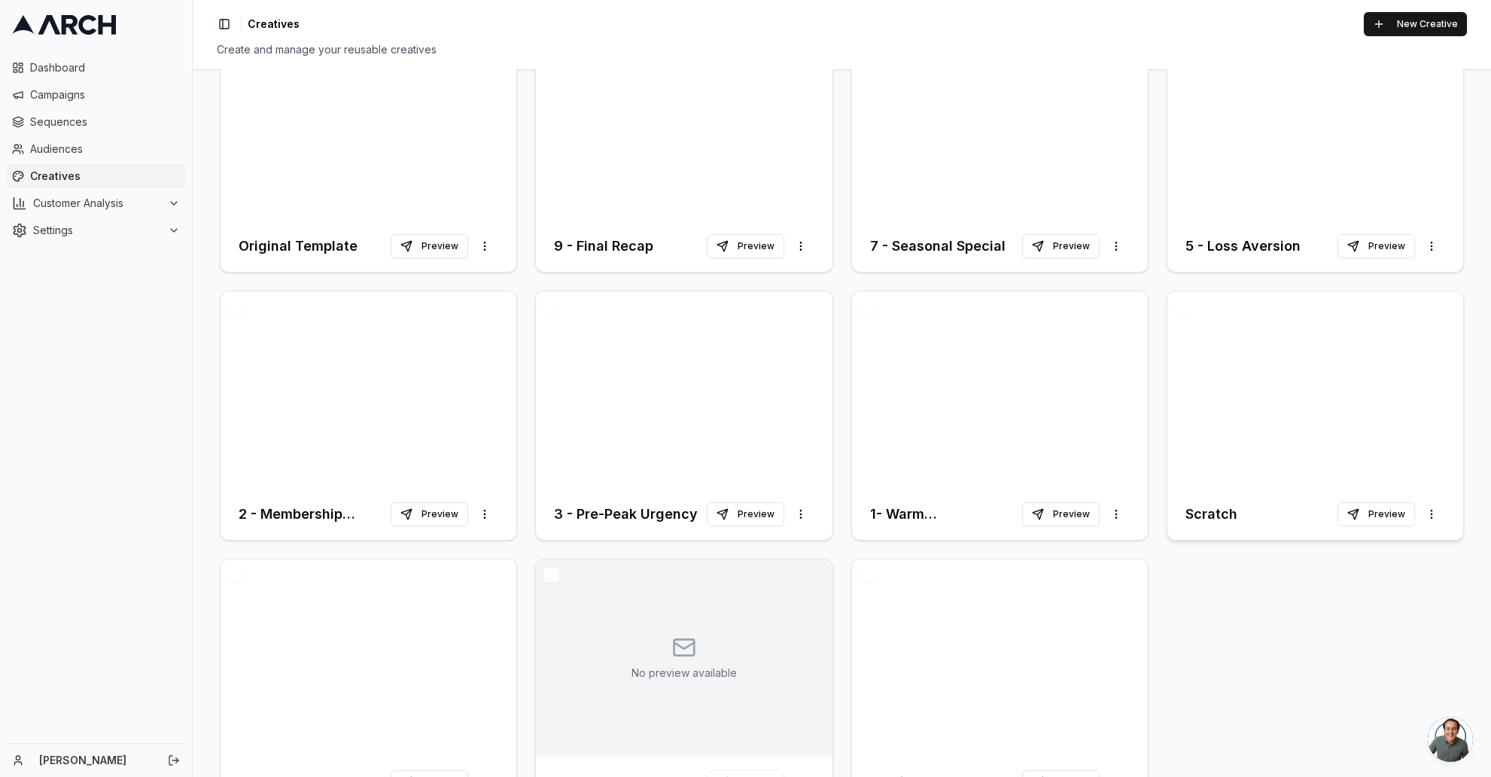
scroll to position [208, 0]
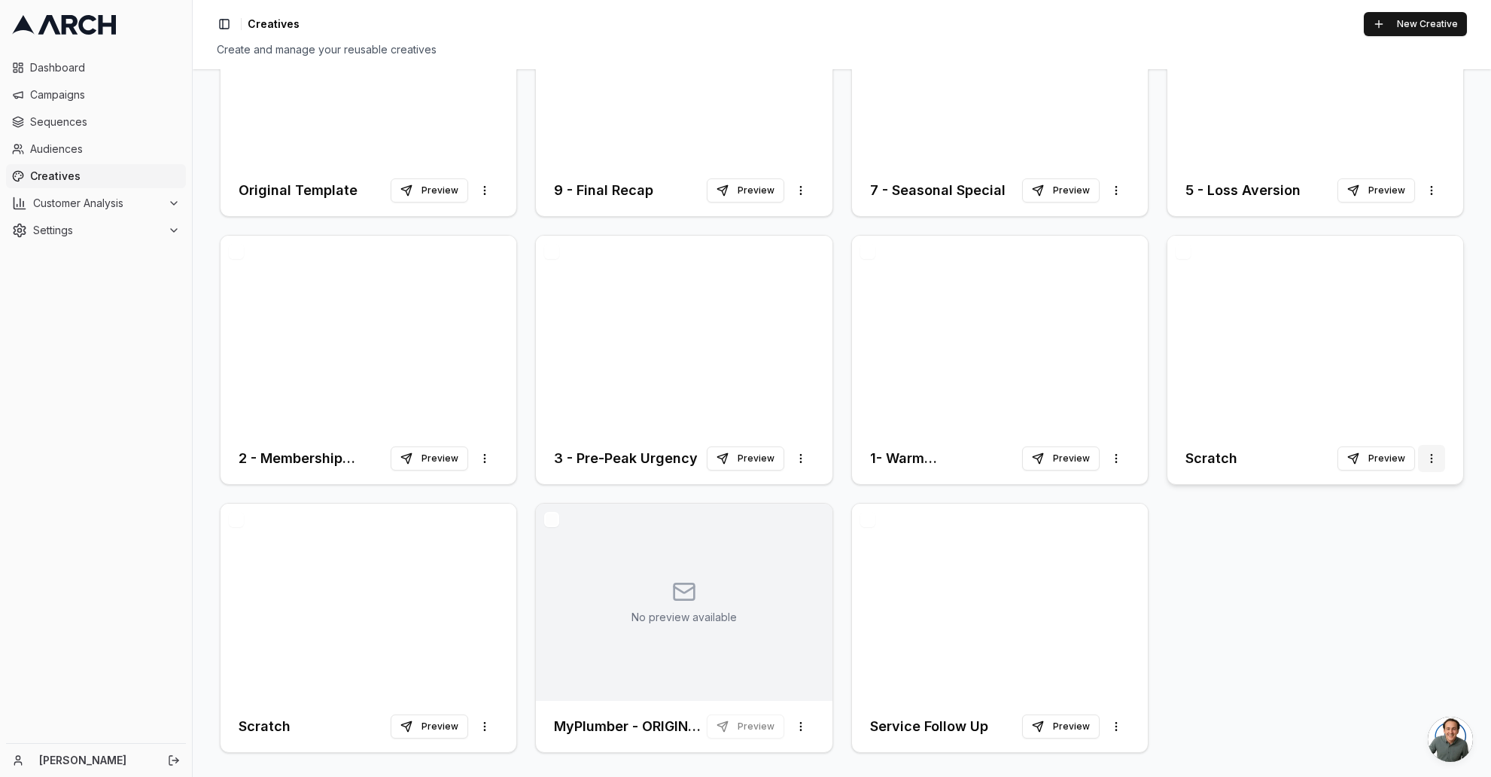
click at [1426, 456] on html "Dashboard Campaigns Sequences Audiences Creatives Customer Analysis Settings [P…" at bounding box center [745, 388] width 1491 height 777
click at [1388, 295] on html "Dashboard Campaigns Sequences Audiences Creatives Customer Analysis Settings [P…" at bounding box center [745, 388] width 1491 height 777
click at [1180, 248] on button "button" at bounding box center [1182, 251] width 15 height 15
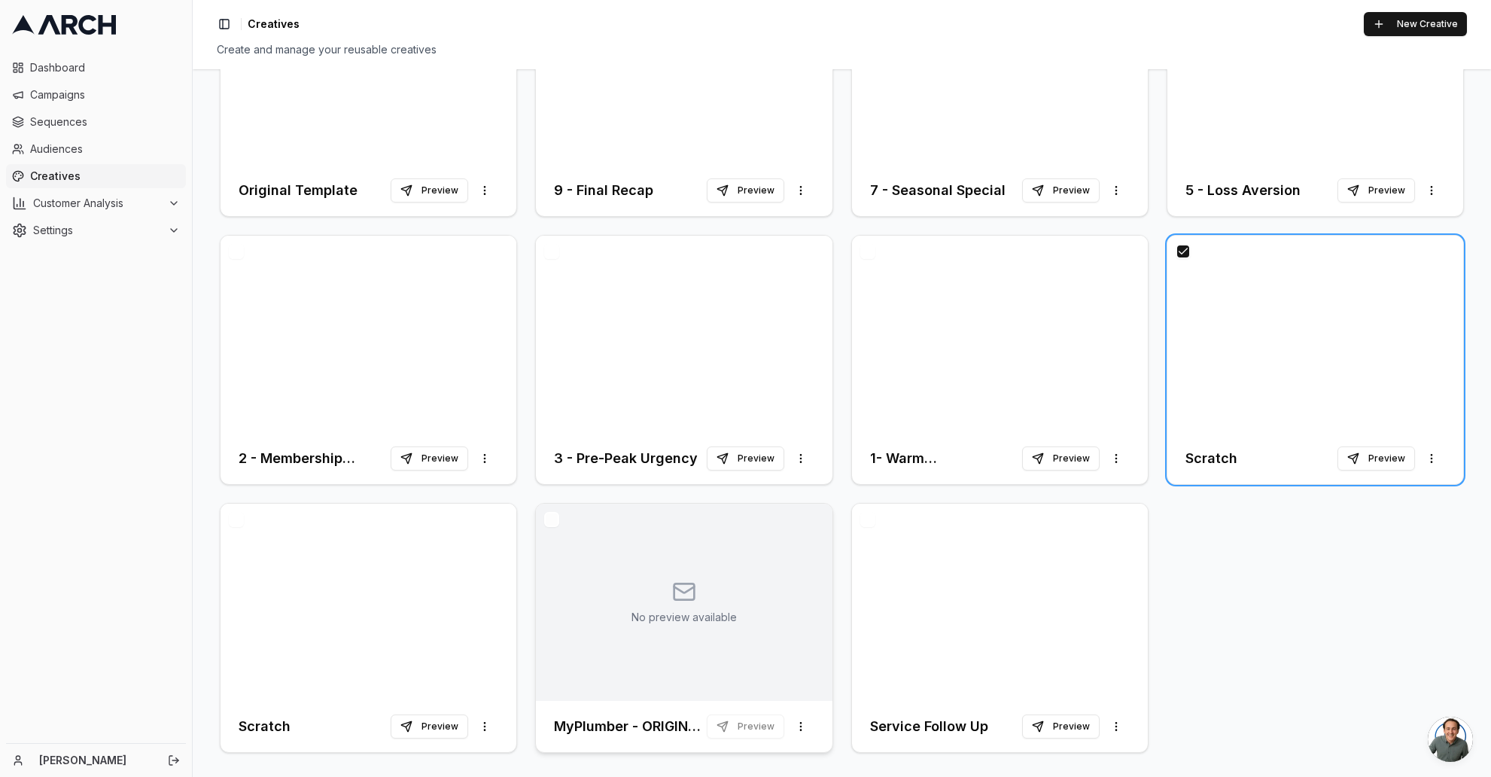
click at [558, 521] on div "No preview available" at bounding box center [684, 601] width 296 height 197
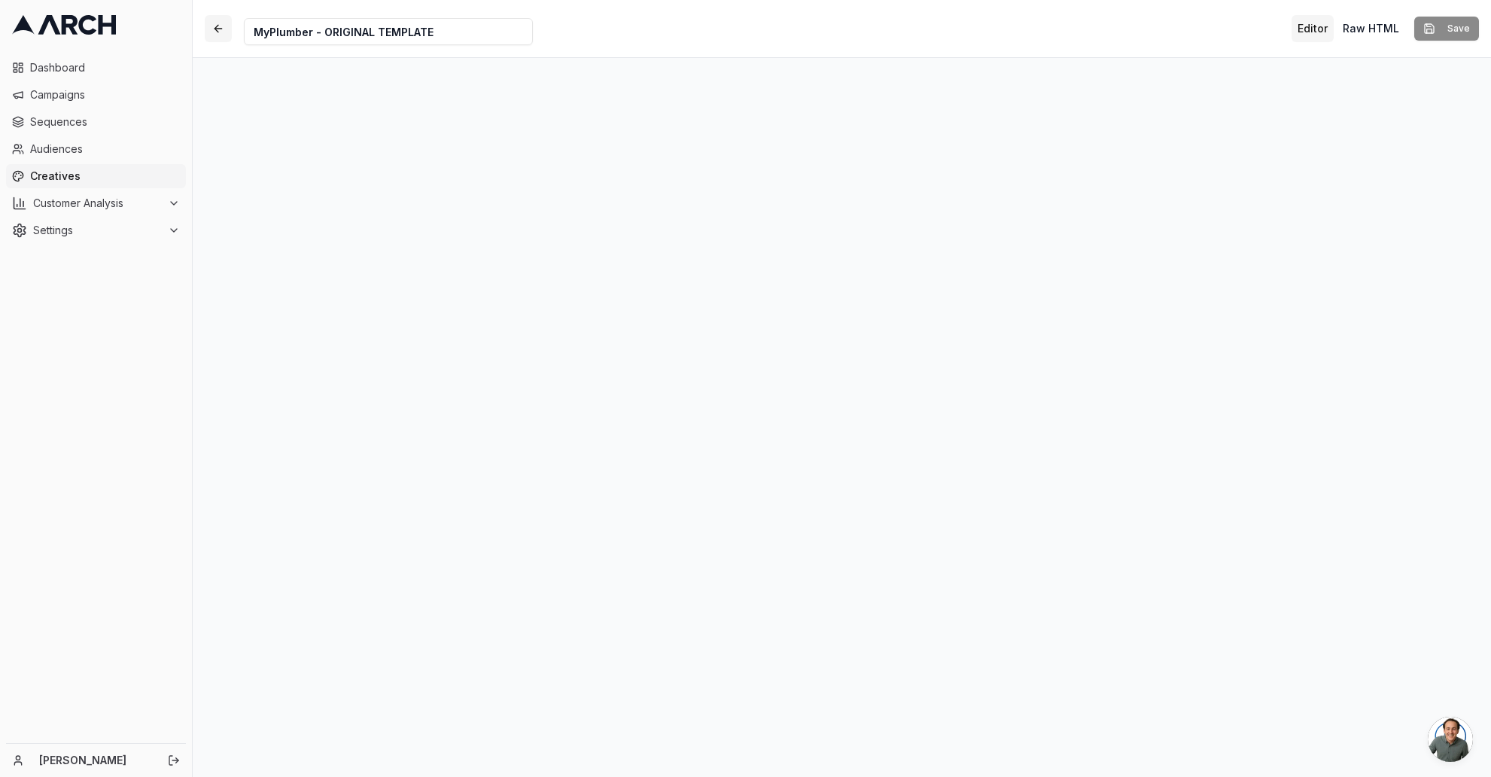
click at [227, 25] on button "button" at bounding box center [218, 28] width 27 height 27
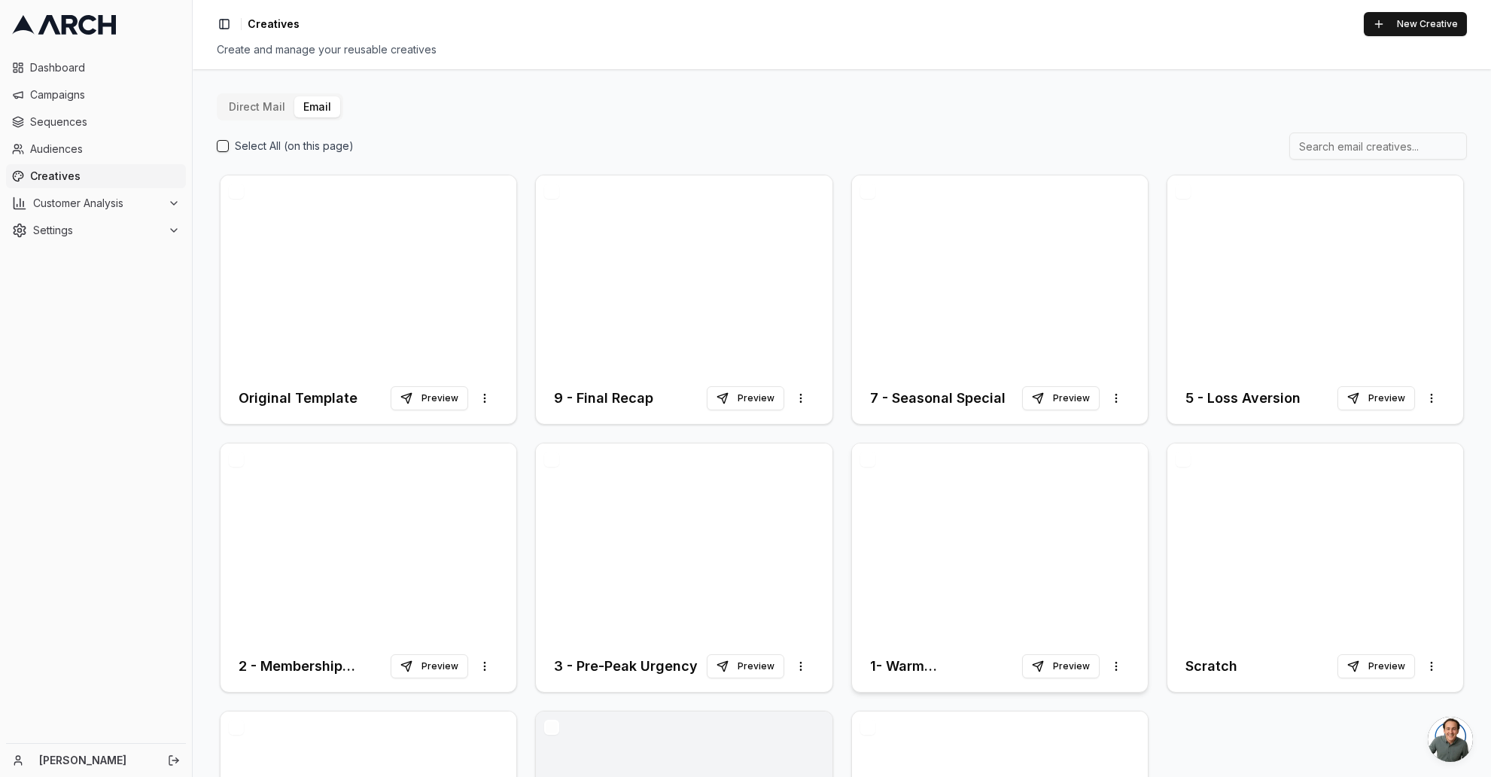
scroll to position [208, 0]
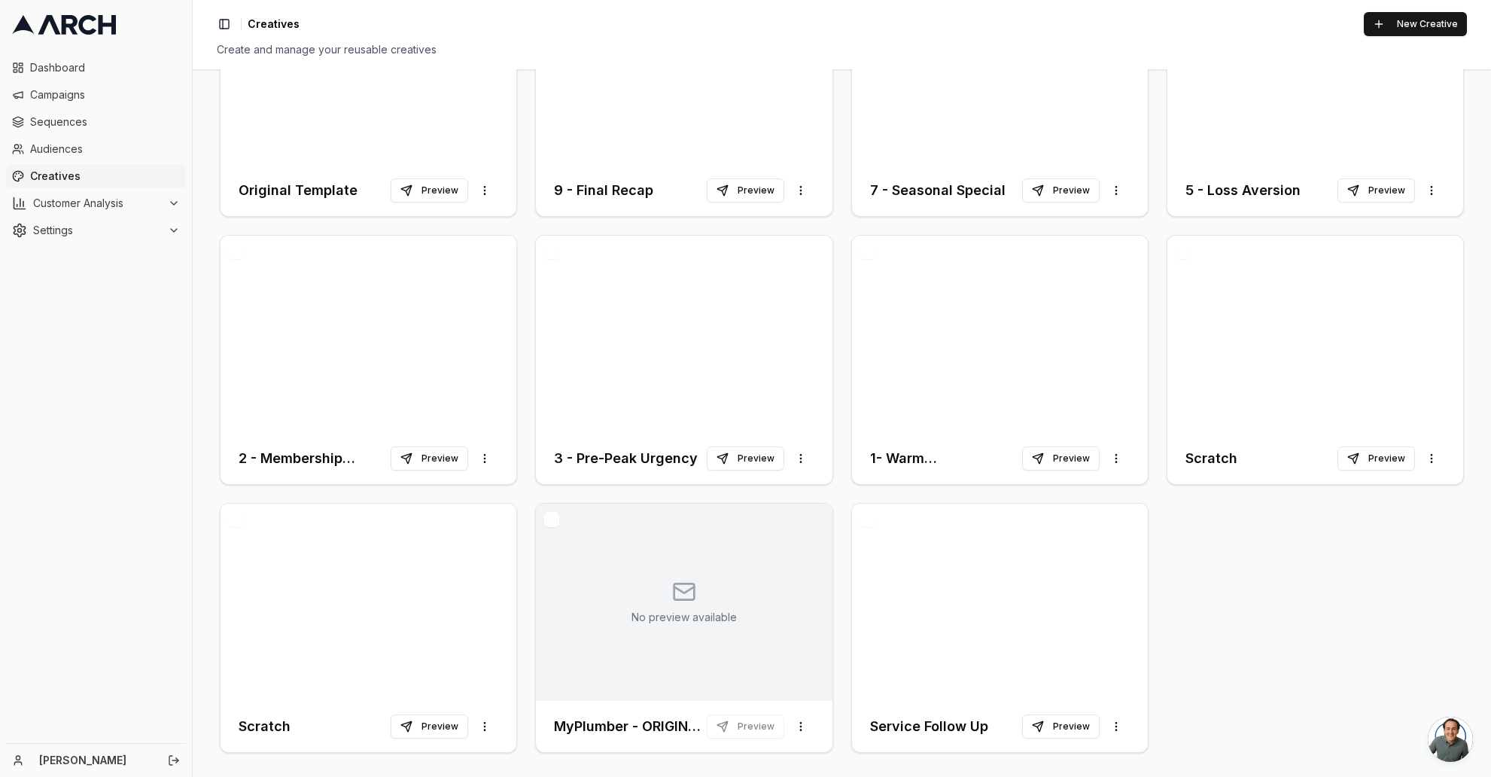
click at [1175, 247] on button "button" at bounding box center [1182, 251] width 15 height 15
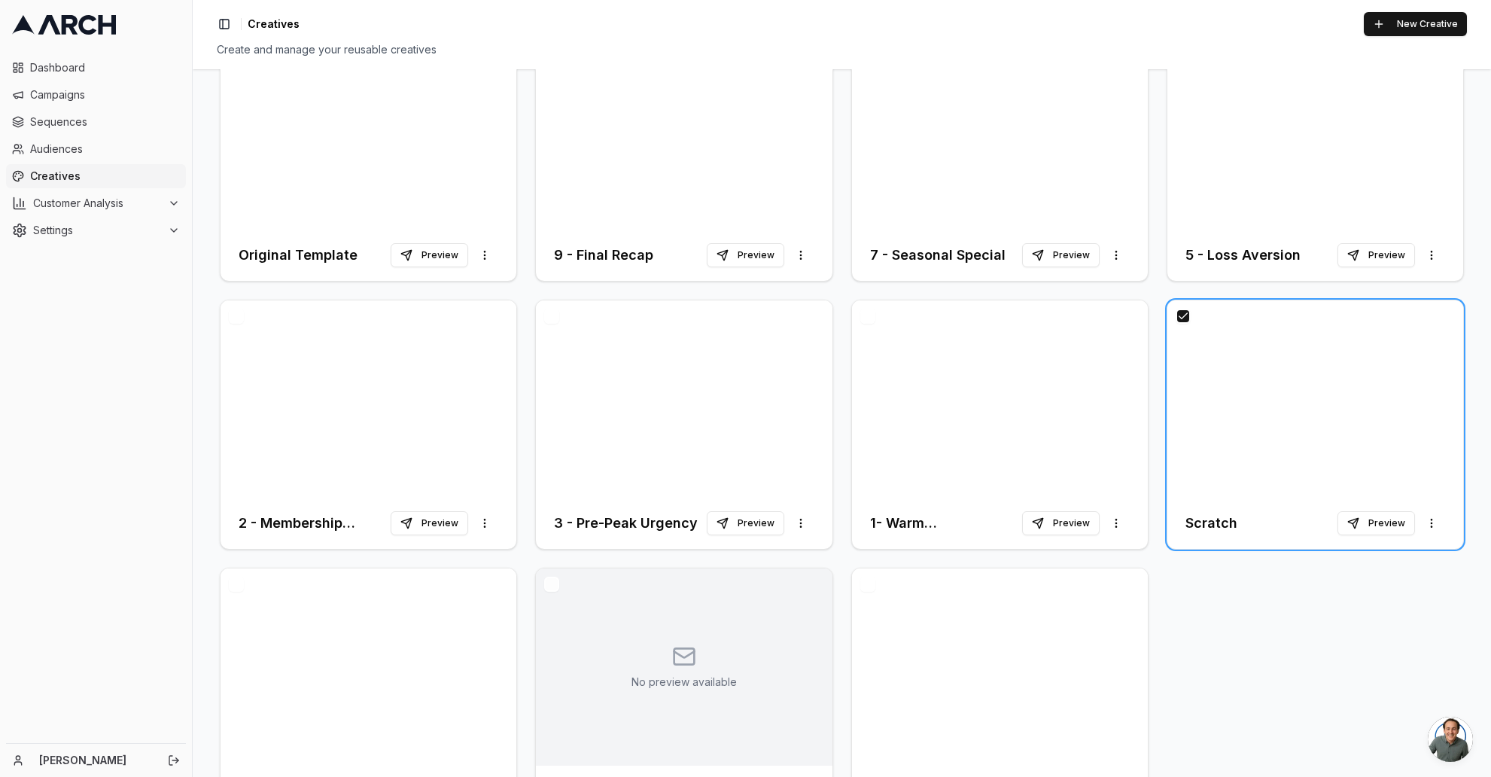
scroll to position [272, 0]
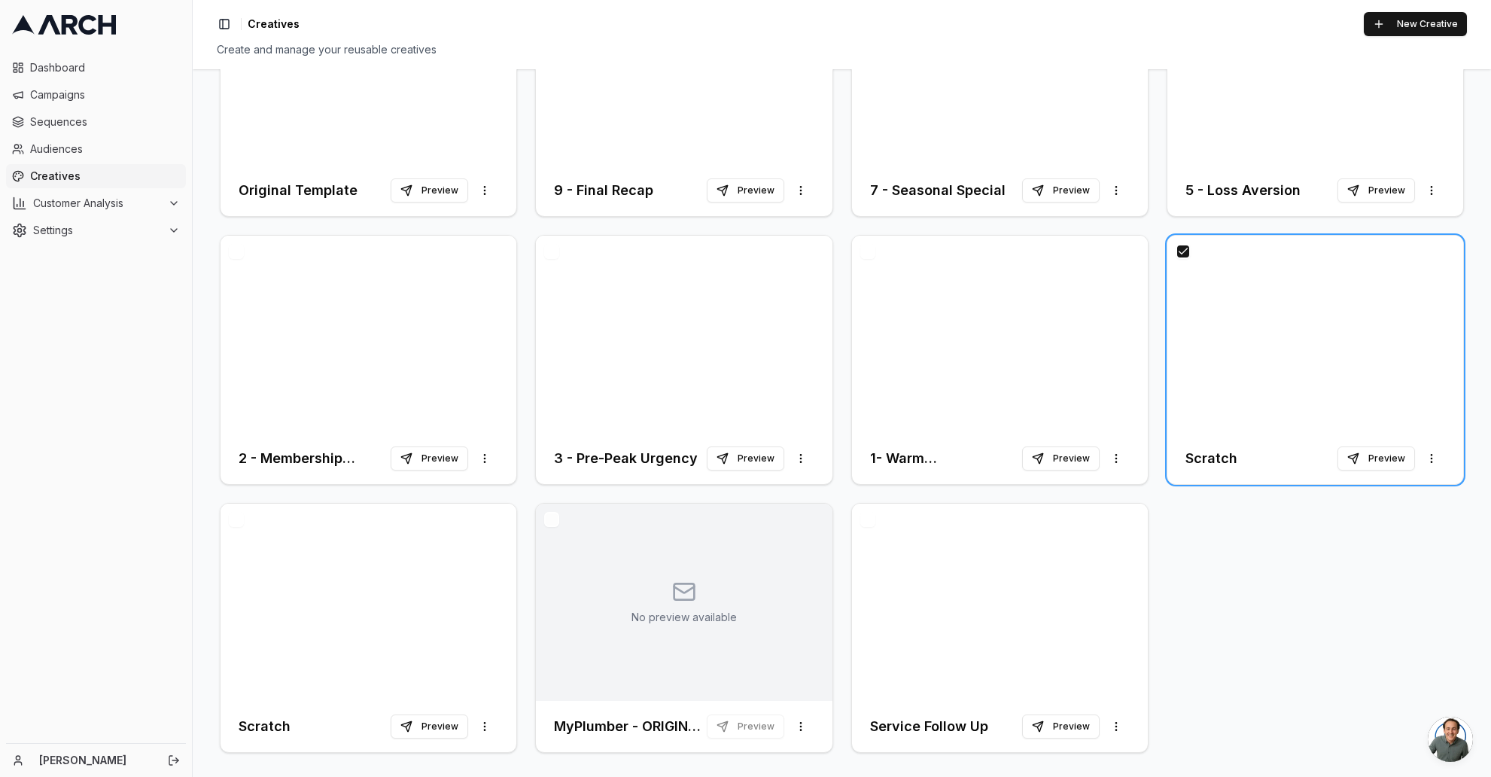
click at [865, 516] on button "button" at bounding box center [867, 519] width 15 height 15
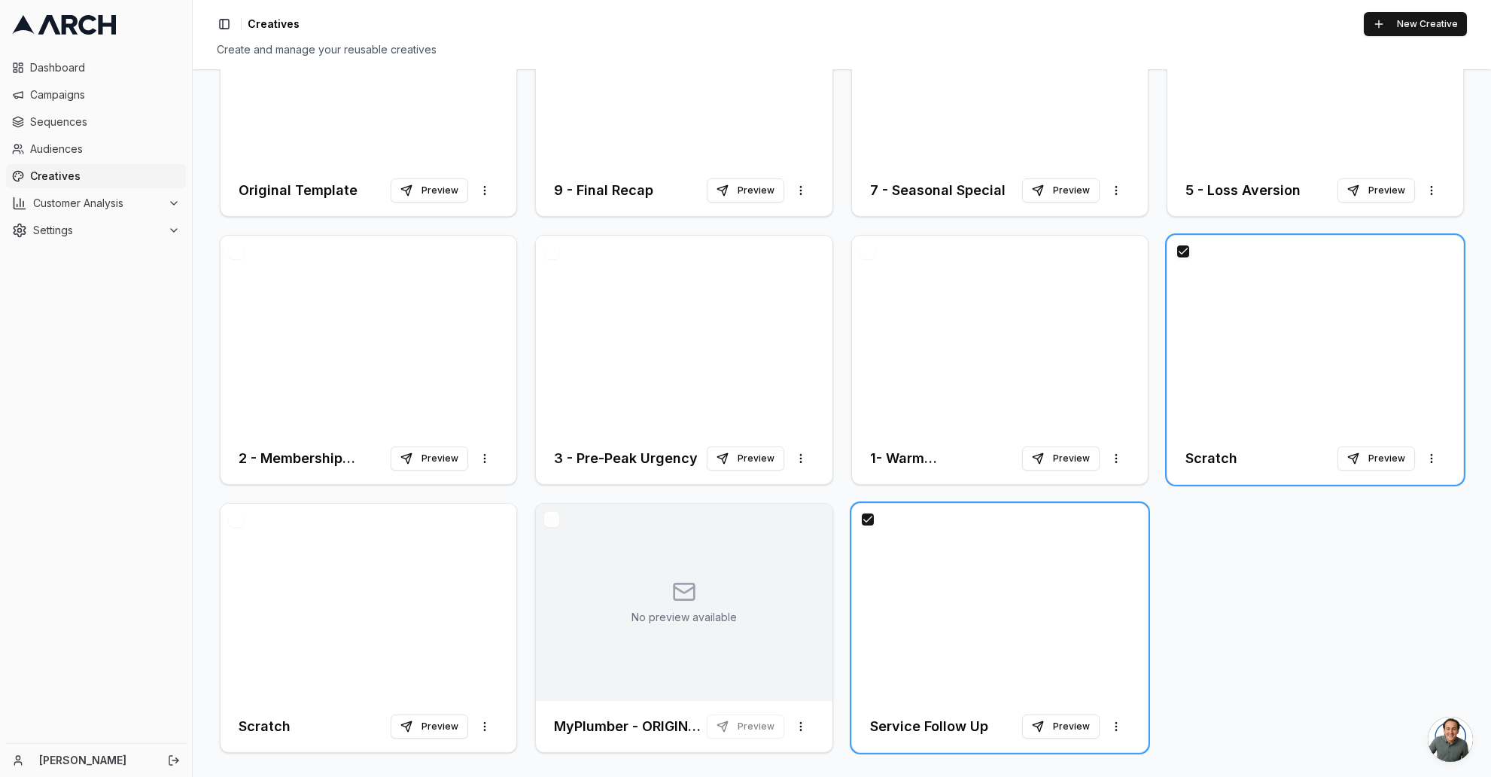
click at [546, 517] on button "button" at bounding box center [551, 519] width 15 height 15
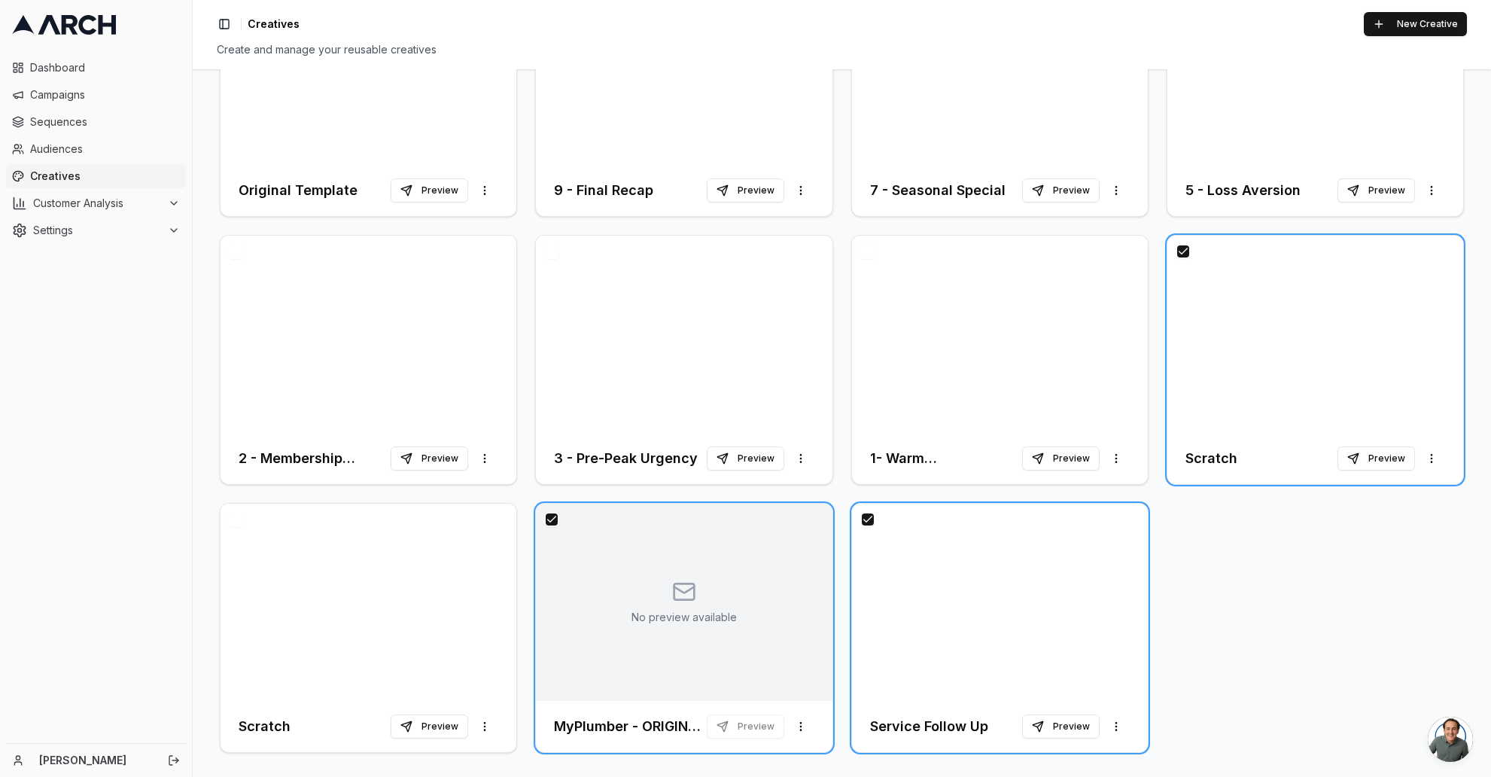
click at [233, 513] on button "button" at bounding box center [236, 519] width 15 height 15
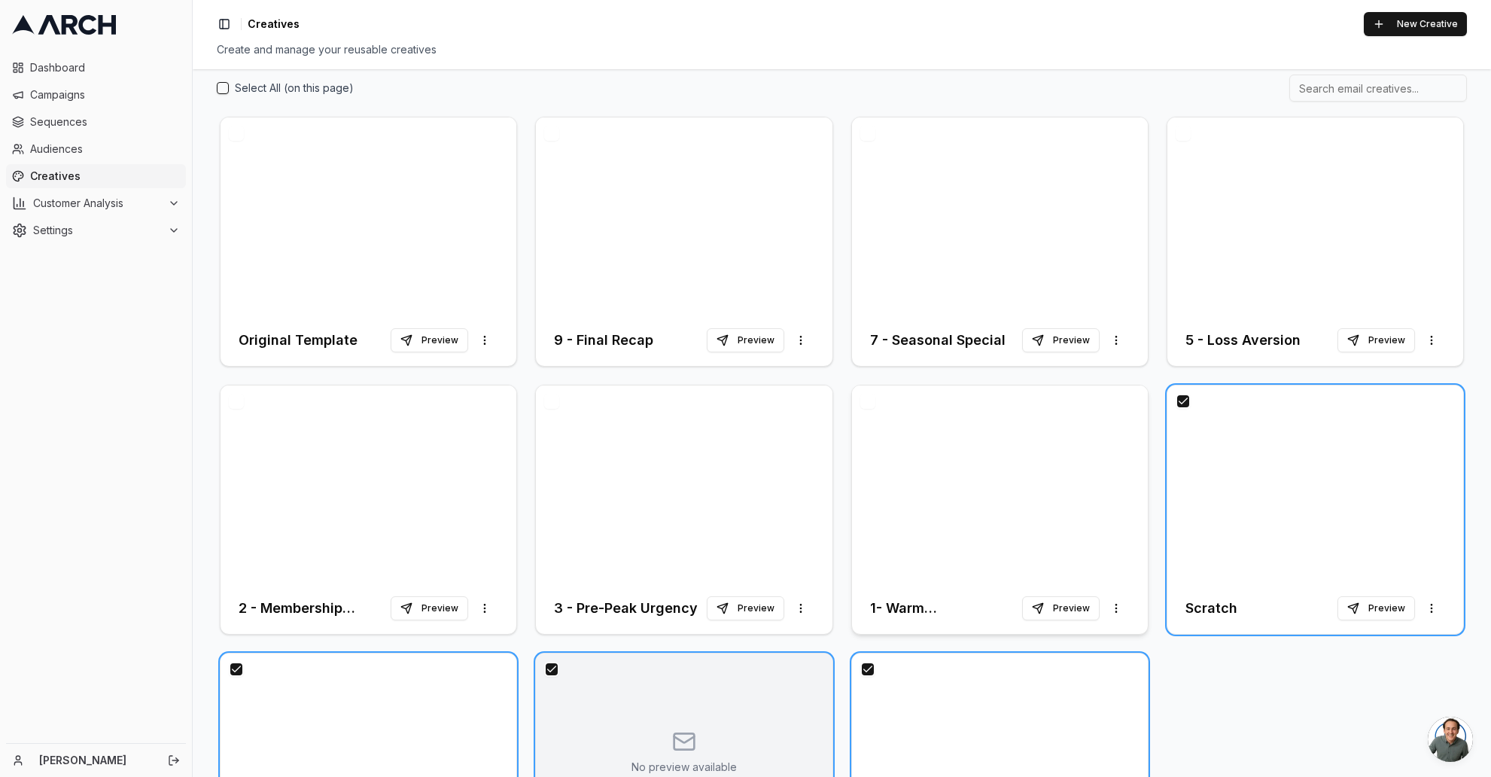
scroll to position [0, 0]
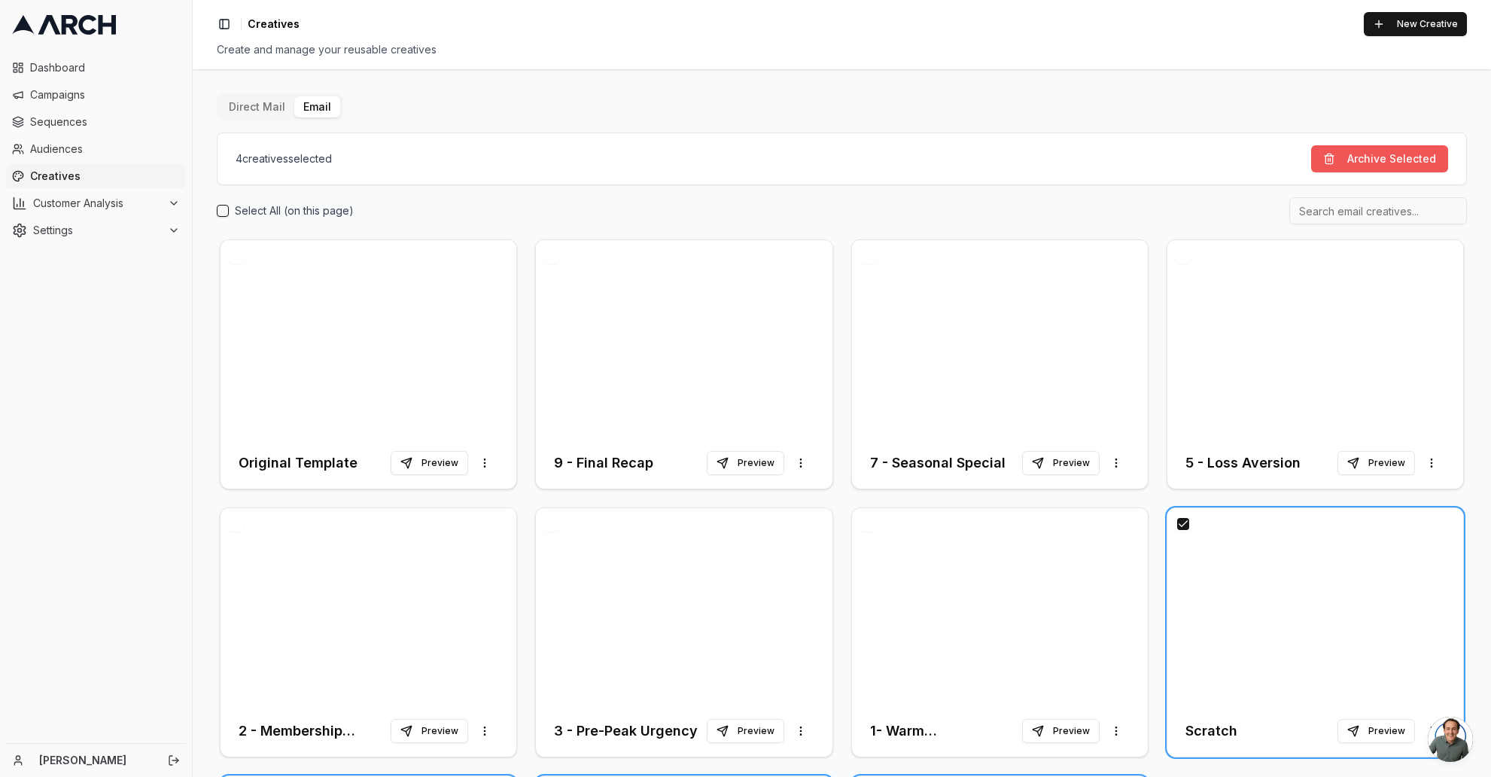
click at [1363, 164] on button "Archive Selected" at bounding box center [1379, 158] width 137 height 27
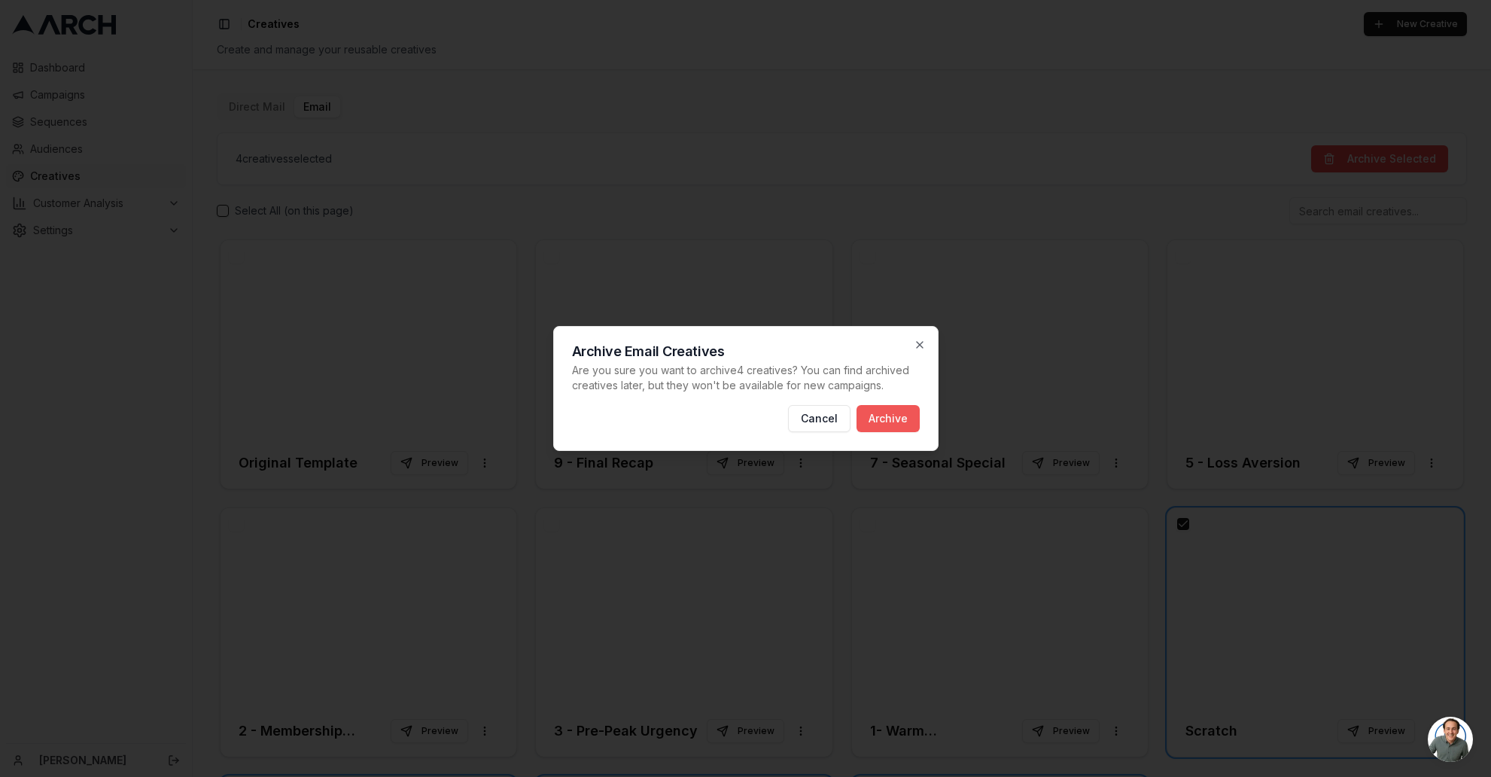
click at [889, 420] on button "Archive" at bounding box center [887, 418] width 63 height 27
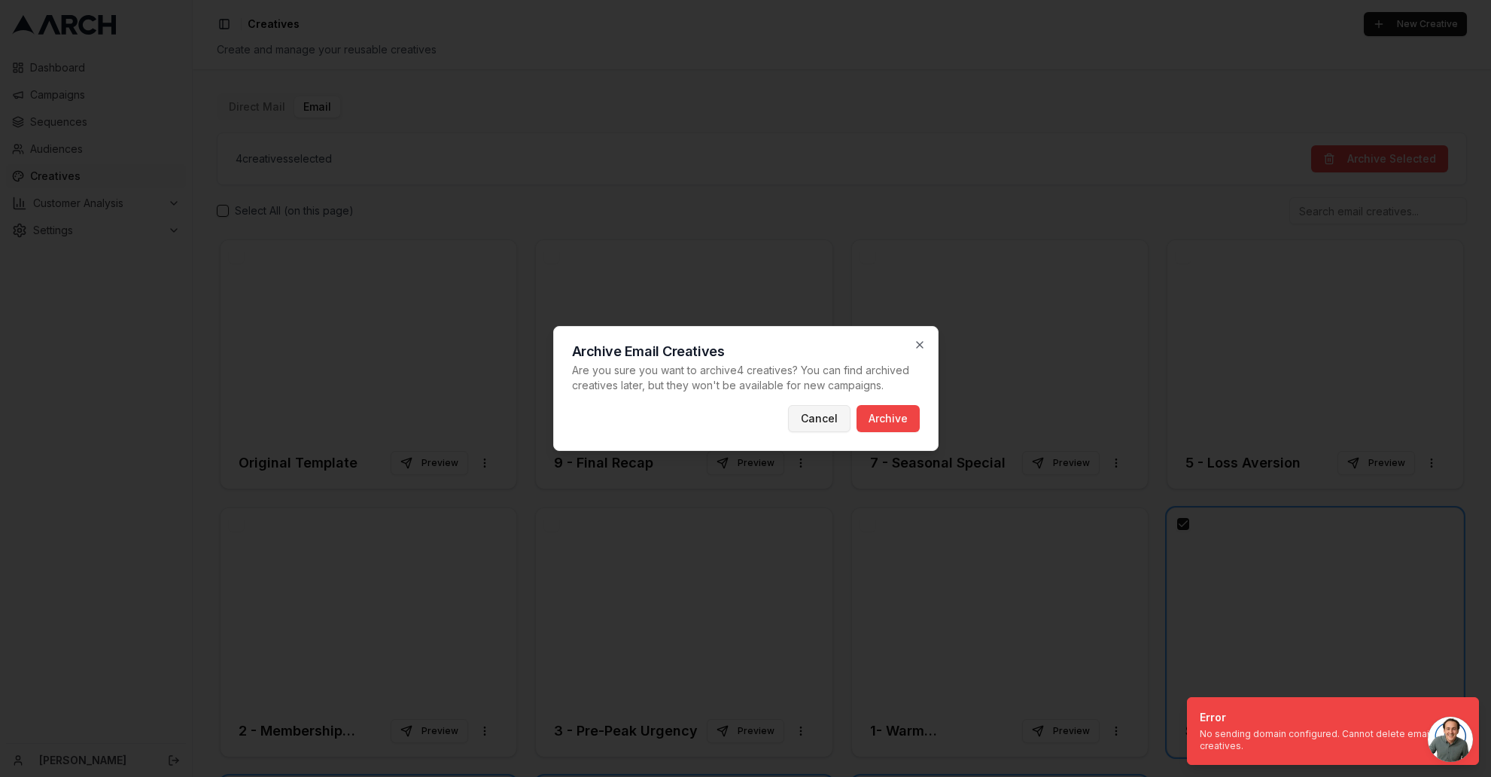
click at [819, 420] on button "Cancel" at bounding box center [819, 418] width 62 height 27
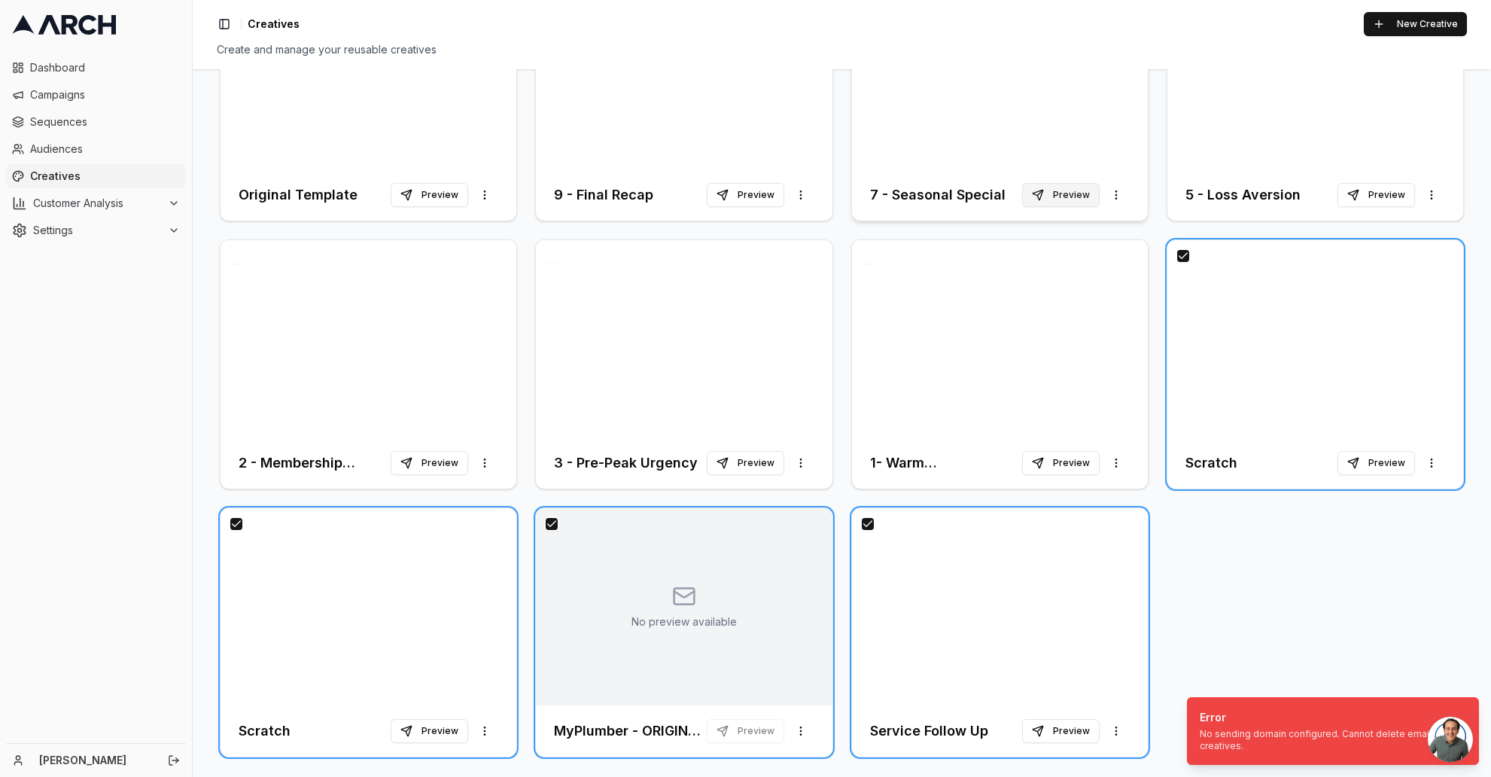
scroll to position [272, 0]
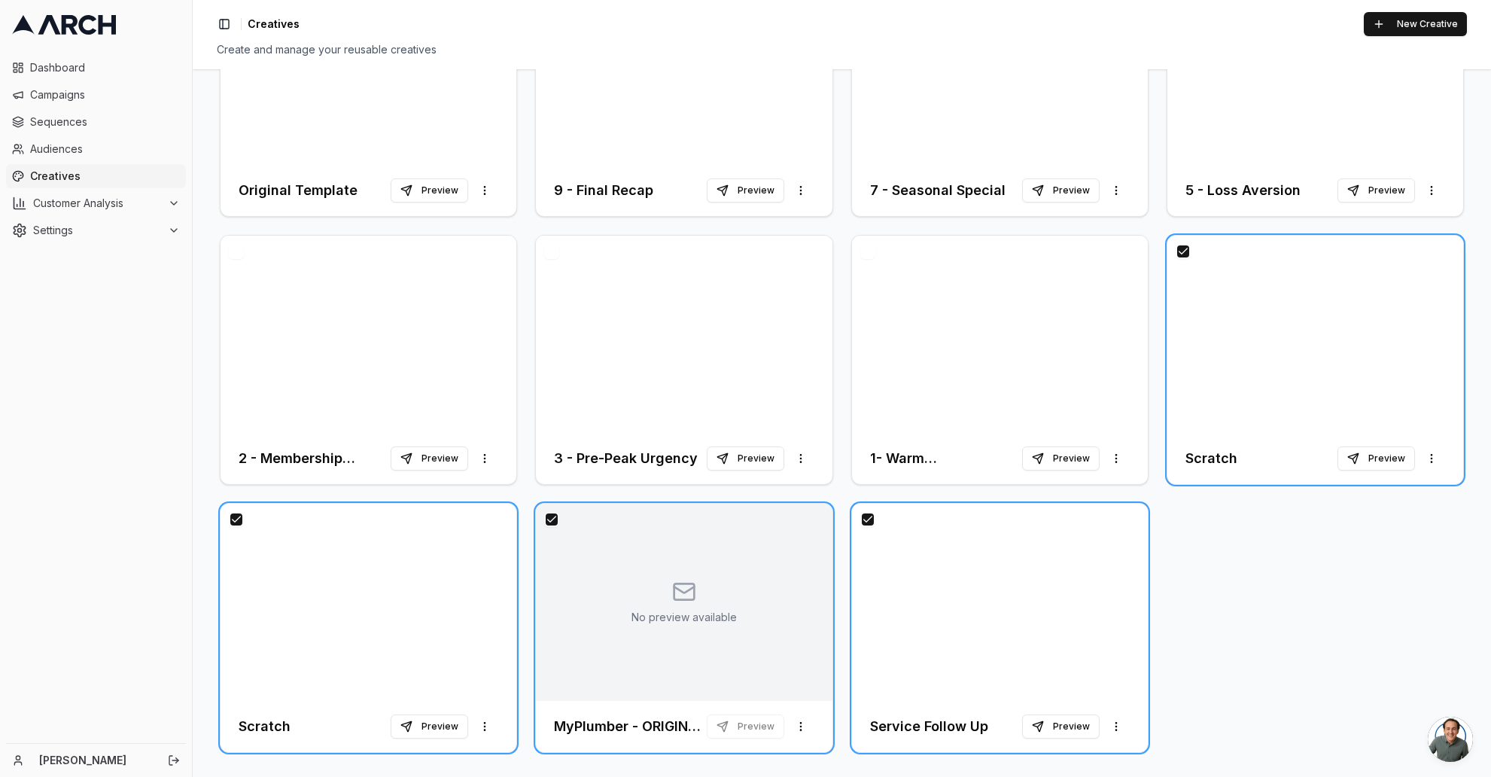
click at [1204, 518] on div "Original Template Preview More options 9 - Final Recap Preview More options 7 -…" at bounding box center [842, 360] width 1250 height 792
